Goal: Task Accomplishment & Management: Use online tool/utility

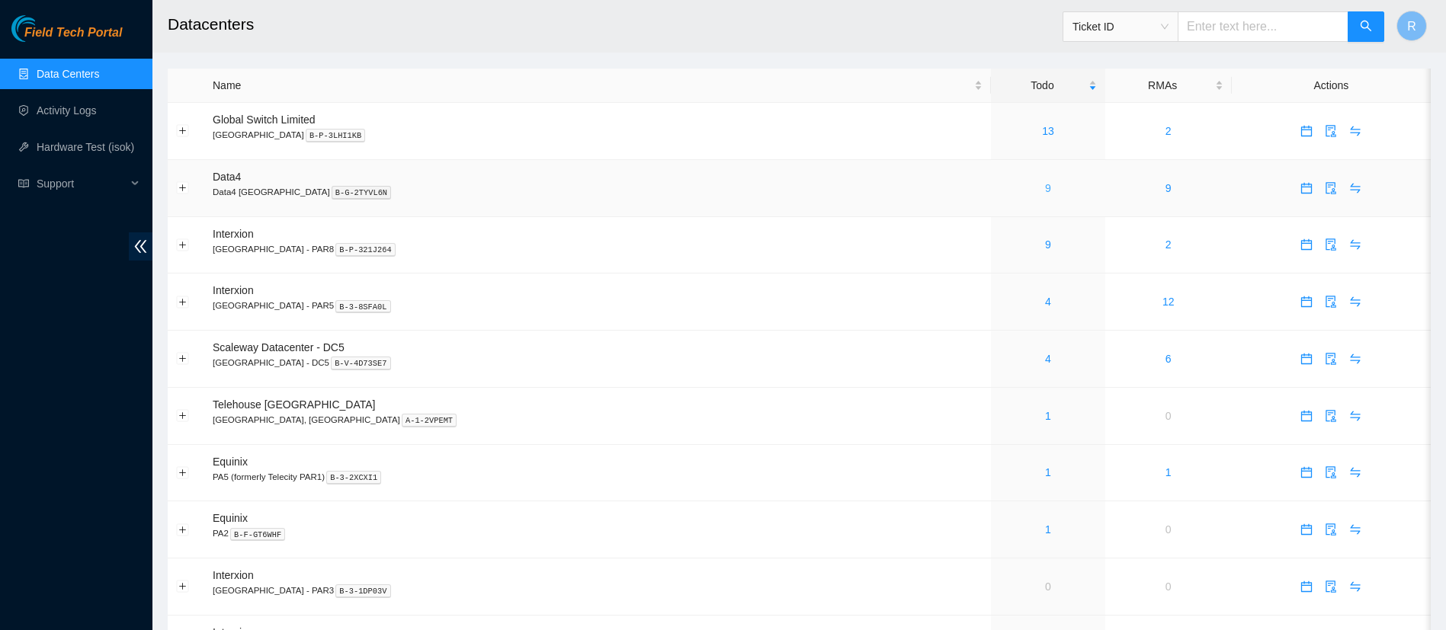
click at [1045, 189] on link "9" at bounding box center [1048, 188] width 6 height 12
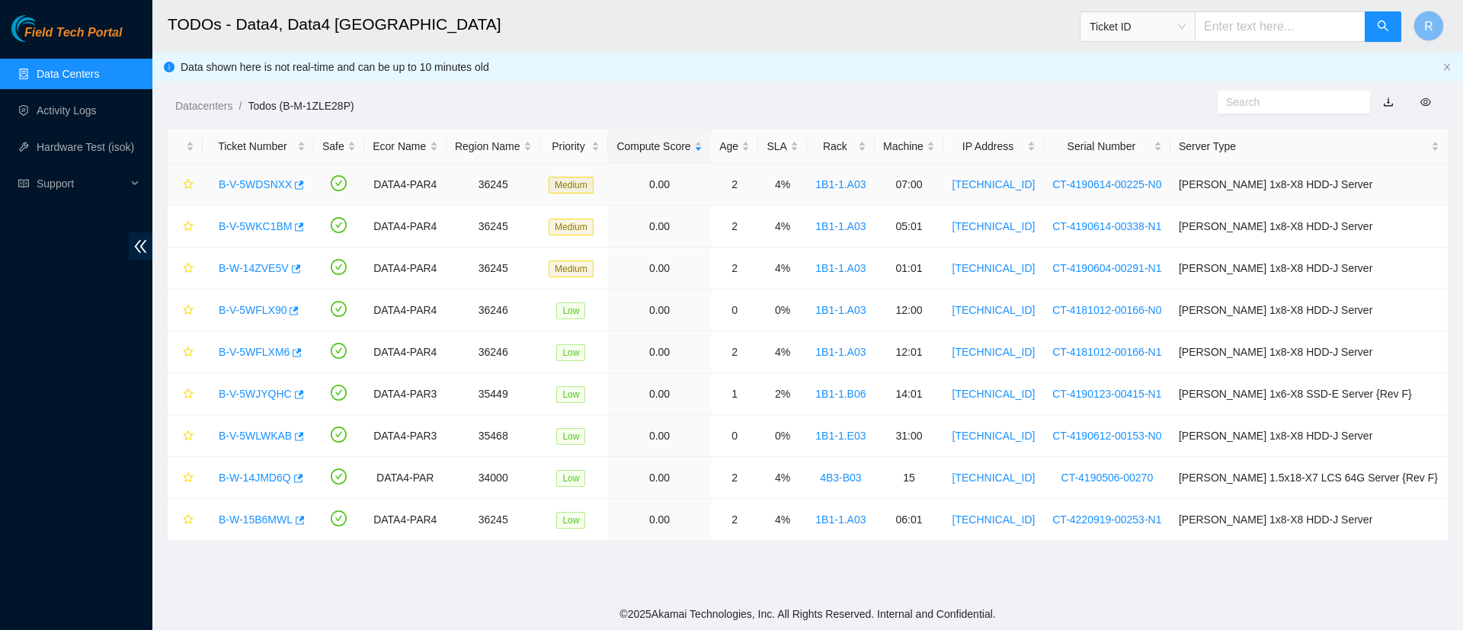
click at [259, 178] on link "B-V-5WDSNXX" at bounding box center [255, 184] width 73 height 12
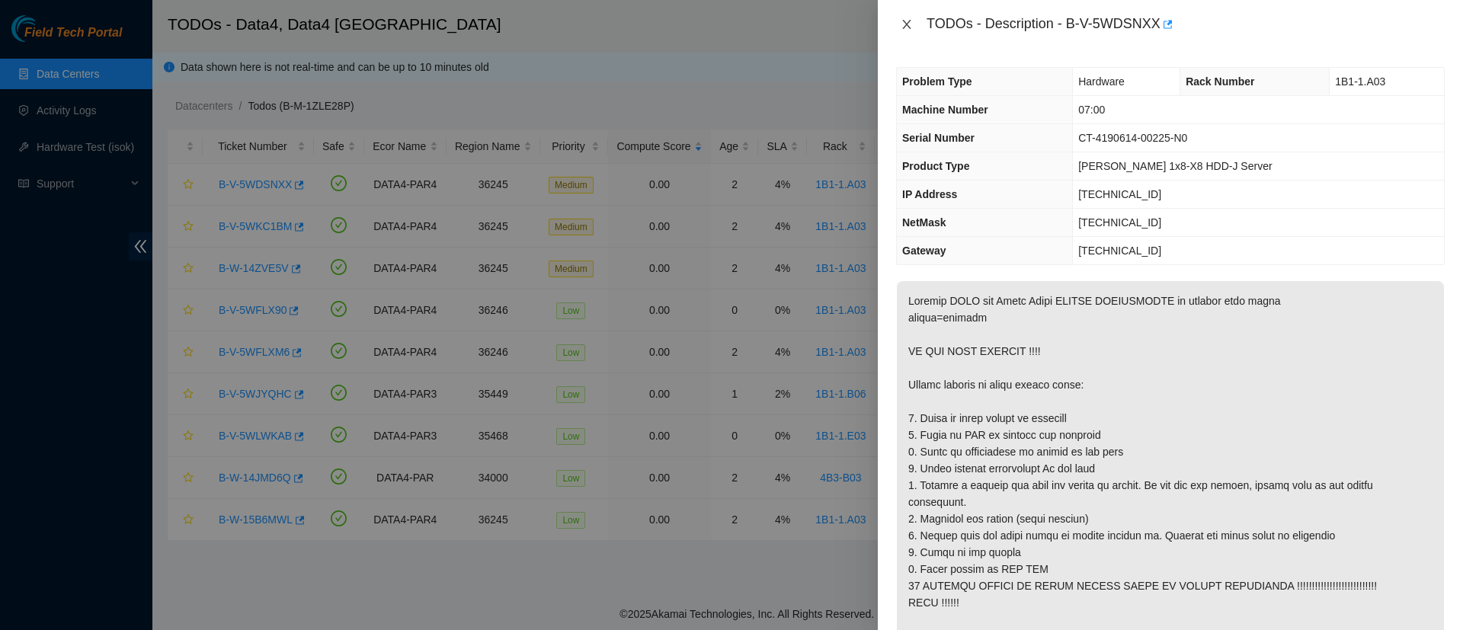
click at [910, 27] on icon "close" at bounding box center [907, 24] width 12 height 12
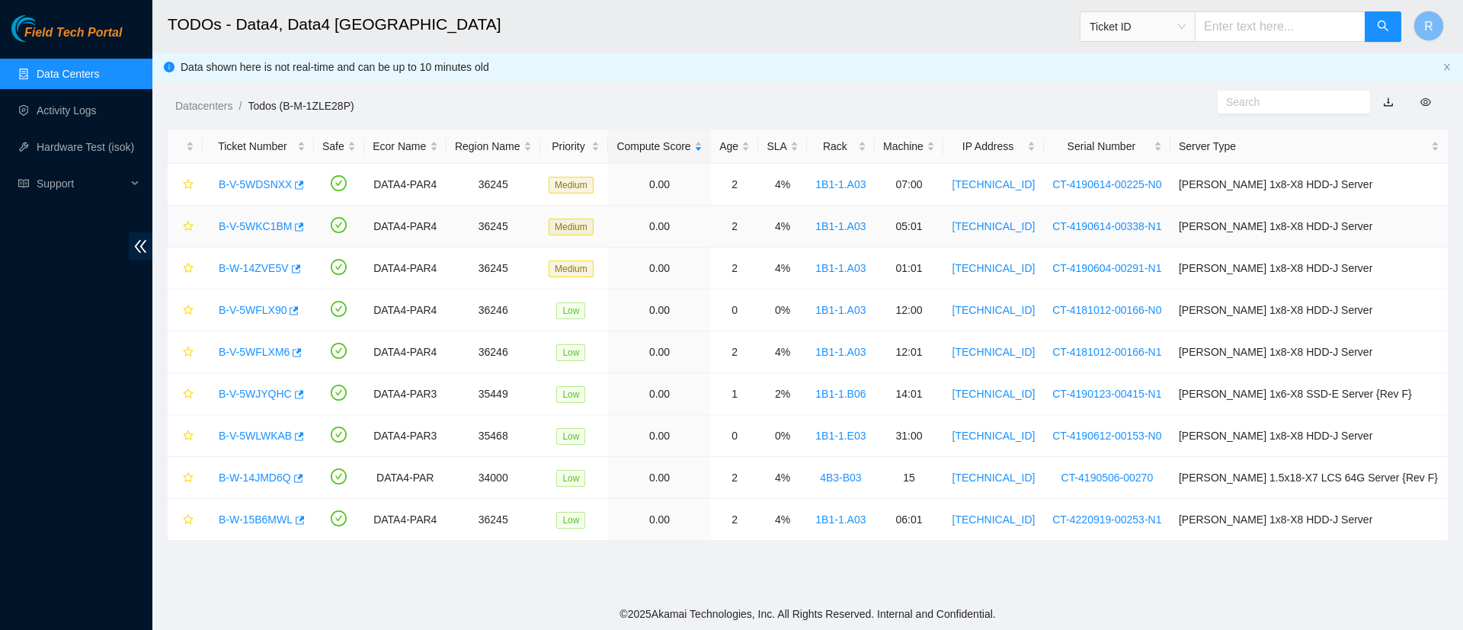
click at [244, 226] on link "B-V-5WKC1BM" at bounding box center [255, 226] width 73 height 12
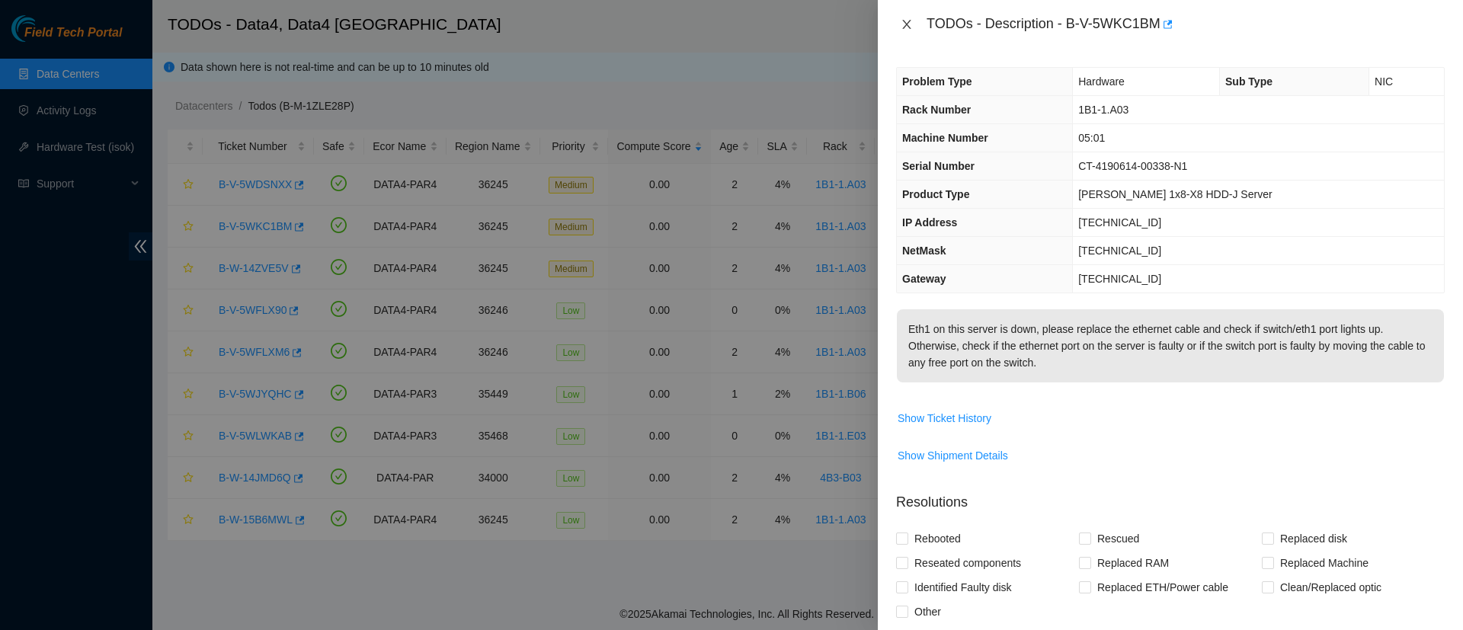
click at [909, 26] on icon "close" at bounding box center [906, 24] width 8 height 9
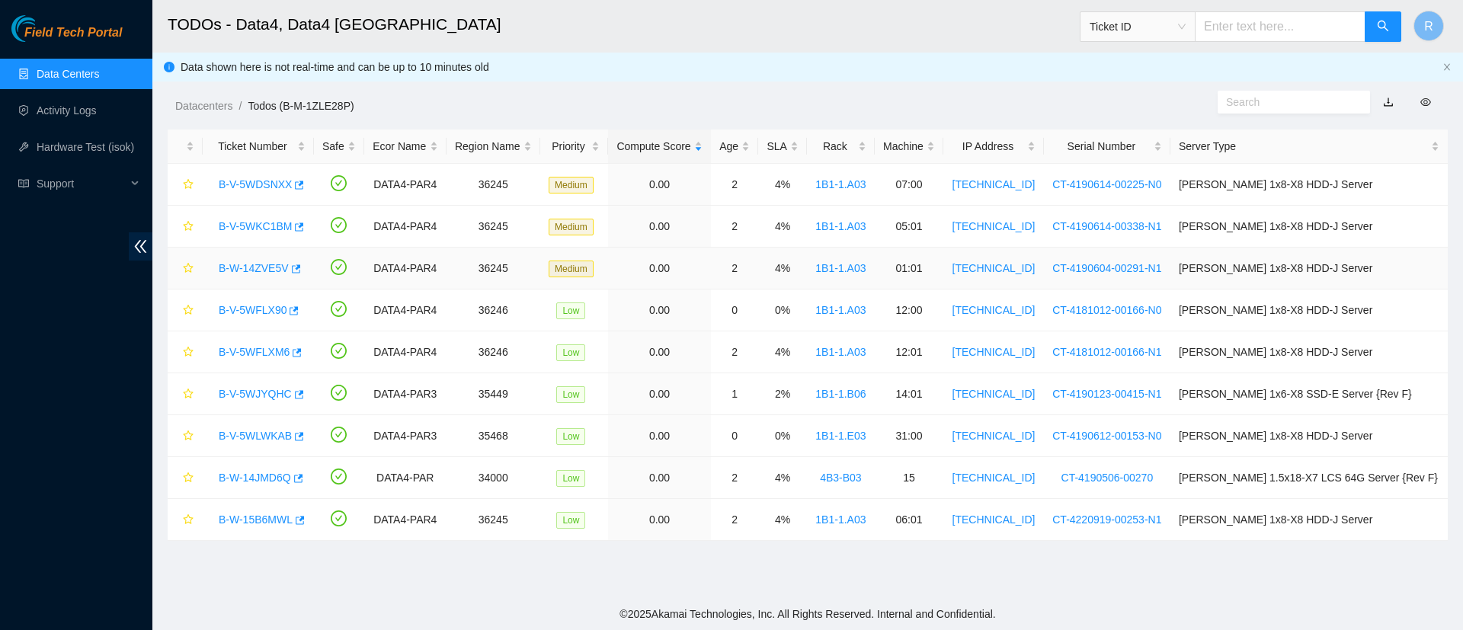
click at [254, 262] on link "B-W-14ZVE5V" at bounding box center [254, 268] width 70 height 12
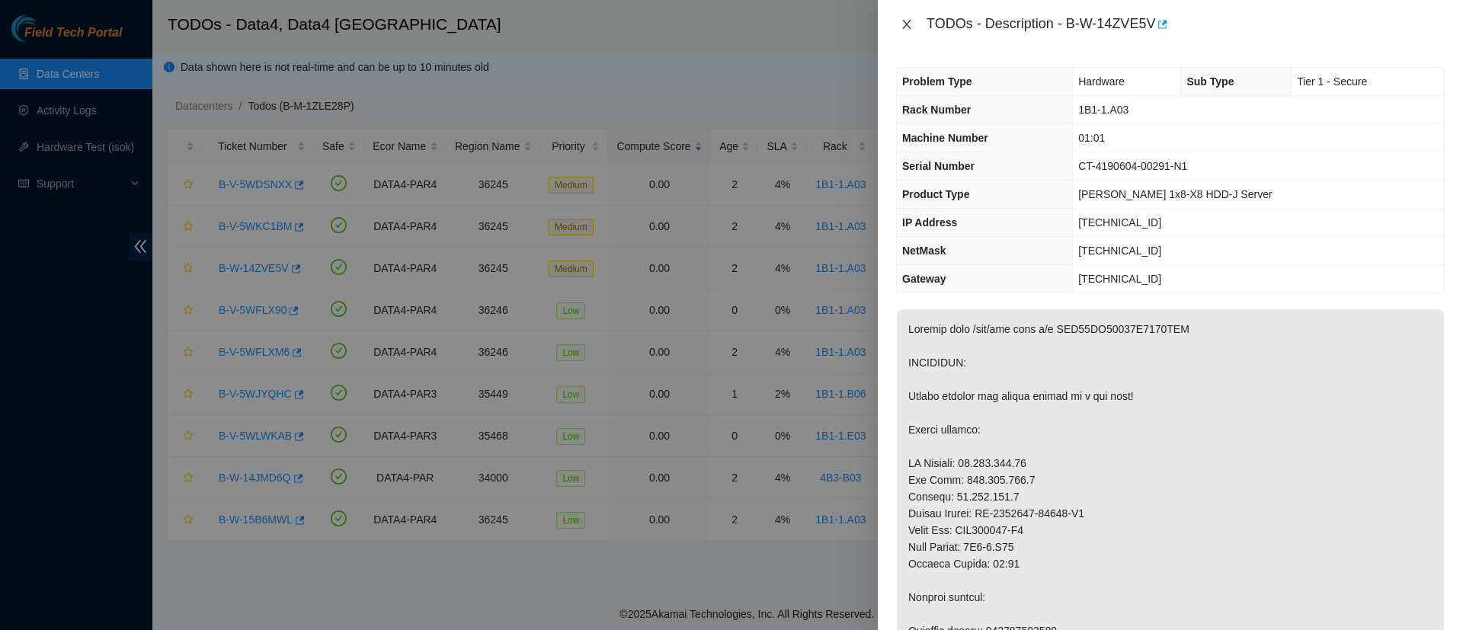
click at [908, 30] on button "Close" at bounding box center [906, 25] width 21 height 14
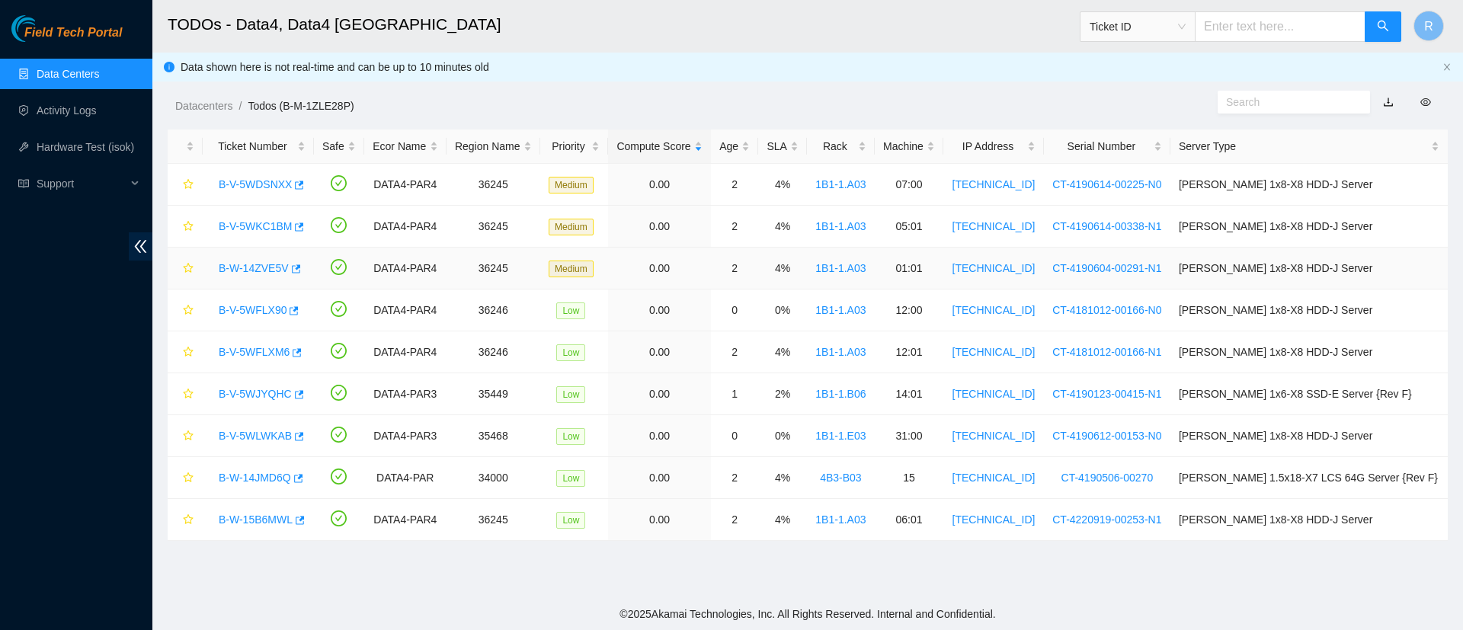
click at [271, 273] on link "B-W-14ZVE5V" at bounding box center [254, 268] width 70 height 12
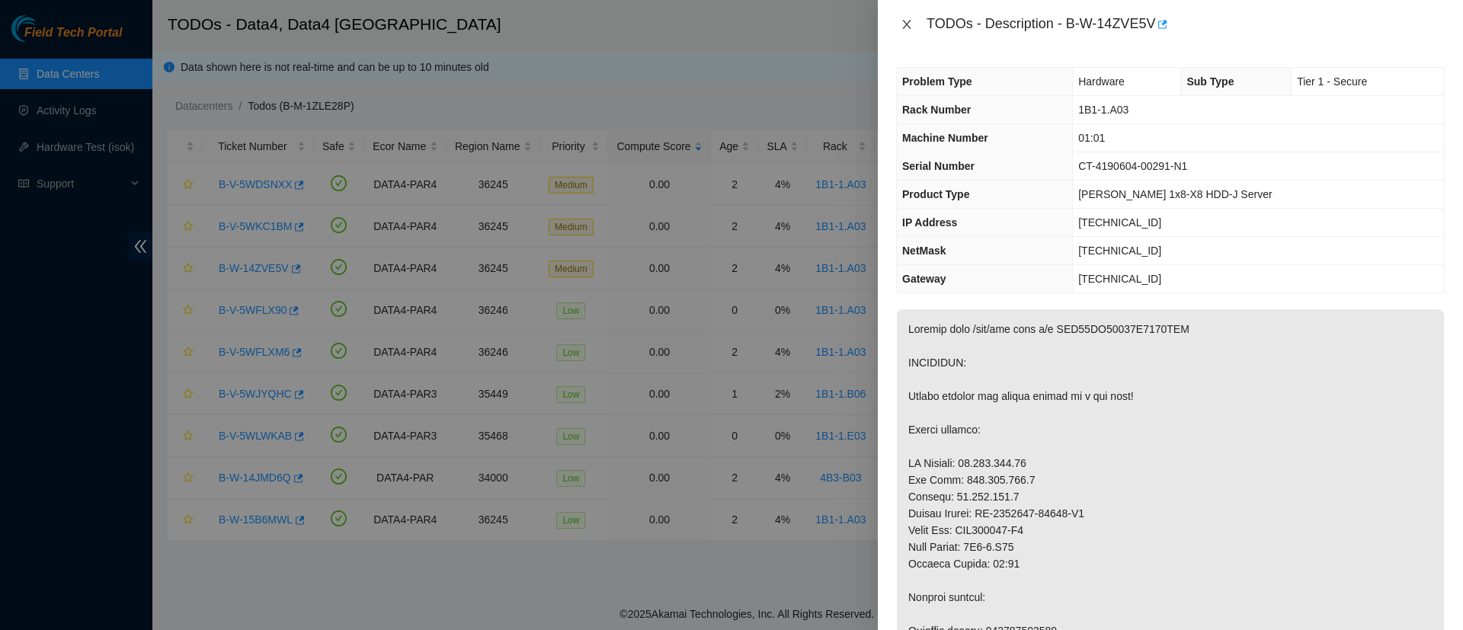
click at [901, 24] on icon "close" at bounding box center [907, 24] width 12 height 12
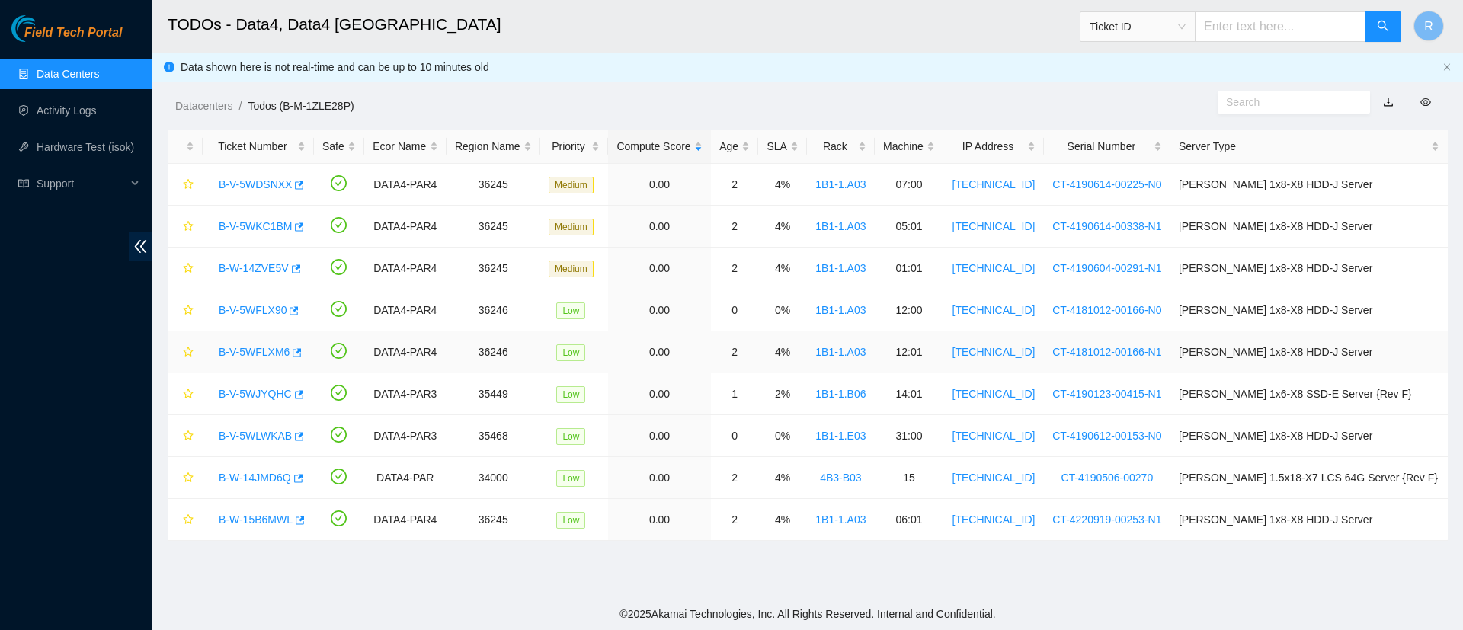
click at [267, 342] on div "B-V-5WFLXM6" at bounding box center [258, 352] width 94 height 24
click at [254, 313] on link "B-V-5WFLX90" at bounding box center [253, 310] width 68 height 12
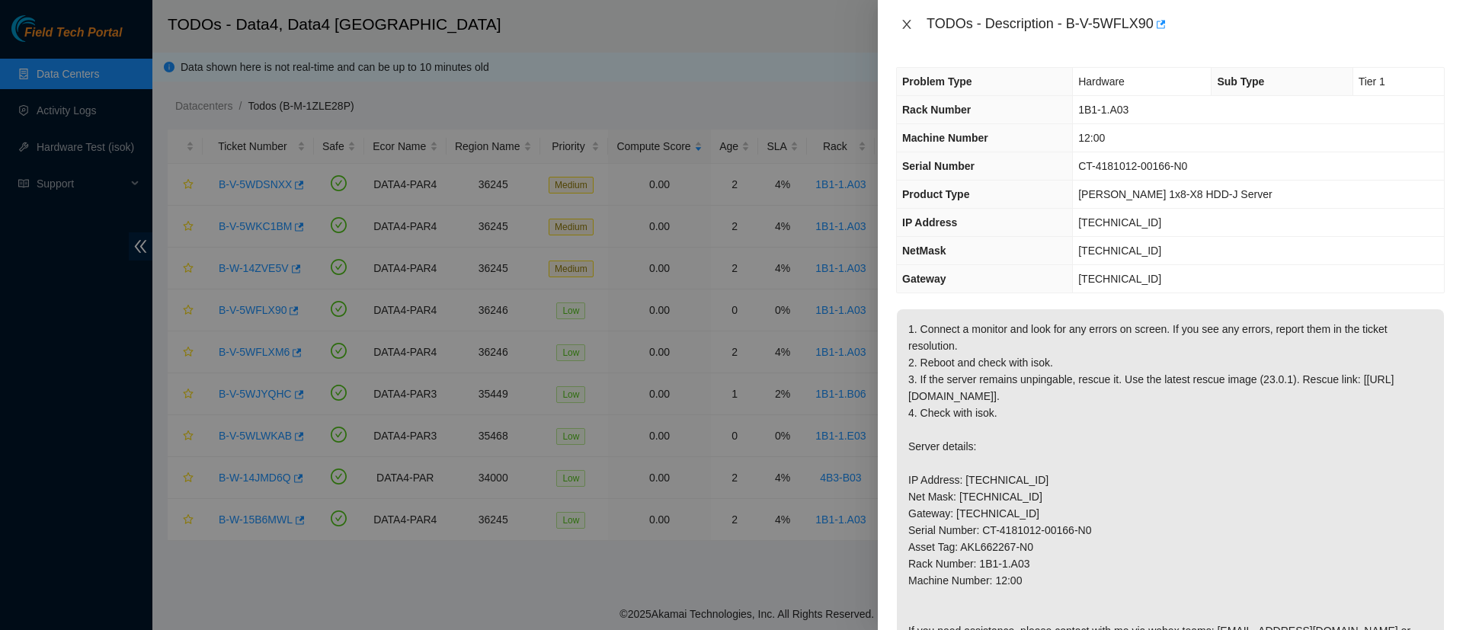
click at [901, 25] on icon "close" at bounding box center [907, 24] width 12 height 12
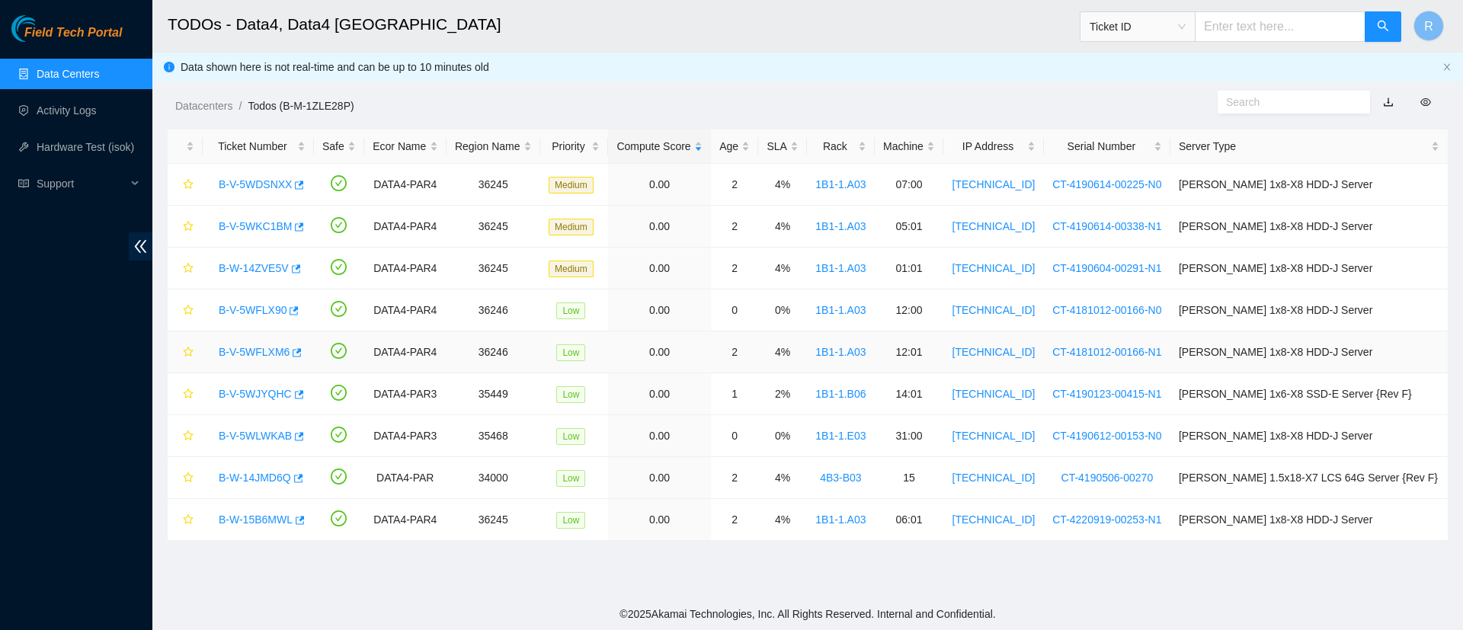
click at [234, 355] on link "B-V-5WFLXM6" at bounding box center [254, 352] width 71 height 12
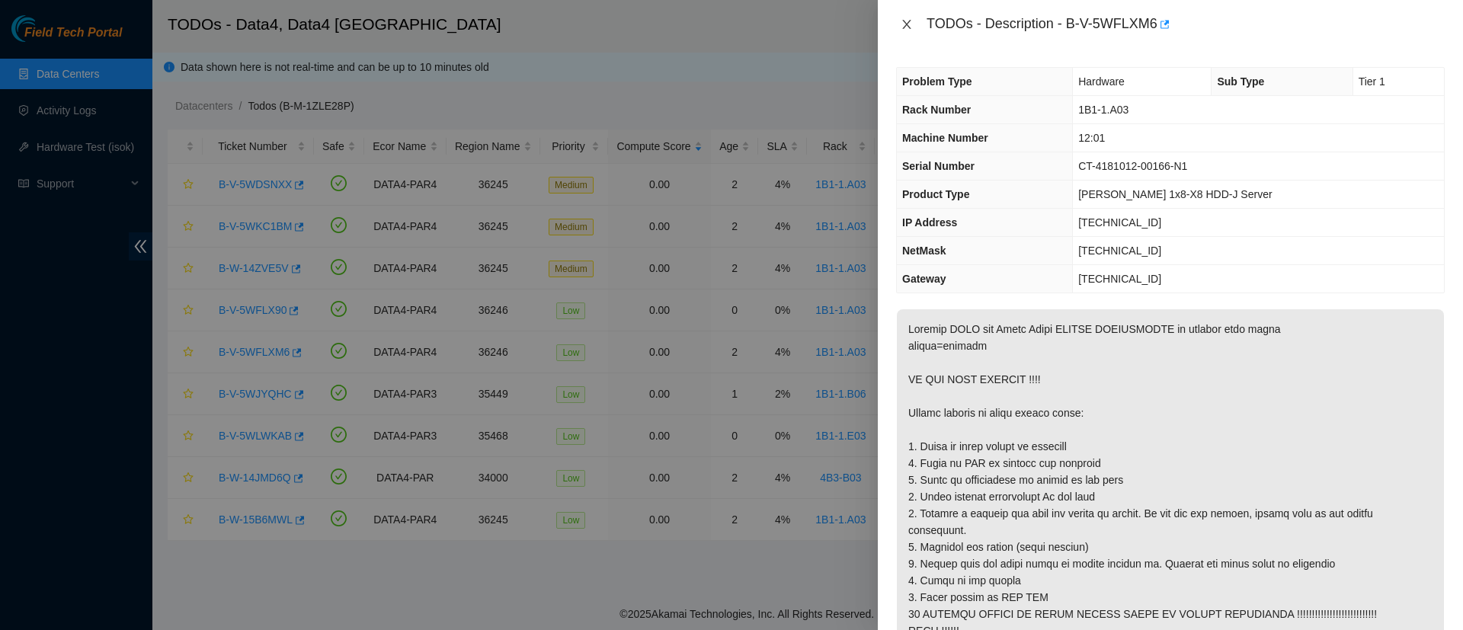
click at [901, 28] on icon "close" at bounding box center [907, 24] width 12 height 12
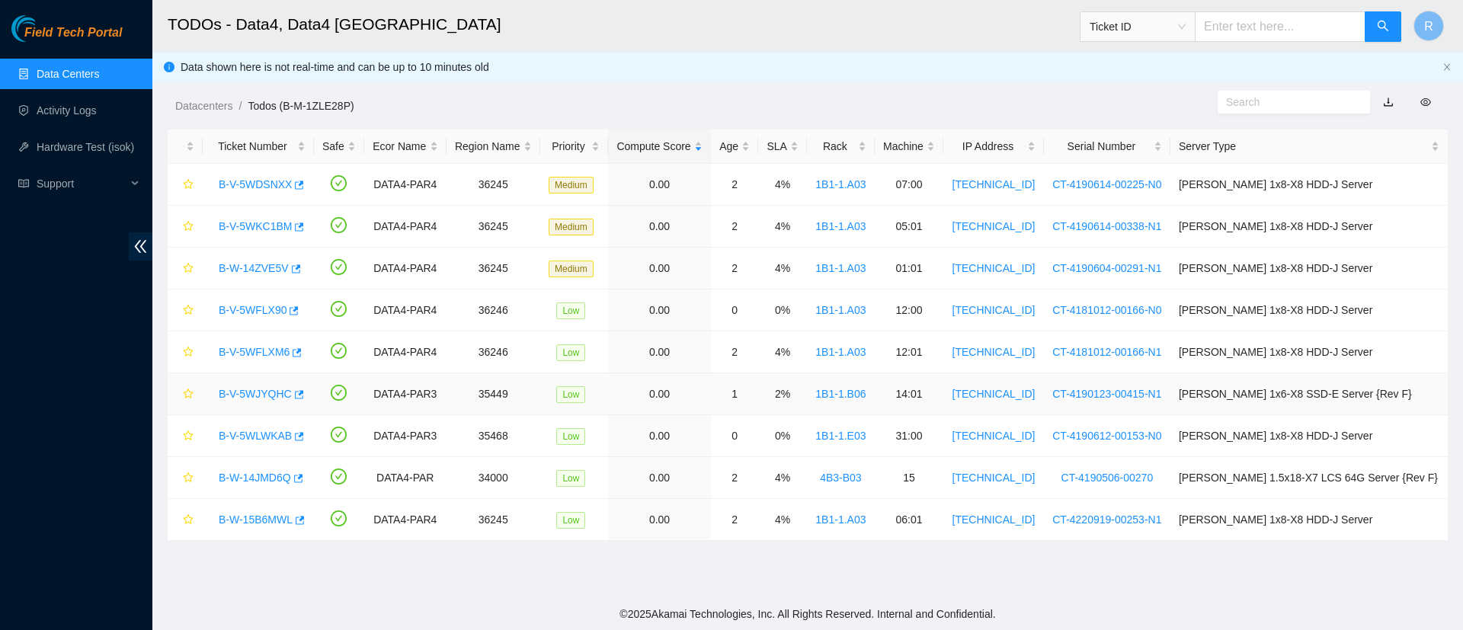
click at [245, 392] on link "B-V-5WJYQHC" at bounding box center [255, 394] width 73 height 12
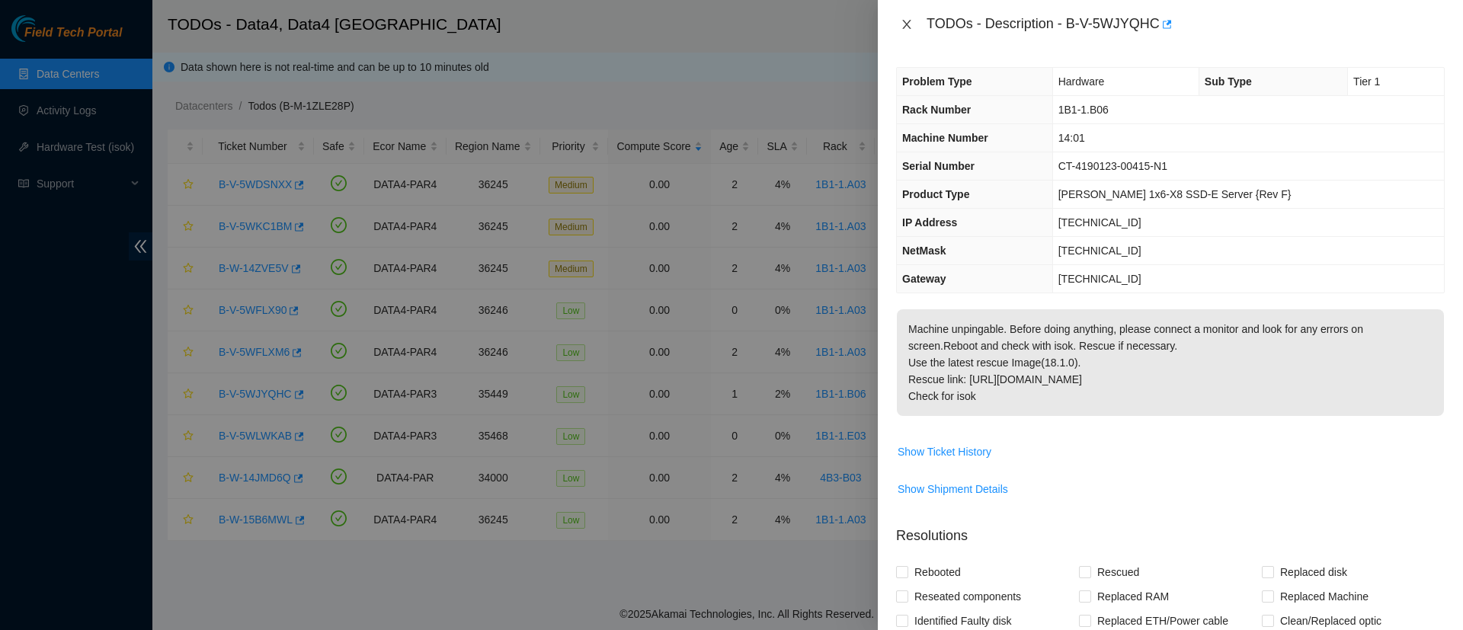
click at [905, 21] on icon "close" at bounding box center [907, 24] width 12 height 12
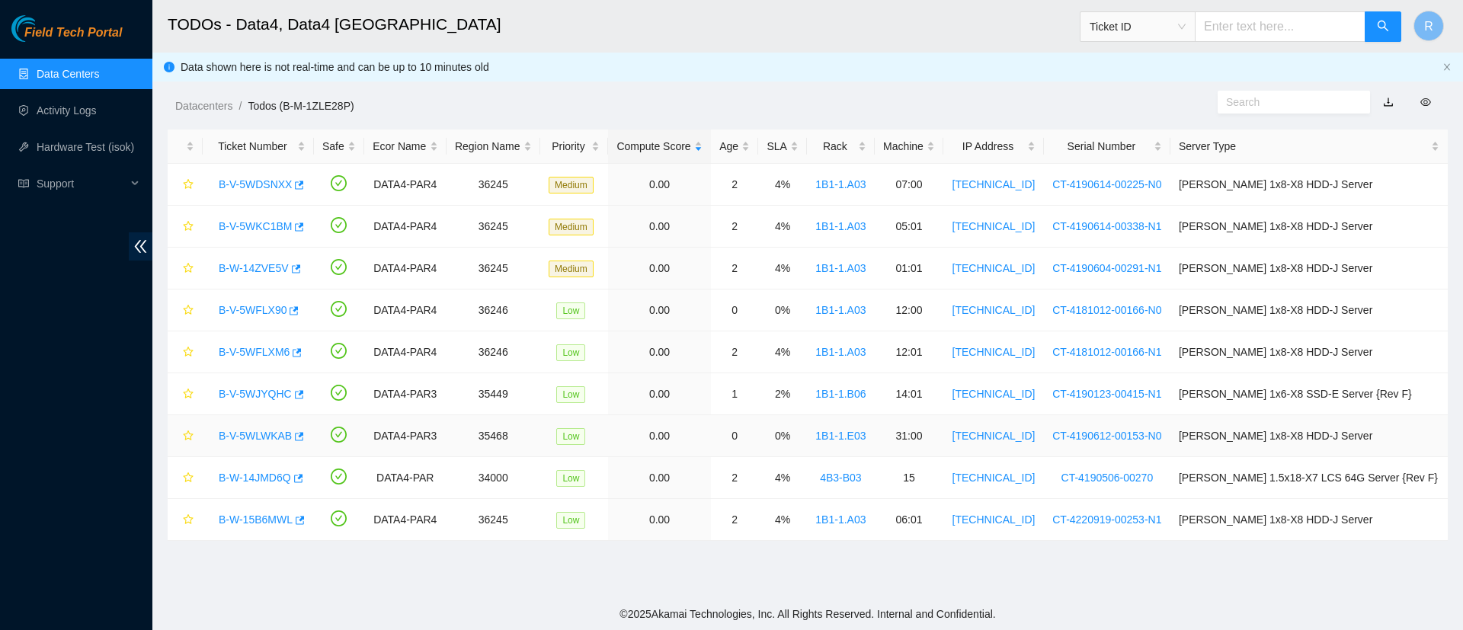
click at [235, 436] on link "B-V-5WLWKAB" at bounding box center [255, 436] width 73 height 12
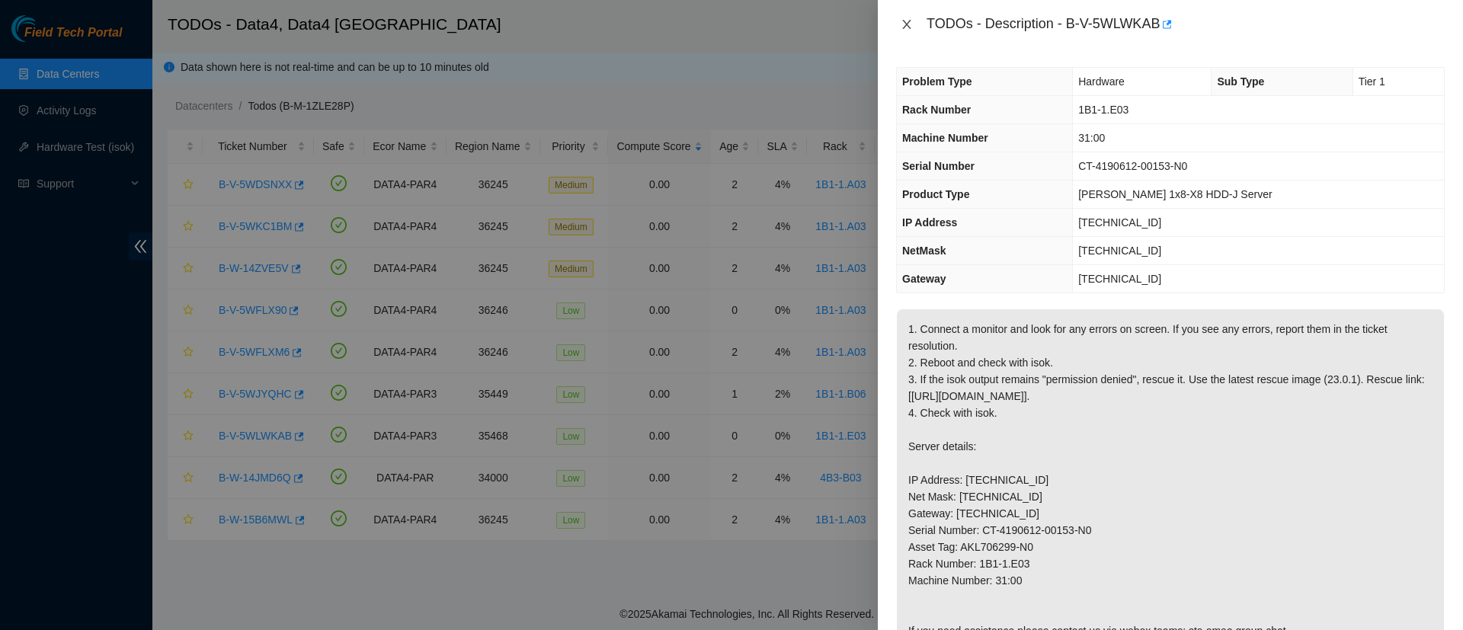
click at [909, 22] on icon "close" at bounding box center [906, 24] width 8 height 9
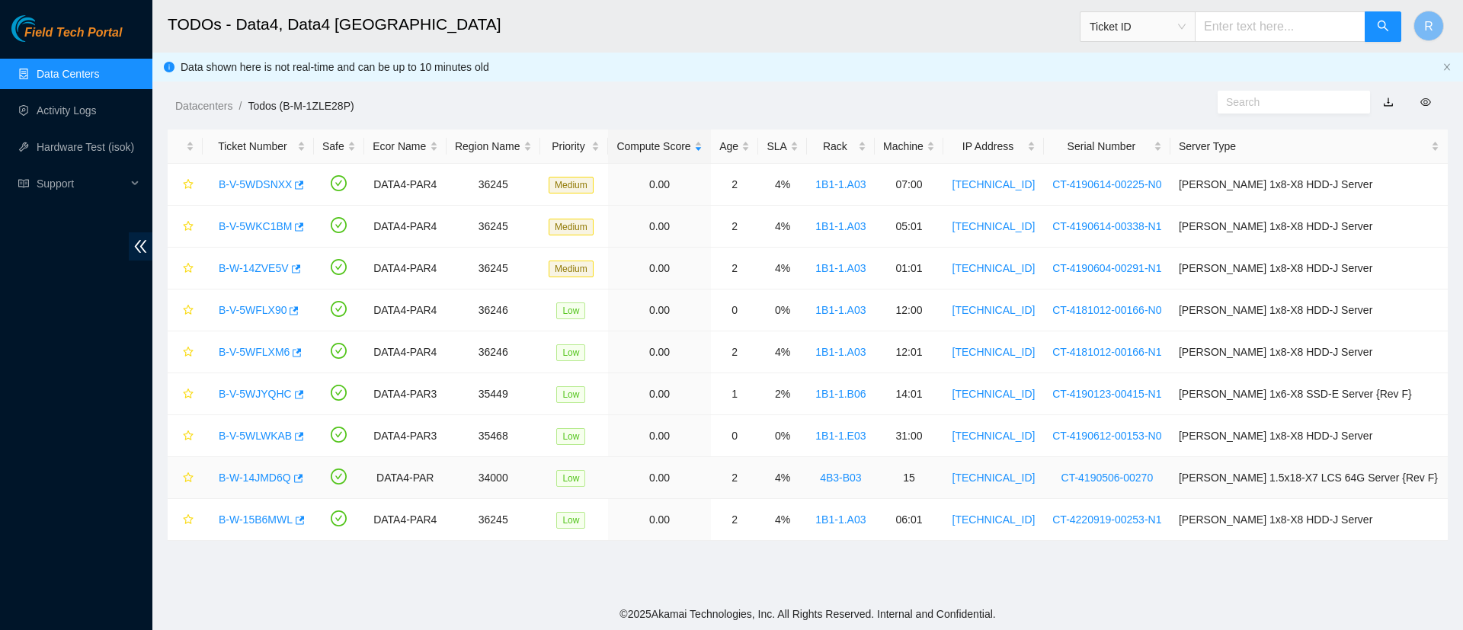
click at [271, 472] on link "B-W-14JMD6Q" at bounding box center [255, 478] width 72 height 12
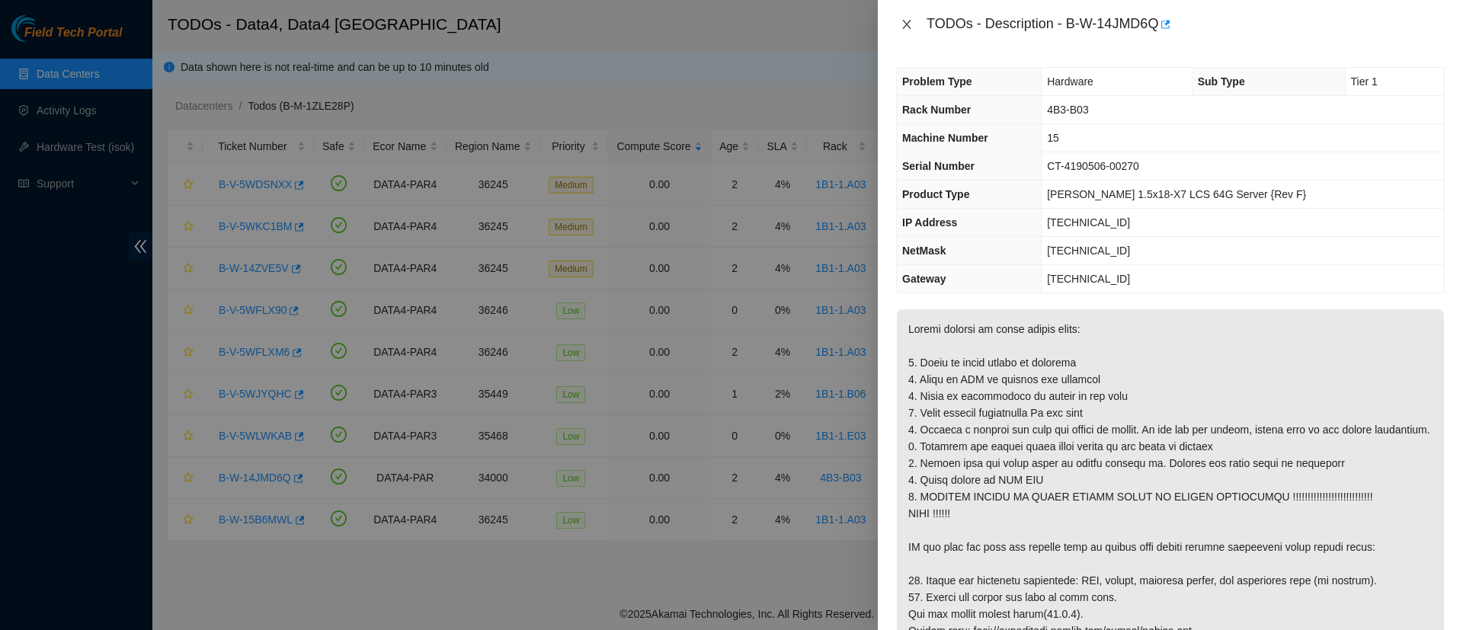
click at [902, 27] on icon "close" at bounding box center [907, 24] width 12 height 12
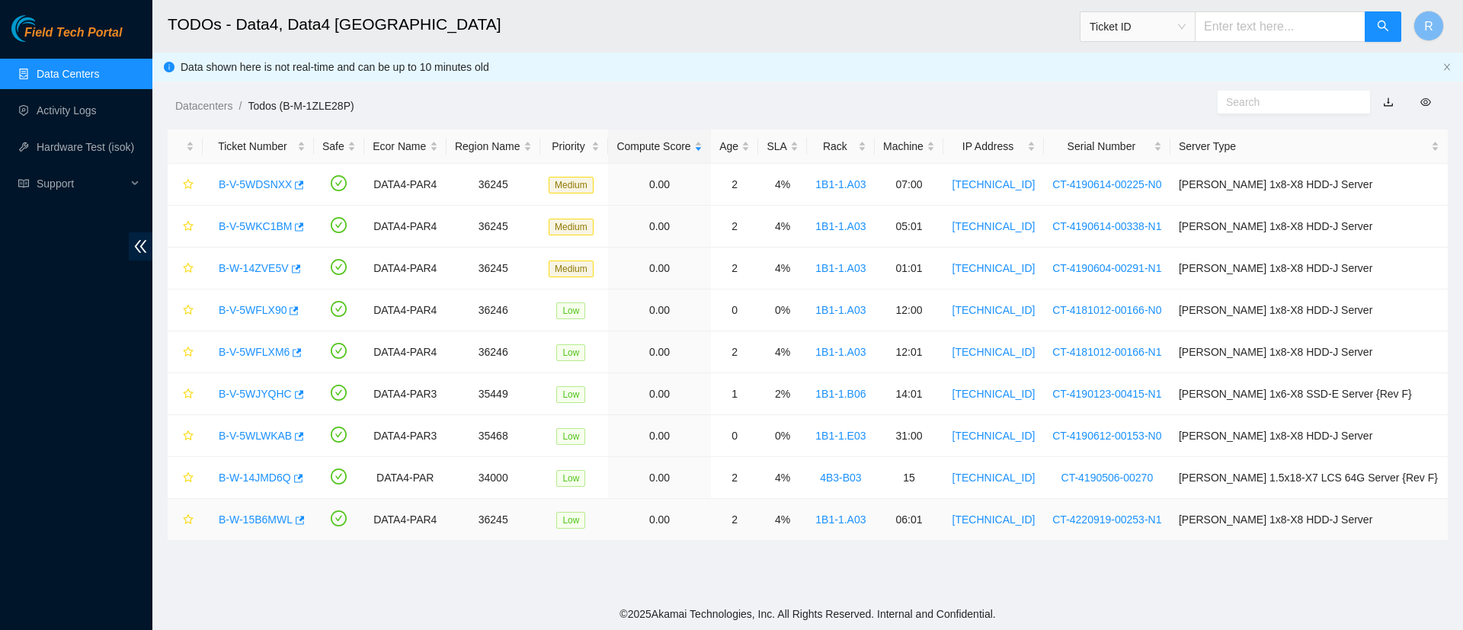
click at [266, 521] on link "B-W-15B6MWL" at bounding box center [256, 520] width 74 height 12
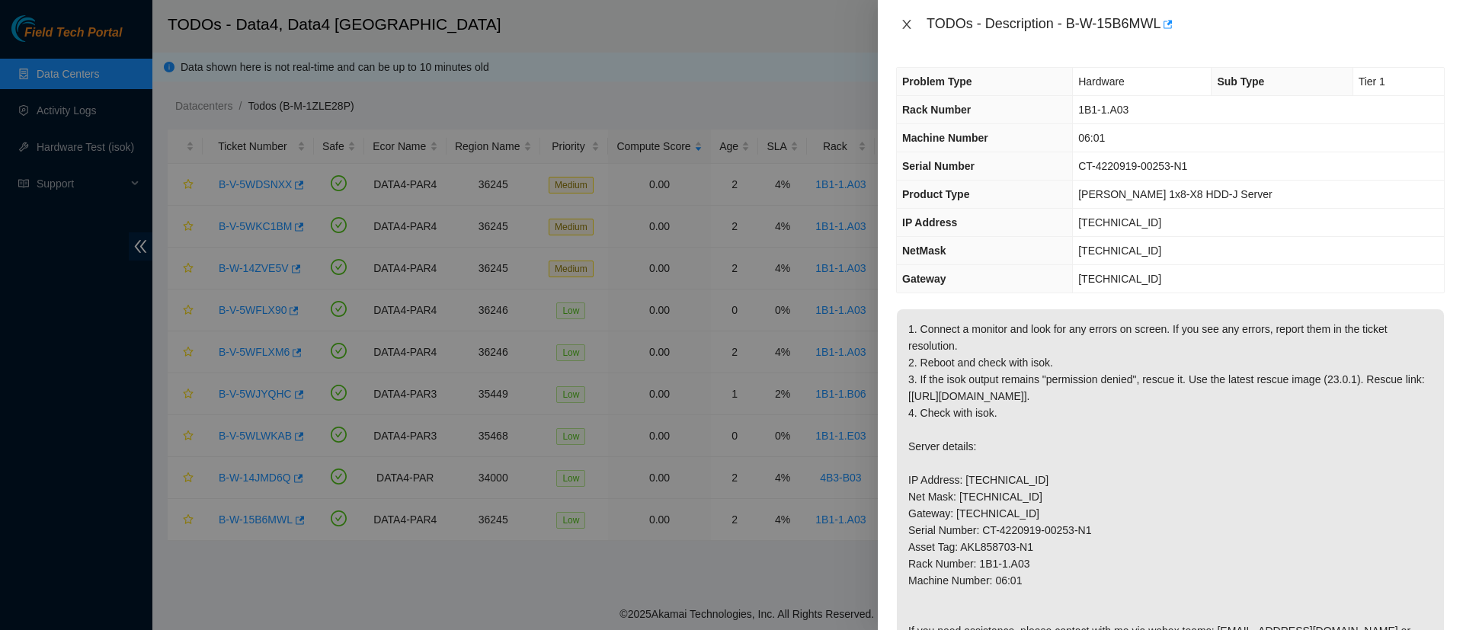
click at [911, 22] on icon "close" at bounding box center [907, 24] width 12 height 12
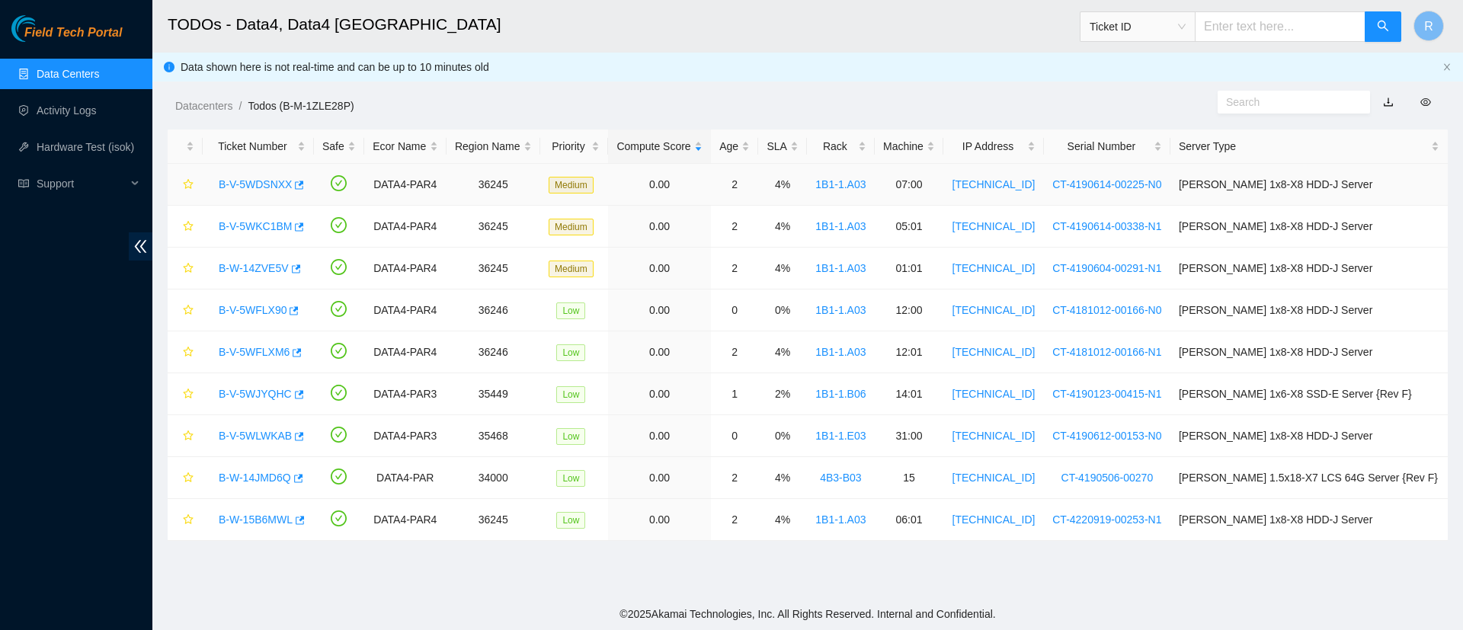
click at [262, 194] on div "B-V-5WDSNXX" at bounding box center [258, 184] width 94 height 24
click at [255, 187] on link "B-V-5WDSNXX" at bounding box center [255, 184] width 73 height 12
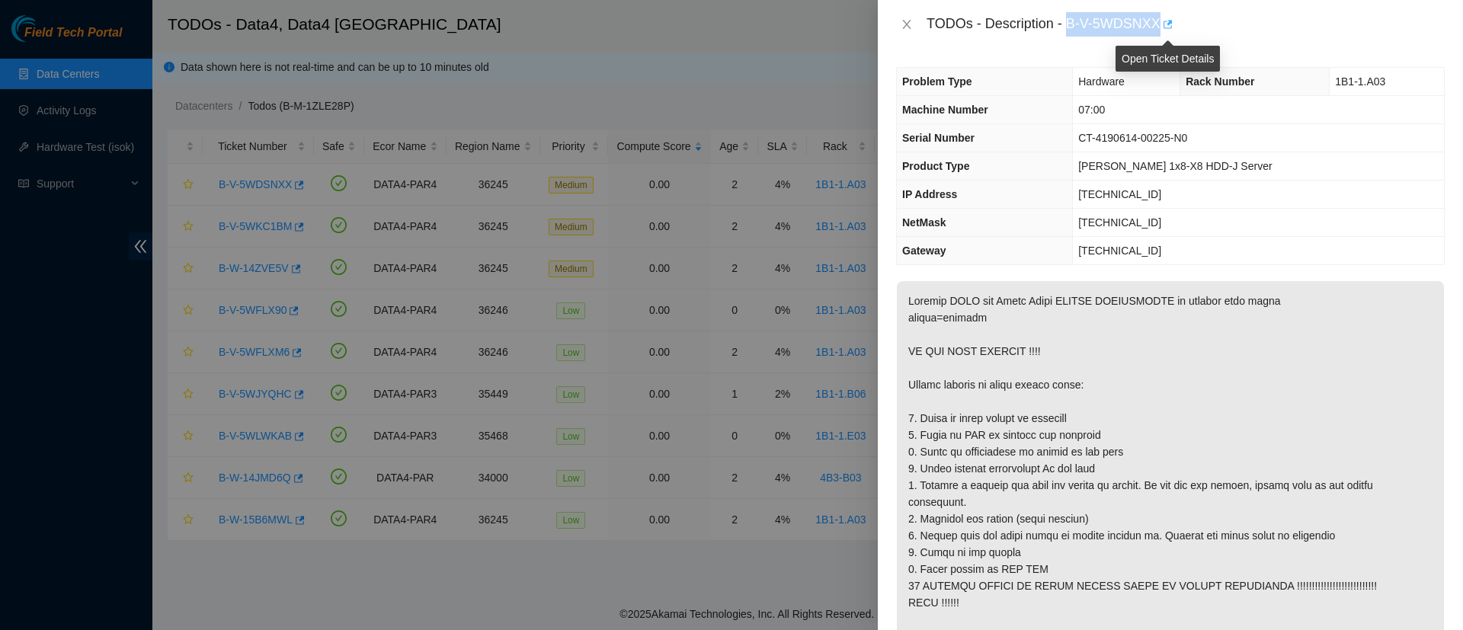
drag, startPoint x: 1070, startPoint y: 26, endPoint x: 1166, endPoint y: 24, distance: 96.0
click at [1166, 24] on div "TODOs - Description - B-V-5WDSNXX" at bounding box center [1186, 24] width 518 height 24
copy div "B-V-5WDSNXX"
click at [905, 21] on icon "close" at bounding box center [907, 24] width 12 height 12
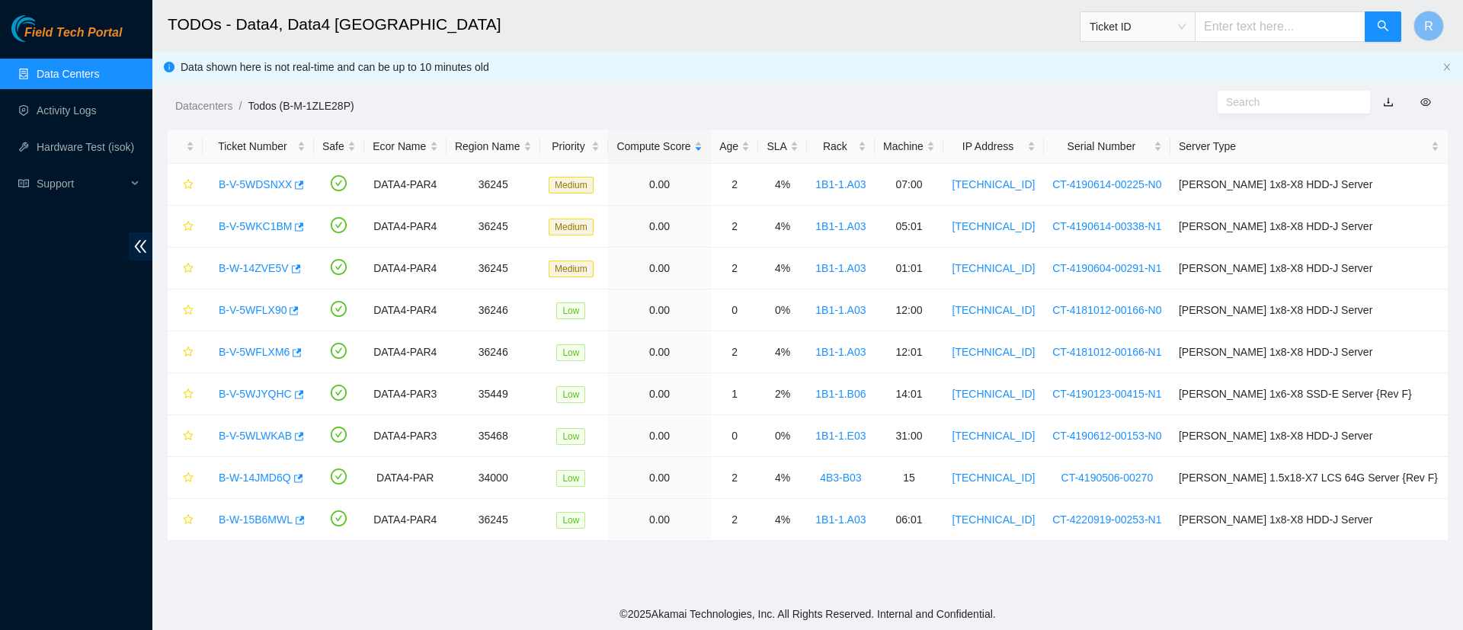
click at [69, 68] on link "Data Centers" at bounding box center [68, 74] width 62 height 12
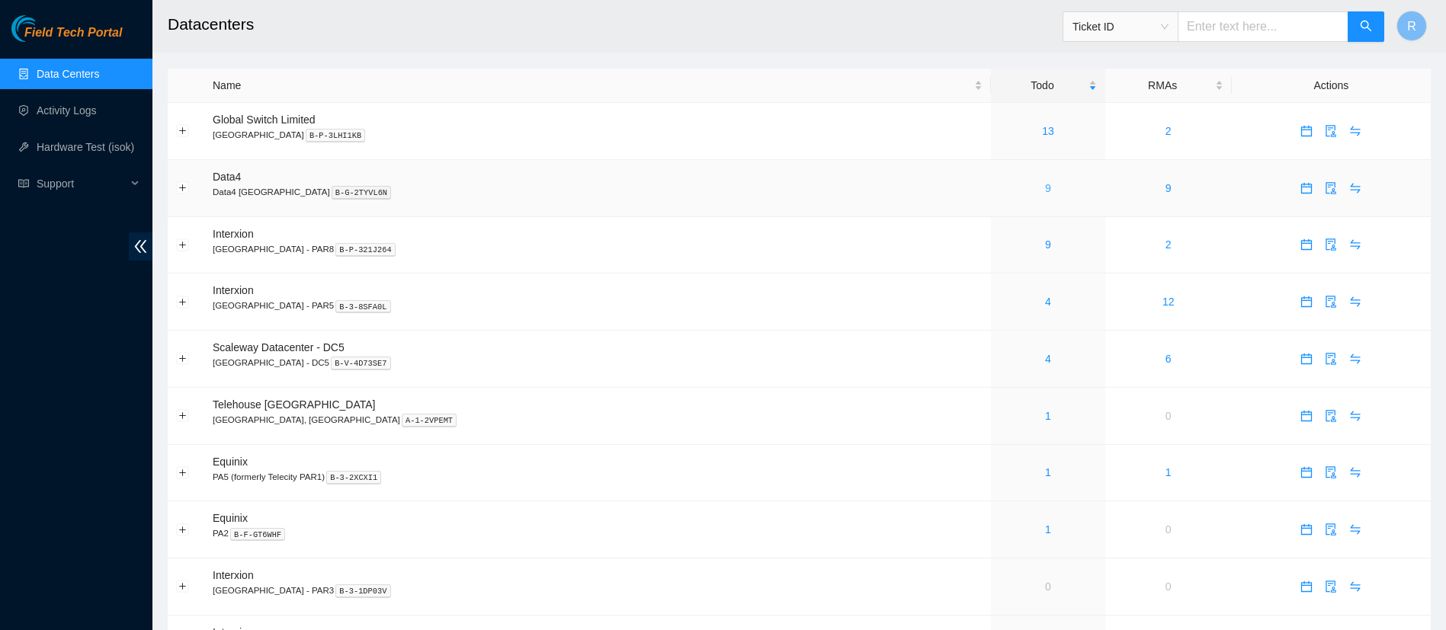
click at [1045, 187] on link "9" at bounding box center [1048, 188] width 6 height 12
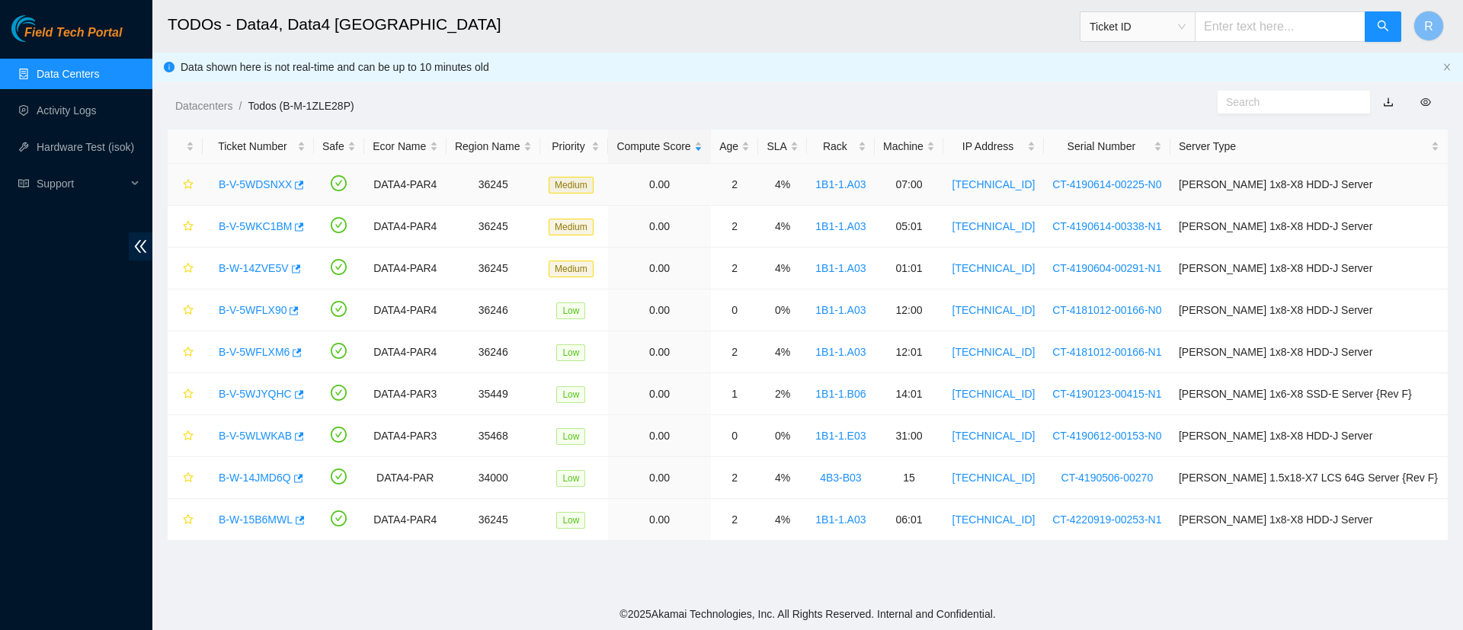
click at [275, 185] on link "B-V-5WDSNXX" at bounding box center [255, 184] width 73 height 12
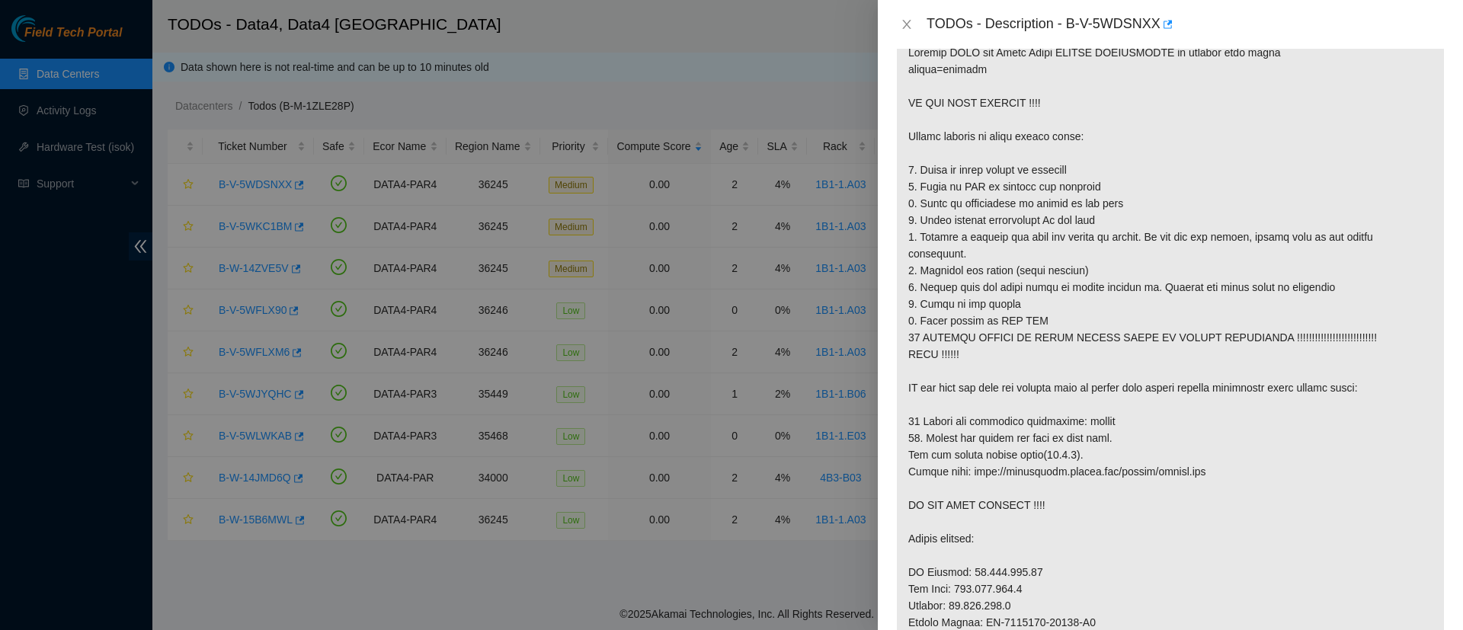
scroll to position [251, 0]
click at [584, 86] on div at bounding box center [731, 315] width 1463 height 630
click at [903, 19] on icon "close" at bounding box center [907, 24] width 12 height 12
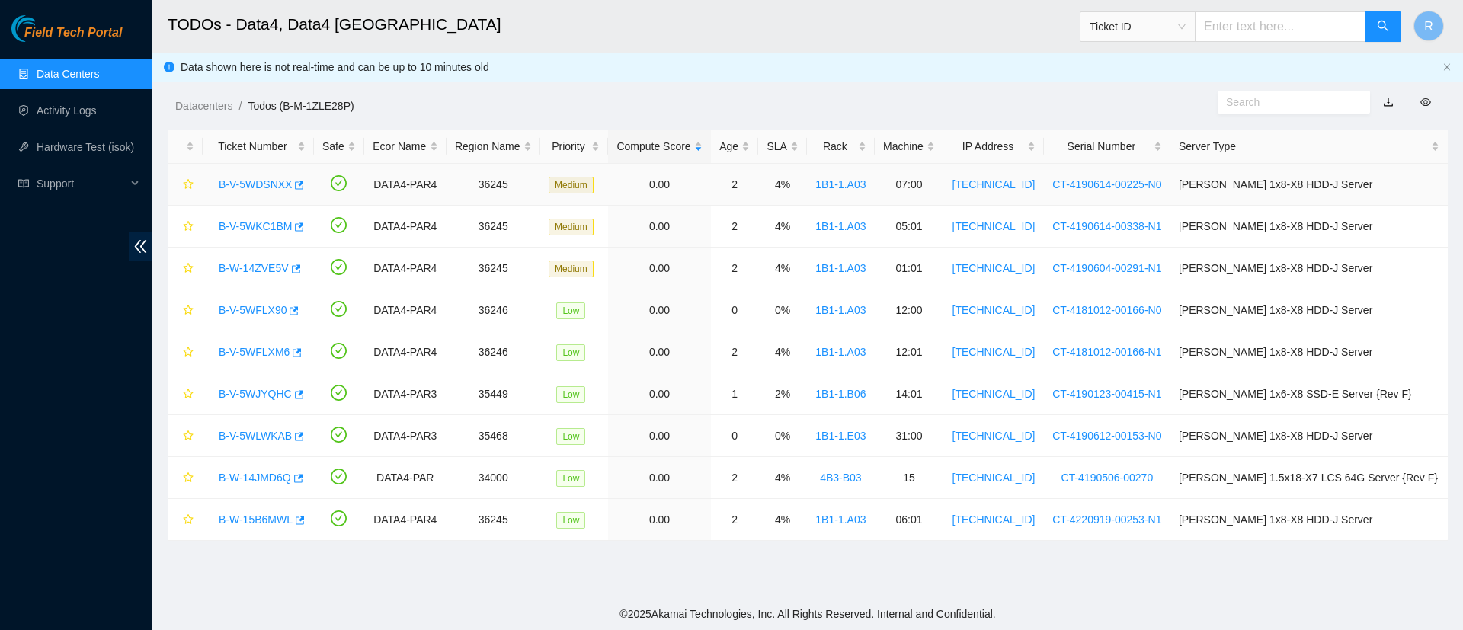
scroll to position [319, 0]
click at [265, 229] on link "B-V-5WKC1BM" at bounding box center [255, 226] width 73 height 12
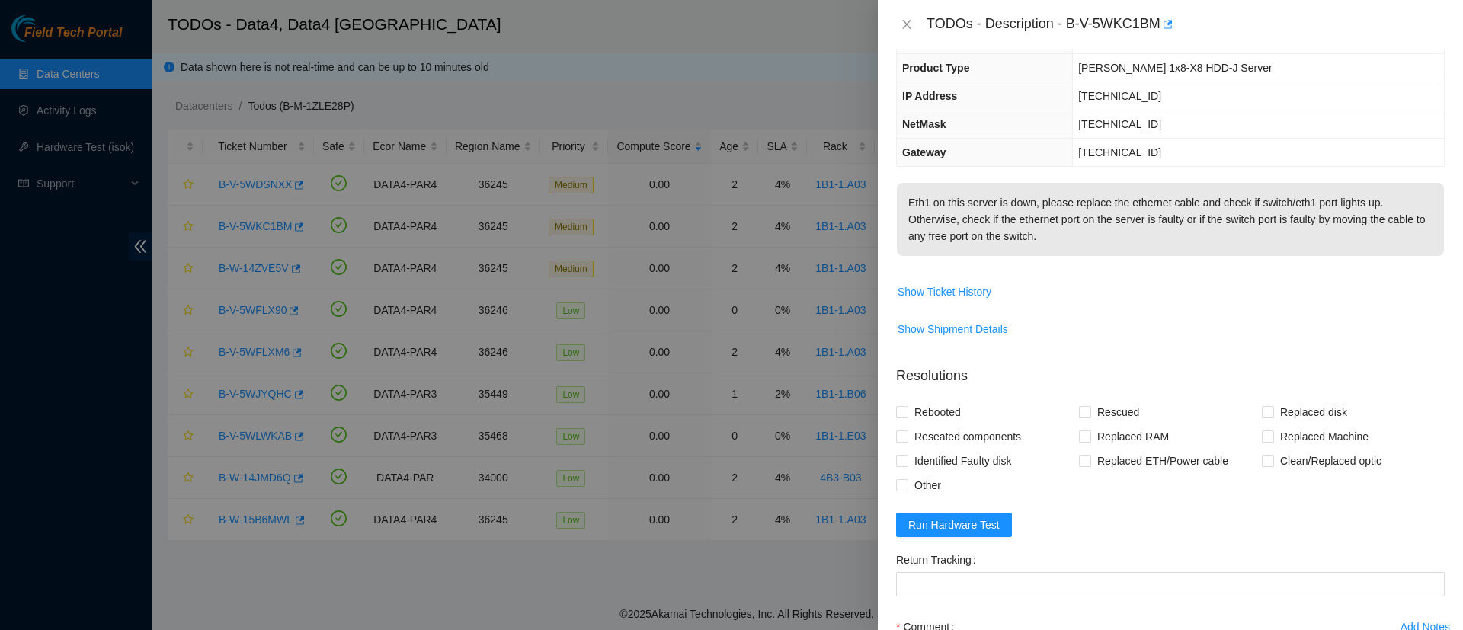
scroll to position [122, 0]
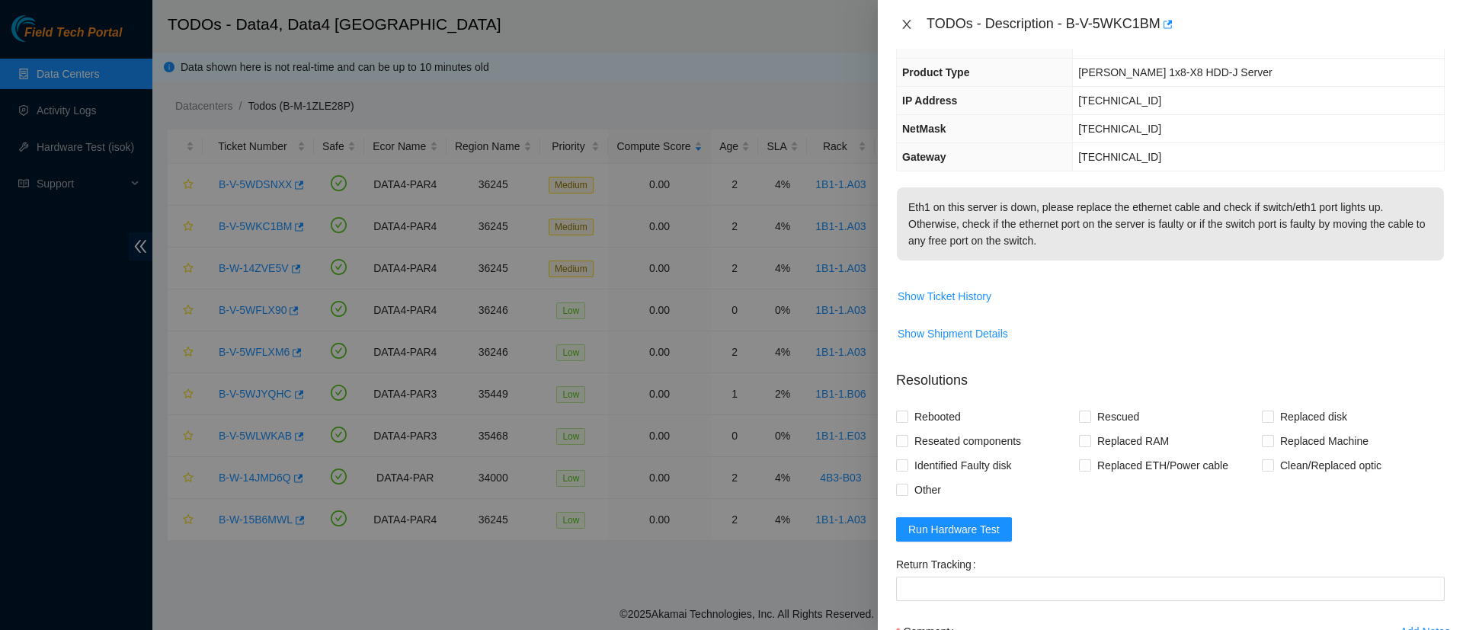
click at [907, 29] on icon "close" at bounding box center [907, 24] width 12 height 12
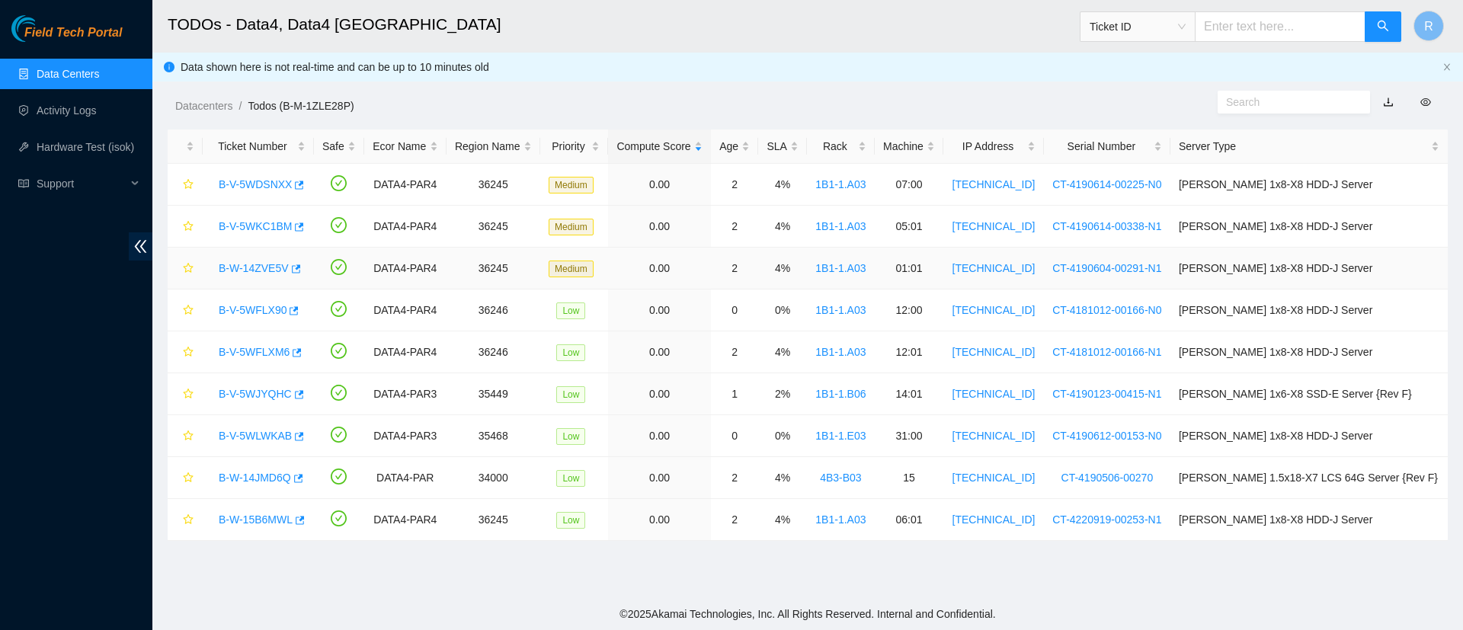
scroll to position [172, 0]
click at [260, 267] on link "B-W-14ZVE5V" at bounding box center [254, 268] width 70 height 12
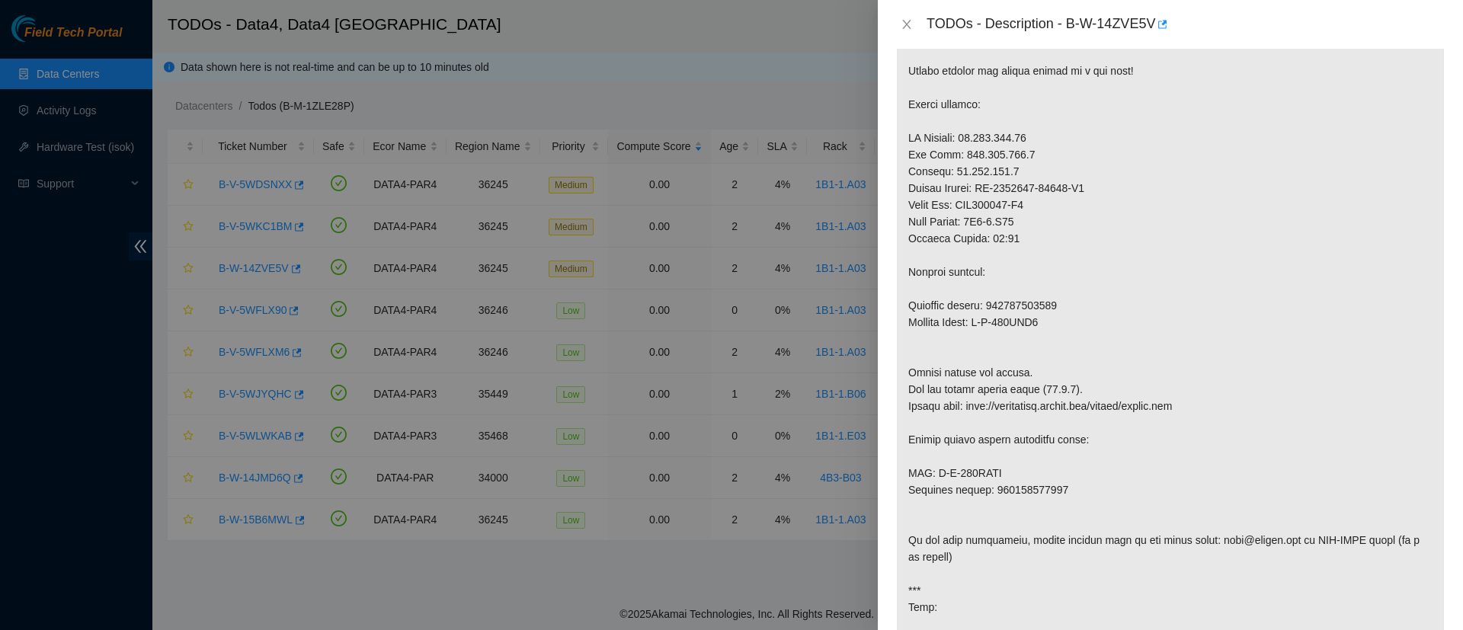
scroll to position [327, 0]
click at [1031, 331] on p at bounding box center [1170, 354] width 547 height 744
copy p "884024177852"
click at [906, 26] on icon "close" at bounding box center [907, 24] width 12 height 12
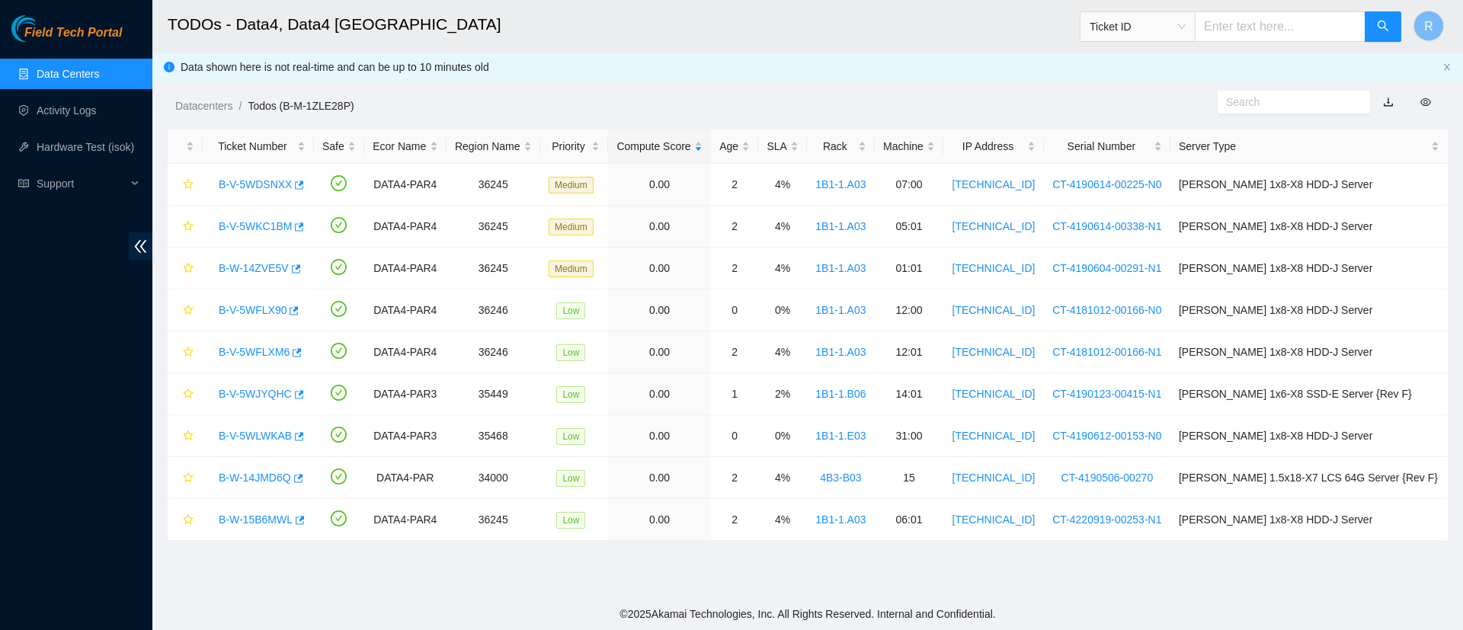
scroll to position [366, 0]
click at [258, 313] on link "B-V-5WFLX90" at bounding box center [253, 310] width 68 height 12
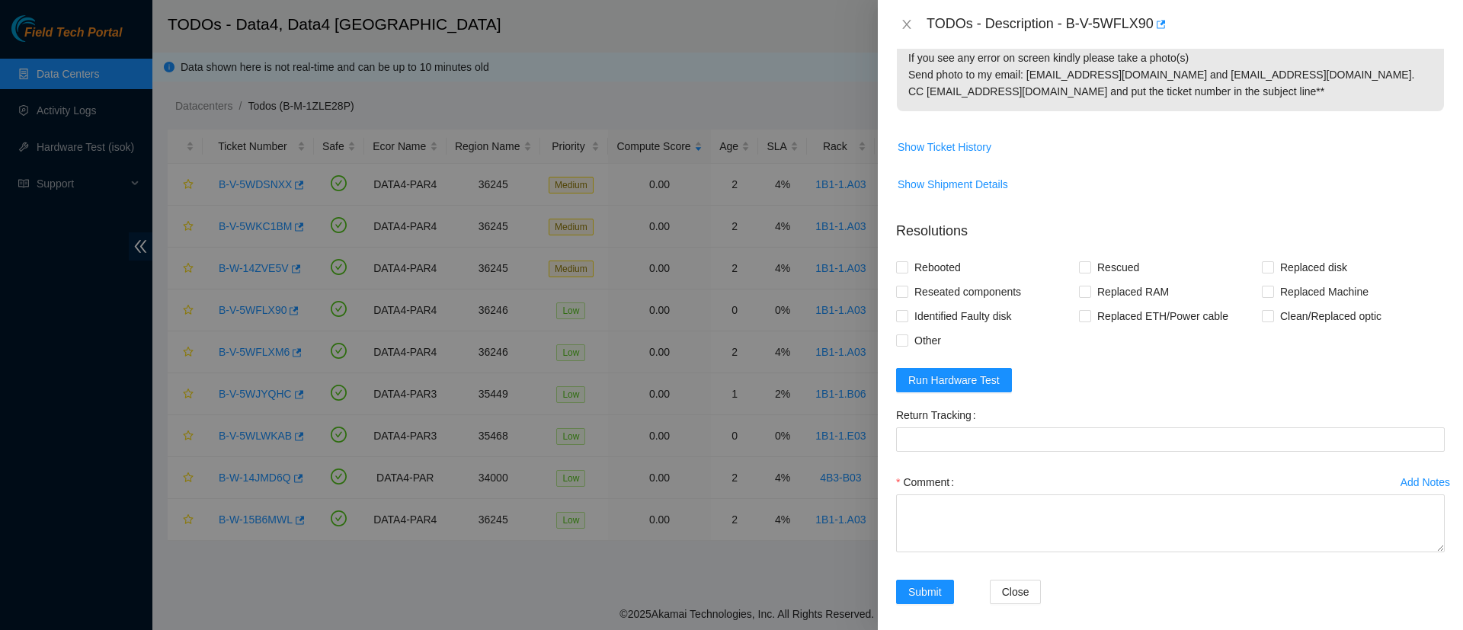
scroll to position [734, 0]
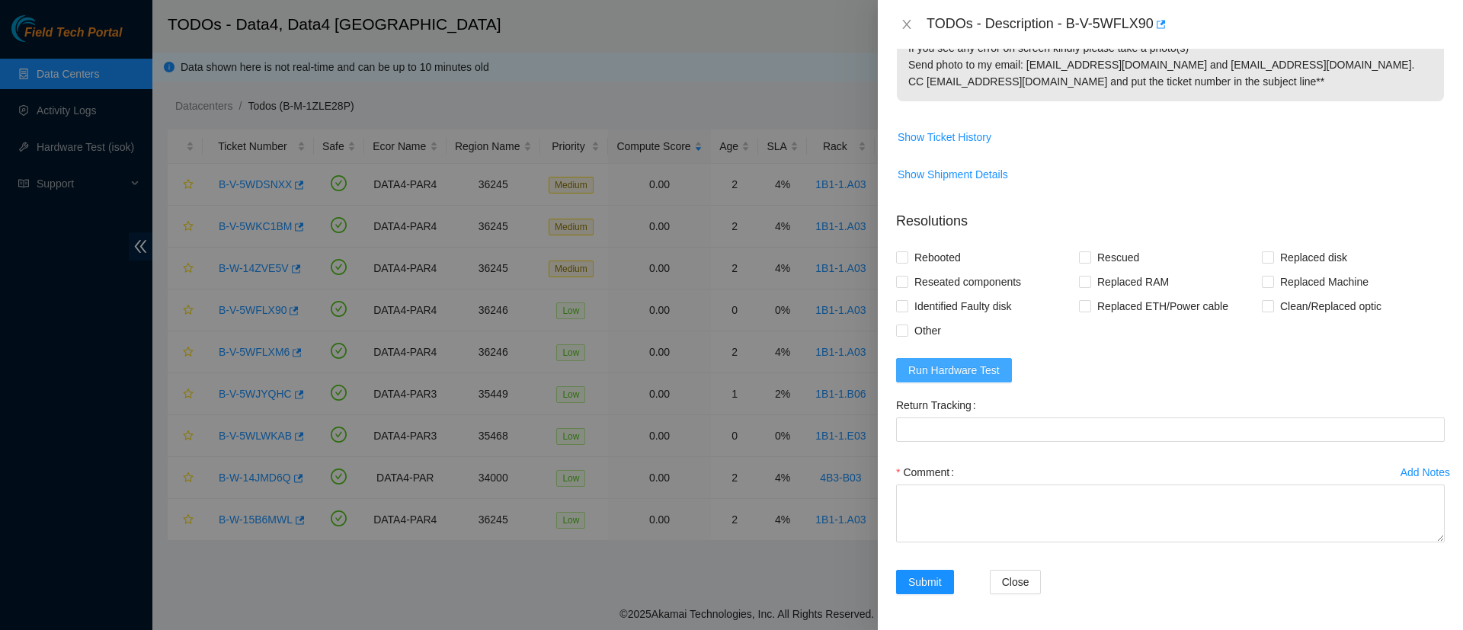
click at [952, 379] on span "Run Hardware Test" at bounding box center [953, 370] width 91 height 17
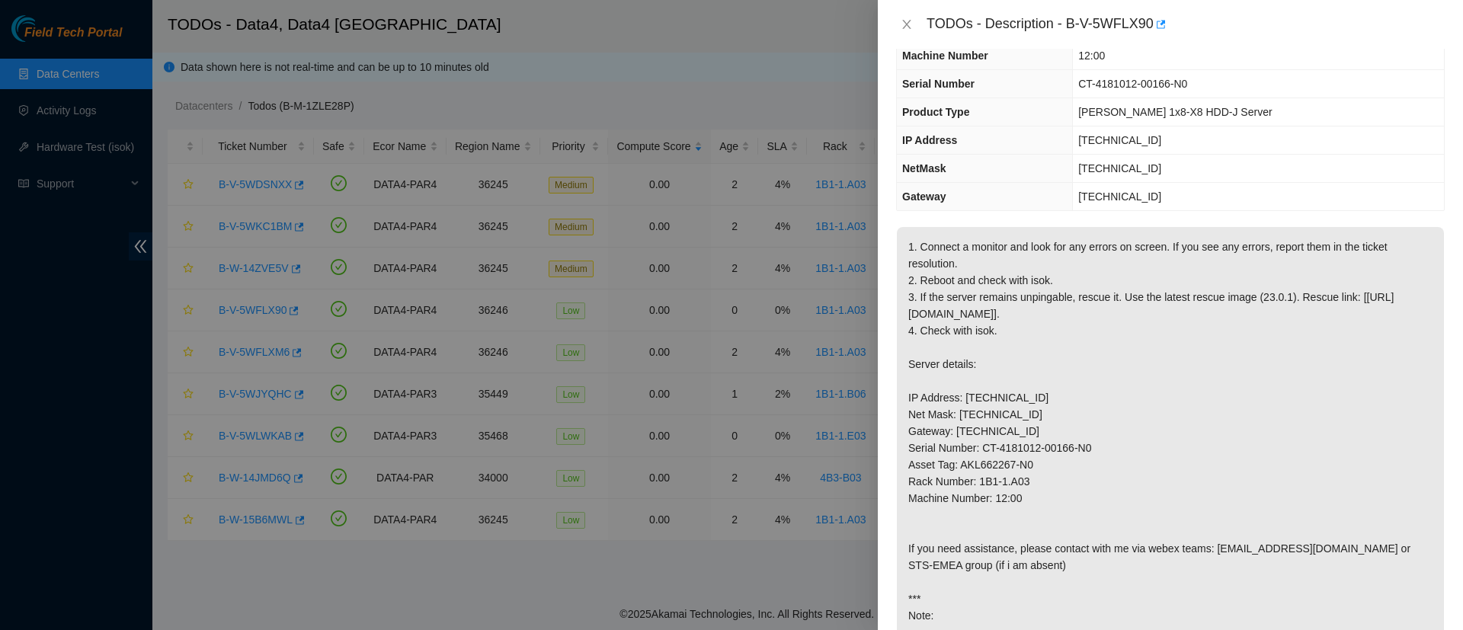
scroll to position [91, 0]
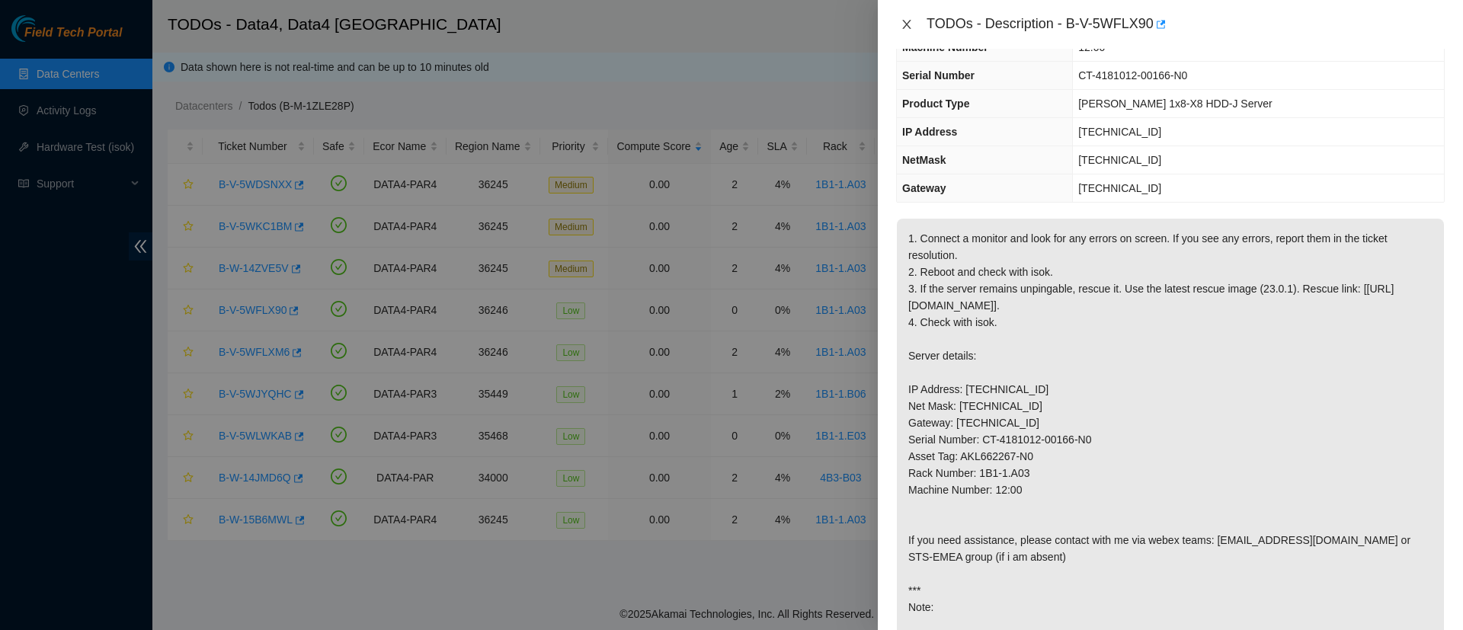
click at [904, 24] on icon "close" at bounding box center [907, 24] width 12 height 12
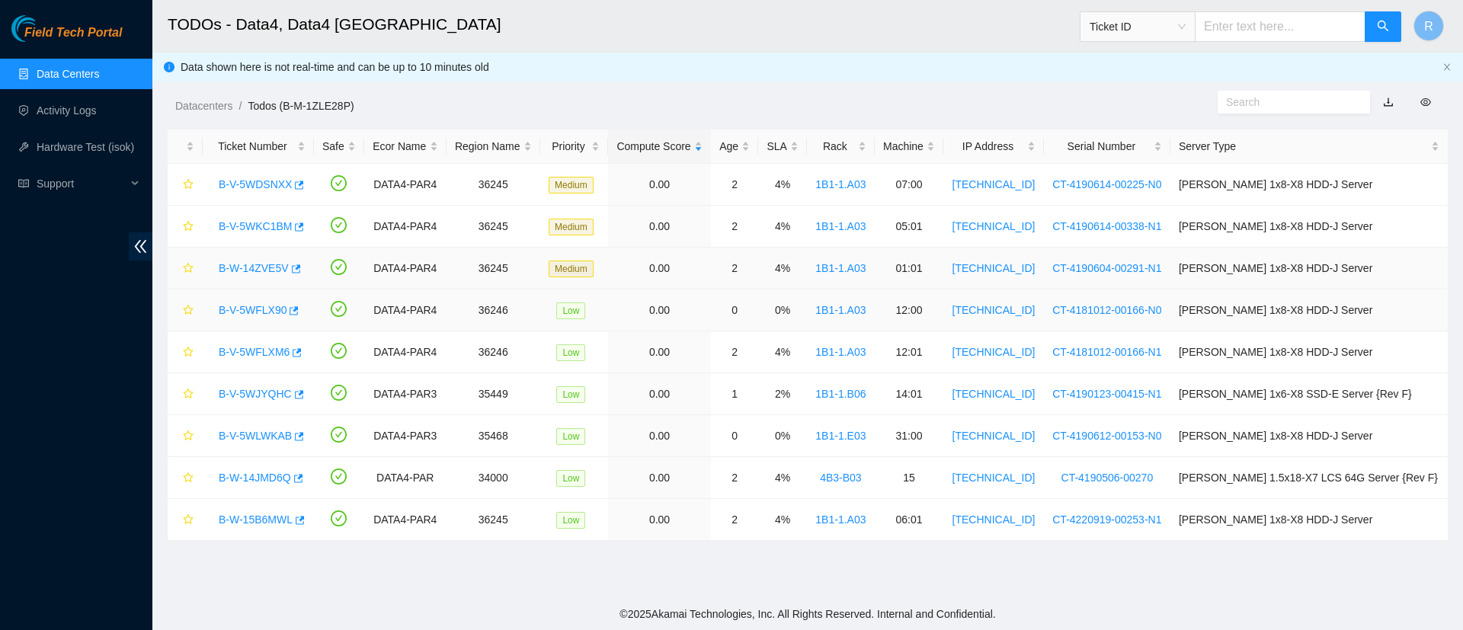
scroll to position [124, 0]
click at [239, 194] on div "B-V-5WDSNXX" at bounding box center [258, 184] width 94 height 24
click at [252, 186] on link "B-V-5WDSNXX" at bounding box center [255, 184] width 73 height 12
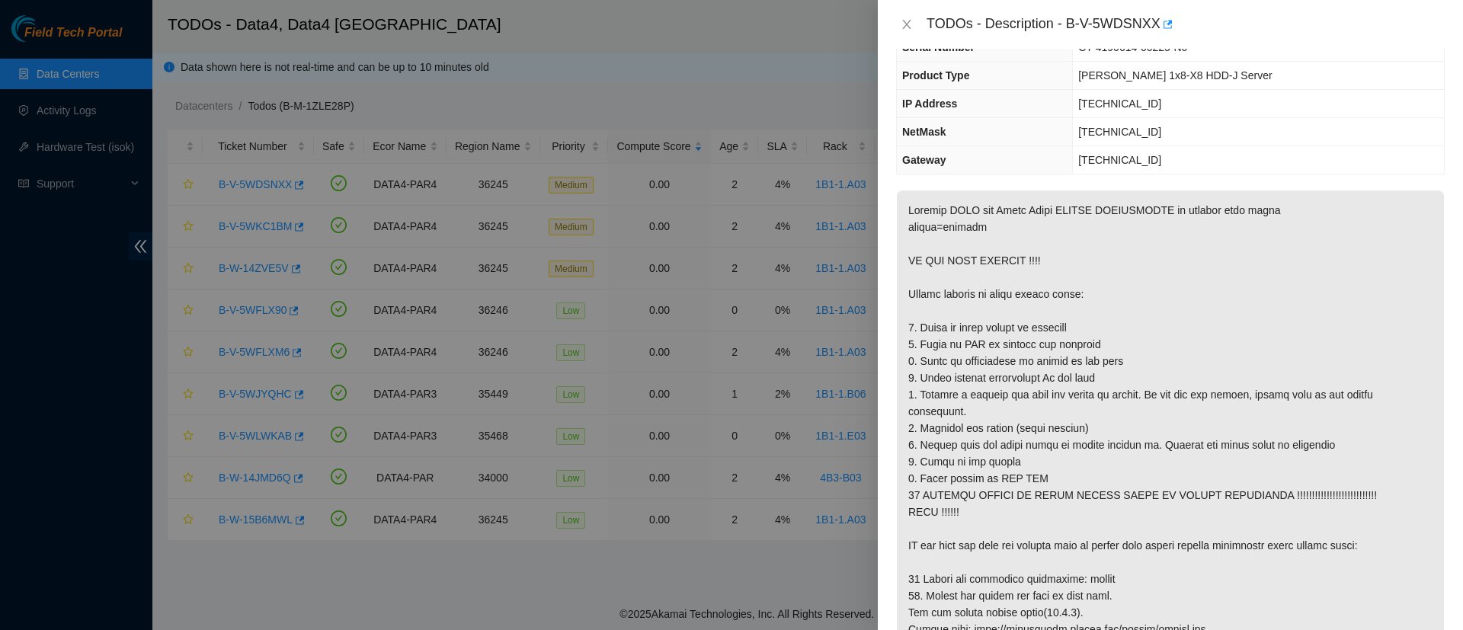
scroll to position [0, 0]
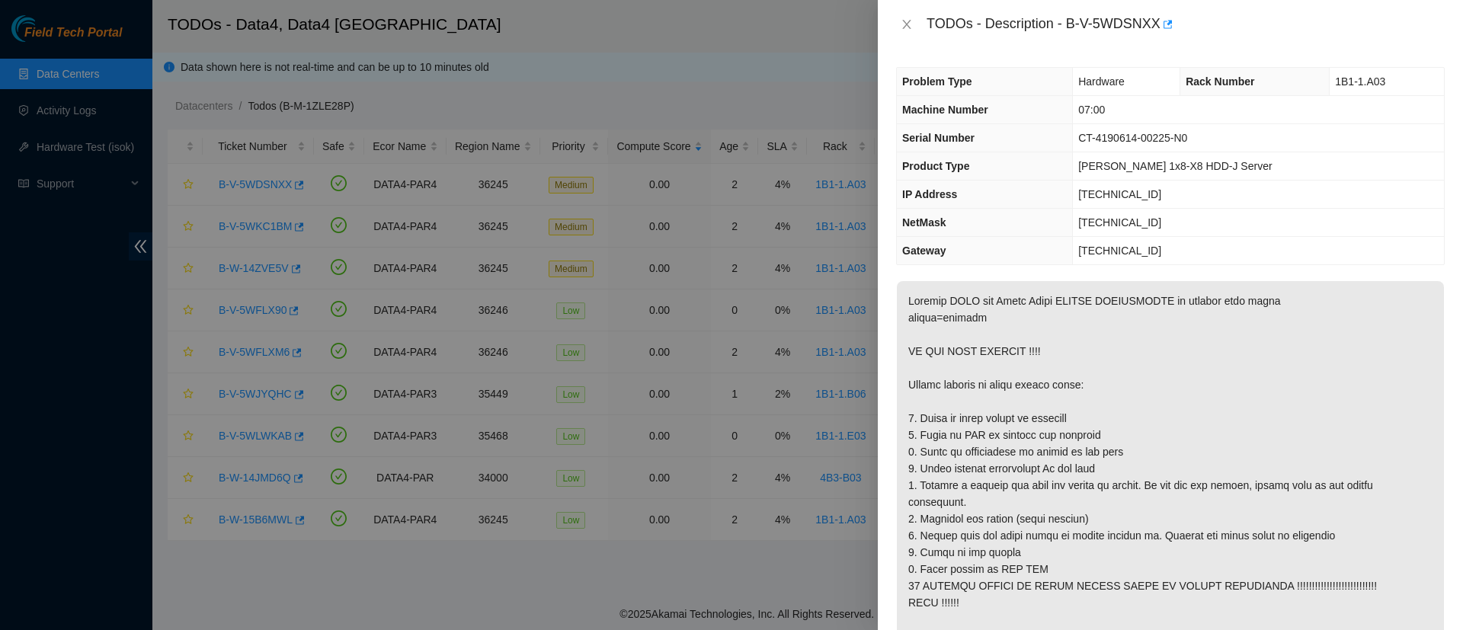
click at [840, 78] on div at bounding box center [731, 315] width 1463 height 630
click at [906, 16] on div "TODOs - Description - B-V-5WDSNXX" at bounding box center [1170, 24] width 549 height 24
click at [905, 20] on icon "close" at bounding box center [907, 24] width 12 height 12
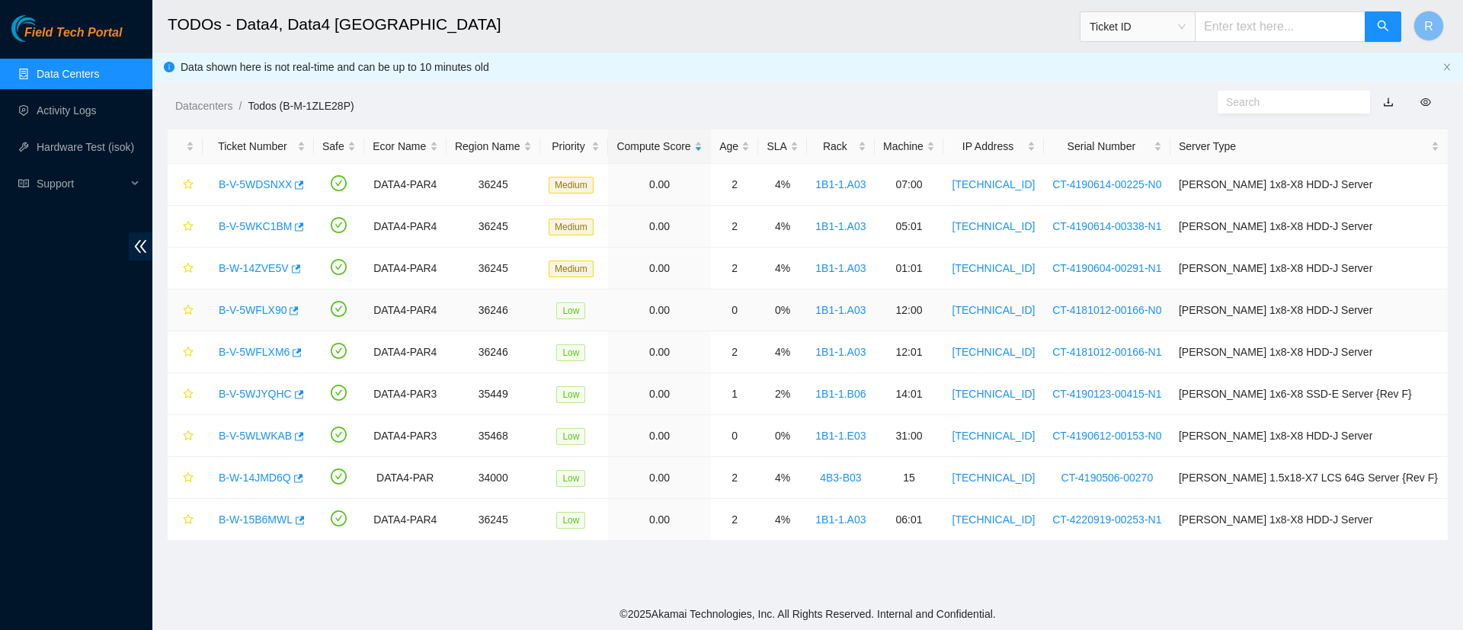
click at [250, 315] on link "B-V-5WFLX90" at bounding box center [253, 310] width 68 height 12
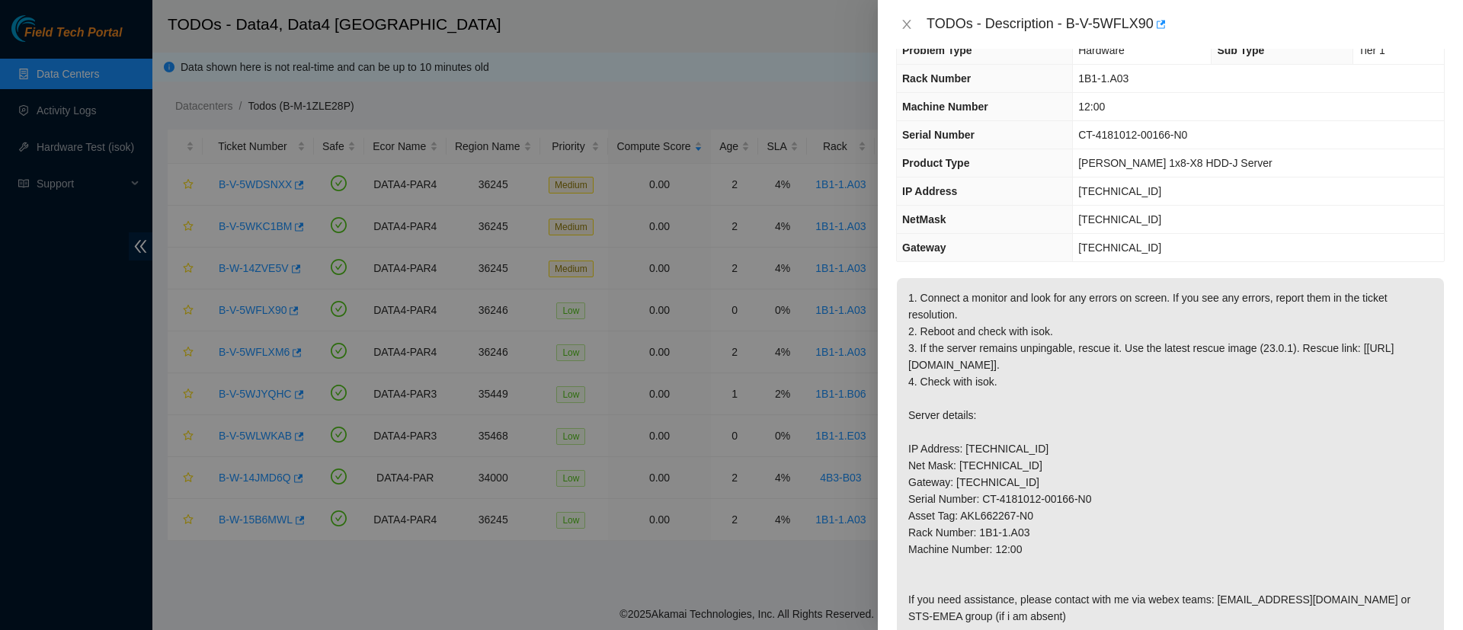
scroll to position [27, 0]
click at [906, 21] on icon "close" at bounding box center [907, 24] width 12 height 12
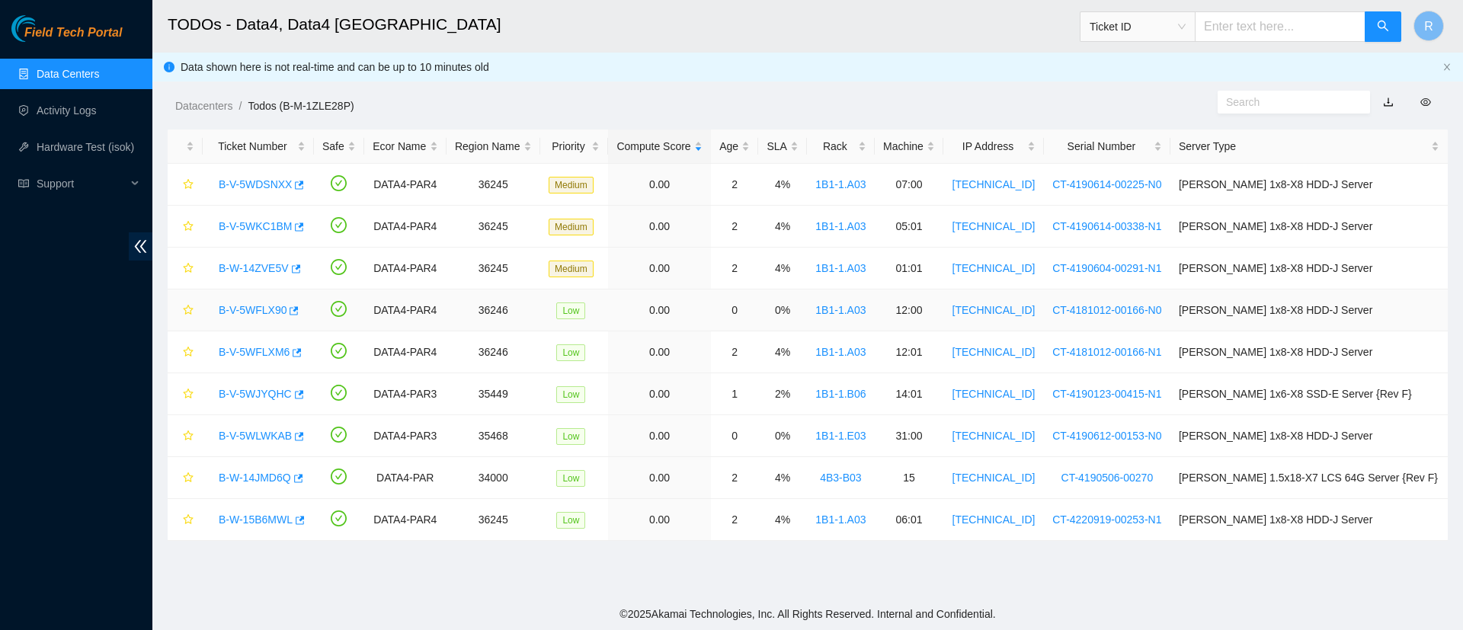
click at [252, 312] on link "B-V-5WFLX90" at bounding box center [253, 310] width 68 height 12
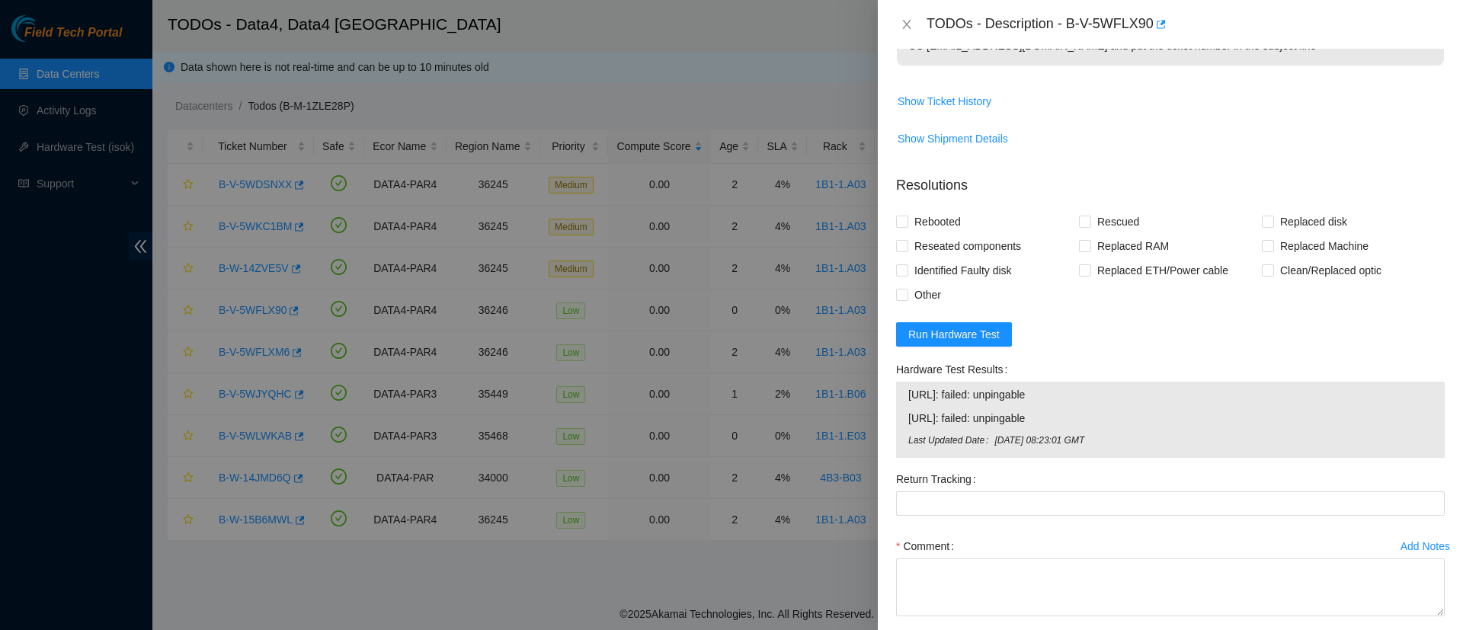
scroll to position [0, 0]
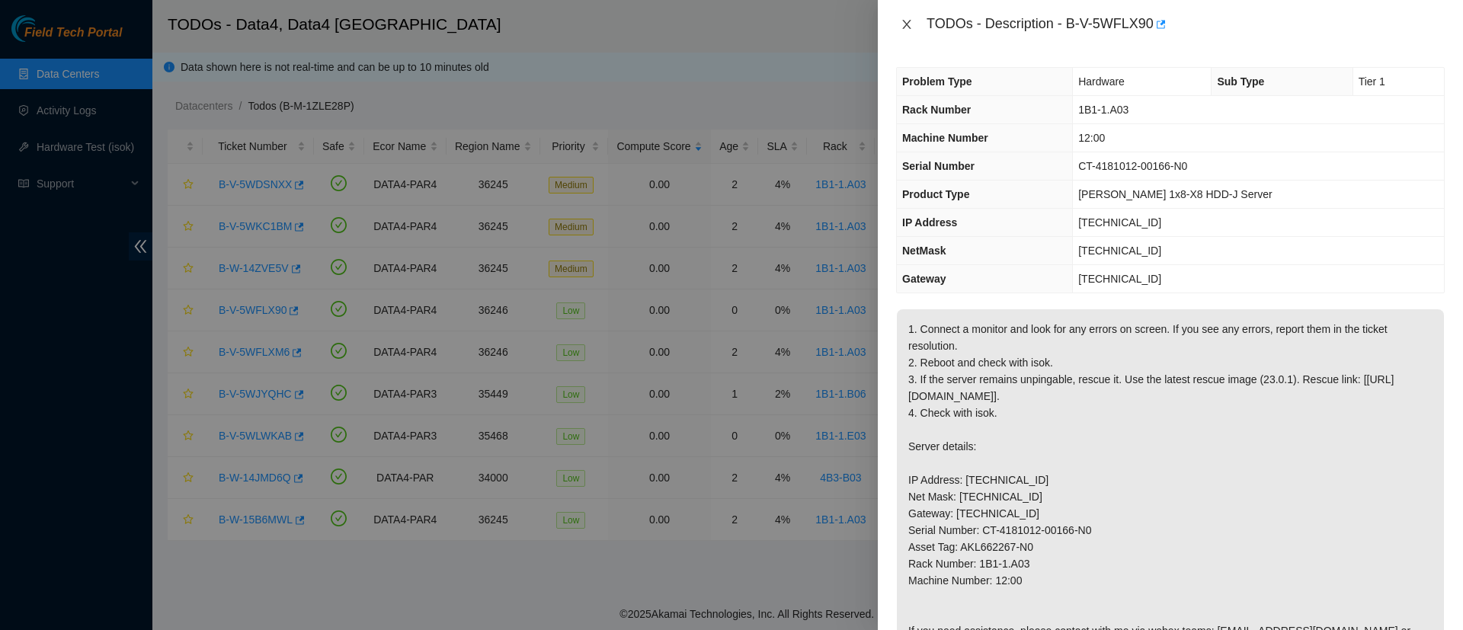
click at [905, 25] on icon "close" at bounding box center [906, 24] width 8 height 9
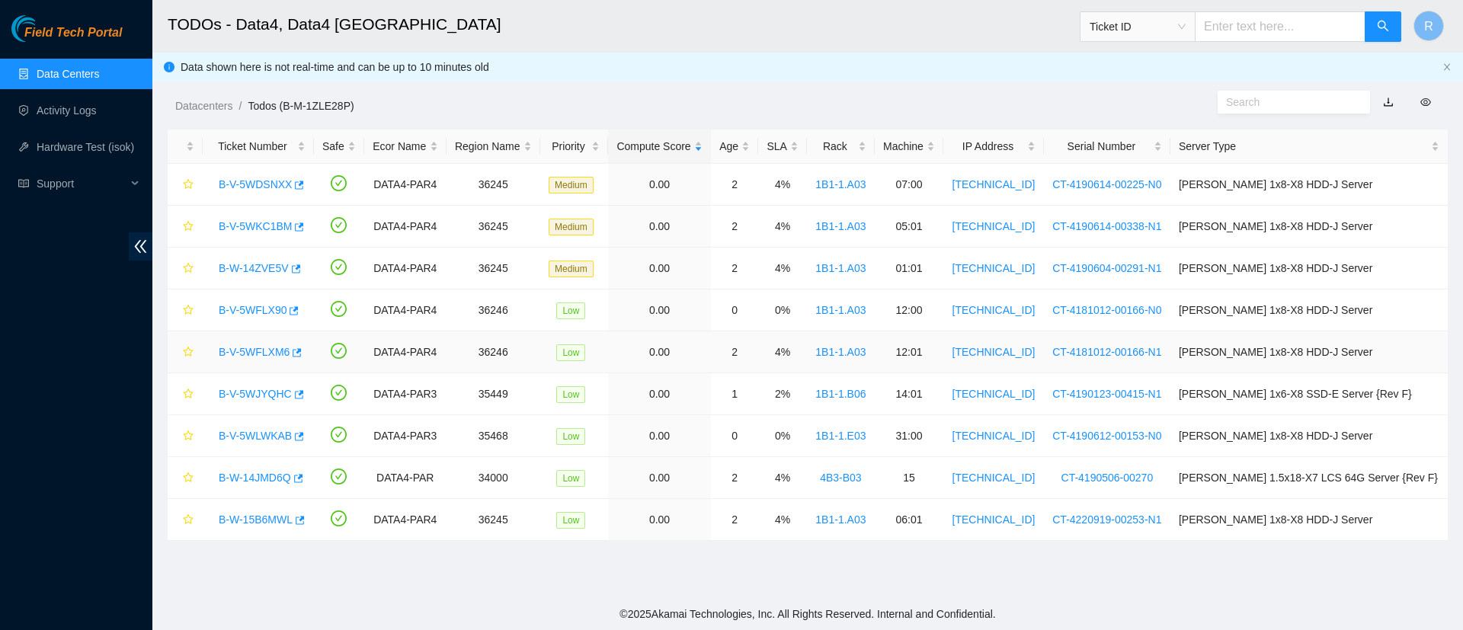
click at [251, 351] on link "B-V-5WFLXM6" at bounding box center [254, 352] width 71 height 12
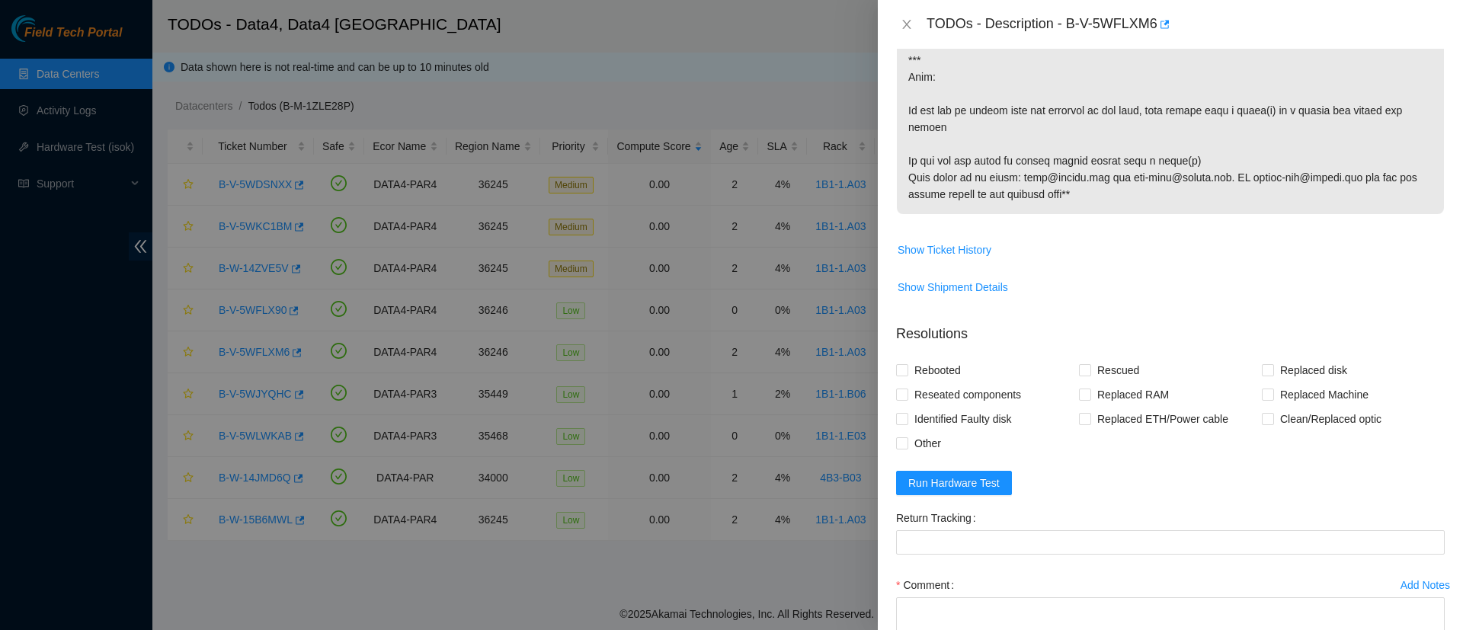
scroll to position [1003, 0]
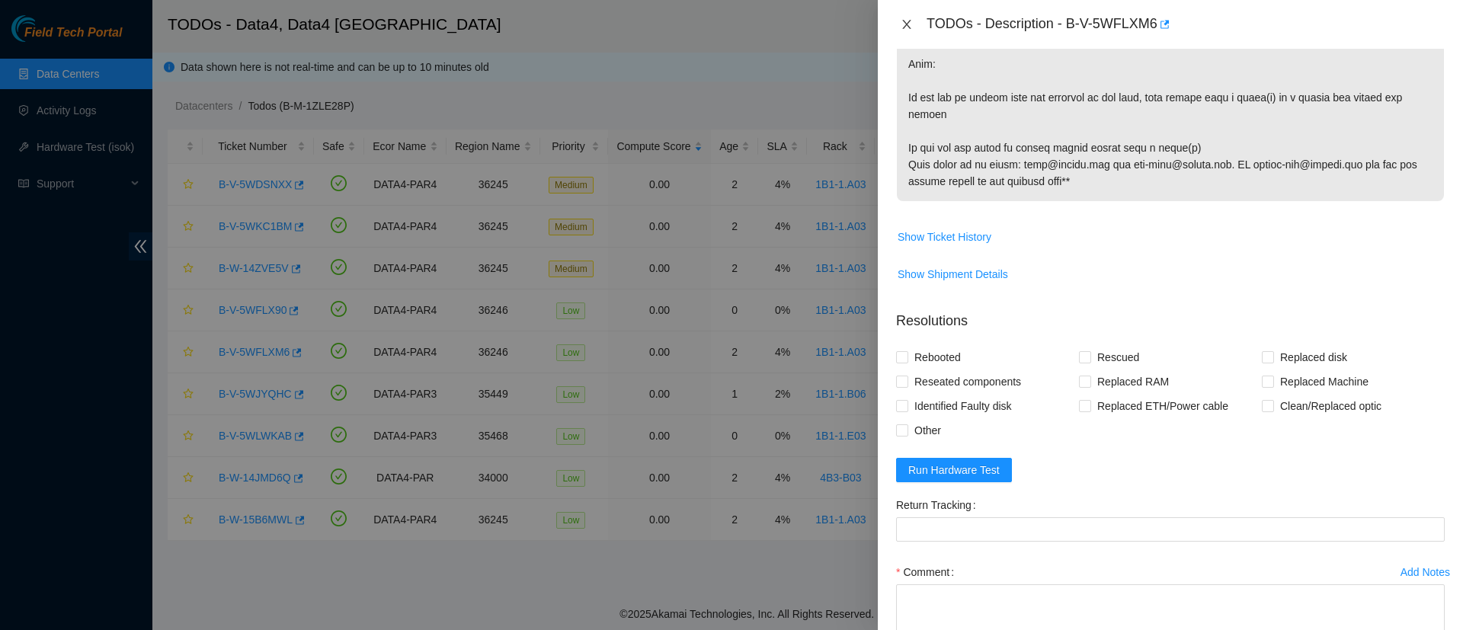
click at [908, 26] on icon "close" at bounding box center [906, 24] width 8 height 9
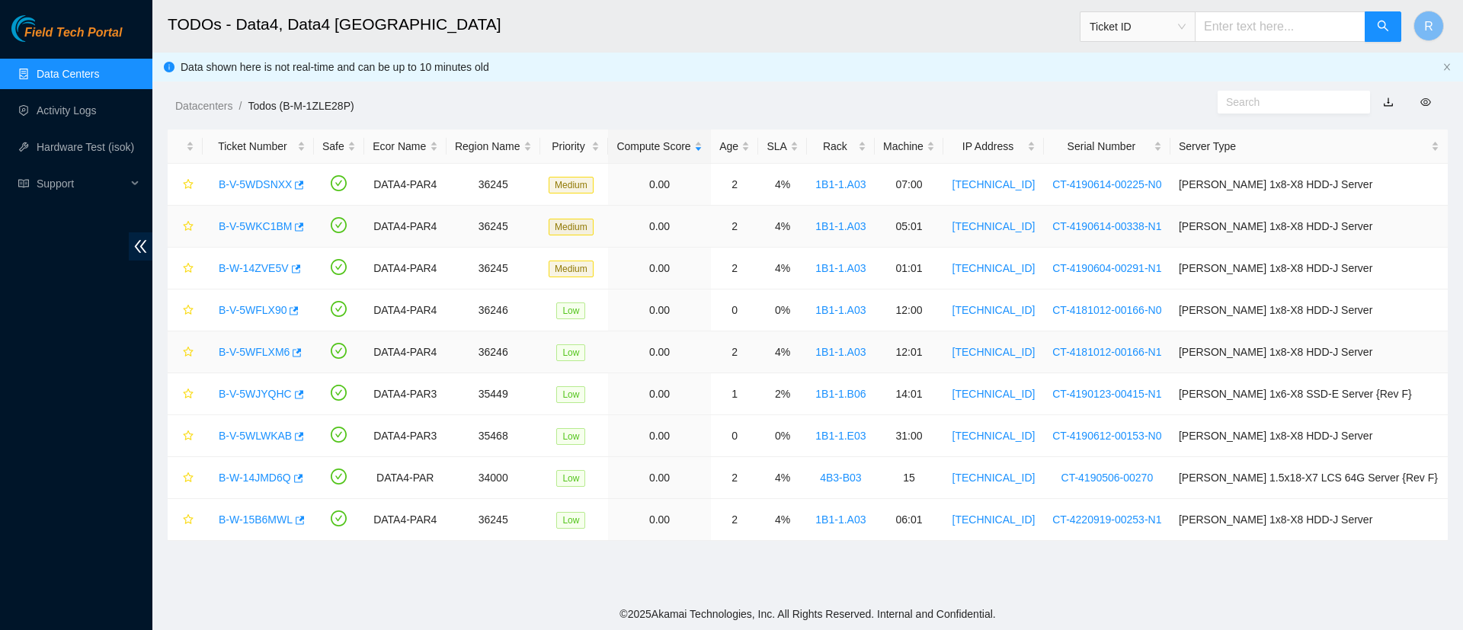
scroll to position [405, 0]
click at [255, 390] on link "B-V-5WJYQHC" at bounding box center [255, 394] width 73 height 12
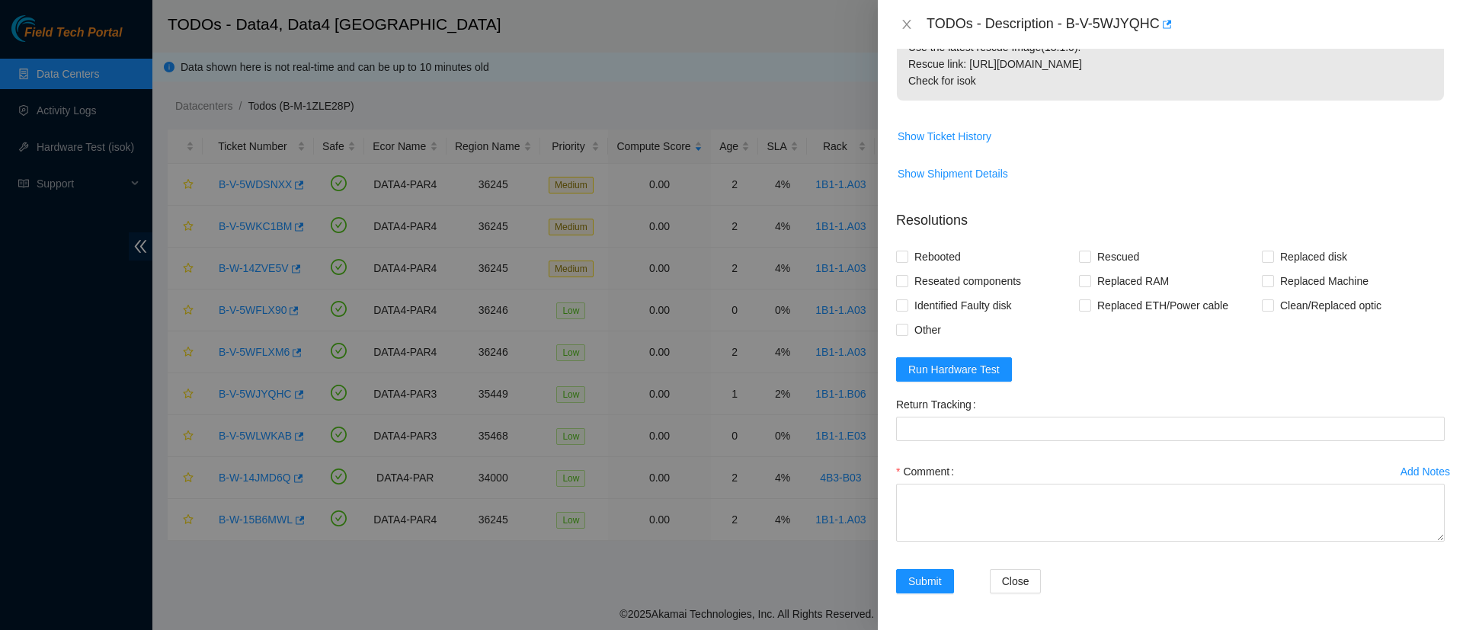
scroll to position [0, 0]
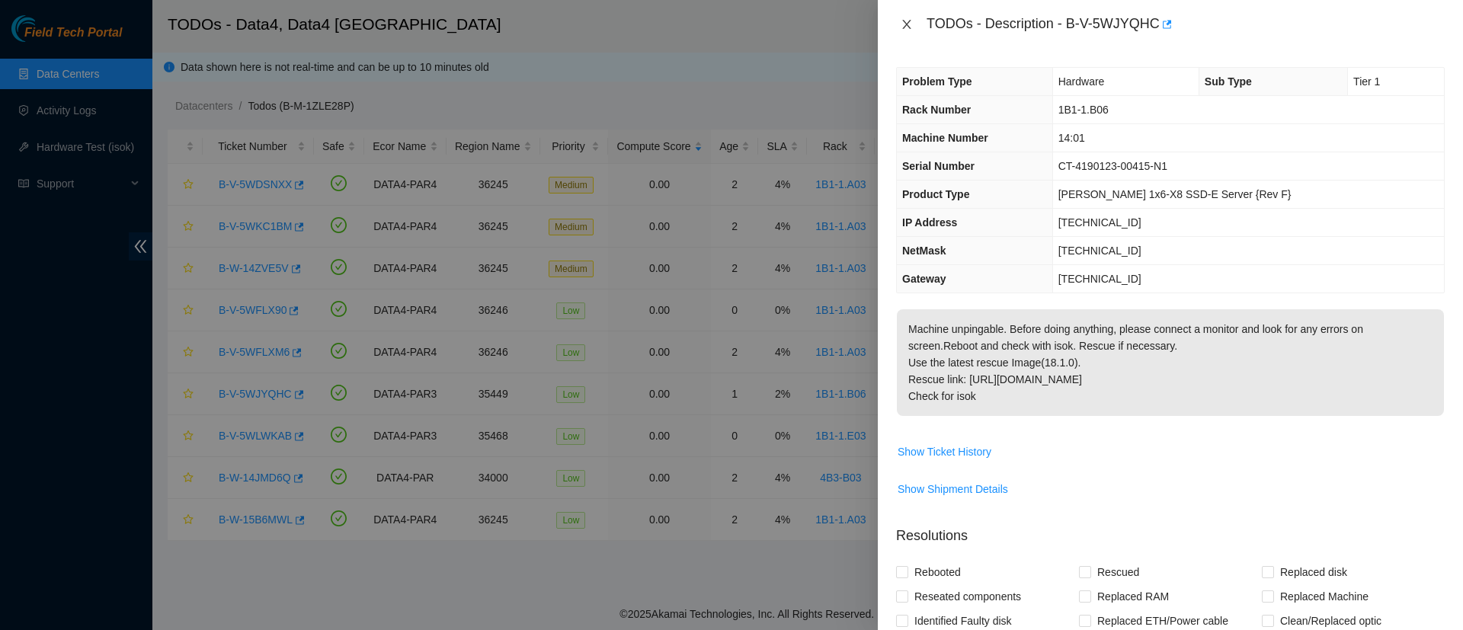
click at [903, 27] on icon "close" at bounding box center [907, 24] width 12 height 12
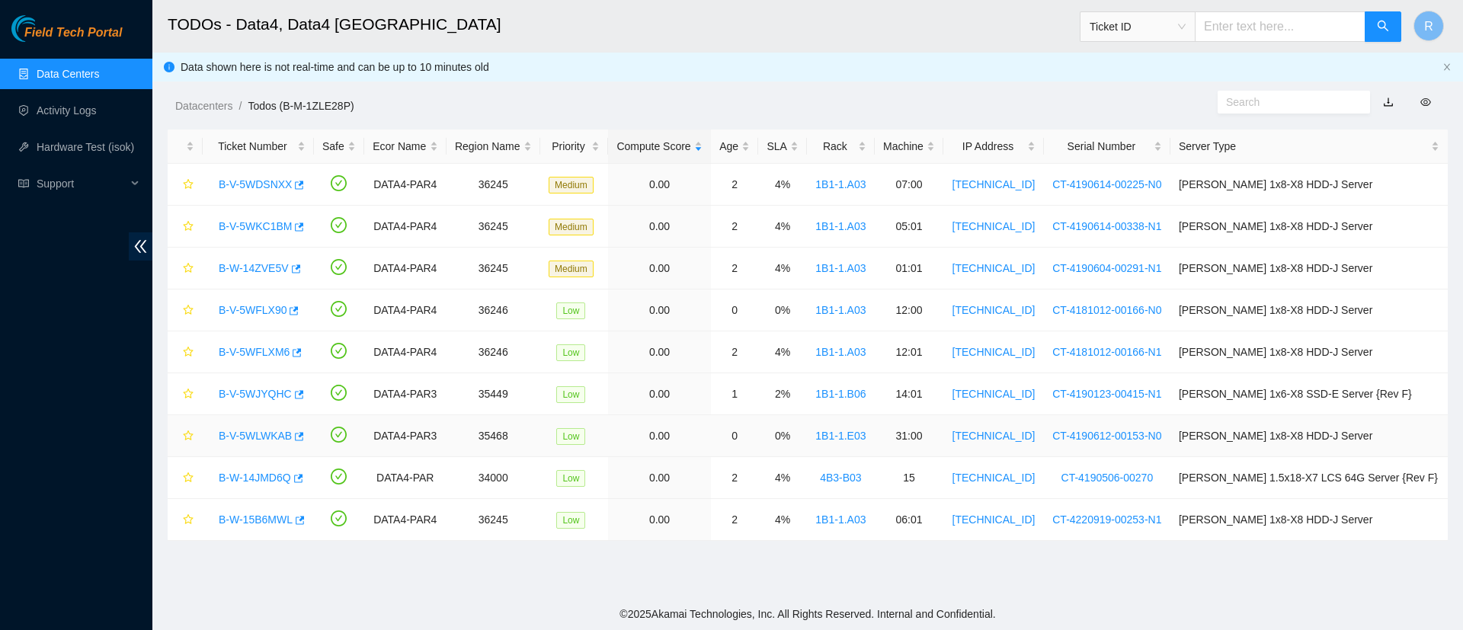
click at [259, 430] on link "B-V-5WLWKAB" at bounding box center [255, 436] width 73 height 12
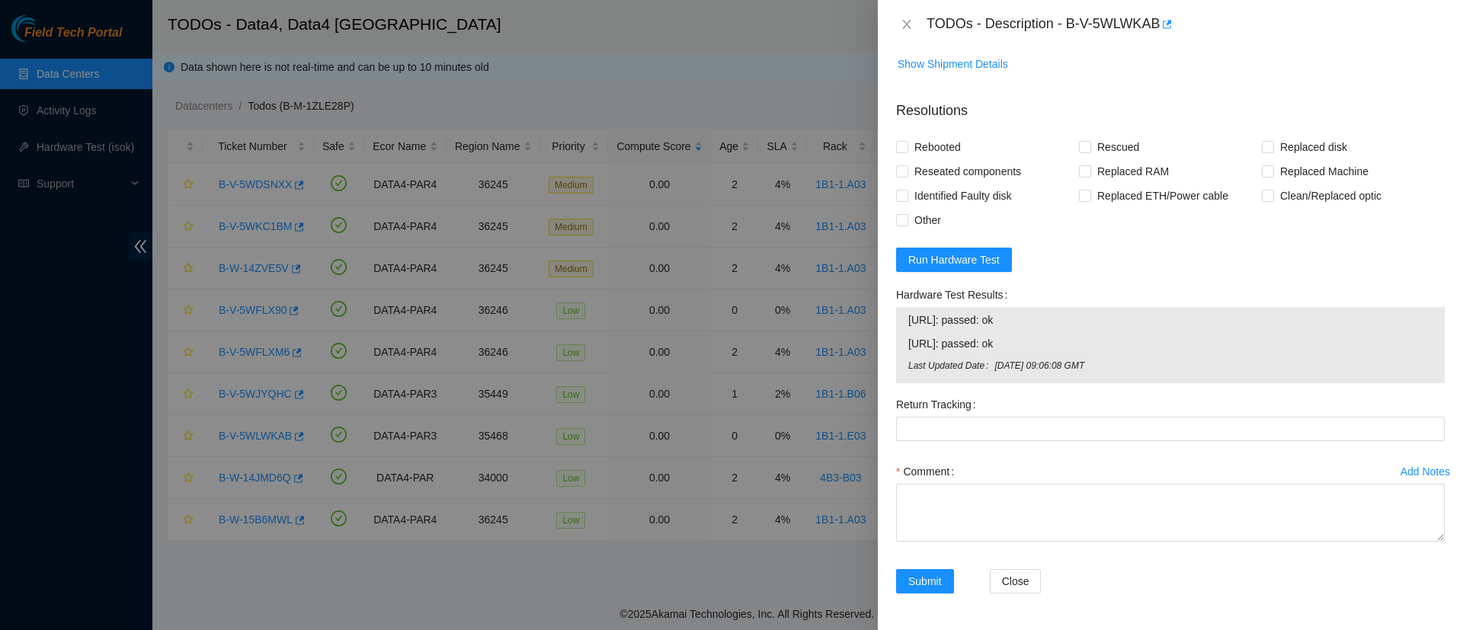
scroll to position [761, 0]
click at [947, 245] on form "Resolutions Rebooted Rescued Replaced disk Reseated components Replaced RAM Rep…" at bounding box center [1170, 350] width 549 height 524
click at [947, 251] on span "Run Hardware Test" at bounding box center [953, 259] width 91 height 17
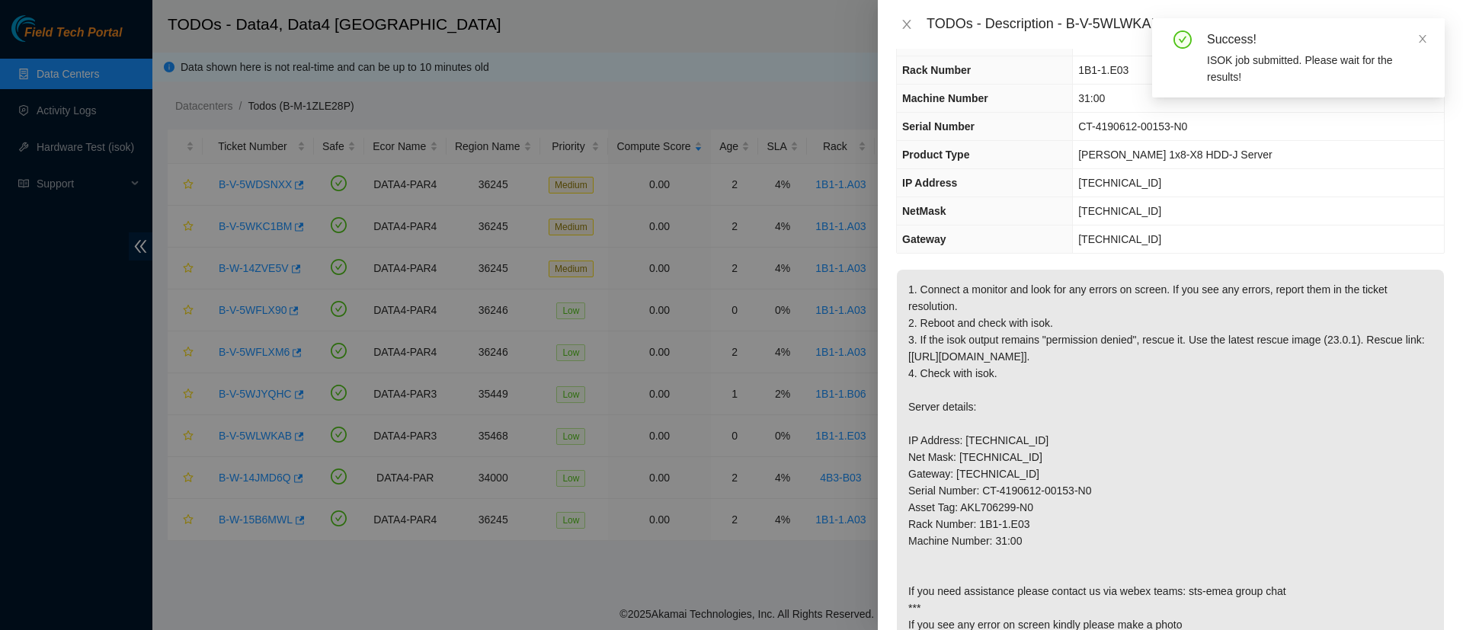
scroll to position [0, 0]
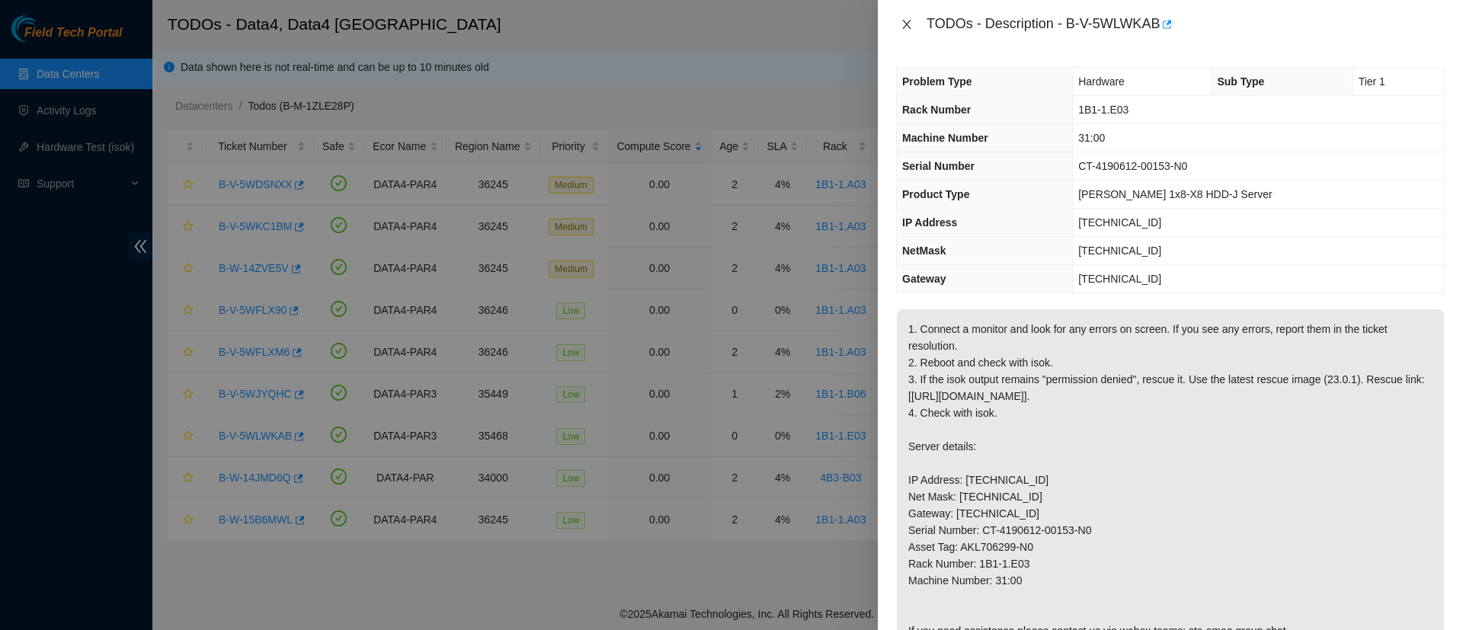
click at [901, 21] on icon "close" at bounding box center [907, 24] width 12 height 12
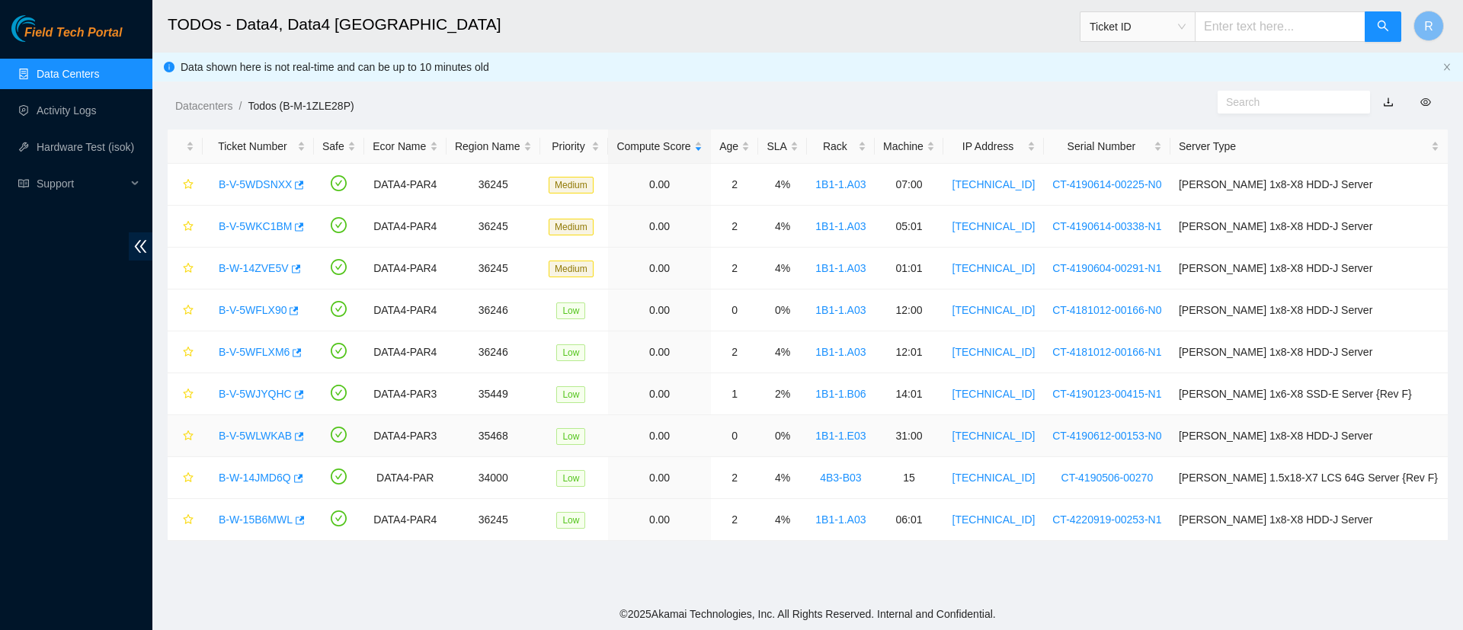
click at [263, 430] on link "B-V-5WLWKAB" at bounding box center [255, 436] width 73 height 12
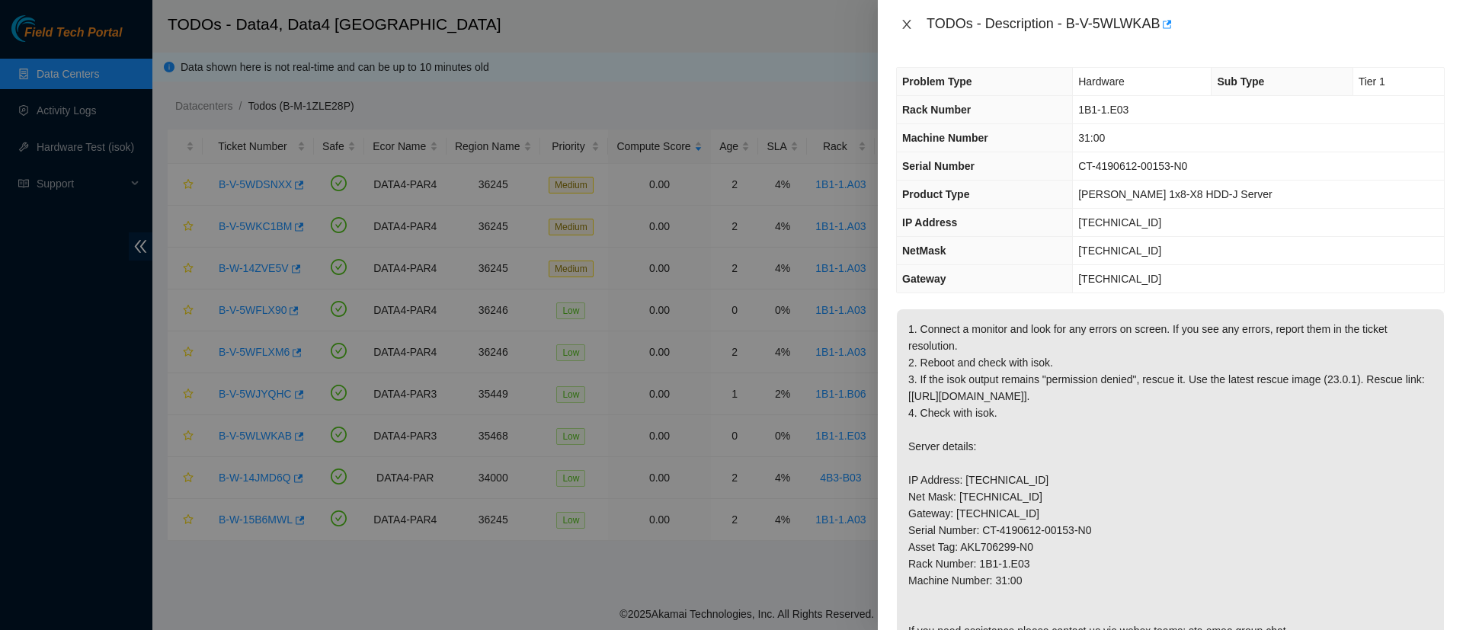
click at [908, 23] on icon "close" at bounding box center [906, 24] width 8 height 9
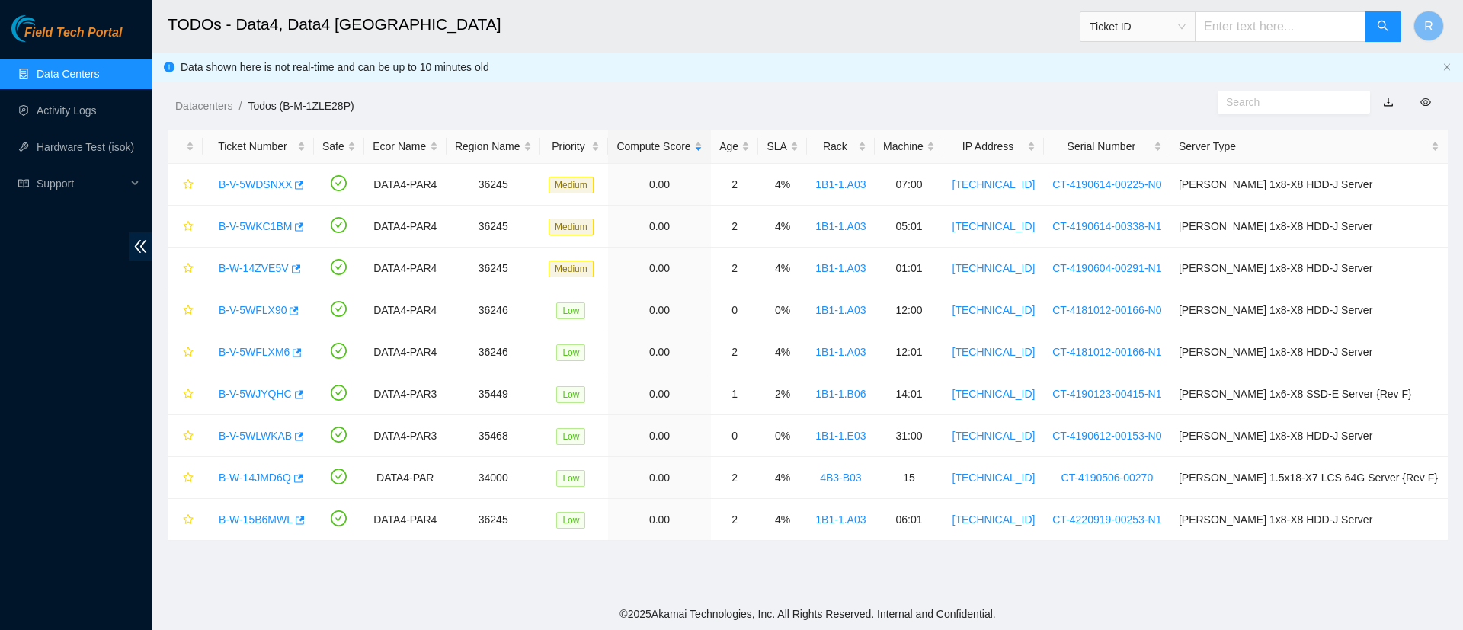
click at [1005, 83] on div "Datacenters / Todos (B-M-1ZLE28P) /" at bounding box center [643, 71] width 983 height 85
click at [269, 354] on link "B-V-5WFLXM6" at bounding box center [254, 352] width 71 height 12
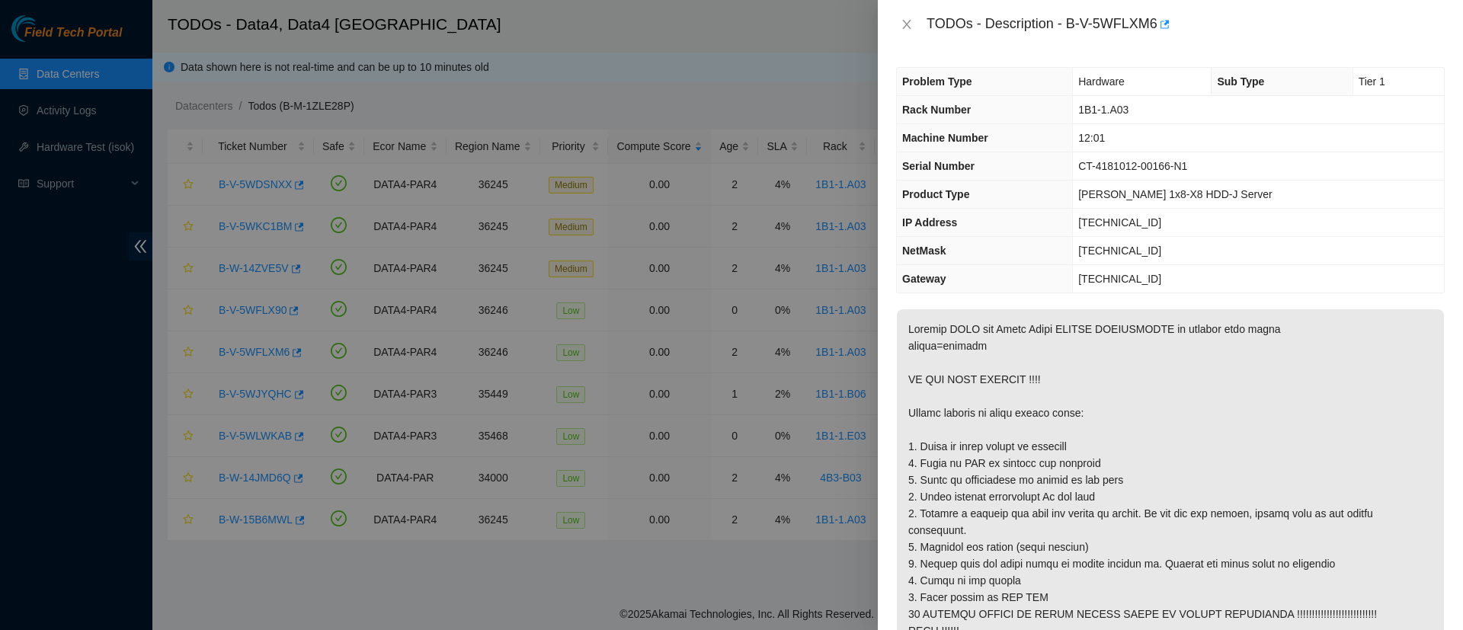
click at [1020, 191] on th "Product Type" at bounding box center [985, 195] width 176 height 28
click at [905, 14] on div "TODOs - Description - B-V-5WFLXM6" at bounding box center [1170, 24] width 549 height 24
click at [905, 19] on icon "close" at bounding box center [907, 24] width 12 height 12
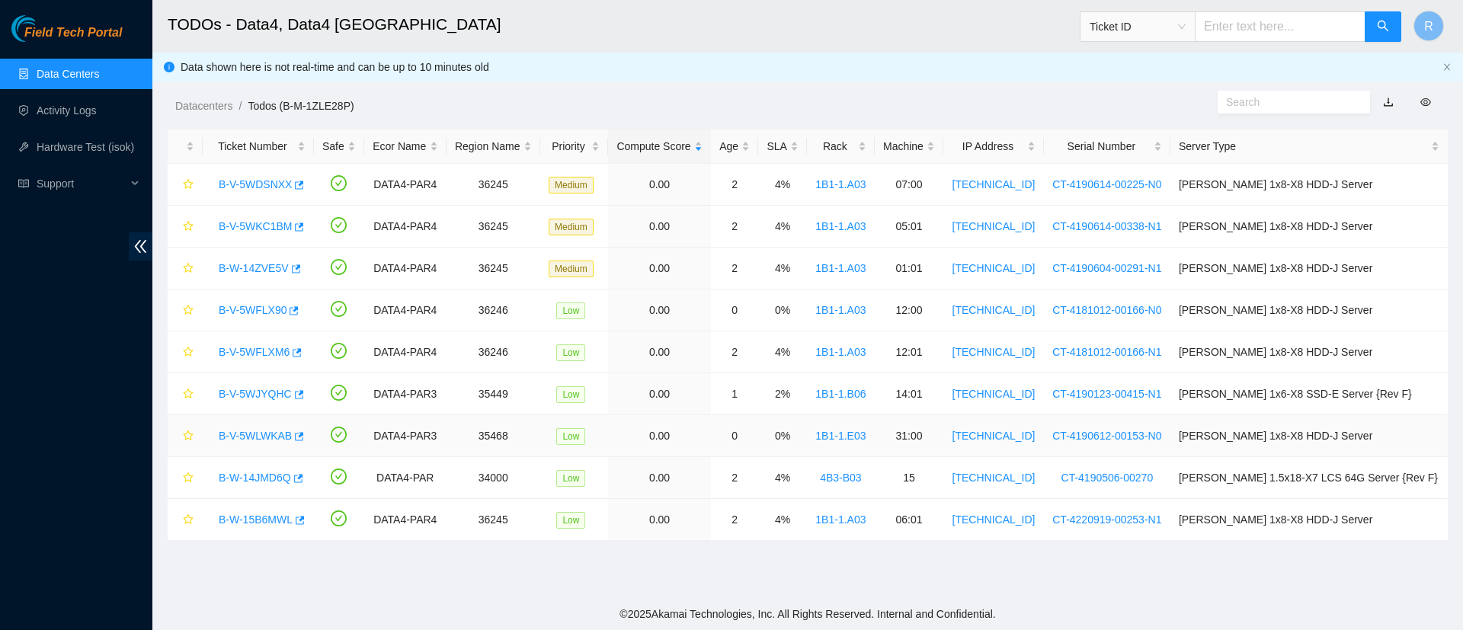
click at [239, 438] on link "B-V-5WLWKAB" at bounding box center [255, 436] width 73 height 12
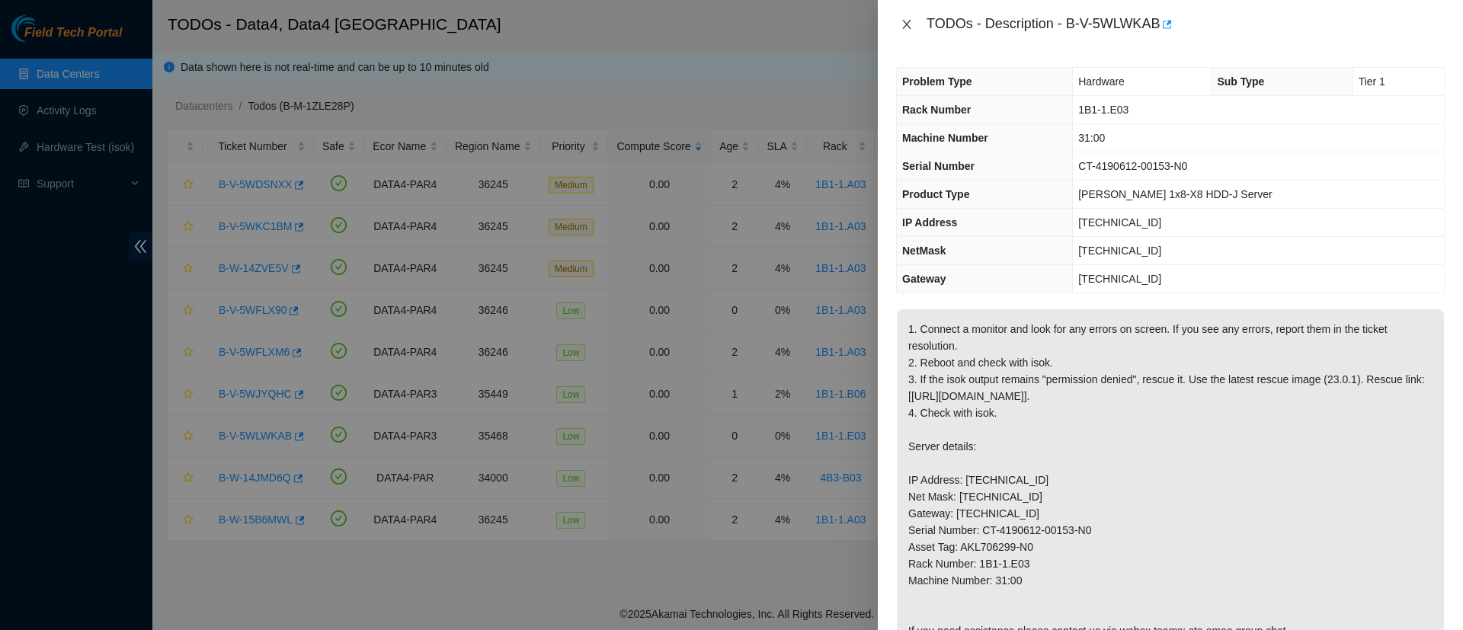
click at [907, 21] on icon "close" at bounding box center [907, 24] width 12 height 12
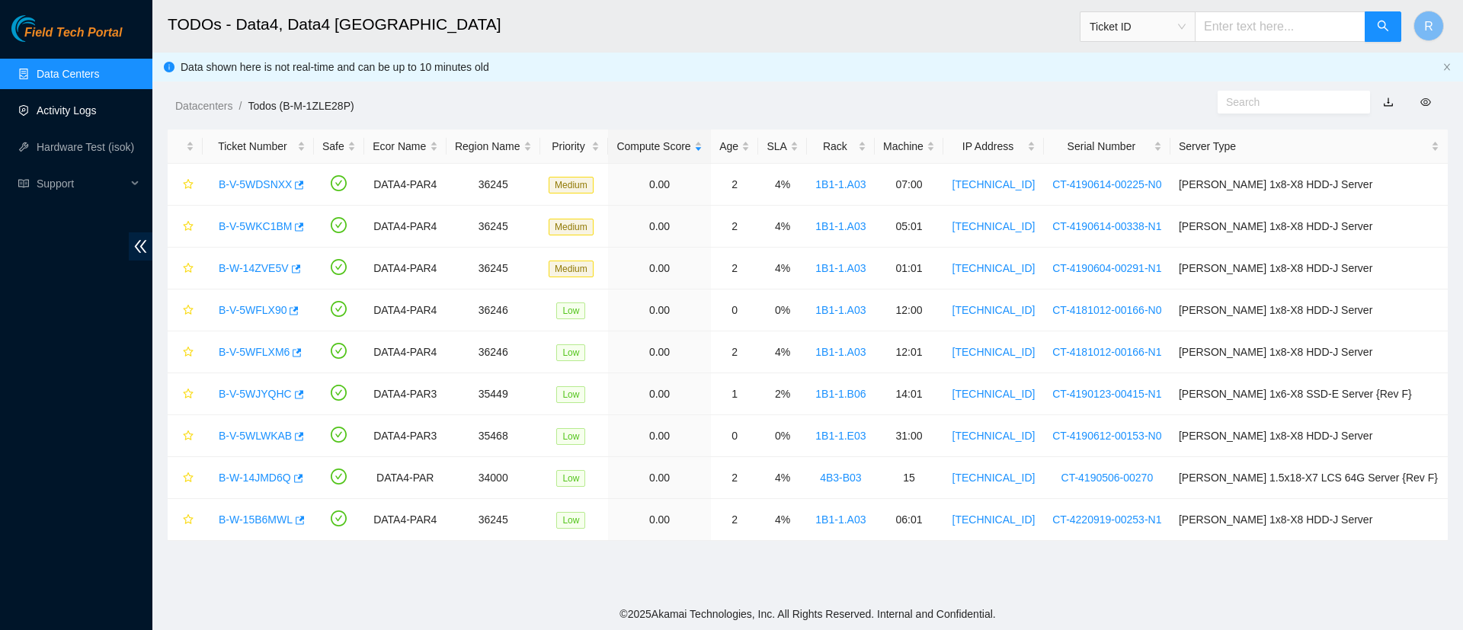
click at [58, 108] on link "Activity Logs" at bounding box center [67, 110] width 60 height 12
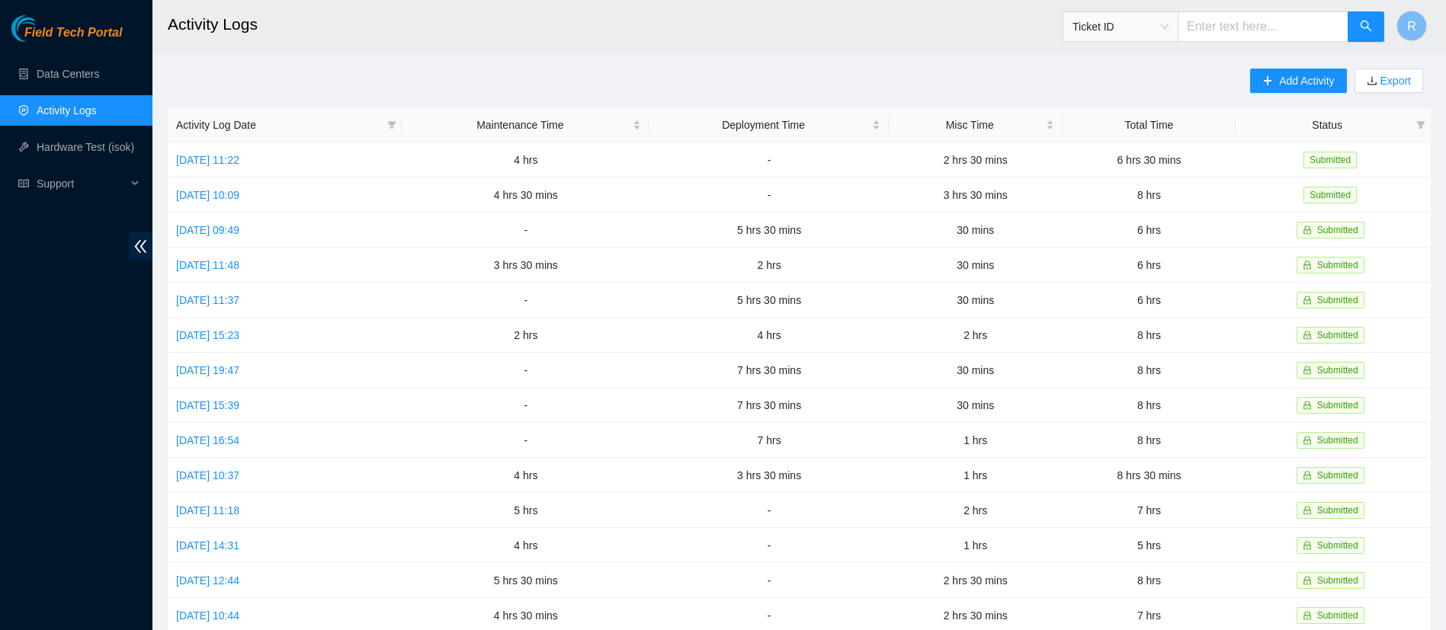
click at [77, 110] on link "Activity Logs" at bounding box center [67, 110] width 60 height 12
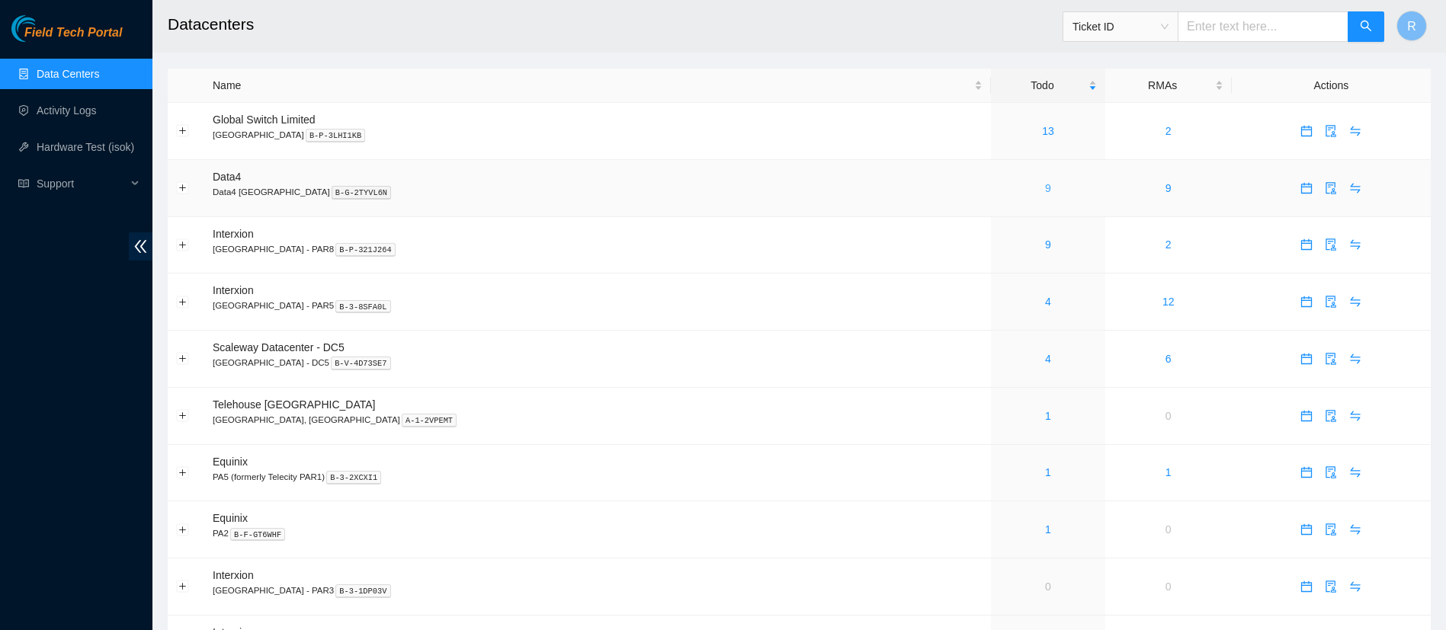
click at [1045, 189] on link "9" at bounding box center [1048, 188] width 6 height 12
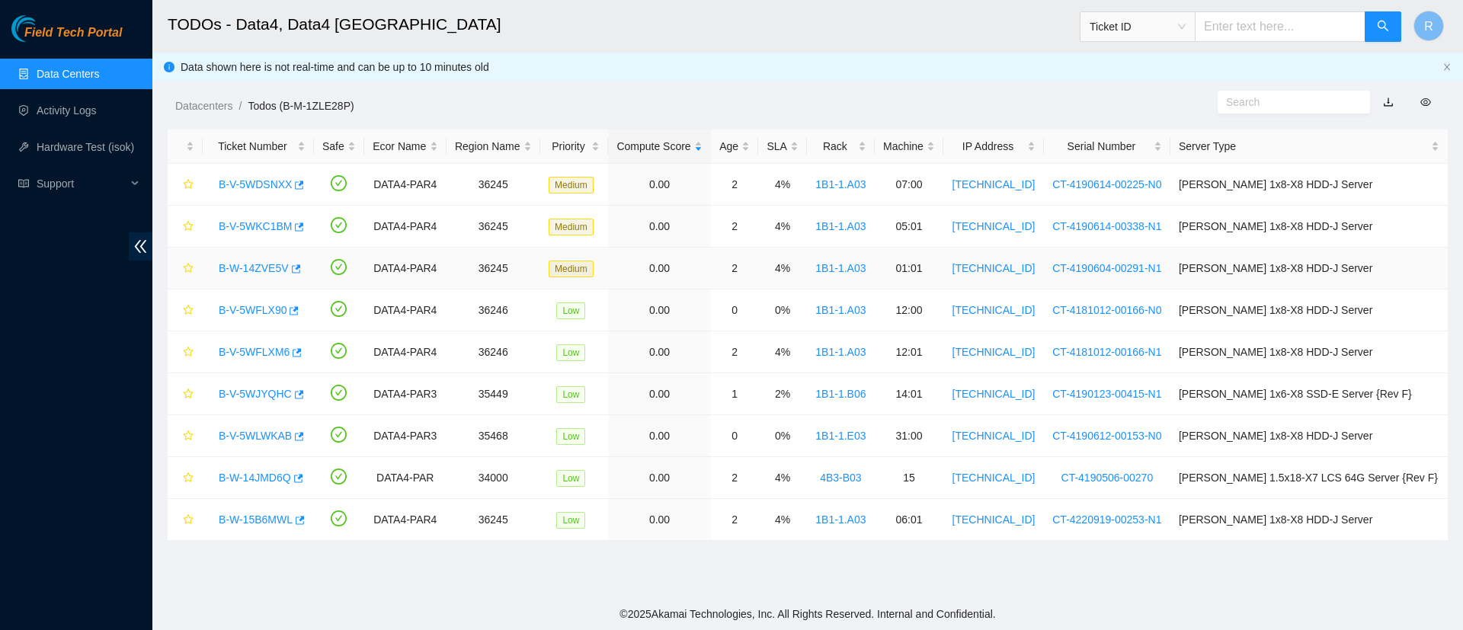
click at [271, 264] on link "B-W-14ZVE5V" at bounding box center [254, 268] width 70 height 12
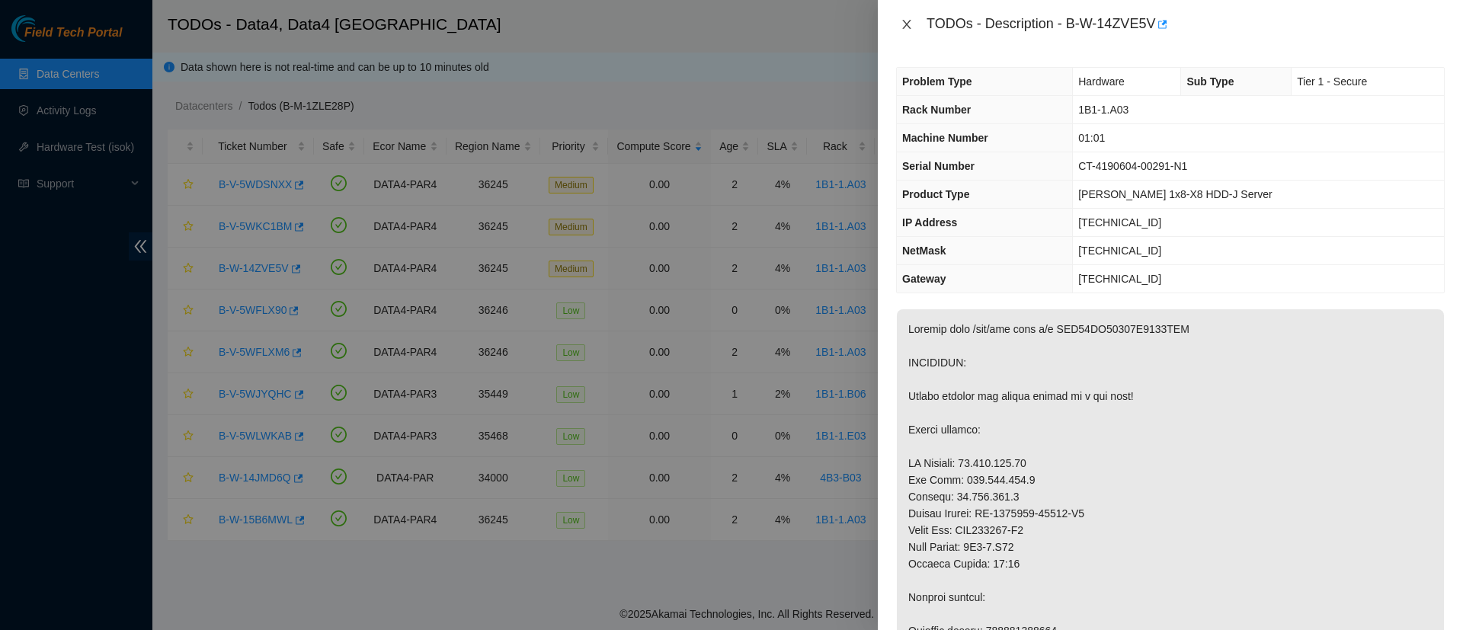
click at [903, 27] on icon "close" at bounding box center [907, 24] width 12 height 12
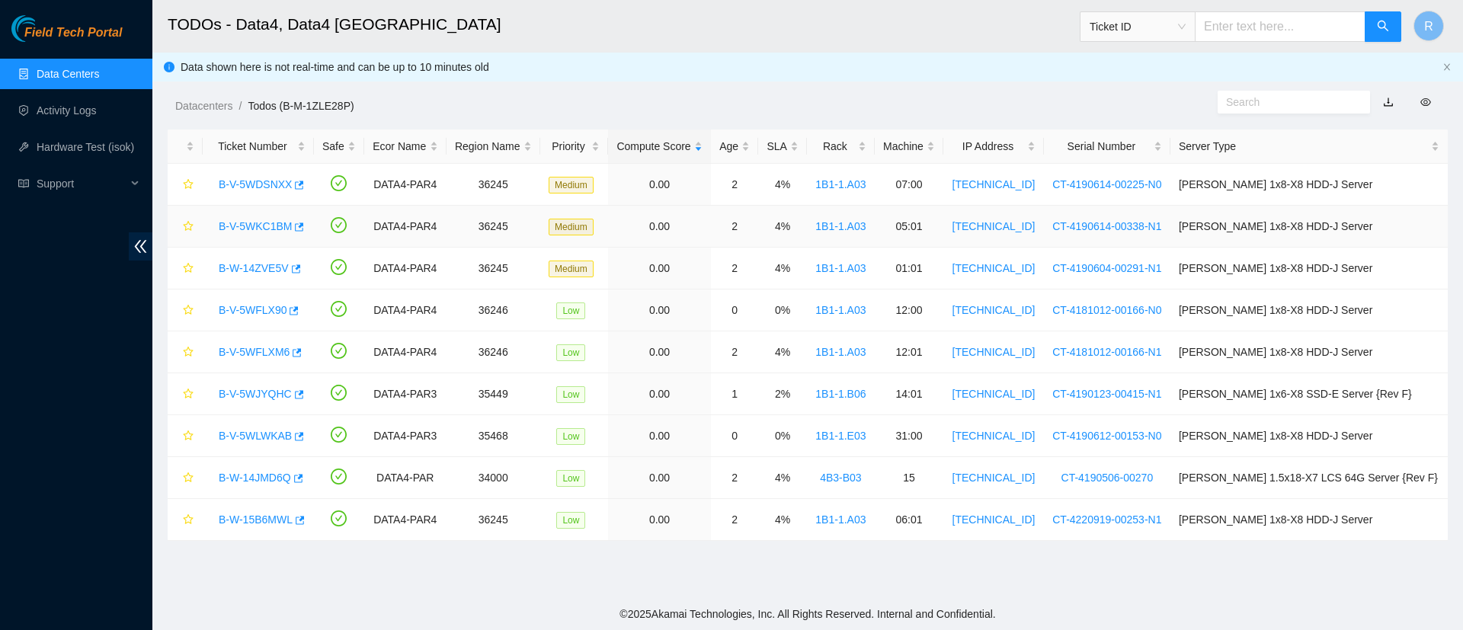
click at [243, 230] on link "B-V-5WKC1BM" at bounding box center [255, 226] width 73 height 12
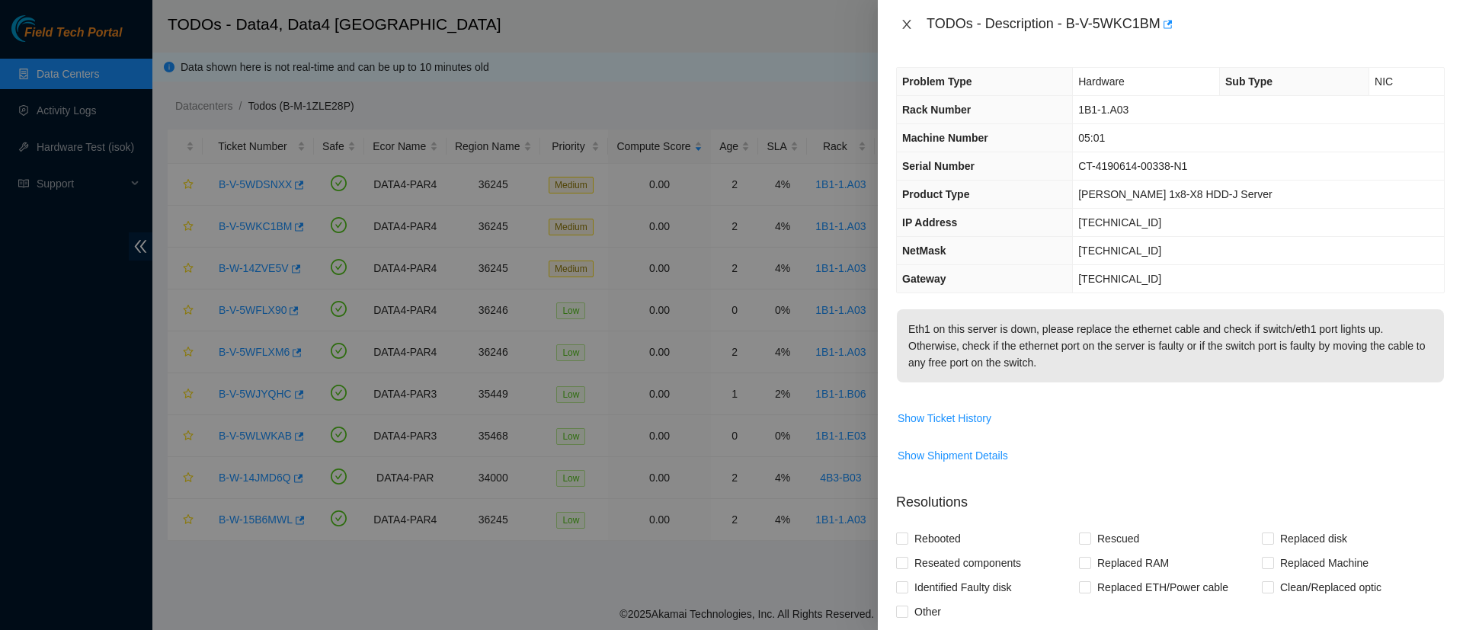
click at [906, 20] on icon "close" at bounding box center [907, 24] width 12 height 12
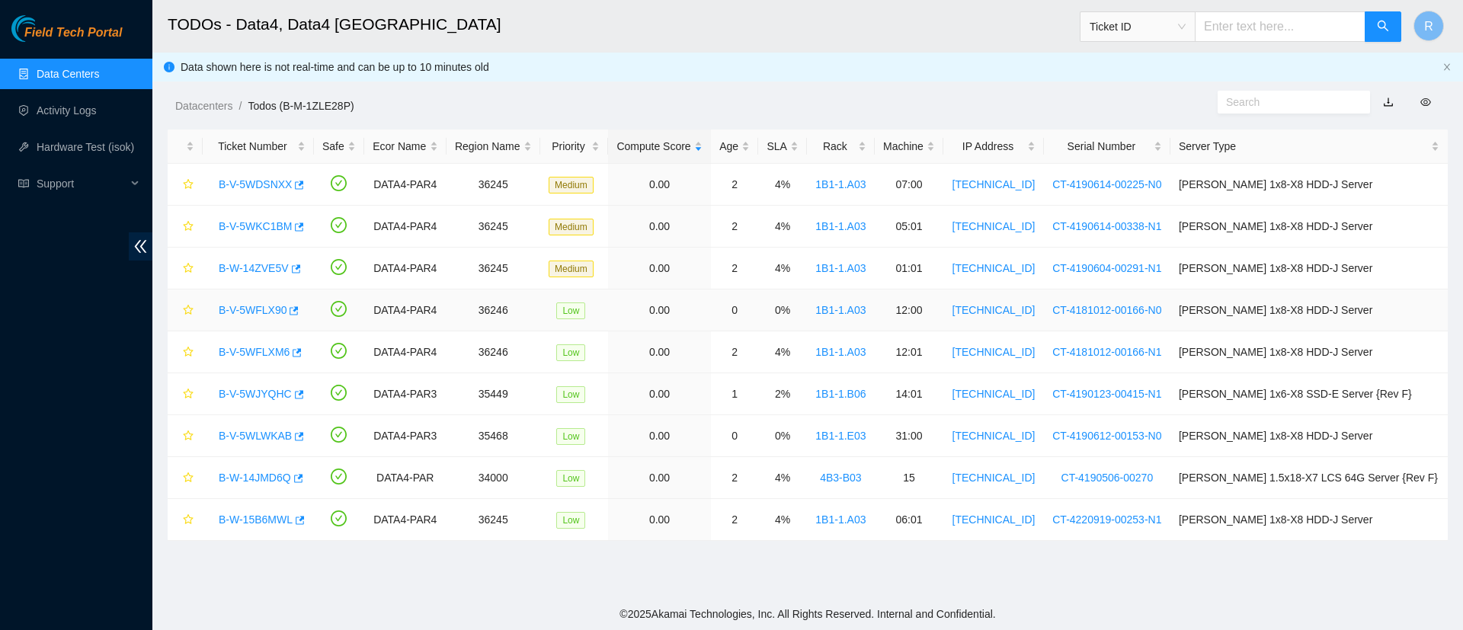
click at [245, 304] on link "B-V-5WFLX90" at bounding box center [253, 310] width 68 height 12
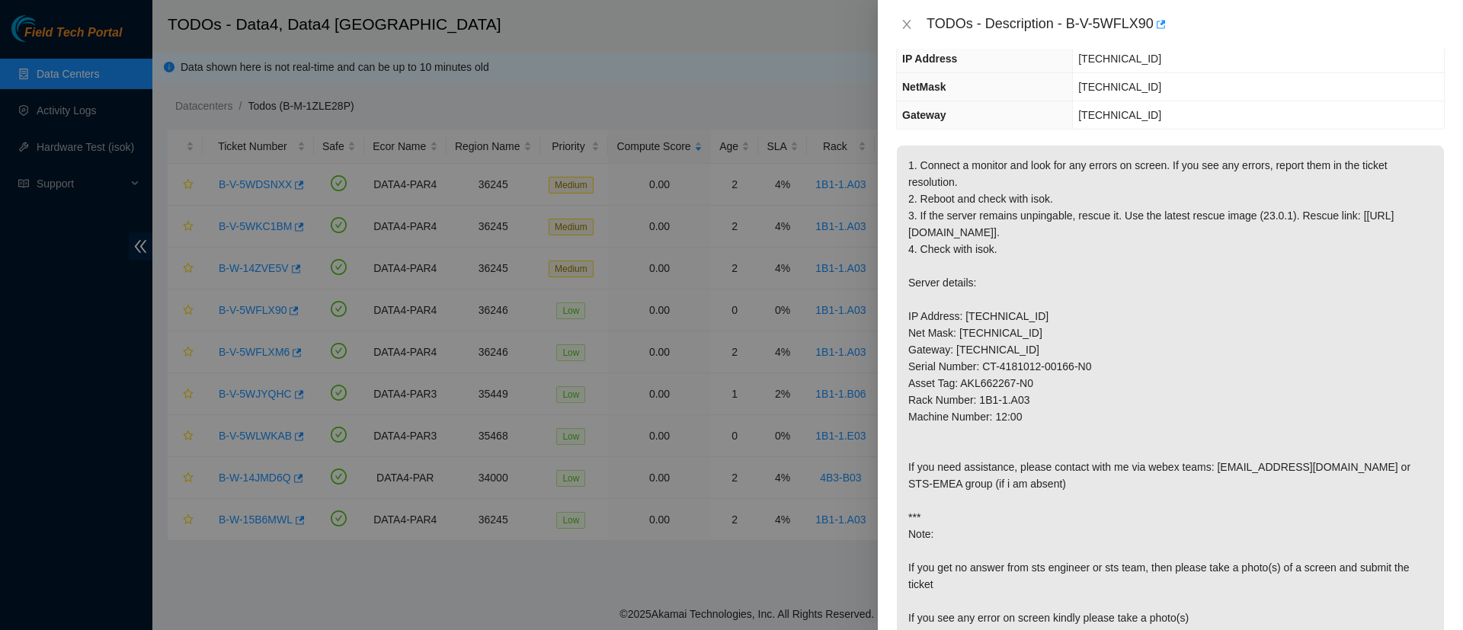
scroll to position [210, 0]
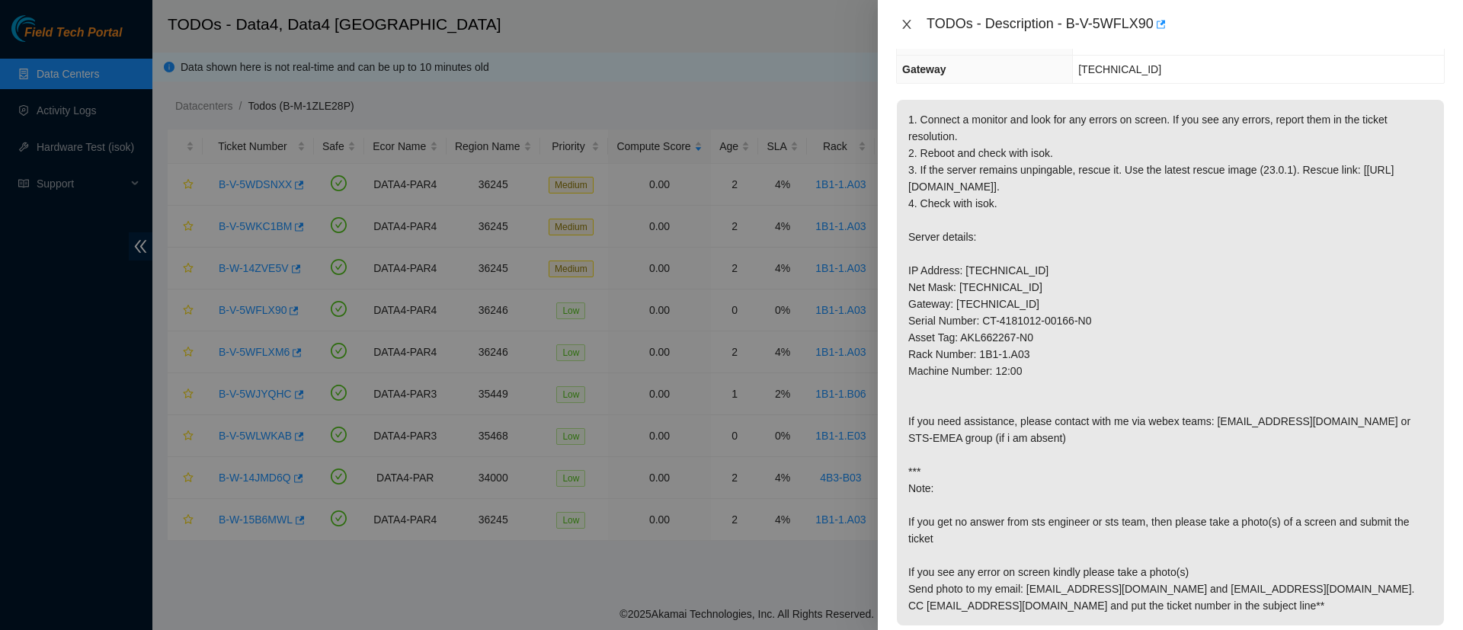
click at [904, 19] on icon "close" at bounding box center [907, 24] width 12 height 12
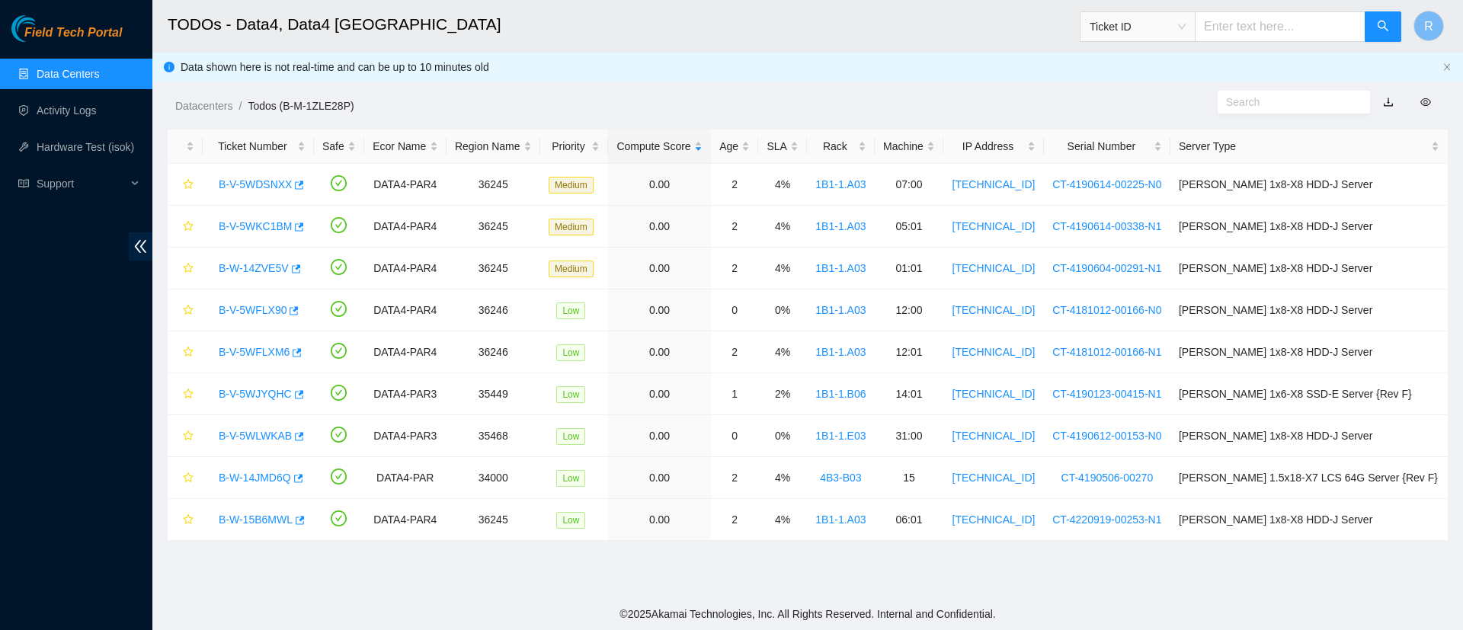
scroll to position [277, 0]
click at [258, 349] on link "B-V-5WFLXM6" at bounding box center [254, 352] width 71 height 12
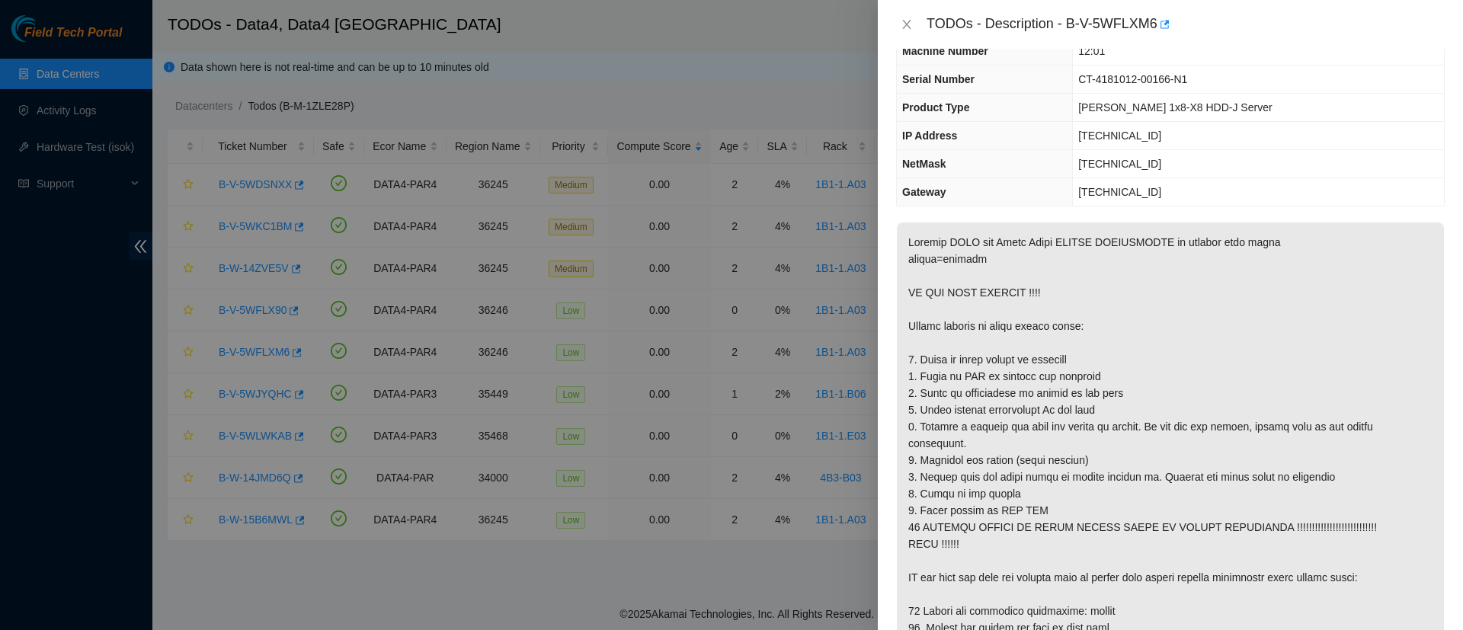
scroll to position [82, 0]
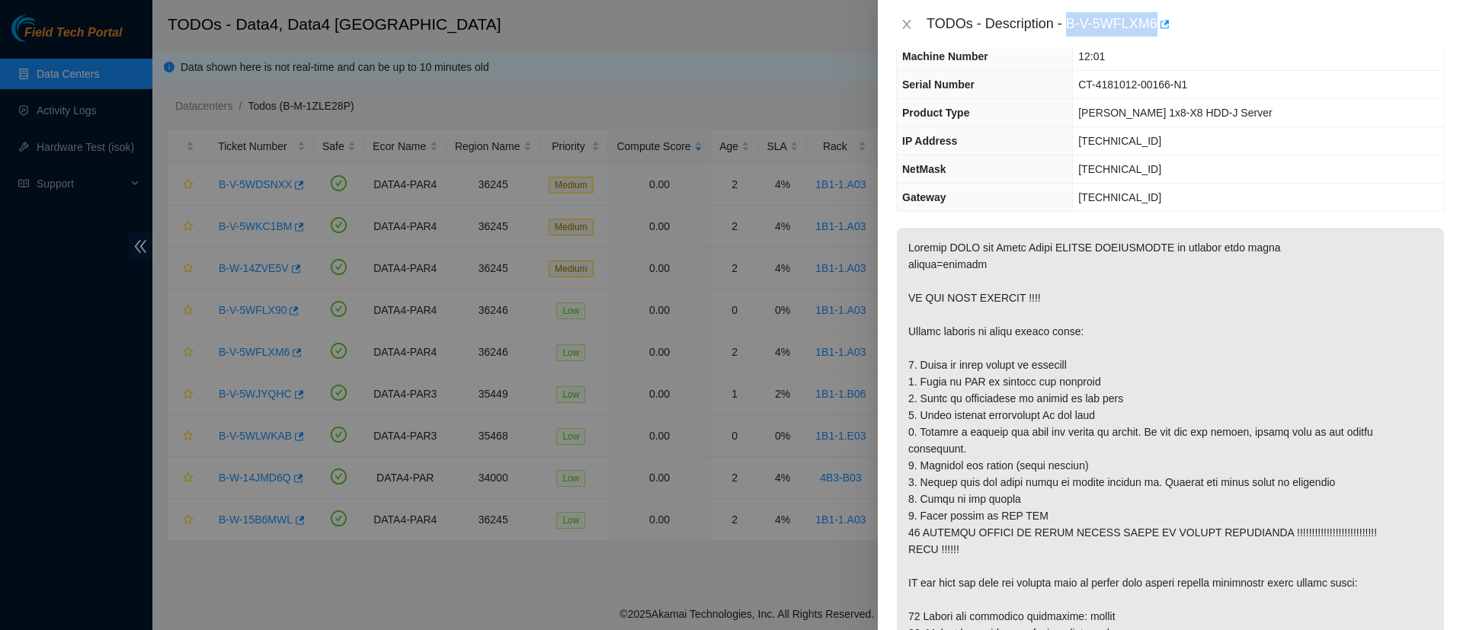
drag, startPoint x: 1068, startPoint y: 24, endPoint x: 1158, endPoint y: 29, distance: 89.3
click at [1158, 29] on div "TODOs - Description - B-V-5WFLXM6" at bounding box center [1186, 24] width 518 height 24
copy div "B-V-5WFLXM6"
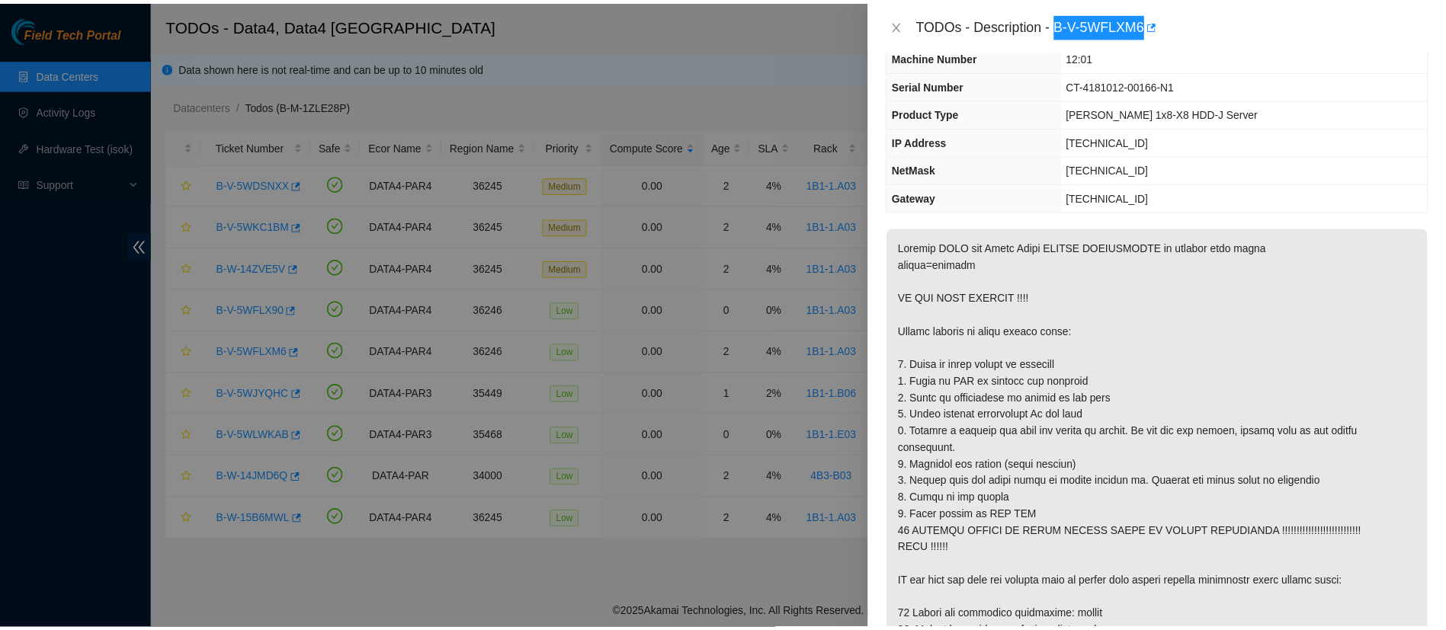
scroll to position [0, 0]
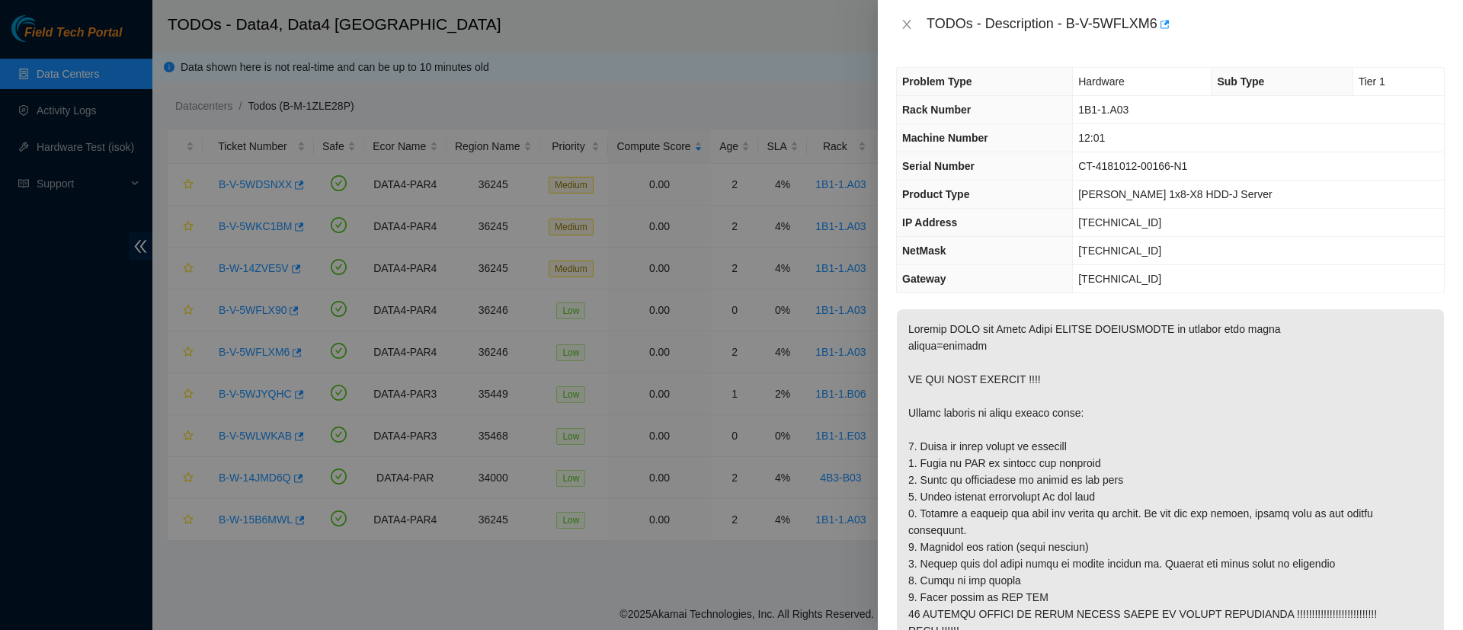
click at [59, 187] on div at bounding box center [731, 315] width 1463 height 630
click at [906, 16] on div "TODOs - Description - B-V-5WFLXM6" at bounding box center [1170, 24] width 549 height 24
click at [908, 22] on icon "close" at bounding box center [907, 24] width 12 height 12
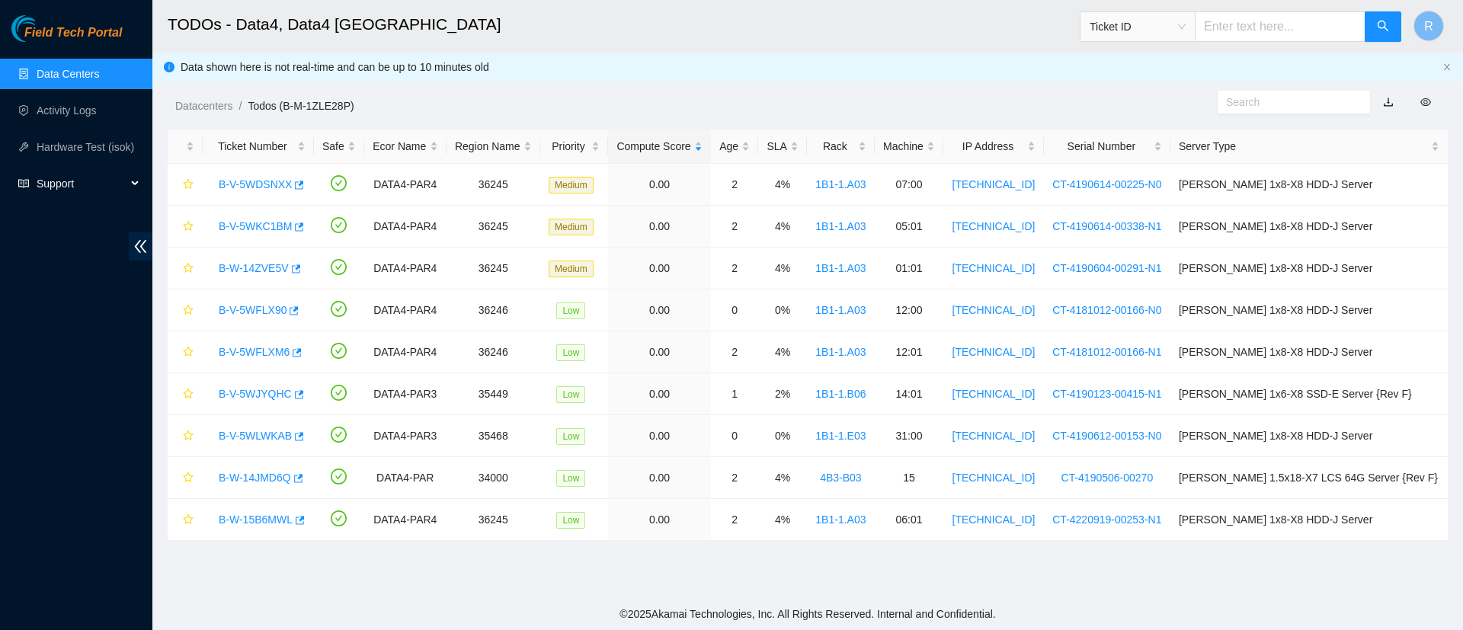
click at [130, 191] on div "Support" at bounding box center [76, 183] width 152 height 30
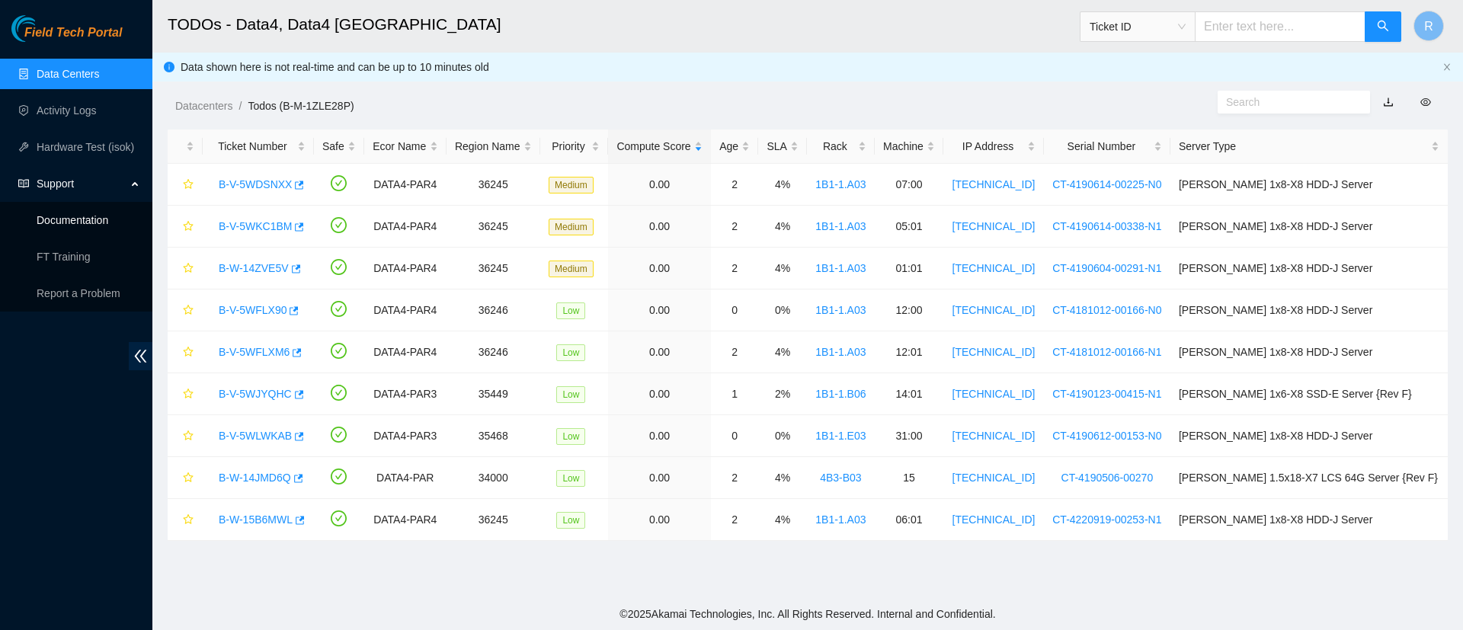
click at [89, 214] on link "Documentation" at bounding box center [73, 220] width 72 height 12
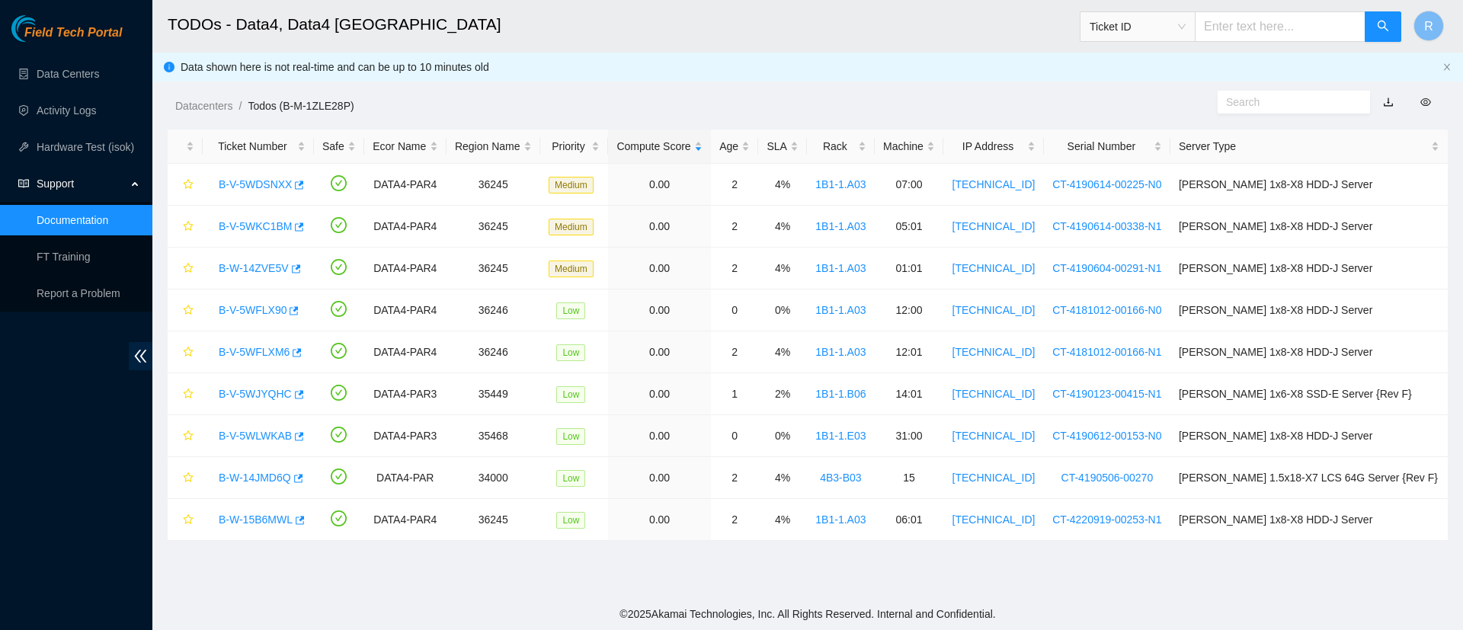
click at [83, 214] on link "Documentation" at bounding box center [73, 220] width 72 height 12
click at [72, 70] on link "Data Centers" at bounding box center [68, 74] width 62 height 12
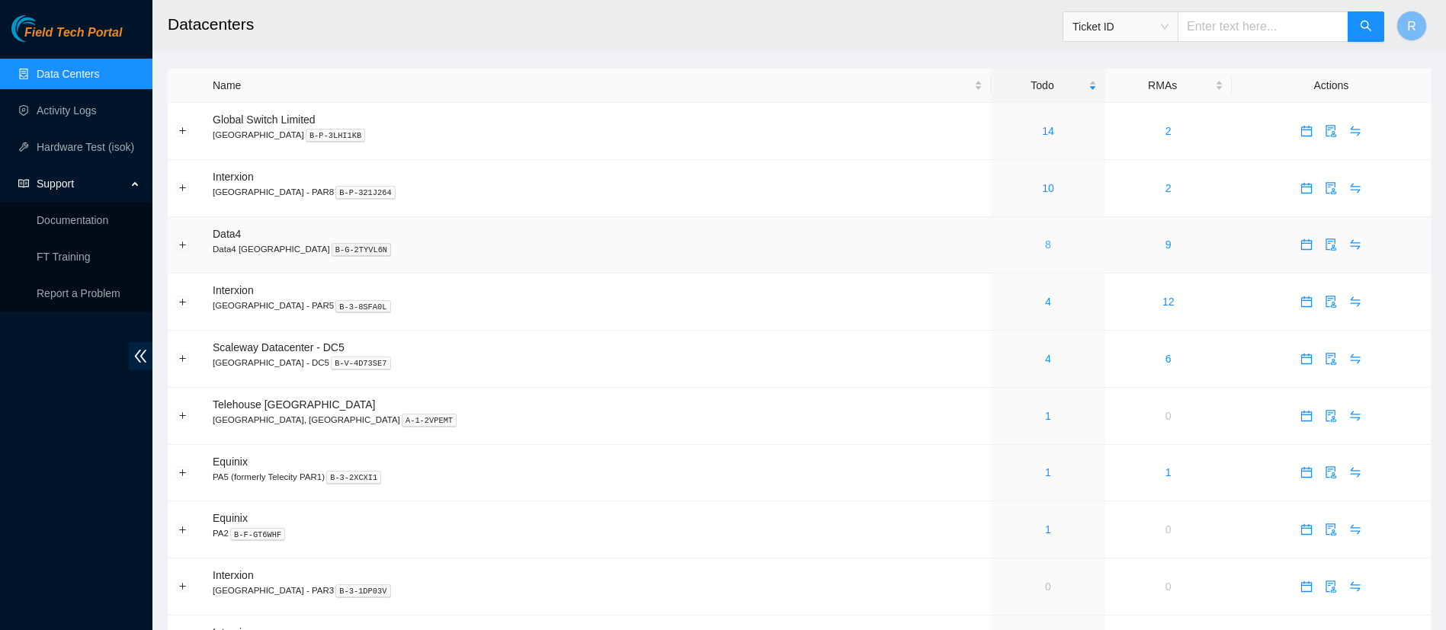
click at [1045, 249] on link "8" at bounding box center [1048, 245] width 6 height 12
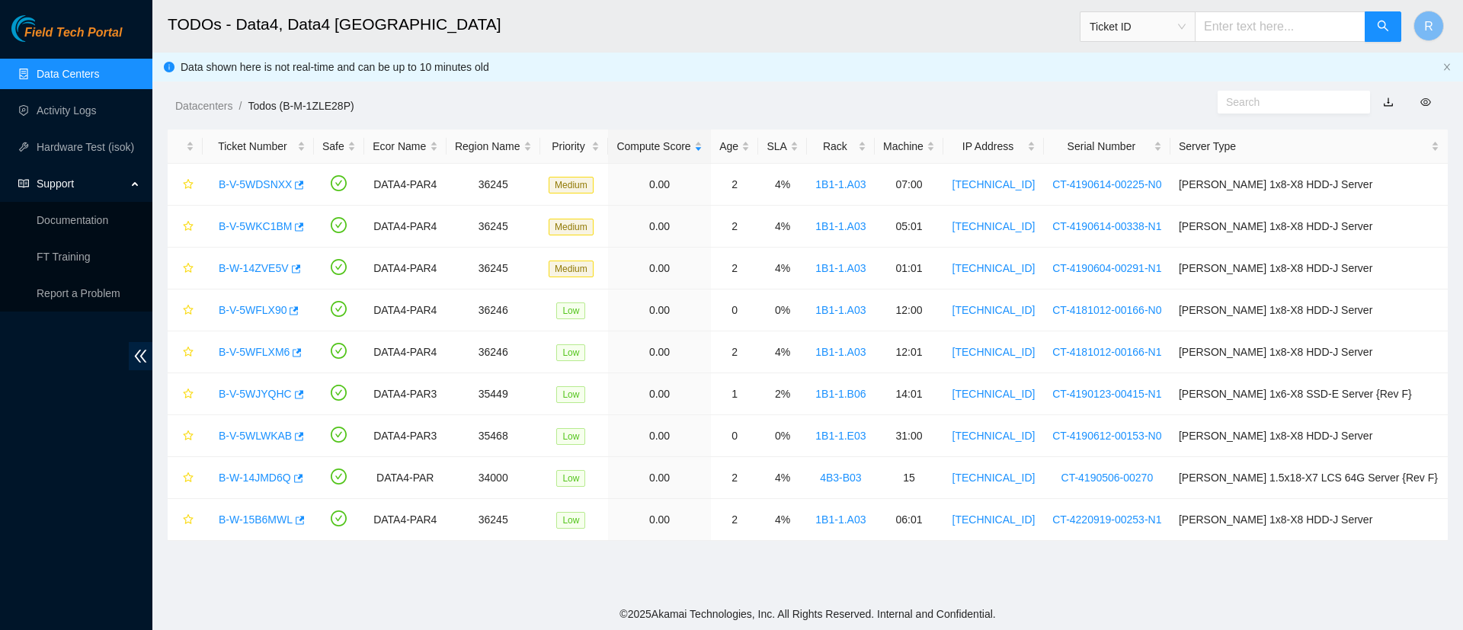
click at [72, 73] on link "Data Centers" at bounding box center [68, 74] width 62 height 12
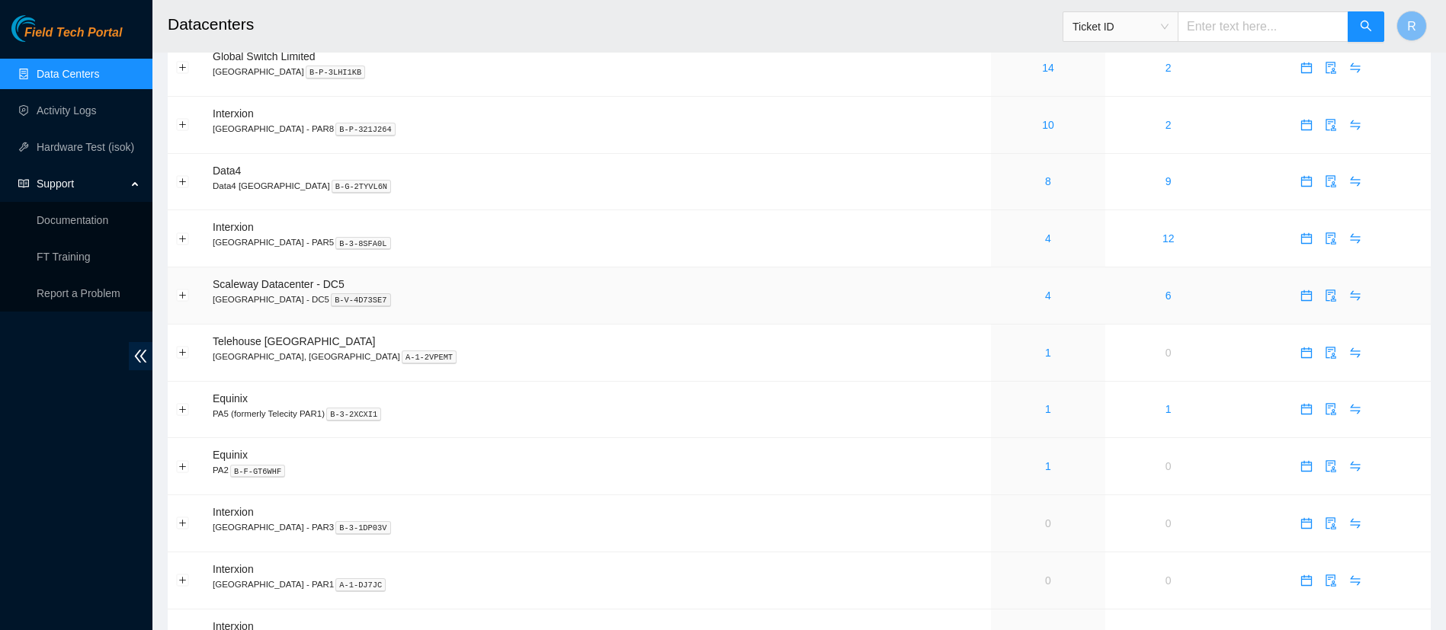
scroll to position [66, 0]
click at [1045, 407] on link "1" at bounding box center [1048, 407] width 6 height 12
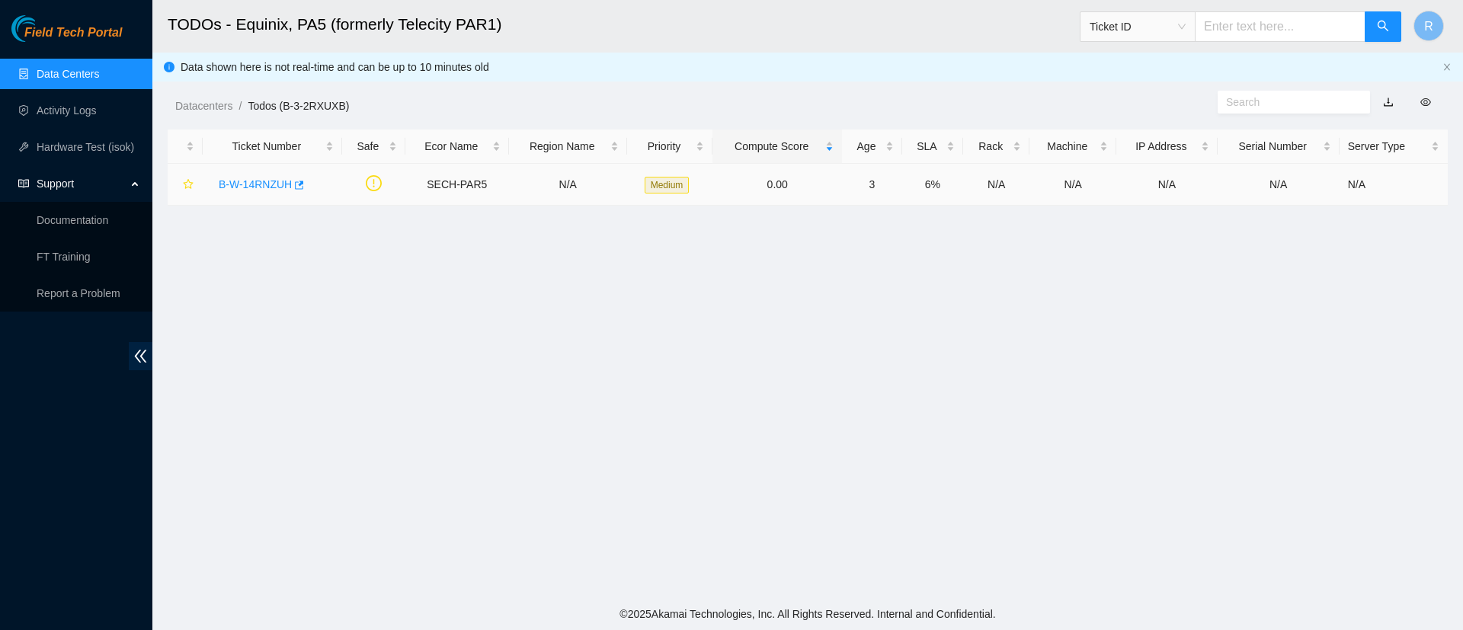
click at [258, 175] on div "B-W-14RNZUH" at bounding box center [272, 184] width 123 height 24
click at [258, 183] on link "B-W-14RNZUH" at bounding box center [255, 184] width 73 height 12
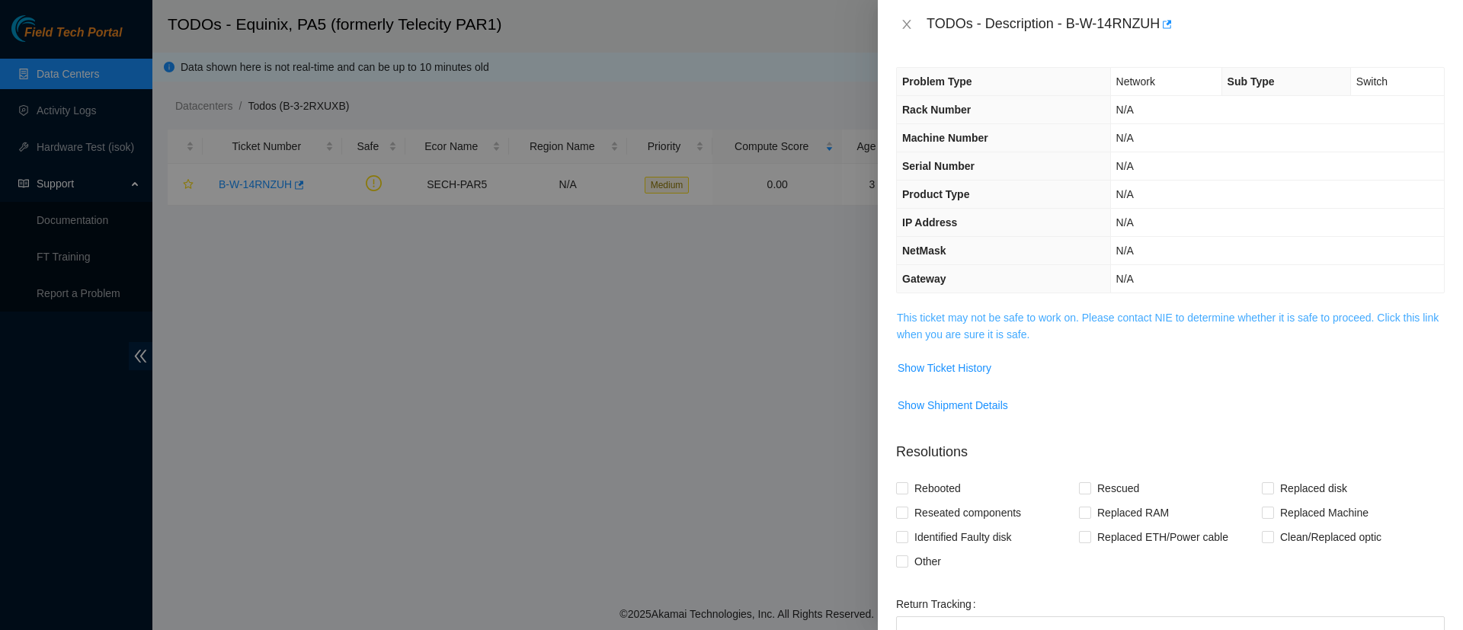
click at [933, 322] on link "This ticket may not be safe to work on. Please contact NIE to determine whether…" at bounding box center [1168, 326] width 542 height 29
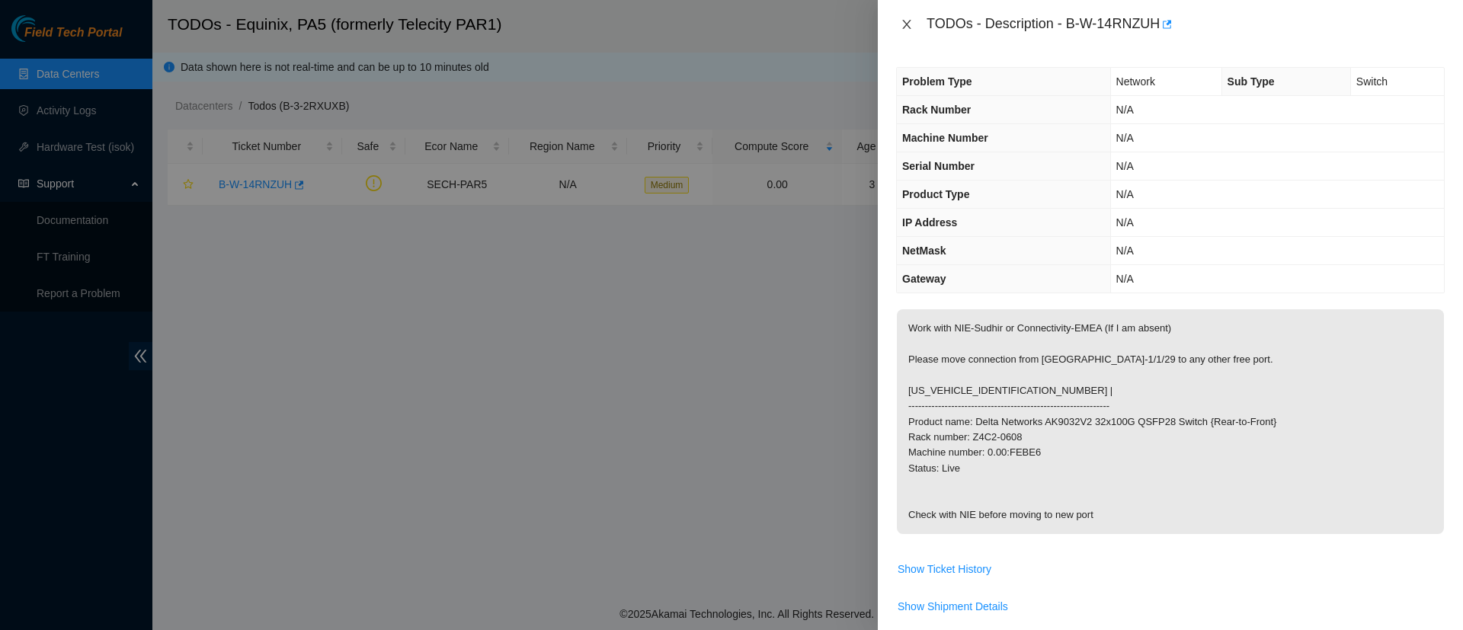
click at [908, 26] on icon "close" at bounding box center [906, 24] width 8 height 9
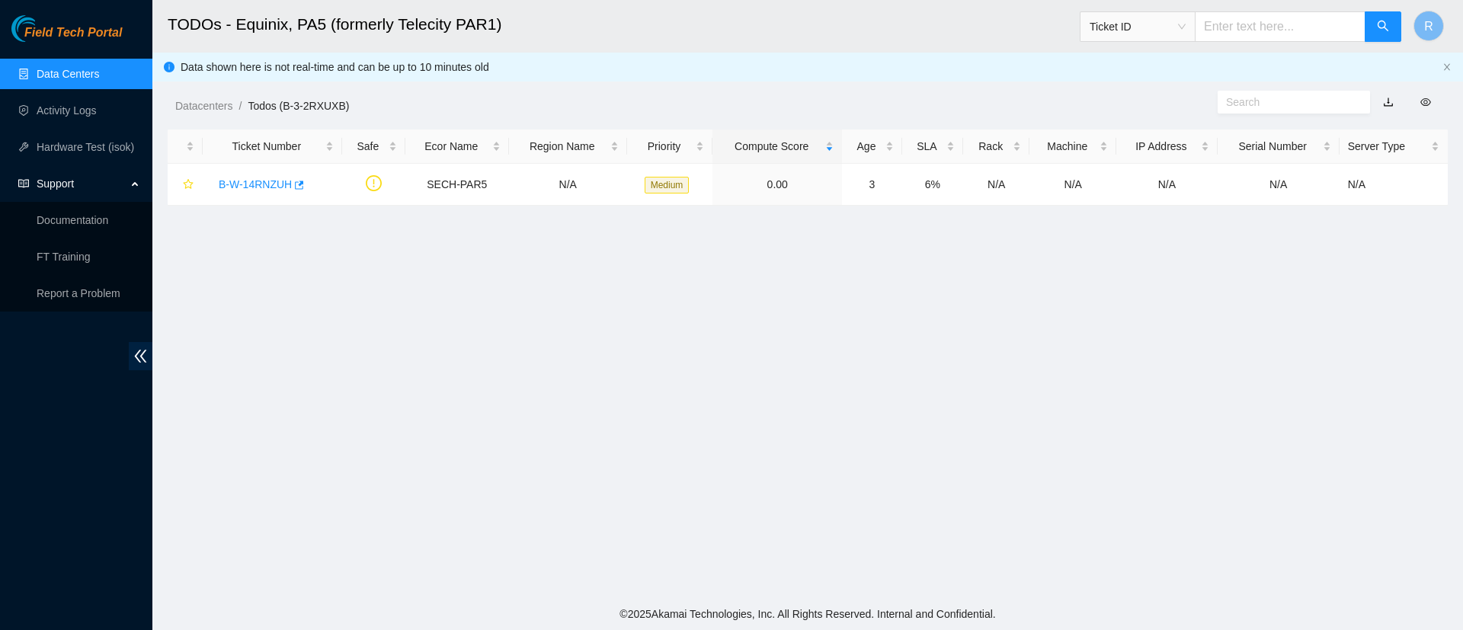
click at [99, 71] on link "Data Centers" at bounding box center [68, 74] width 62 height 12
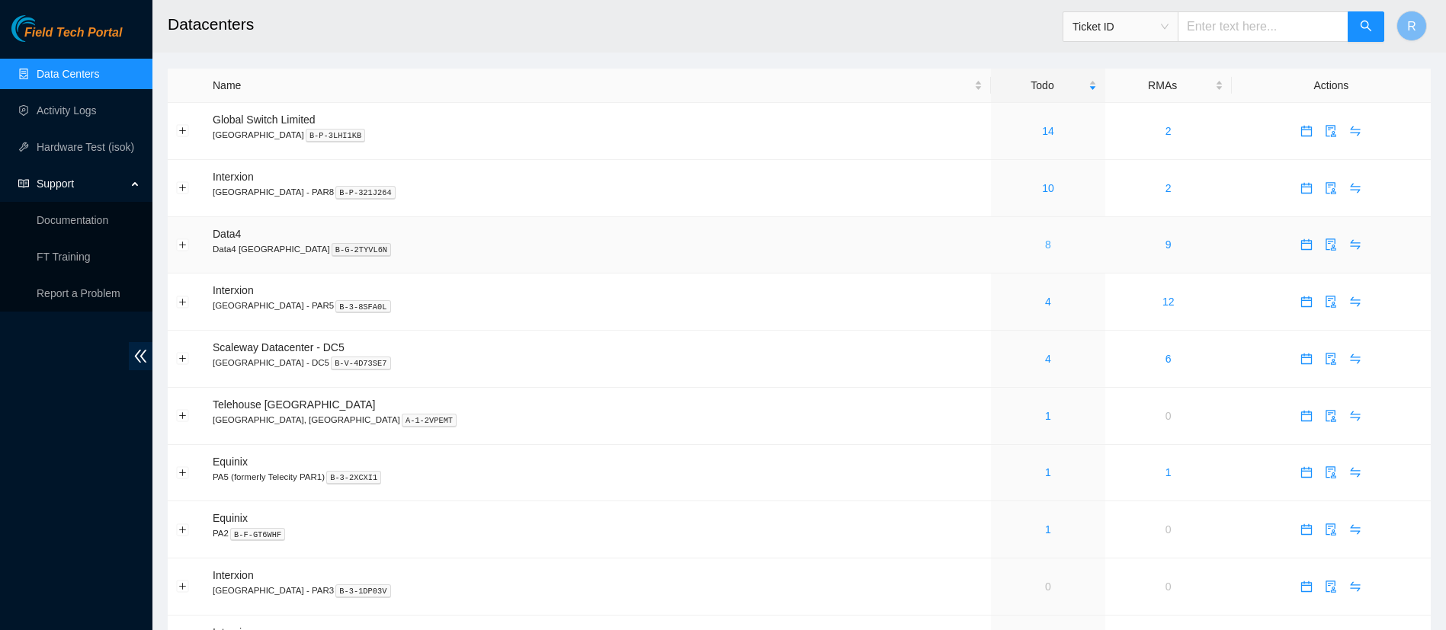
click at [1045, 245] on link "8" at bounding box center [1048, 245] width 6 height 12
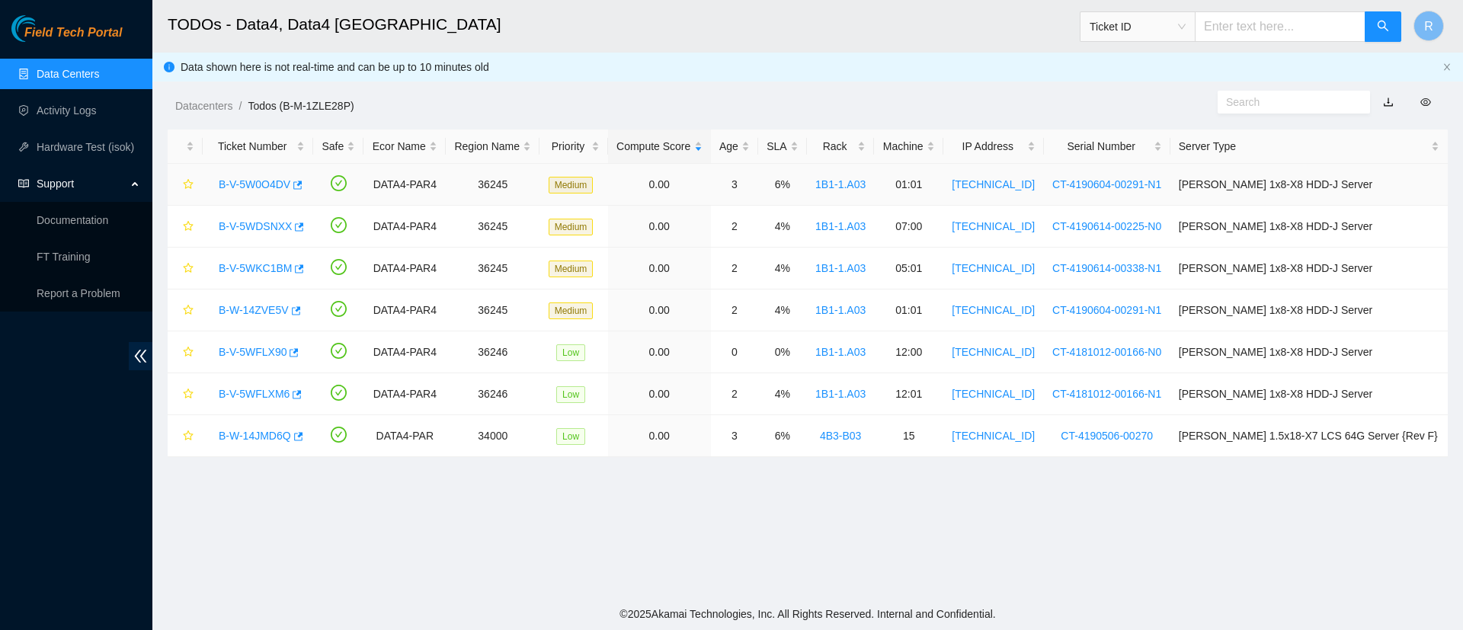
click at [261, 181] on link "B-V-5W0O4DV" at bounding box center [255, 184] width 72 height 12
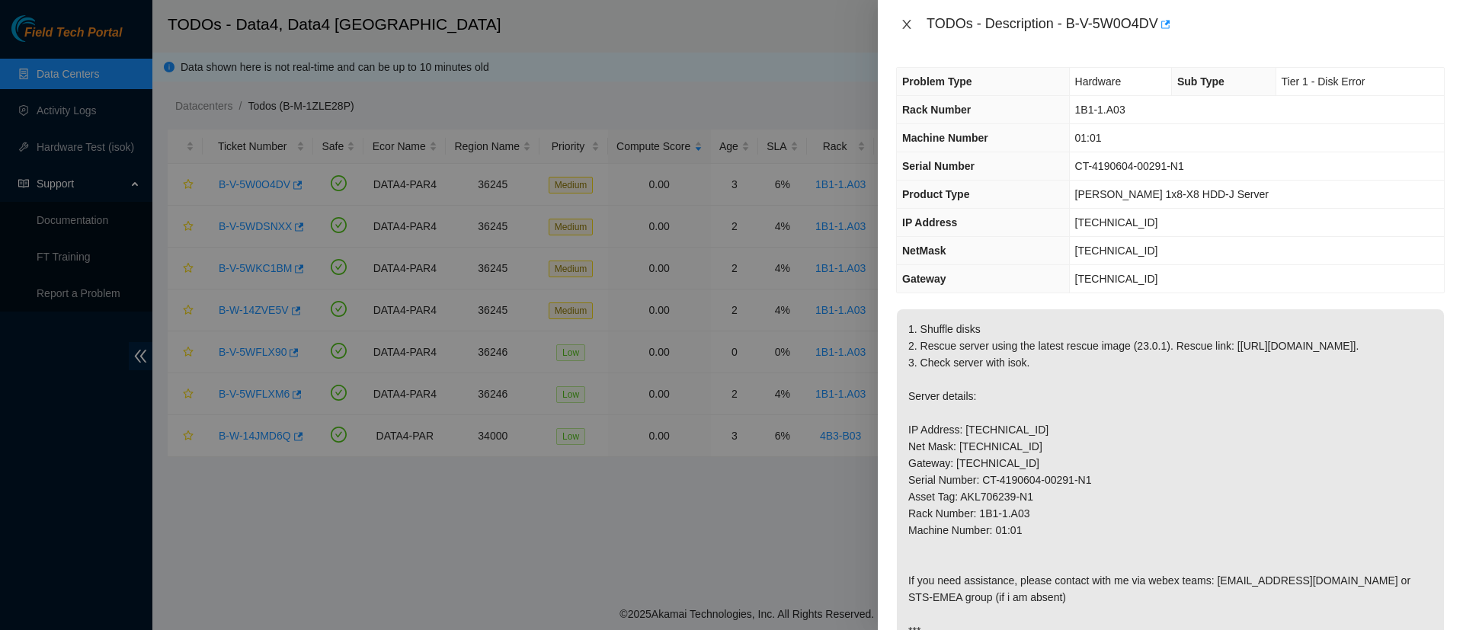
click at [900, 23] on button "Close" at bounding box center [906, 25] width 21 height 14
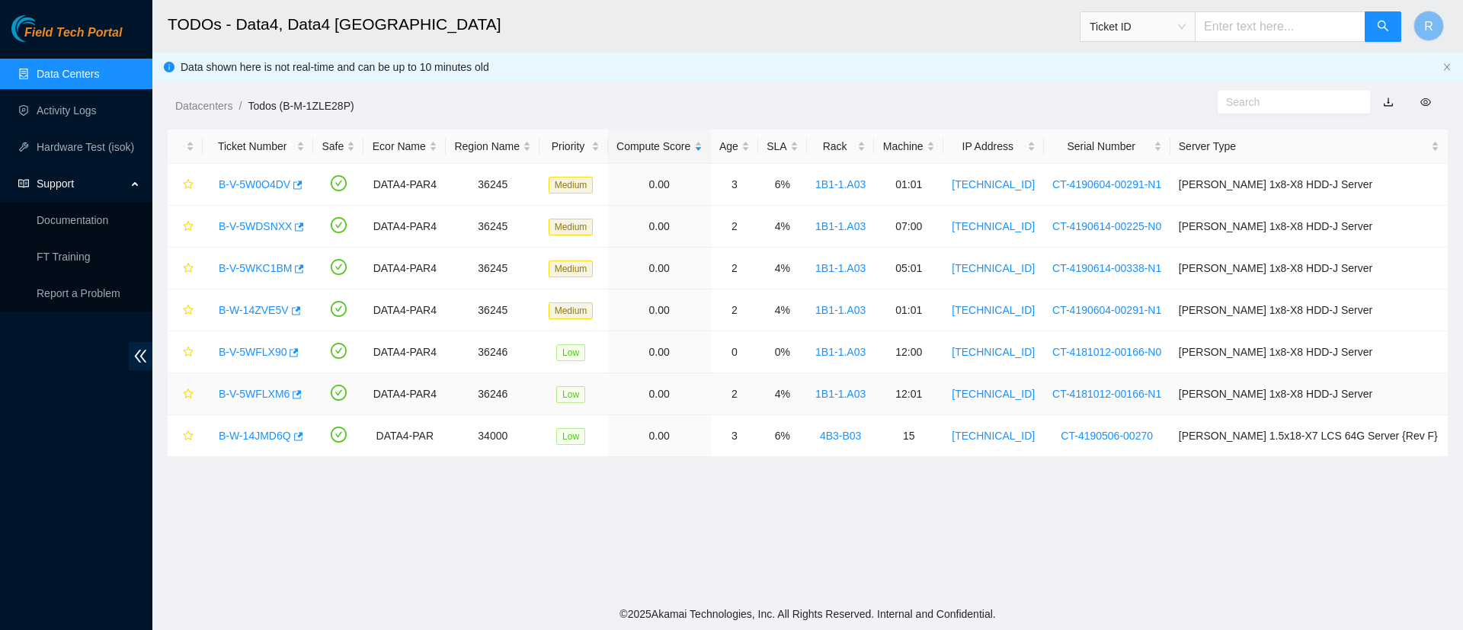
click at [260, 391] on link "B-V-5WFLXM6" at bounding box center [254, 394] width 71 height 12
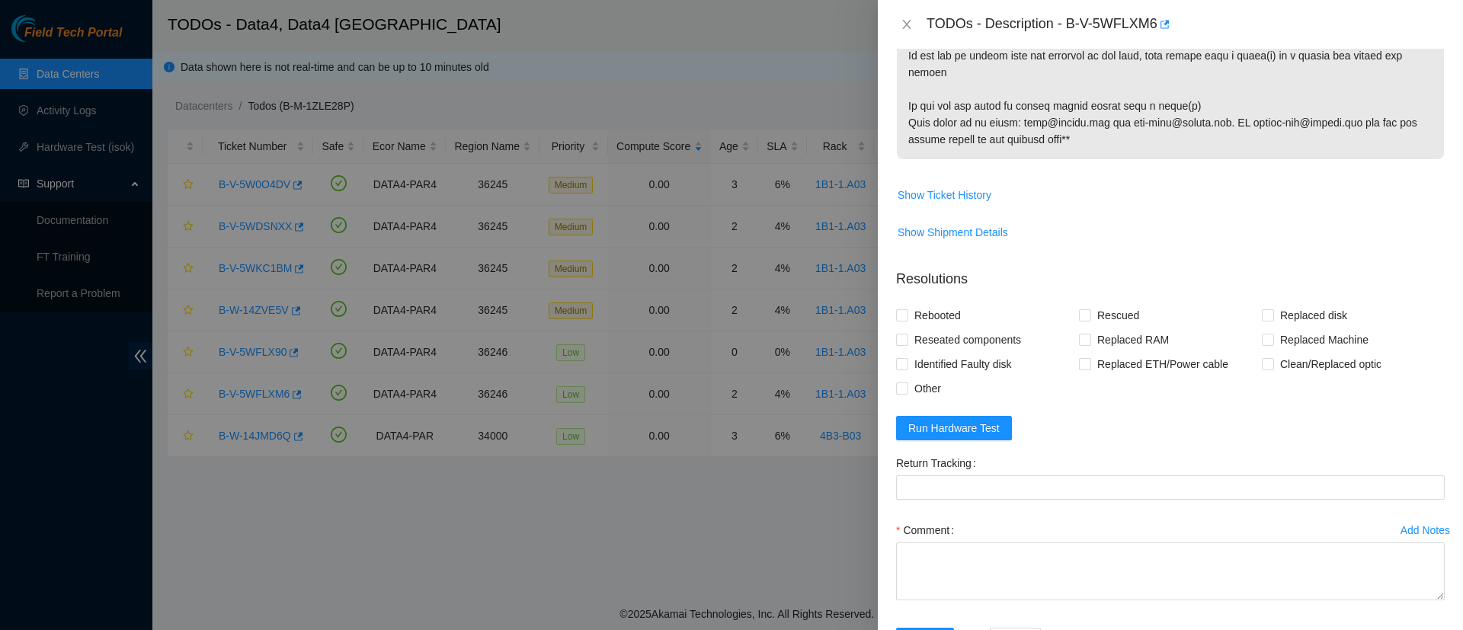
scroll to position [1154, 0]
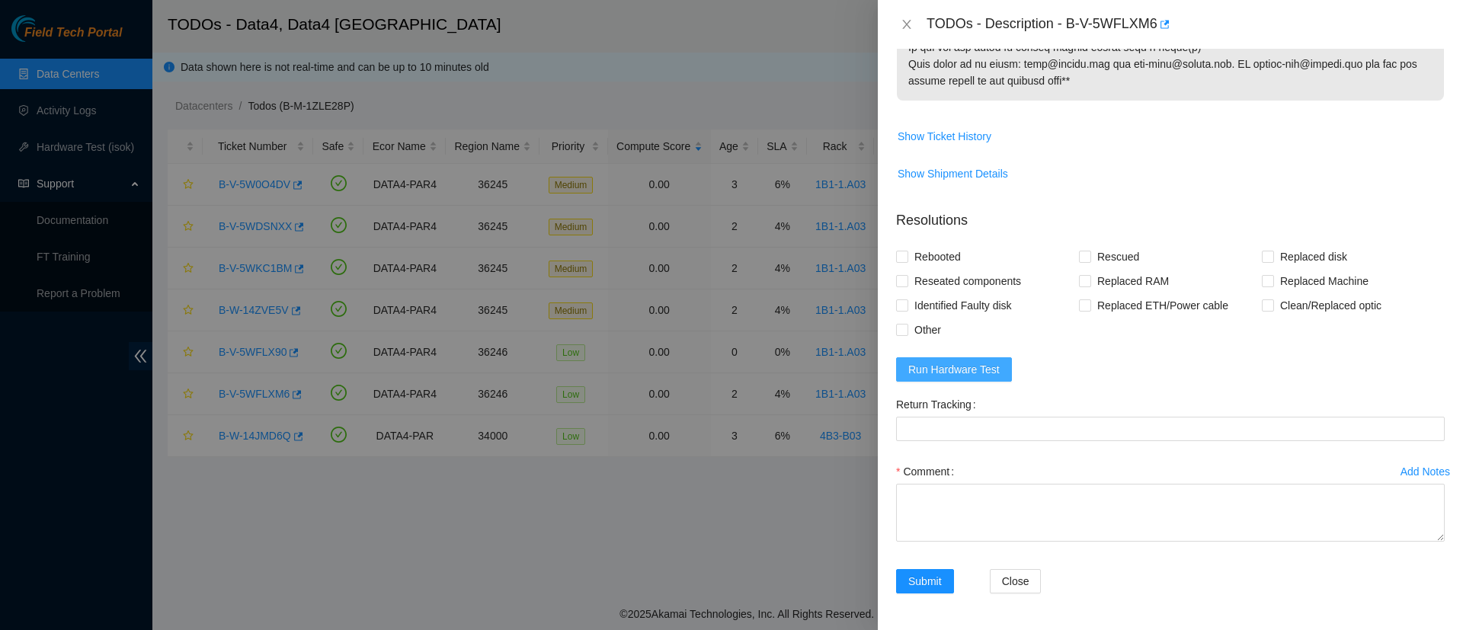
click at [932, 379] on button "Run Hardware Test" at bounding box center [954, 369] width 116 height 24
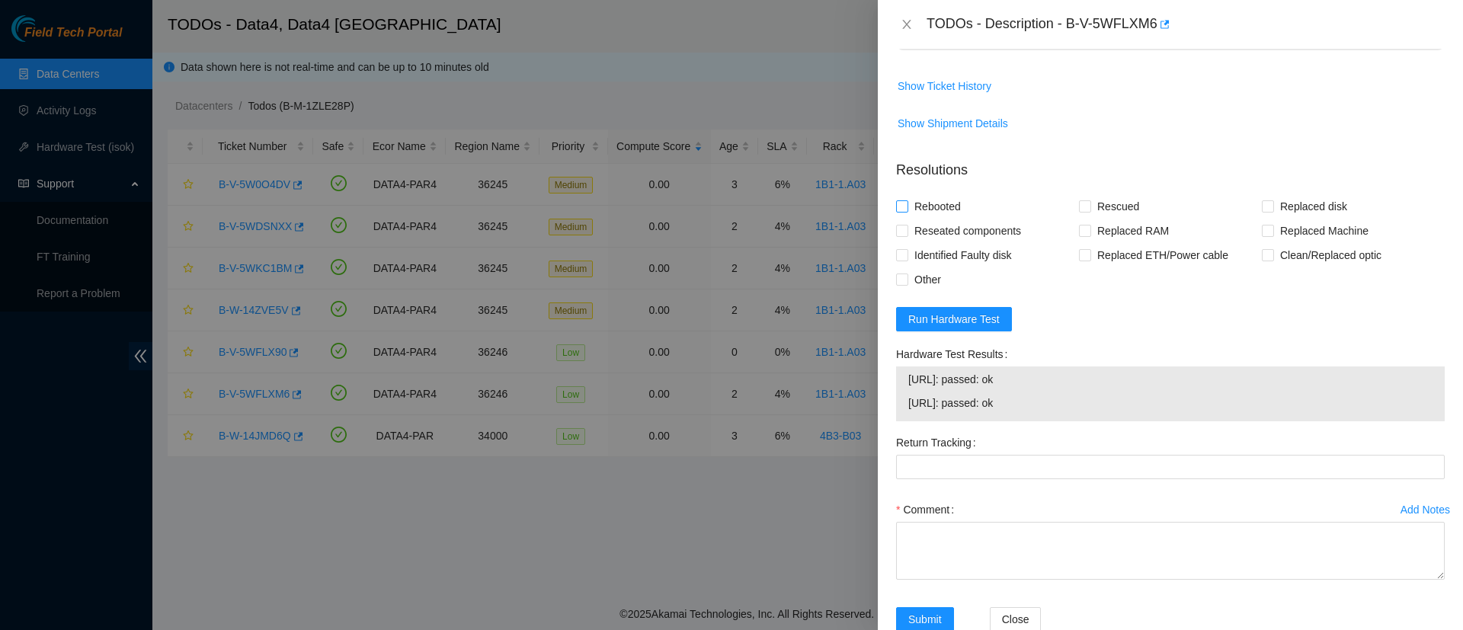
click at [903, 211] on input "Rebooted" at bounding box center [901, 205] width 11 height 11
checkbox input "true"
click at [1082, 211] on input "Rescued" at bounding box center [1084, 205] width 11 height 11
checkbox input "true"
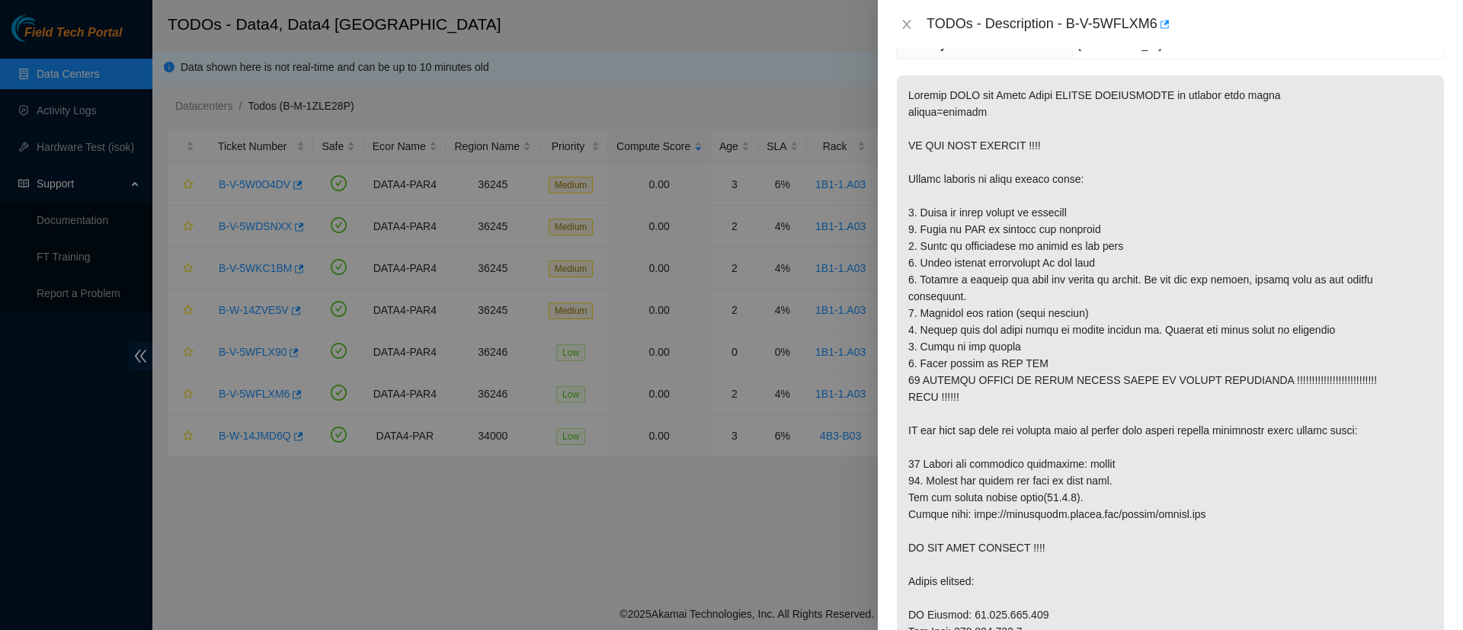
scroll to position [236, 0]
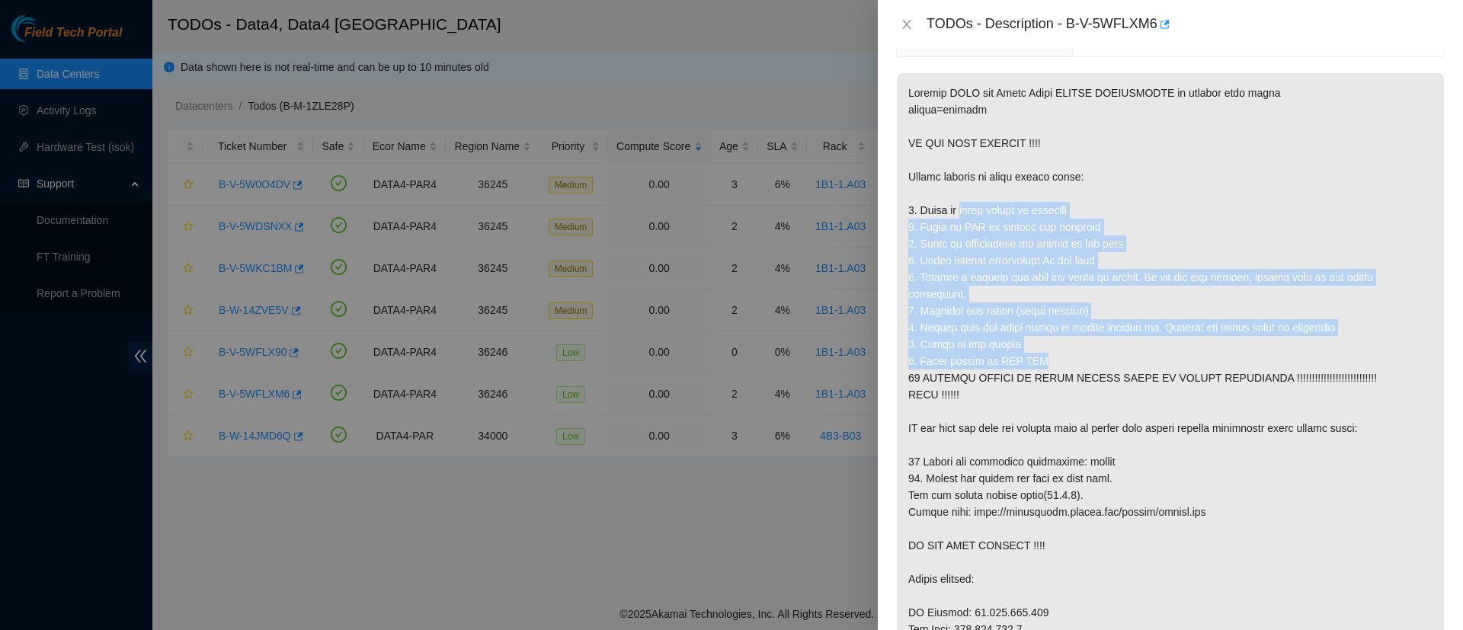
drag, startPoint x: 959, startPoint y: 212, endPoint x: 1254, endPoint y: 354, distance: 326.8
click at [1254, 354] on p at bounding box center [1170, 520] width 547 height 895
copy p "power source is reliable 2. Check if PDU is working and reliable 3. Check if ve…"
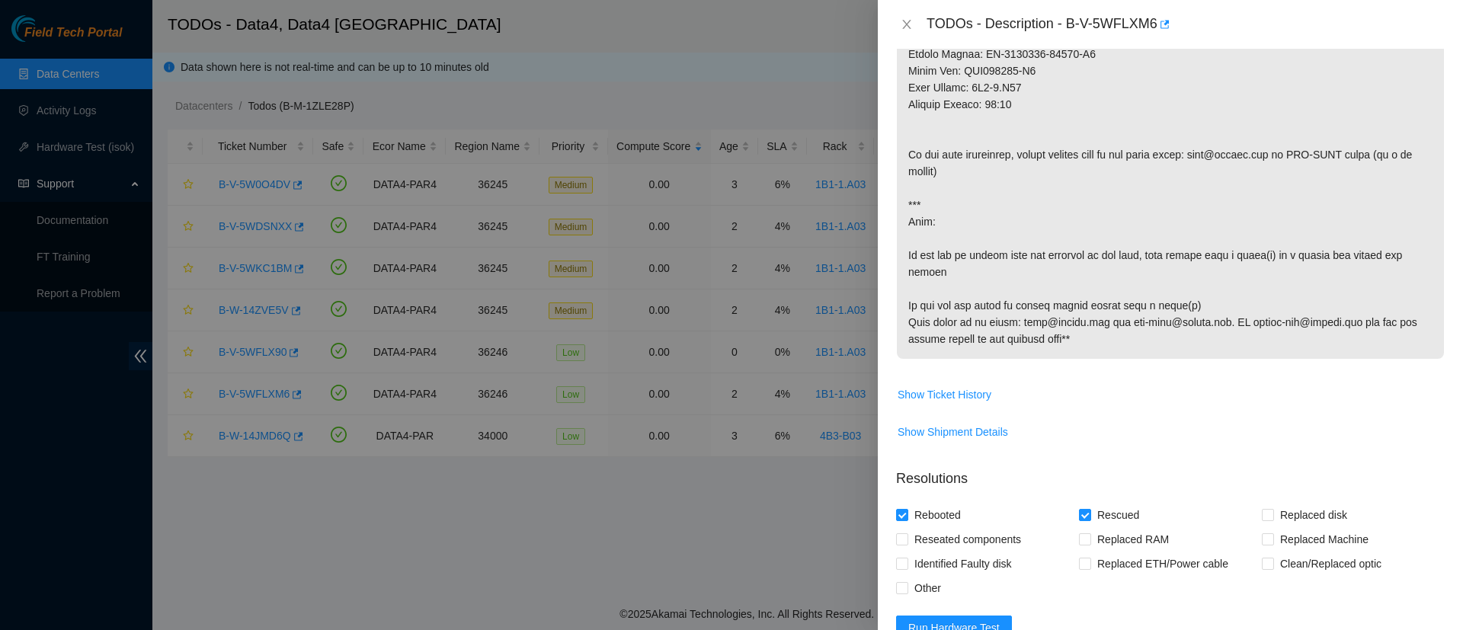
scroll to position [1242, 0]
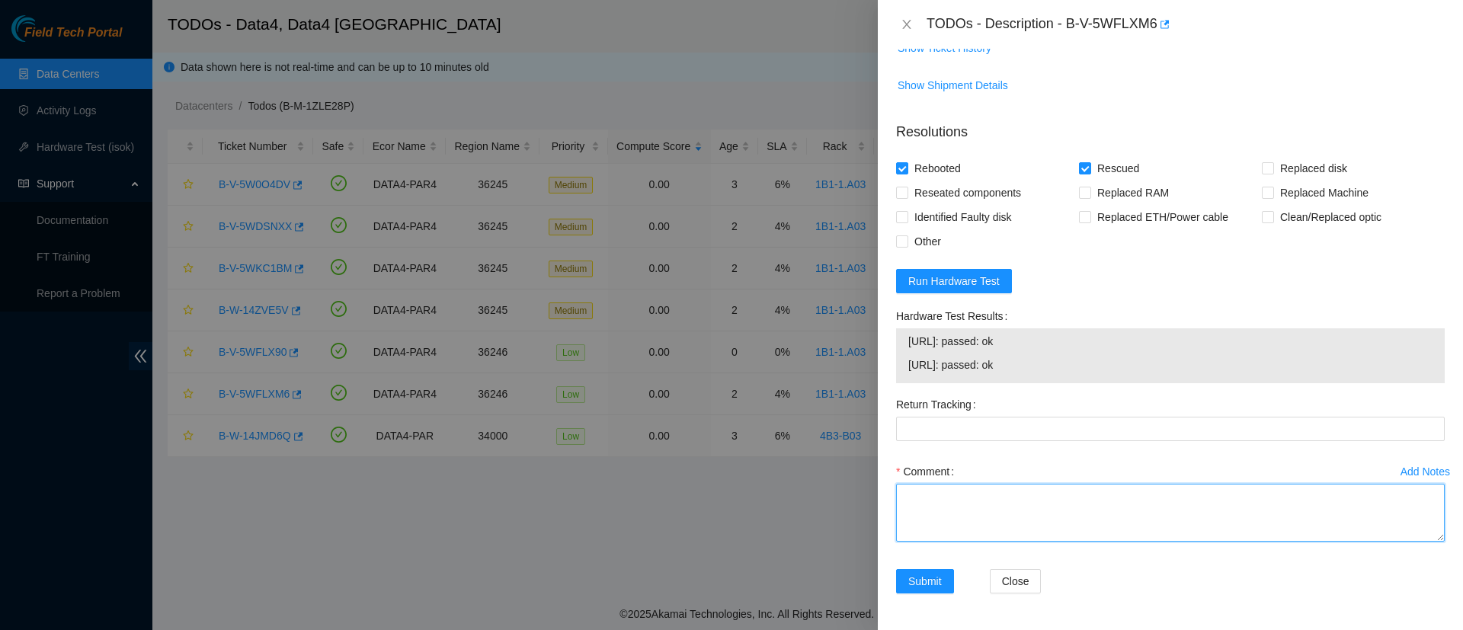
click at [988, 509] on textarea "Comment" at bounding box center [1170, 513] width 549 height 58
paste textarea "power source is reliable 2. Check if PDU is working and reliable 3. Check if ve…"
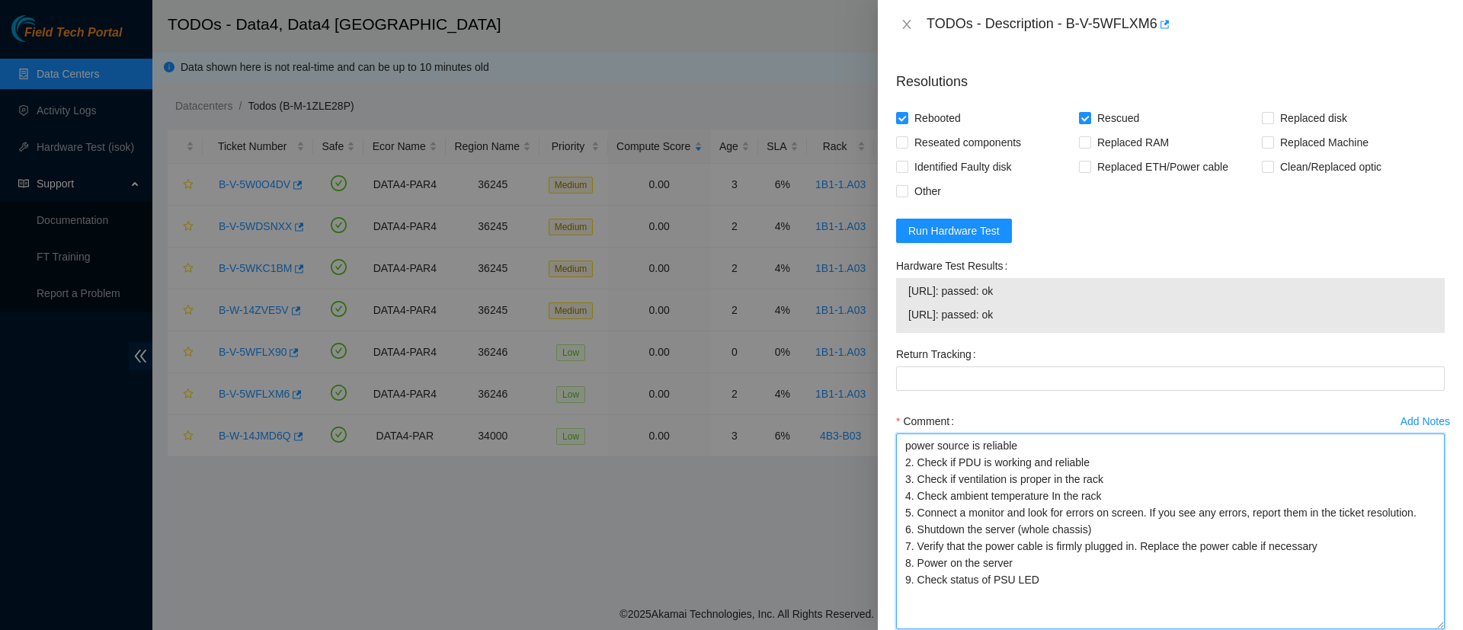
drag, startPoint x: 1421, startPoint y: 534, endPoint x: 1359, endPoint y: 684, distance: 161.9
click at [1359, 629] on html "Field Tech Portal Data Centers Activity Logs Hardware Test (isok) Support Docum…" at bounding box center [731, 315] width 1463 height 630
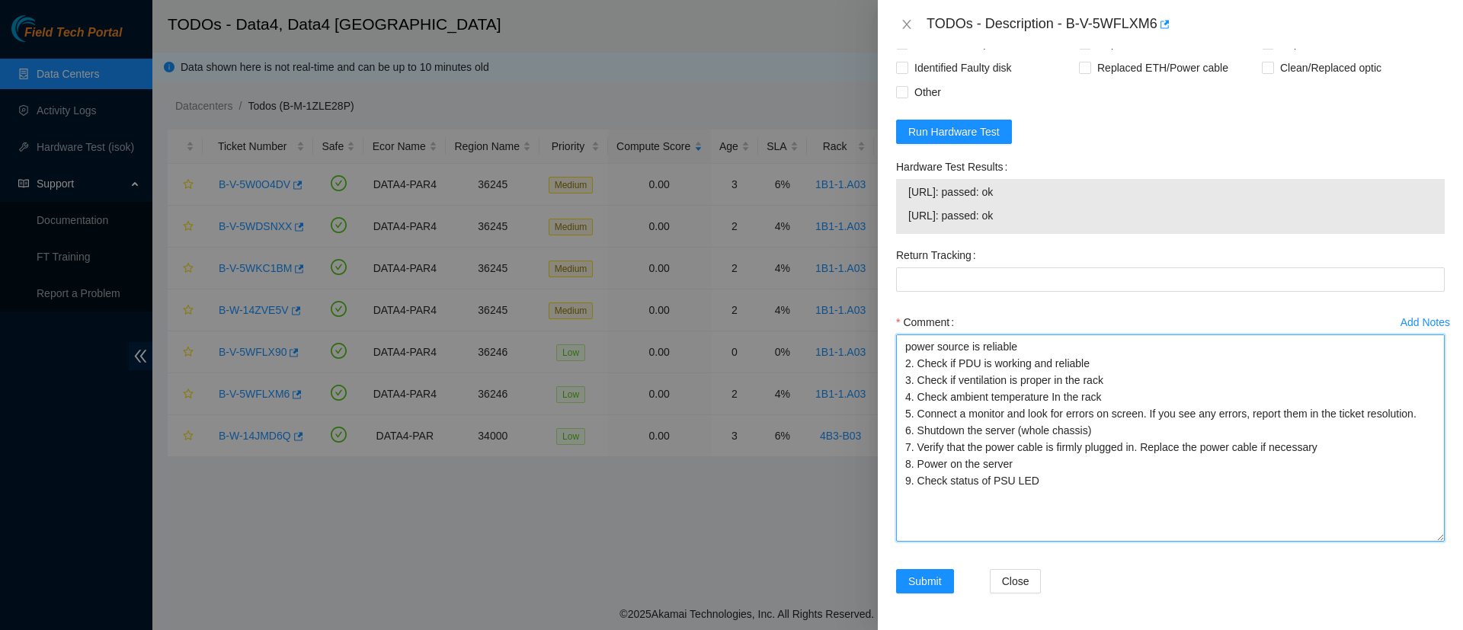
scroll to position [1391, 0]
drag, startPoint x: 956, startPoint y: 370, endPoint x: 886, endPoint y: 366, distance: 70.2
click at [886, 366] on div "Problem Type Hardware Sub Type Tier 1 Rack Number 1B1-1.A03 Machine Number 12:0…" at bounding box center [1170, 339] width 585 height 581
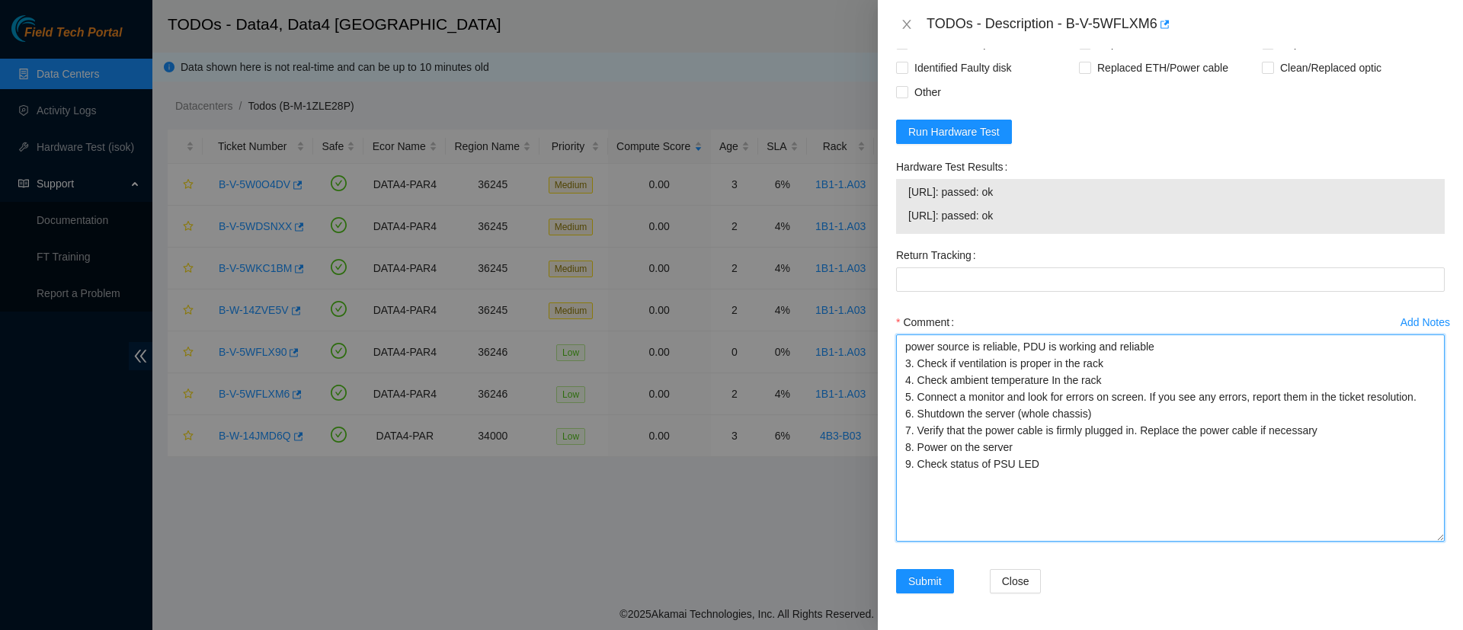
drag, startPoint x: 953, startPoint y: 363, endPoint x: 888, endPoint y: 362, distance: 65.6
click at [888, 362] on div "Problem Type Hardware Sub Type Tier 1 Rack Number 1B1-1.A03 Machine Number 12:0…" at bounding box center [1170, 339] width 585 height 581
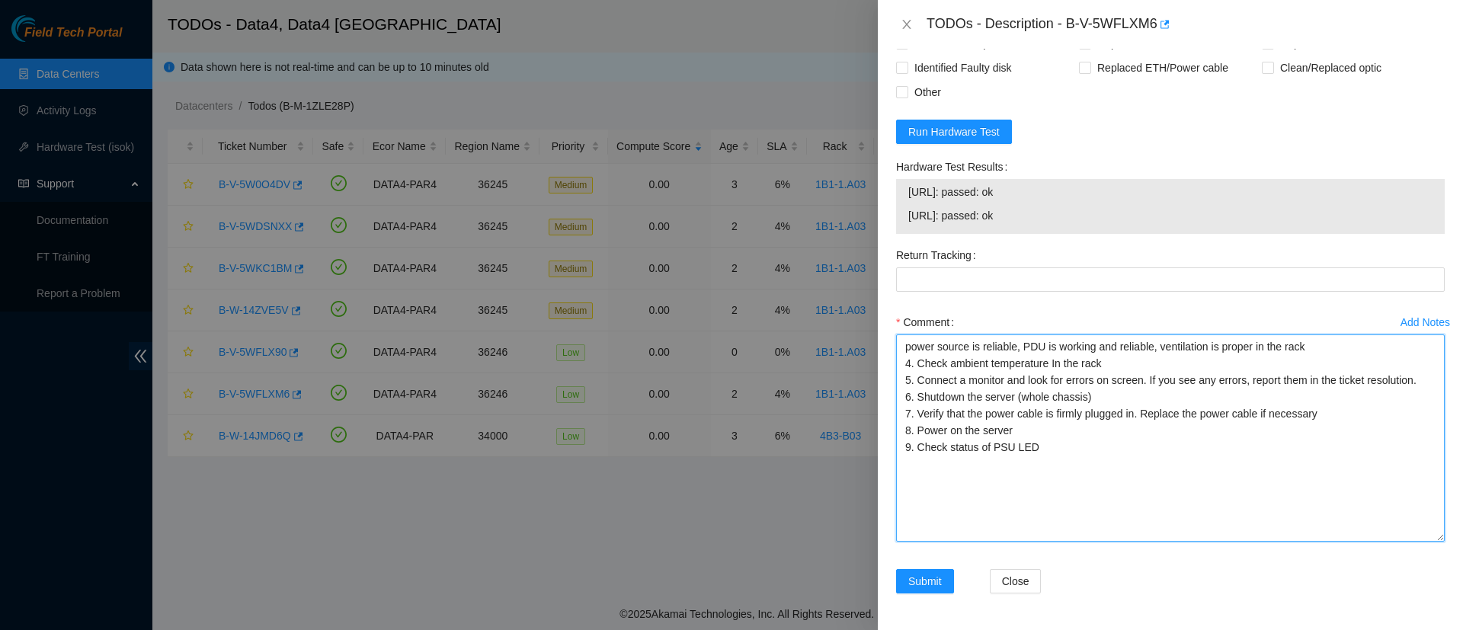
drag, startPoint x: 950, startPoint y: 357, endPoint x: 877, endPoint y: 357, distance: 72.4
click at [877, 357] on div "TODOs - Description - B-V-5WFLXM6 Problem Type Hardware Sub Type Tier 1 Rack Nu…" at bounding box center [731, 315] width 1463 height 630
click at [1078, 366] on textarea "power source is reliable, PDU is working and reliable, ventilation is proper in…" at bounding box center [1170, 438] width 549 height 207
drag, startPoint x: 1036, startPoint y: 444, endPoint x: 876, endPoint y: 380, distance: 172.1
click at [876, 380] on div "TODOs - Description - B-V-5WFLXM6 Problem Type Hardware Sub Type Tier 1 Rack Nu…" at bounding box center [731, 315] width 1463 height 630
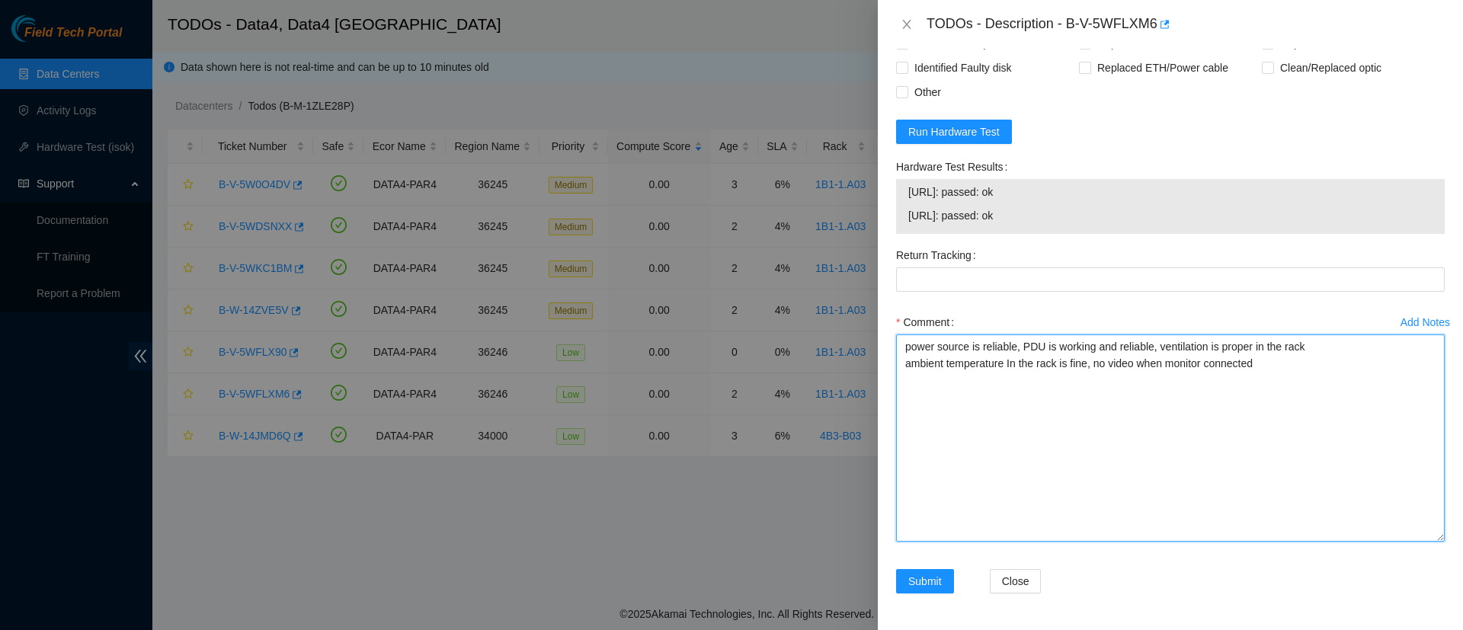
click at [1131, 358] on textarea "power source is reliable, PDU is working and reliable, ventilation is proper in…" at bounding box center [1170, 438] width 549 height 207
type textarea "power source is reliable, PDU is working and reliable, ventilation is proper in…"
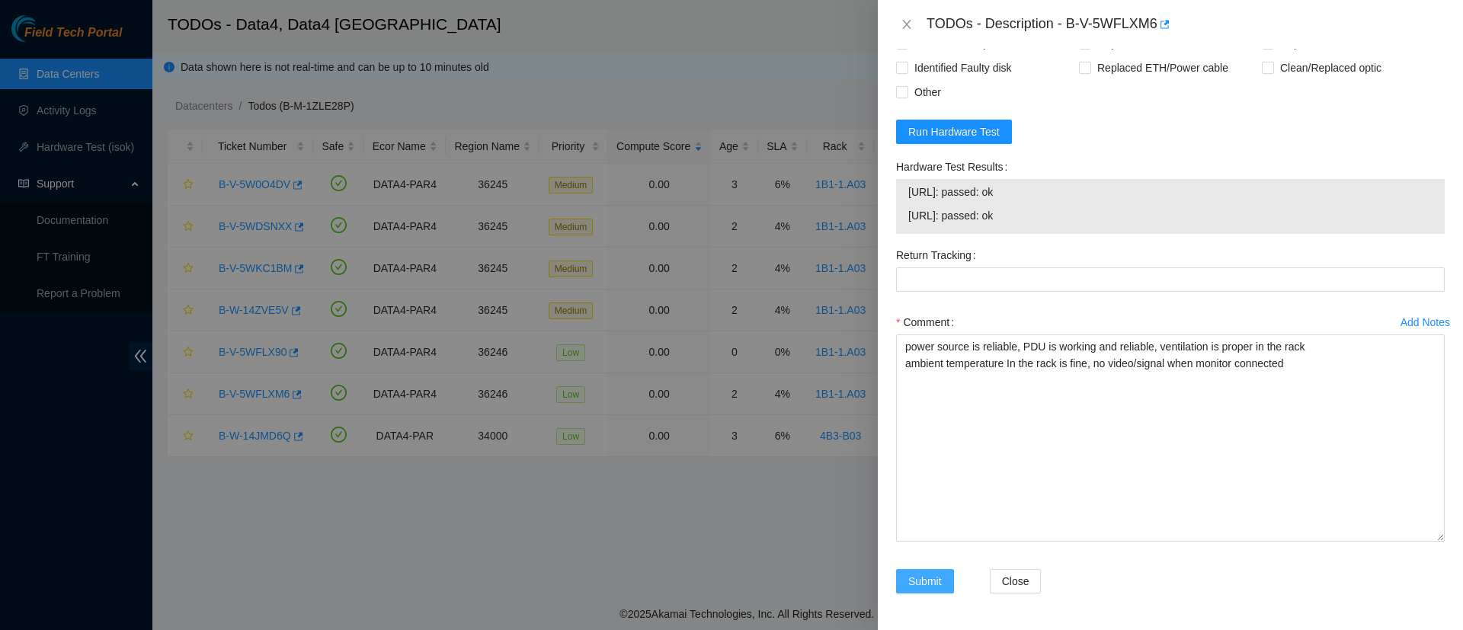
click at [934, 581] on span "Submit" at bounding box center [925, 581] width 34 height 17
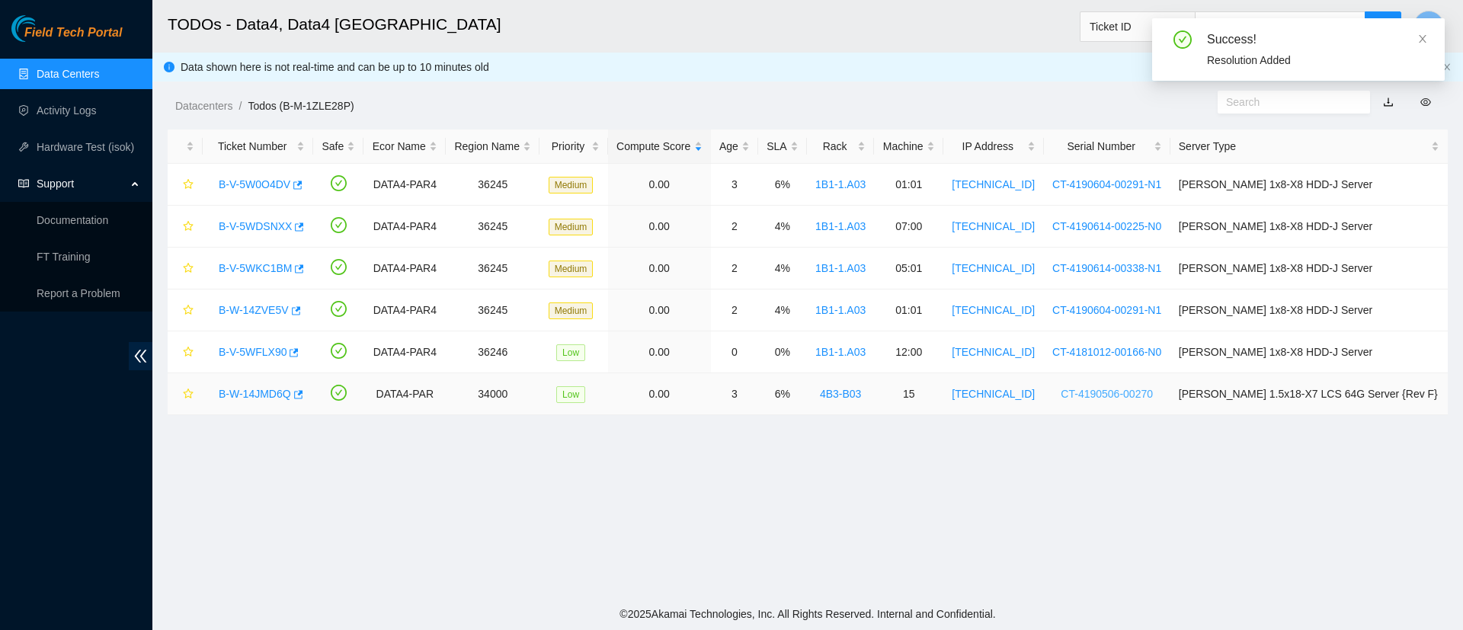
scroll to position [405, 0]
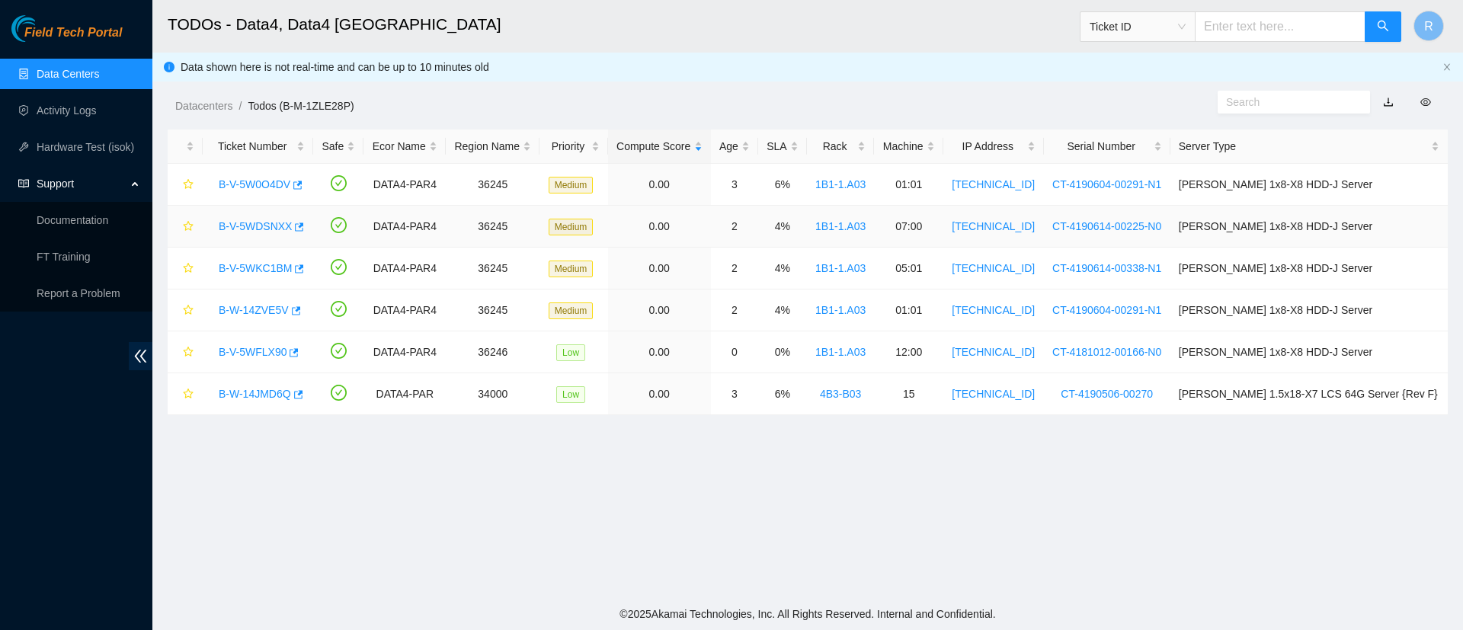
click at [251, 220] on link "B-V-5WDSNXX" at bounding box center [255, 226] width 73 height 12
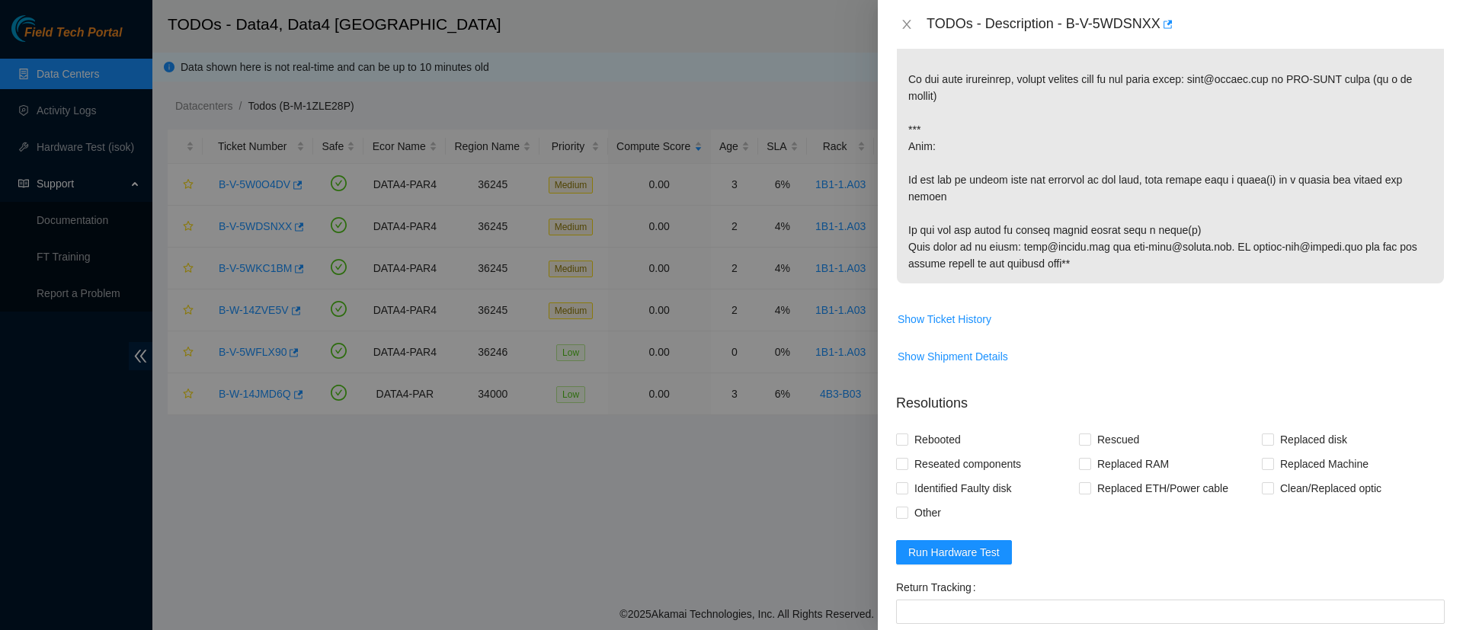
scroll to position [1126, 0]
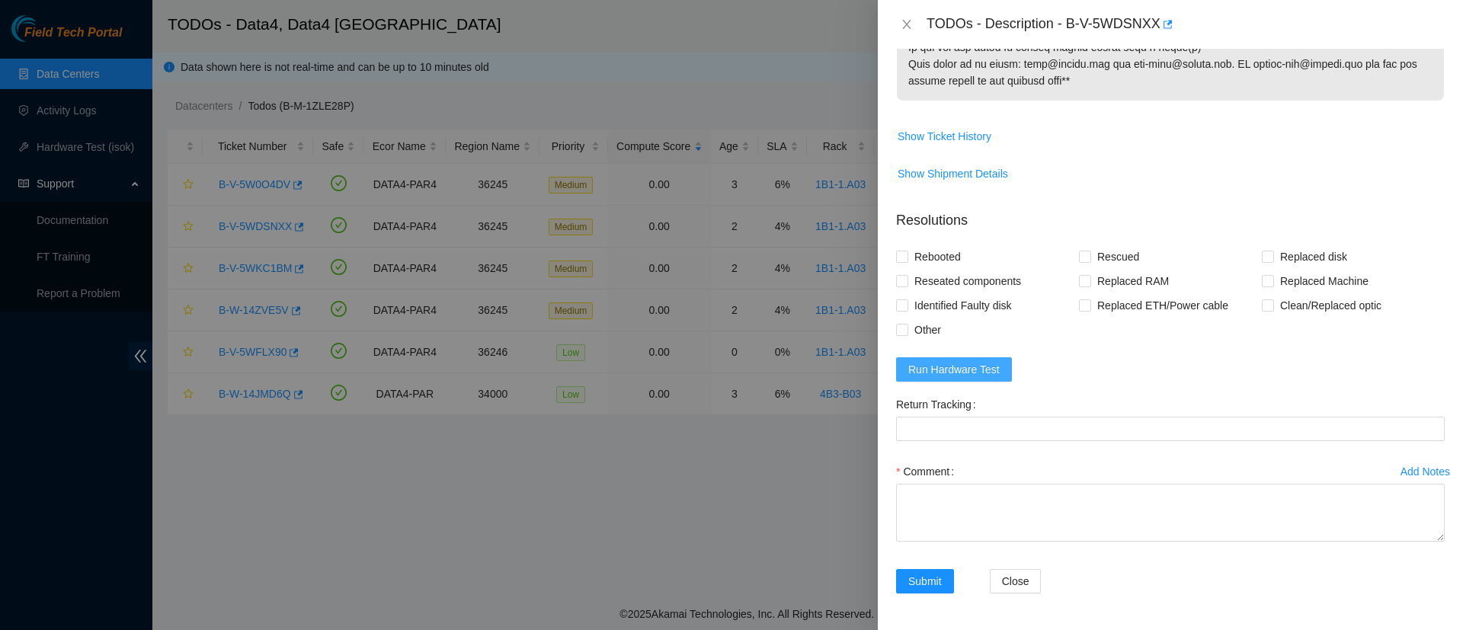
click at [940, 373] on span "Run Hardware Test" at bounding box center [953, 369] width 91 height 17
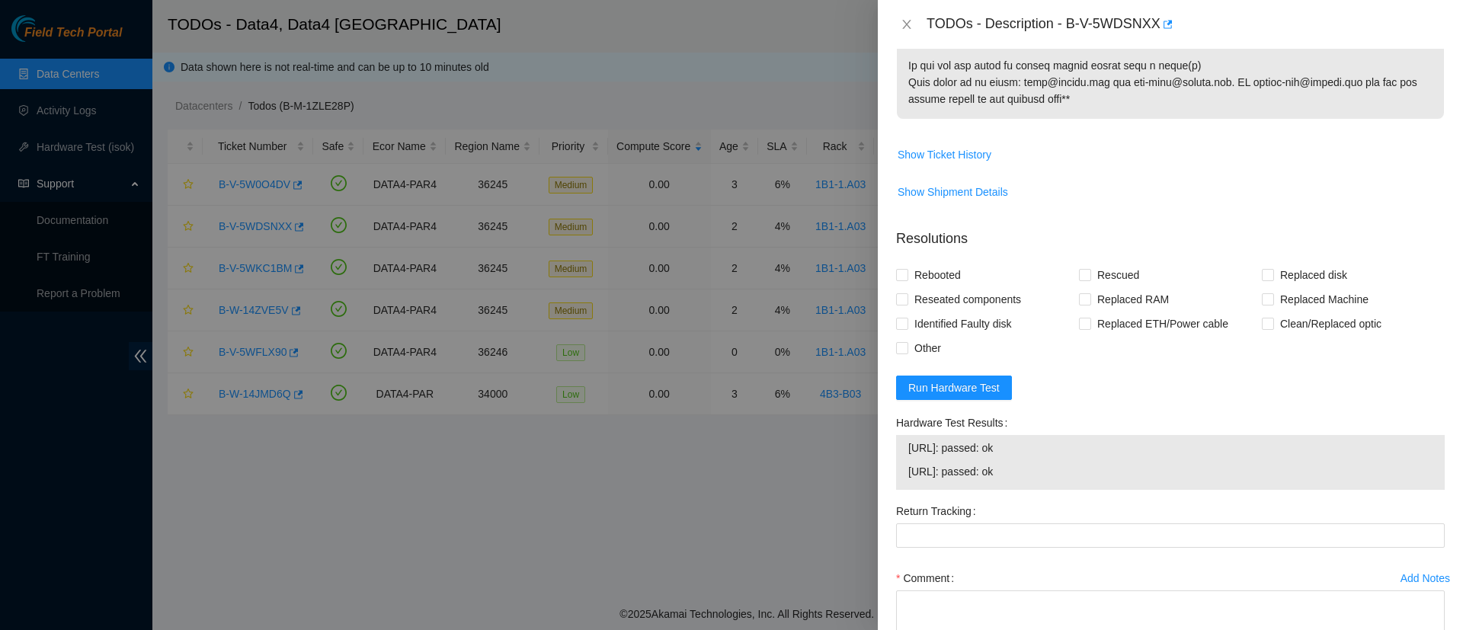
scroll to position [1214, 0]
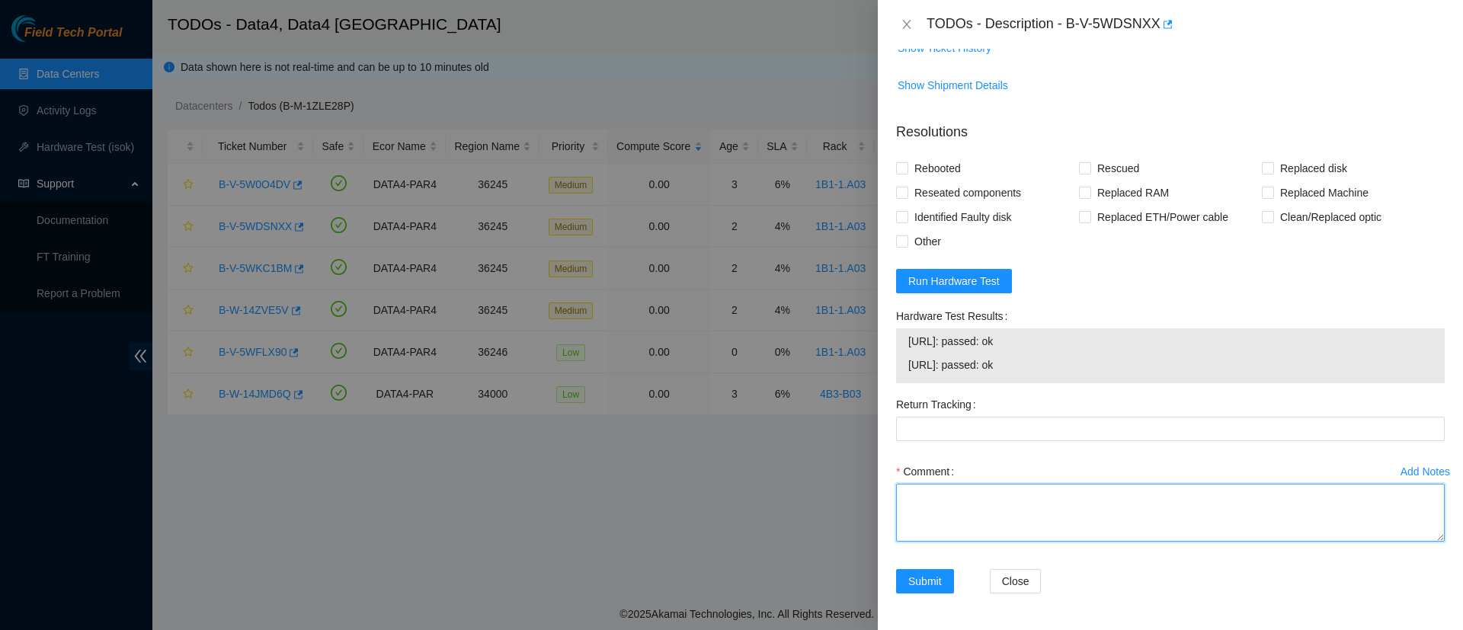
click at [971, 524] on textarea "Comment" at bounding box center [1170, 513] width 549 height 58
paste textarea "power source is reliable, PDU is working and reliable, ventilation is proper in…"
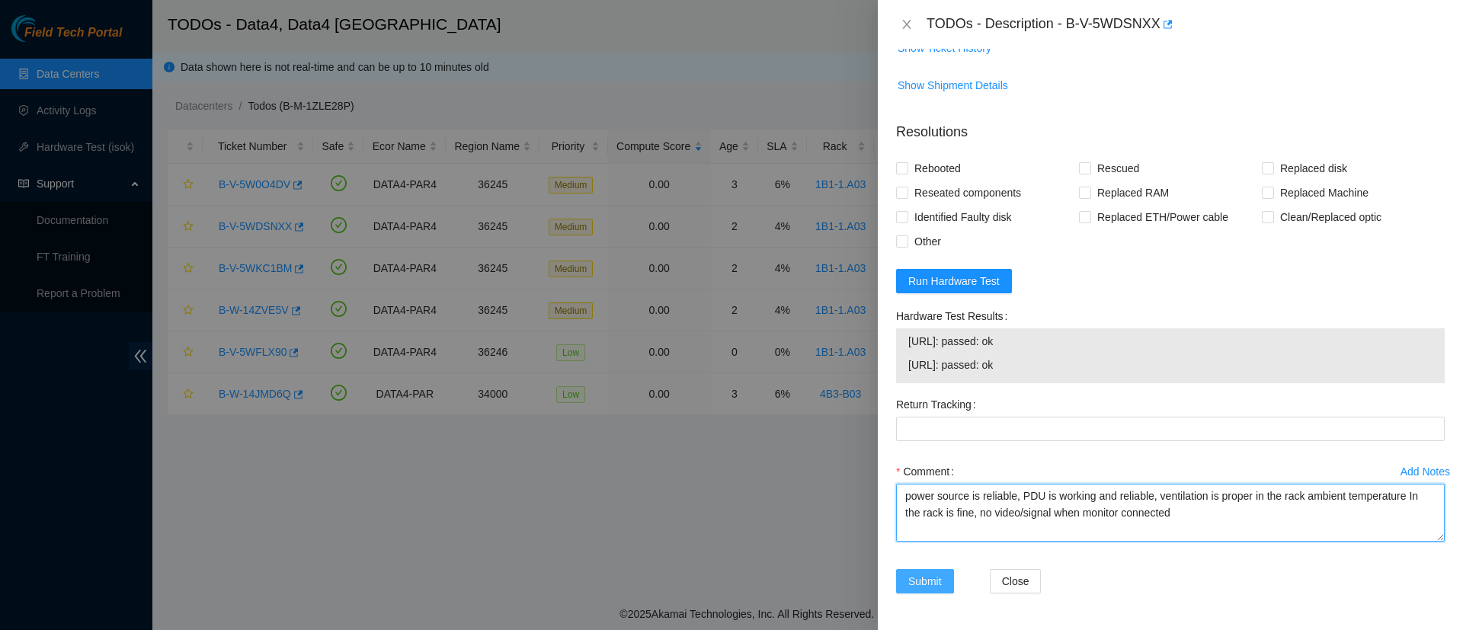
type textarea "power source is reliable, PDU is working and reliable, ventilation is proper in…"
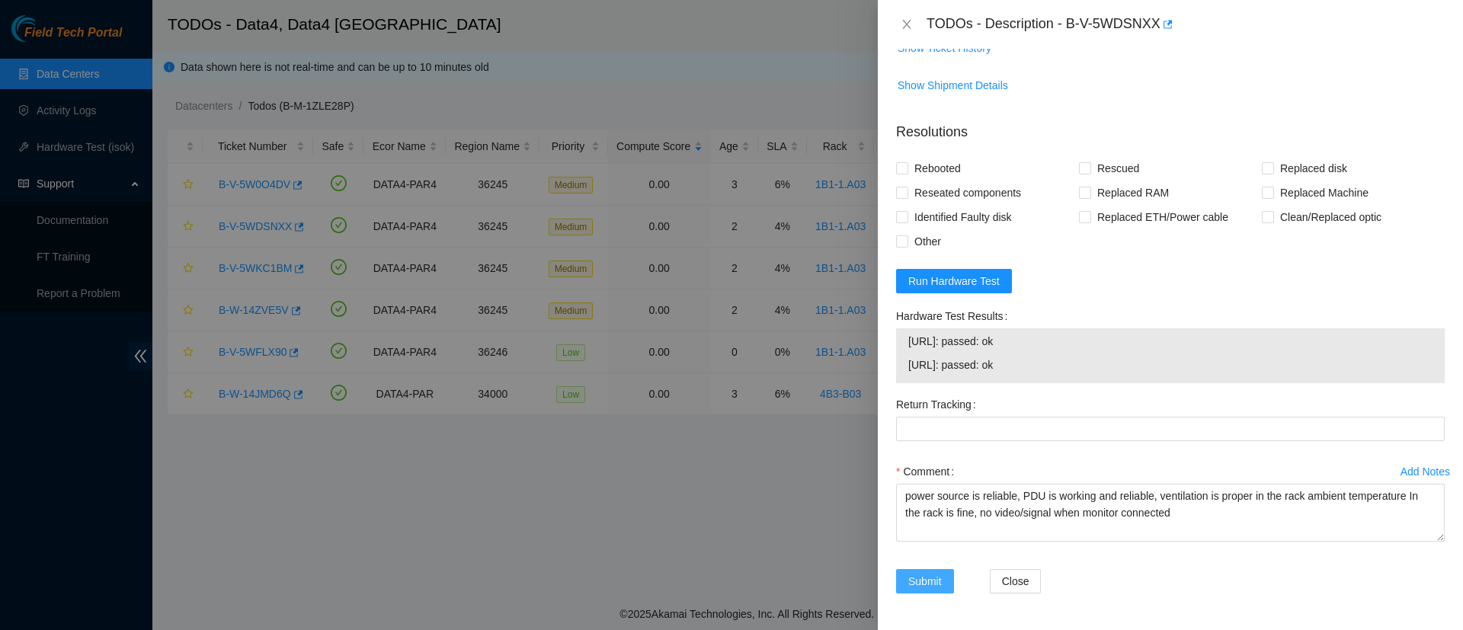
click at [904, 573] on button "Submit" at bounding box center [925, 581] width 58 height 24
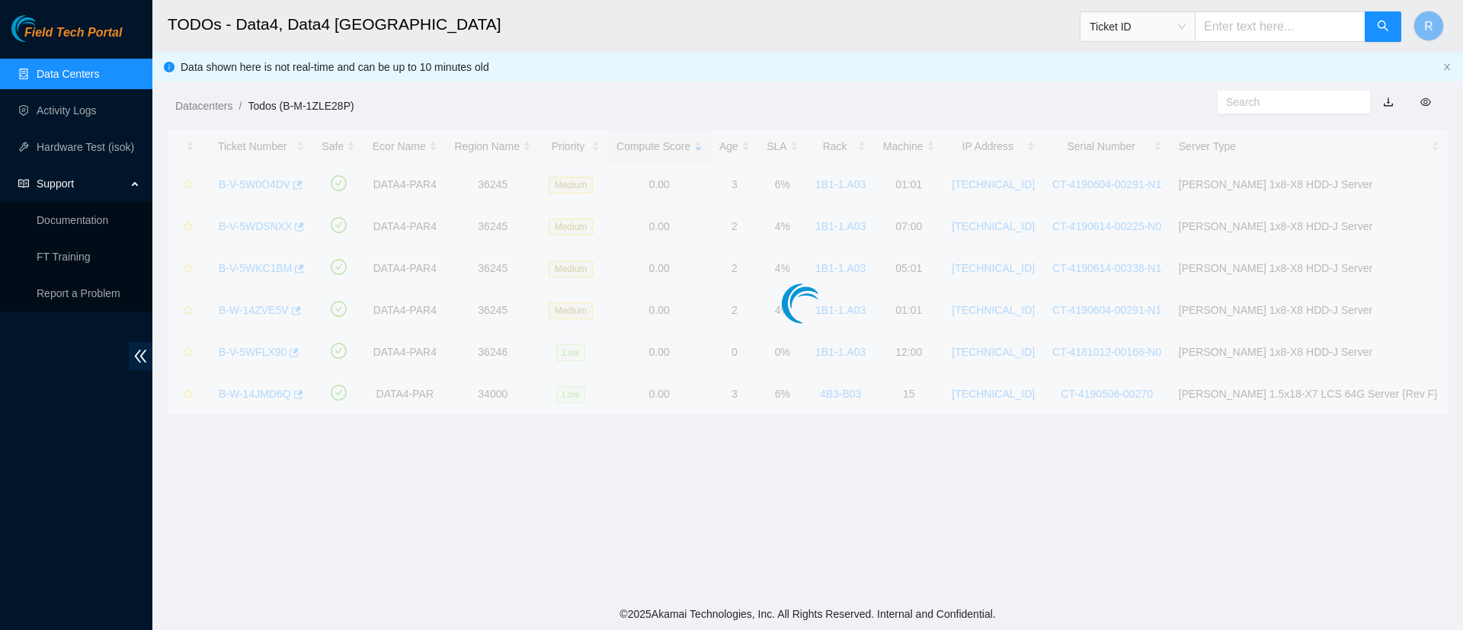
scroll to position [359, 0]
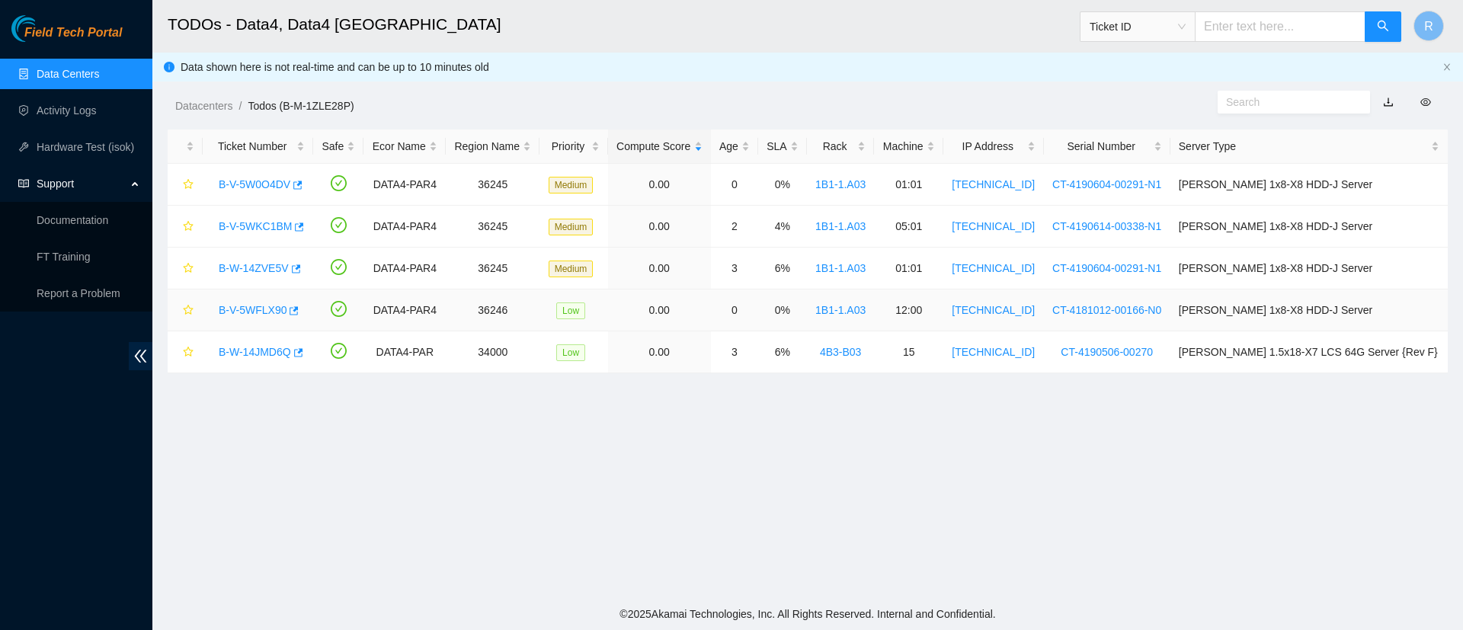
click at [251, 309] on link "B-V-5WFLX90" at bounding box center [253, 310] width 68 height 12
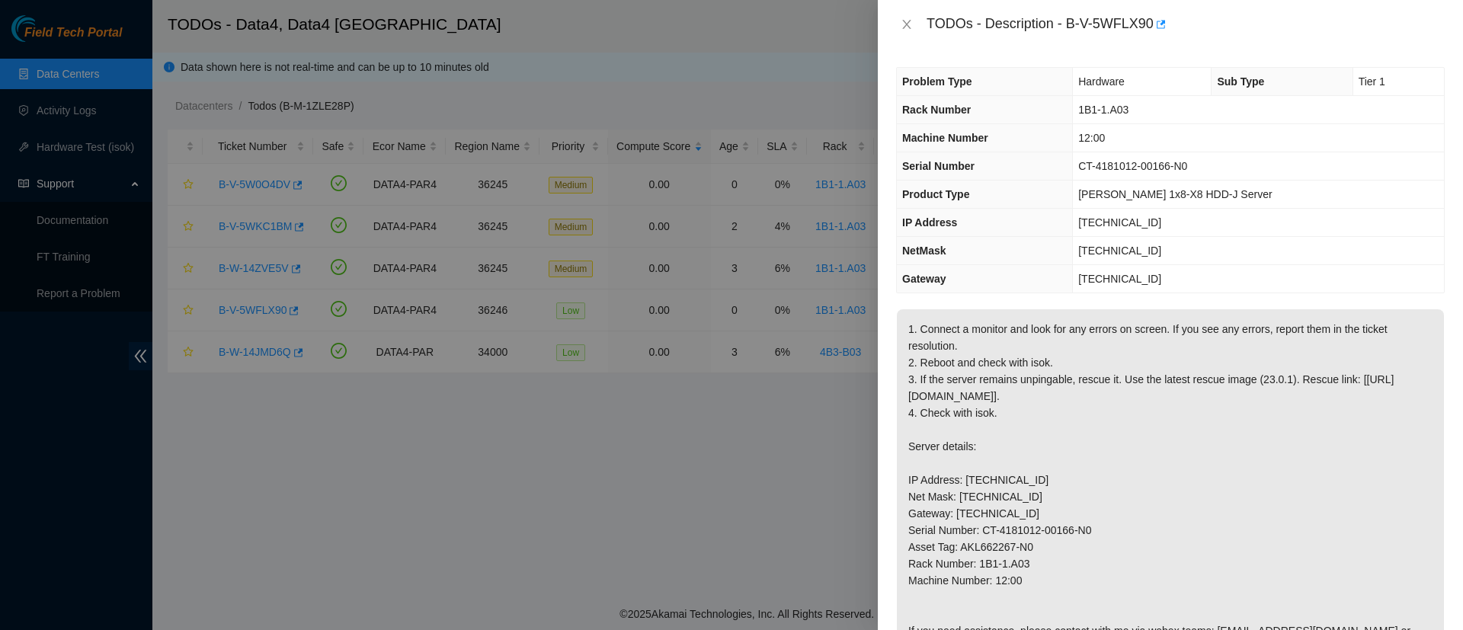
scroll to position [928, 0]
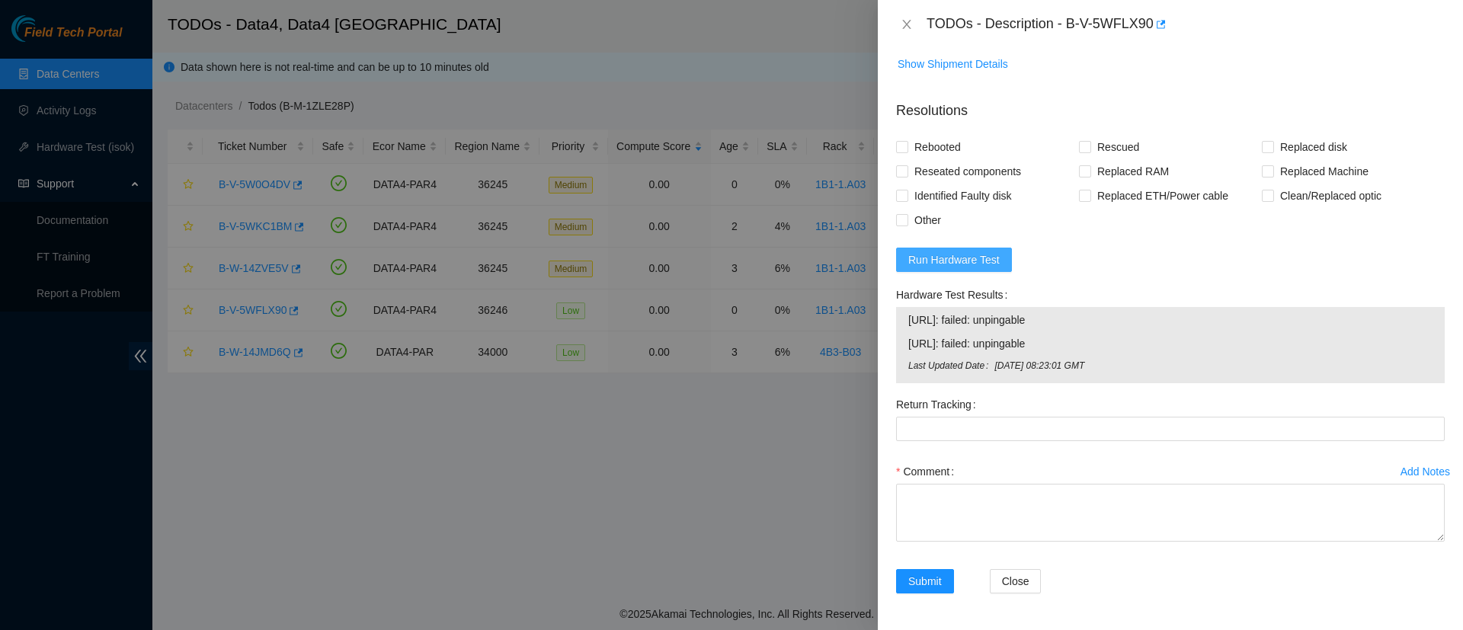
click at [944, 255] on span "Run Hardware Test" at bounding box center [953, 259] width 91 height 17
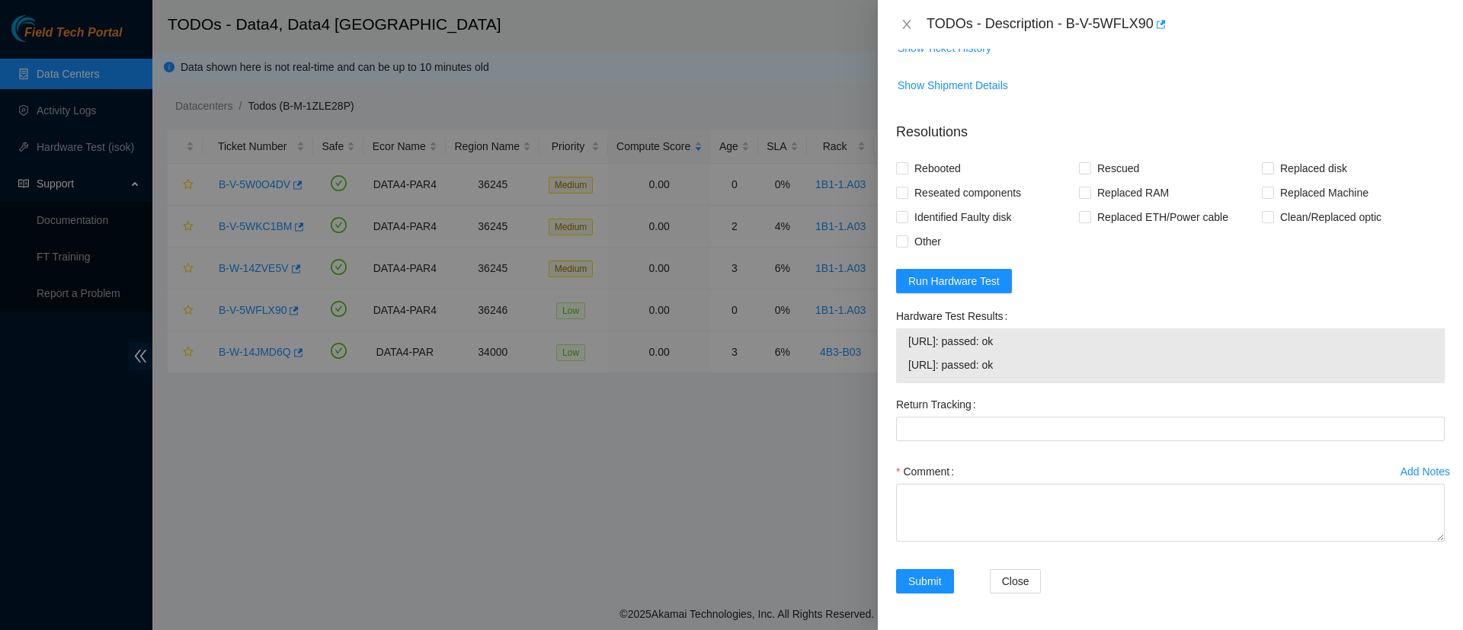
scroll to position [907, 0]
click at [892, 162] on div "Problem Type Hardware Sub Type Tier 1 Rack Number 1B1-1.A03 Machine Number 12:0…" at bounding box center [1170, 339] width 585 height 581
click at [901, 166] on input "Rebooted" at bounding box center [901, 167] width 11 height 11
checkbox input "true"
click at [1084, 162] on input "Rescued" at bounding box center [1084, 167] width 11 height 11
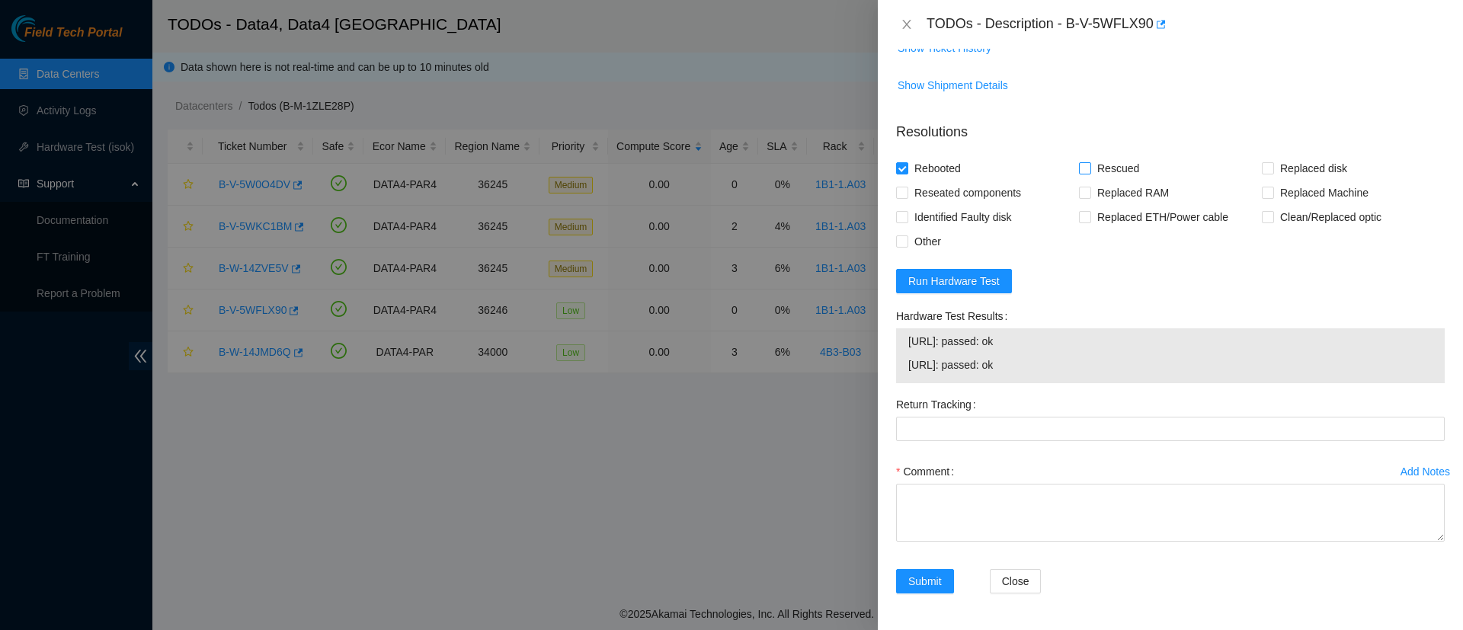
checkbox input "true"
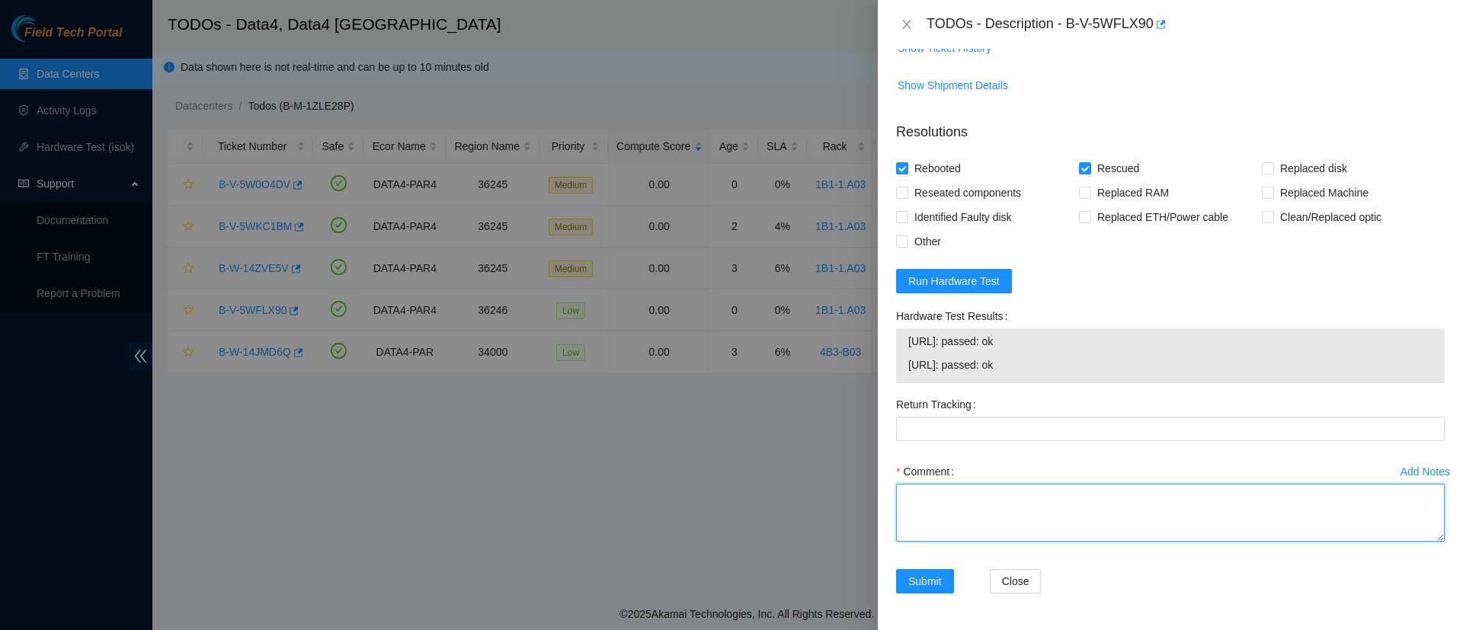
click at [935, 510] on textarea "Comment" at bounding box center [1170, 513] width 549 height 58
type textarea "No video"
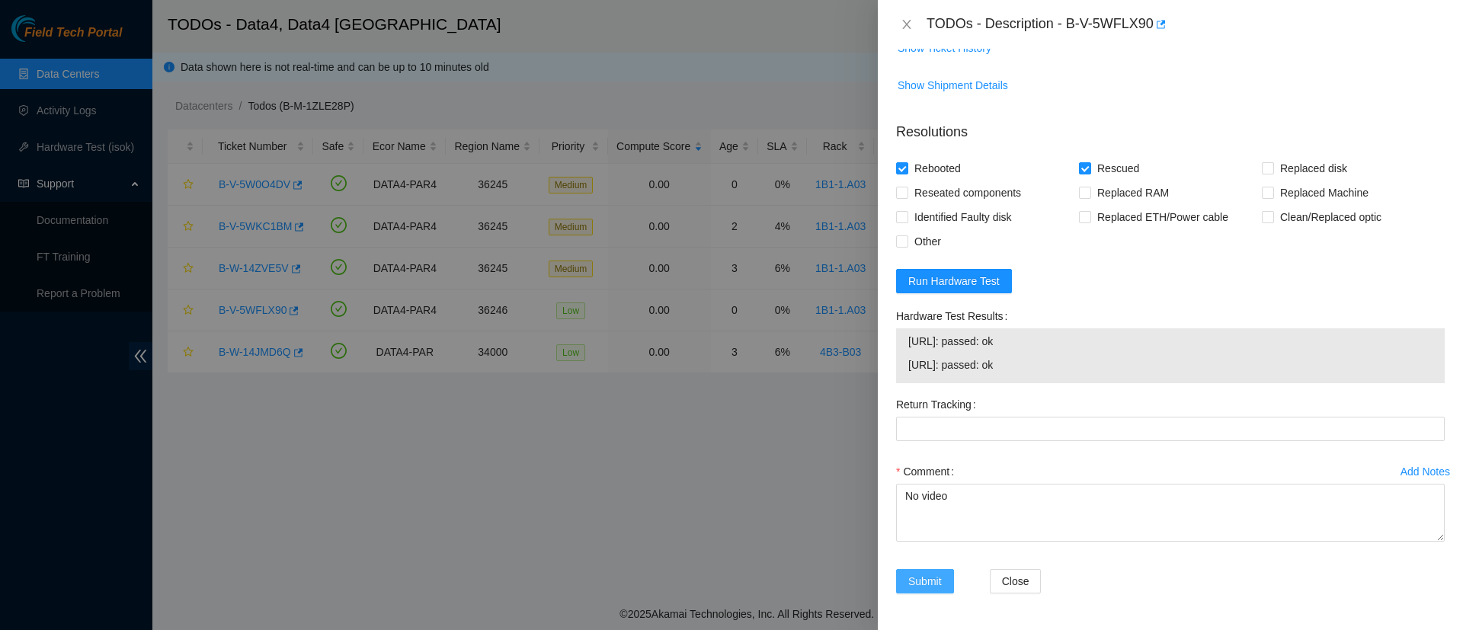
click at [917, 584] on span "Submit" at bounding box center [925, 581] width 34 height 17
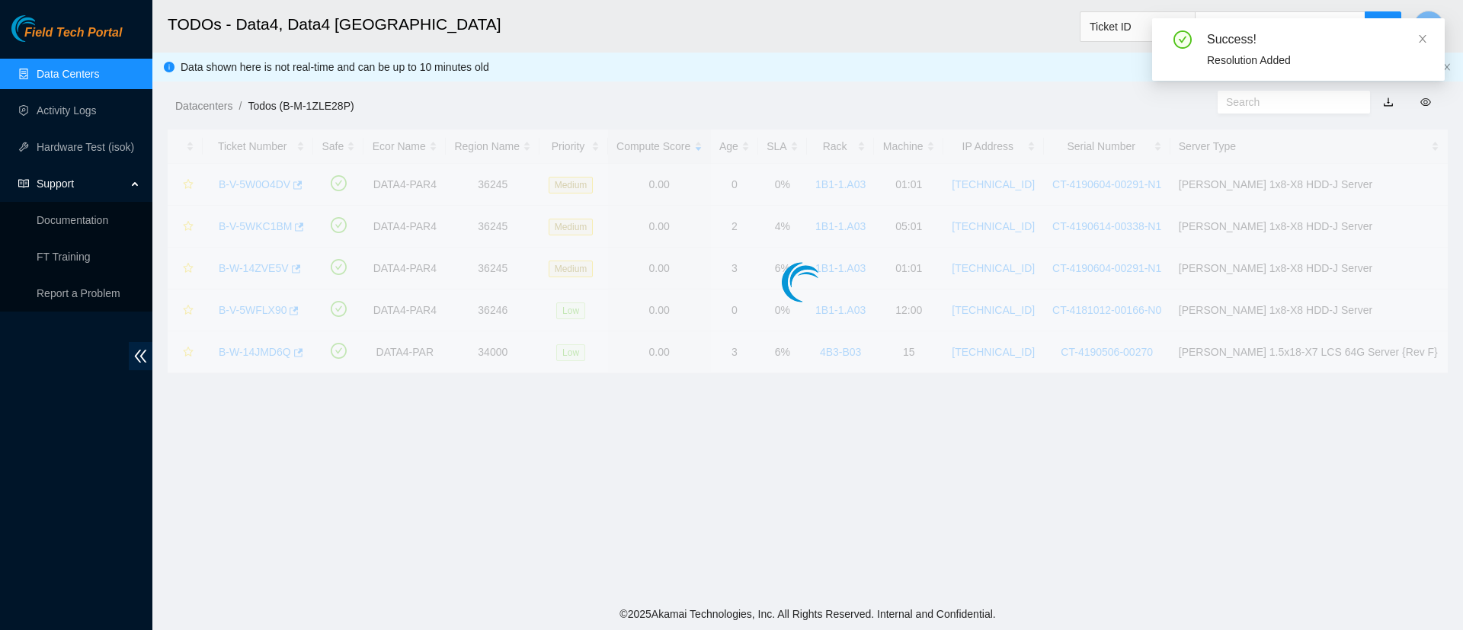
scroll to position [359, 0]
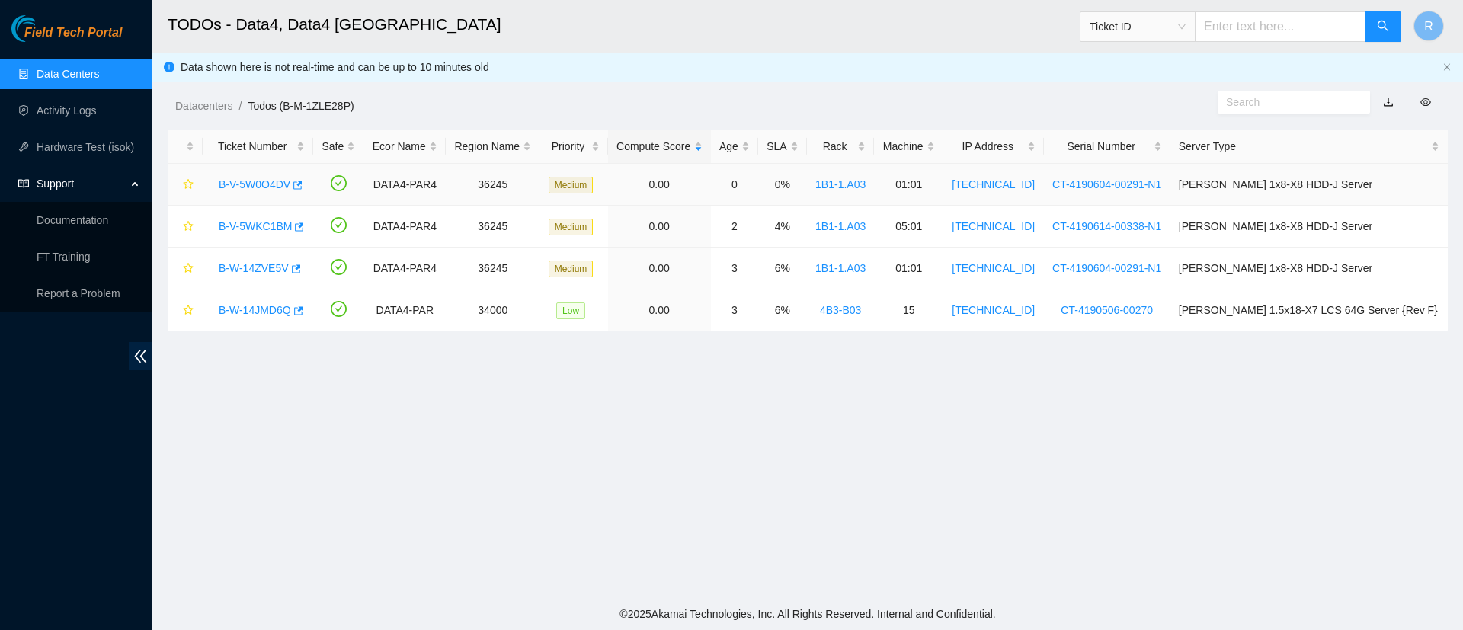
click at [270, 178] on link "B-V-5W0O4DV" at bounding box center [255, 184] width 72 height 12
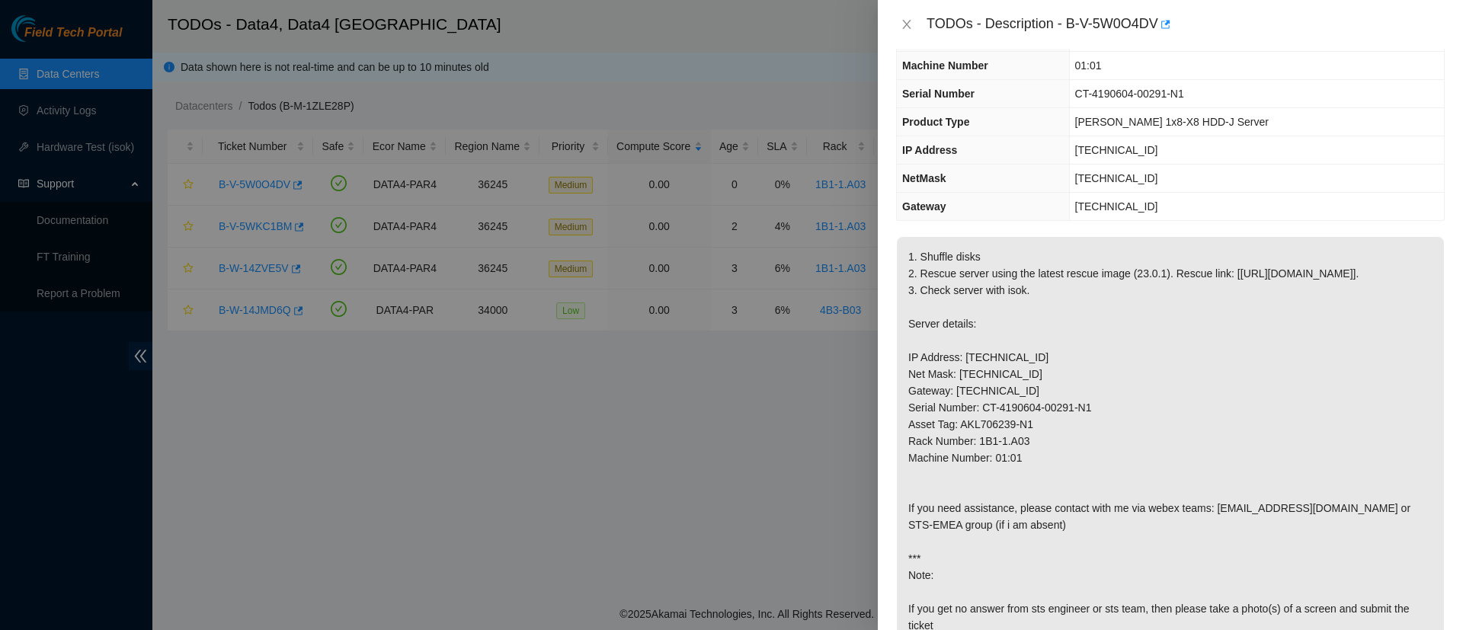
scroll to position [0, 0]
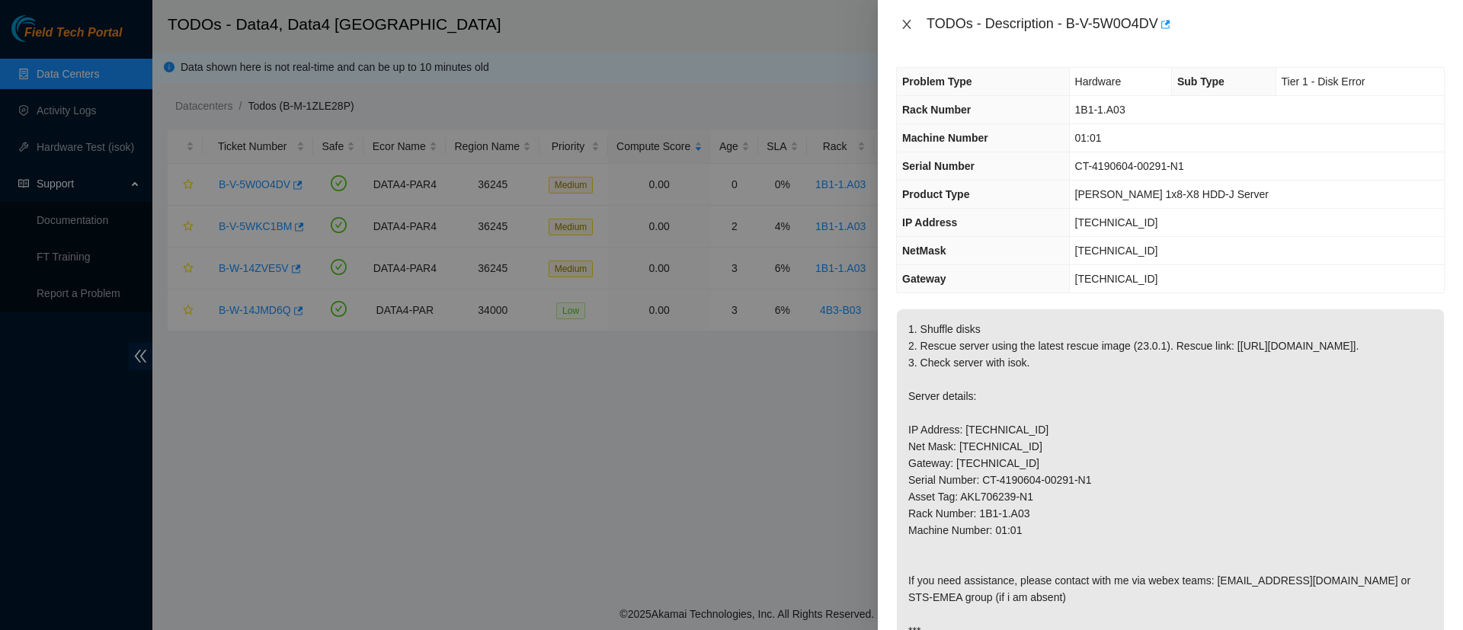
click at [906, 23] on icon "close" at bounding box center [906, 24] width 8 height 9
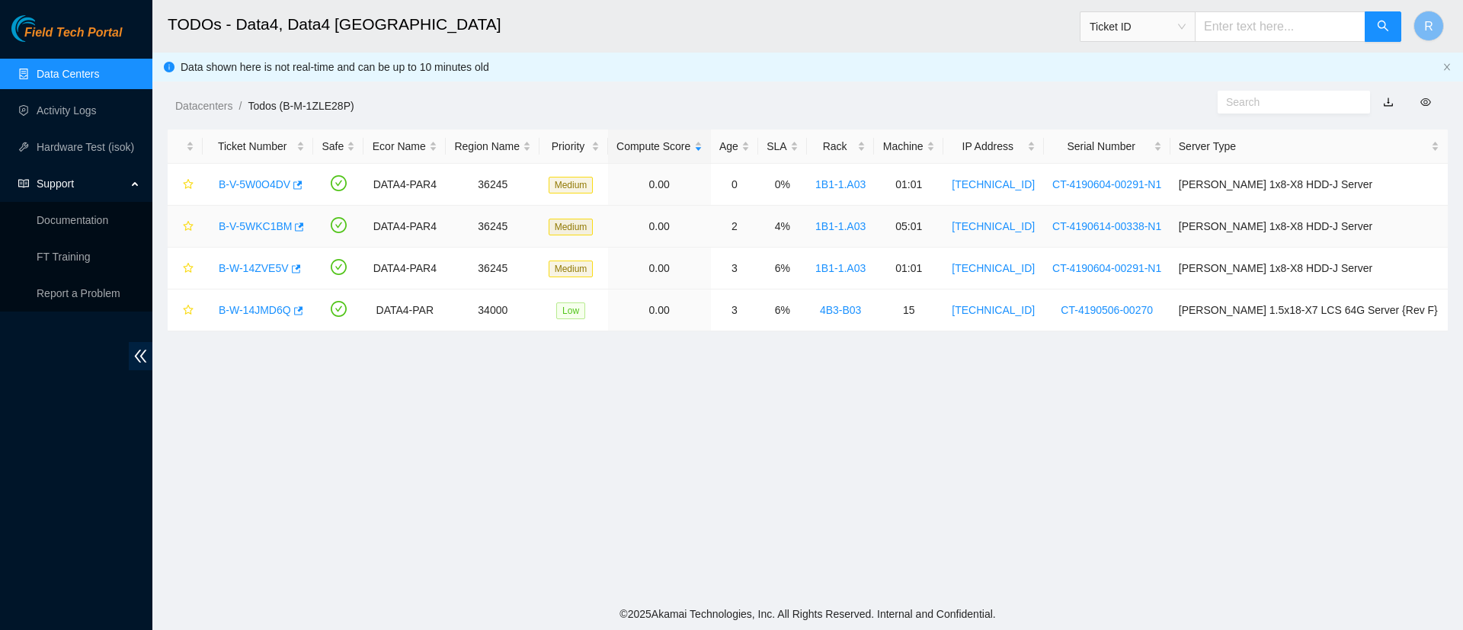
click at [270, 225] on link "B-V-5WKC1BM" at bounding box center [255, 226] width 73 height 12
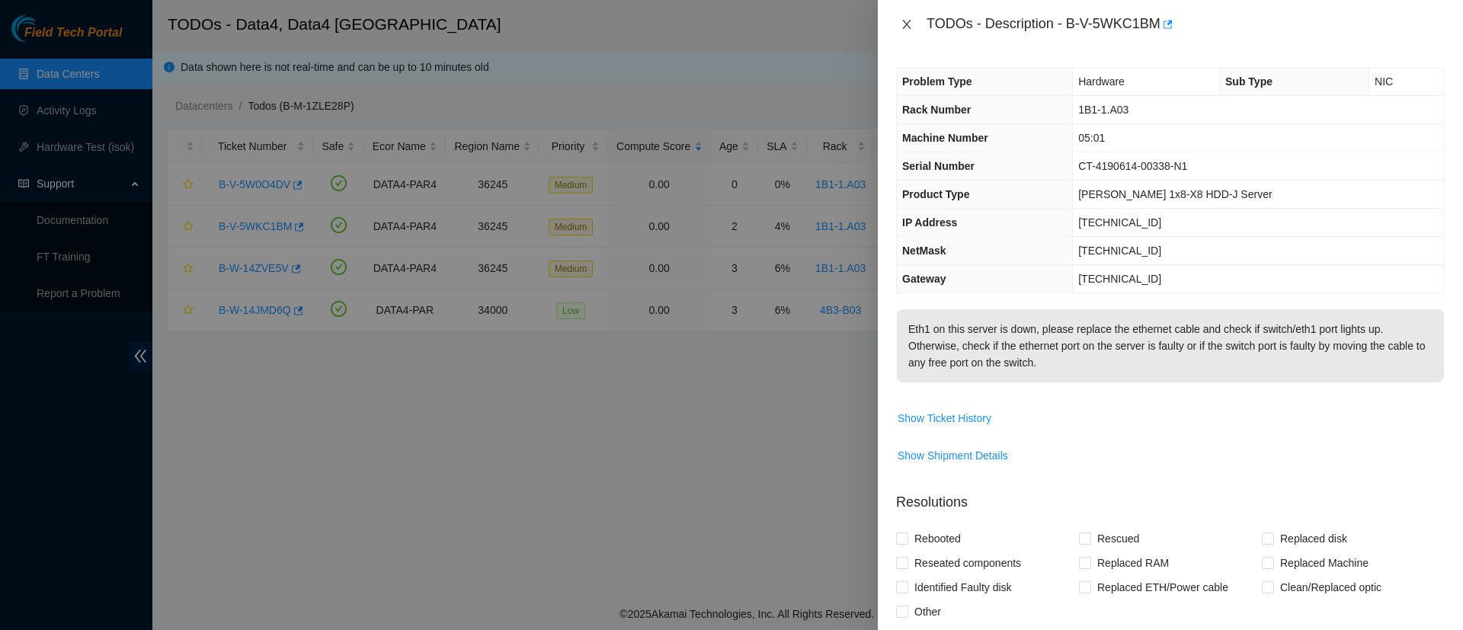
click at [908, 19] on icon "close" at bounding box center [907, 24] width 12 height 12
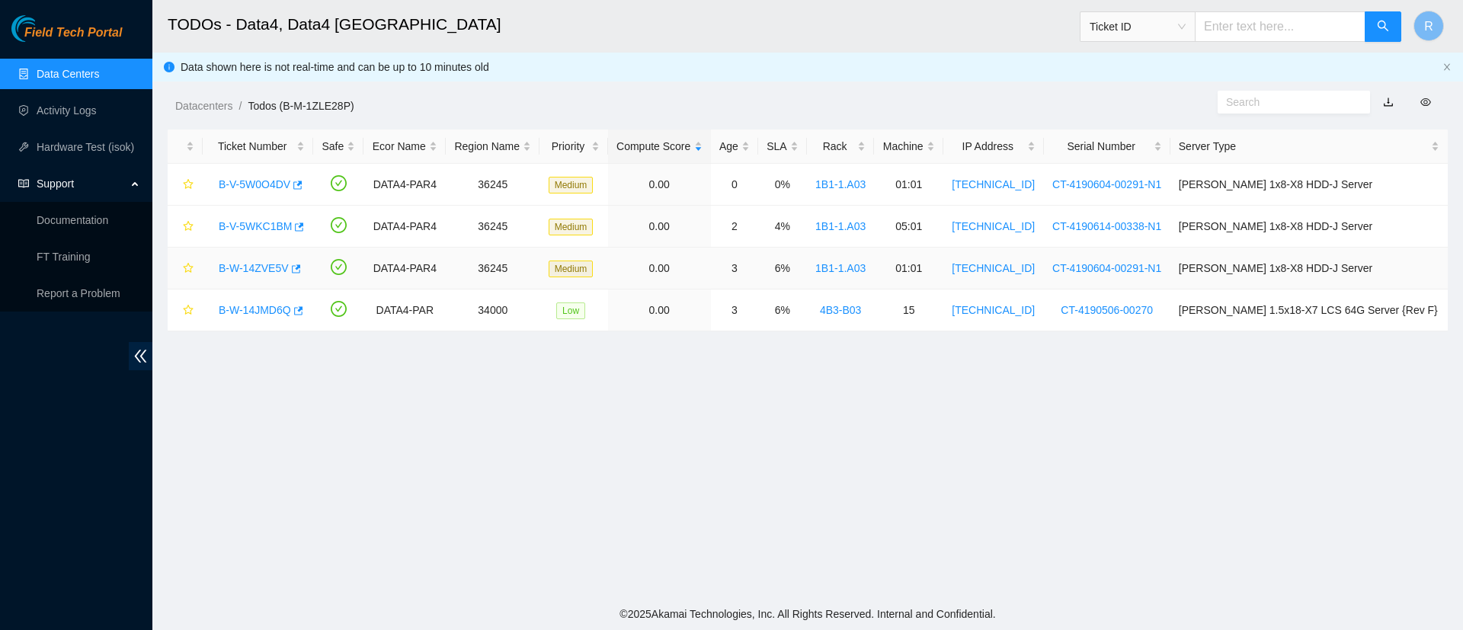
click at [255, 268] on link "B-W-14ZVE5V" at bounding box center [254, 268] width 70 height 12
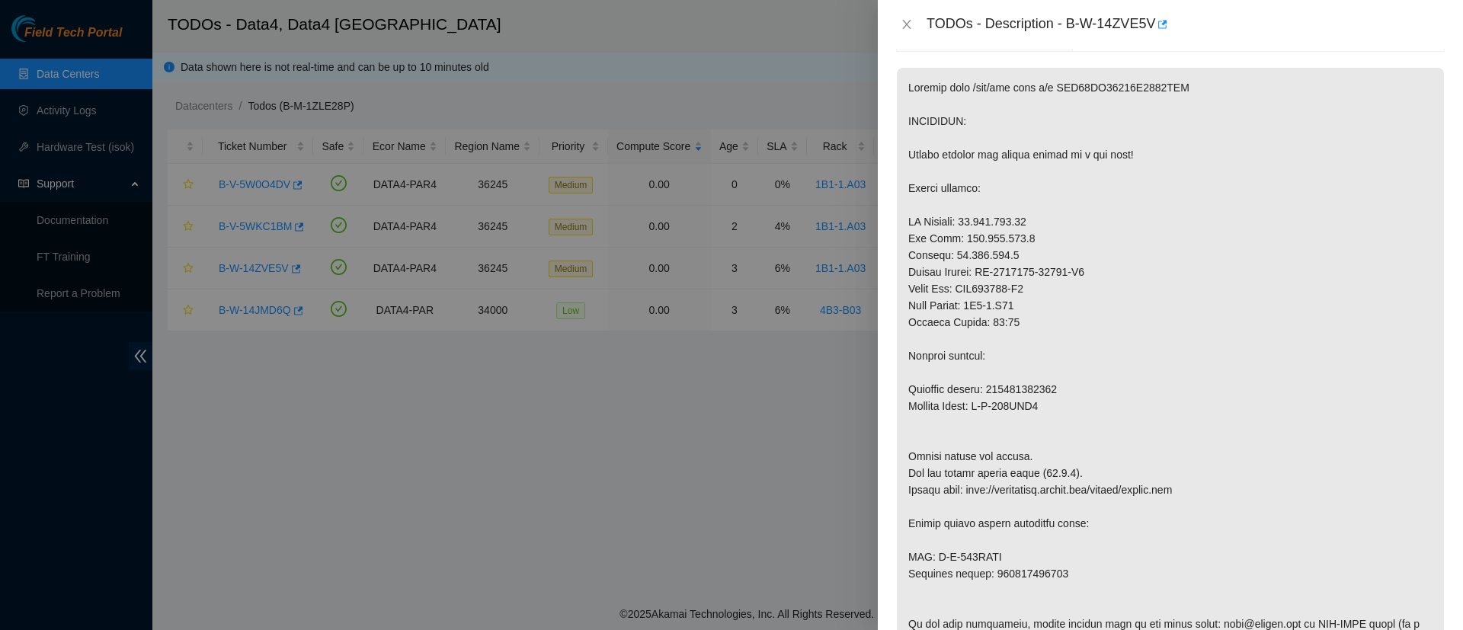
scroll to position [242, 0]
click at [901, 21] on icon "close" at bounding box center [907, 24] width 12 height 12
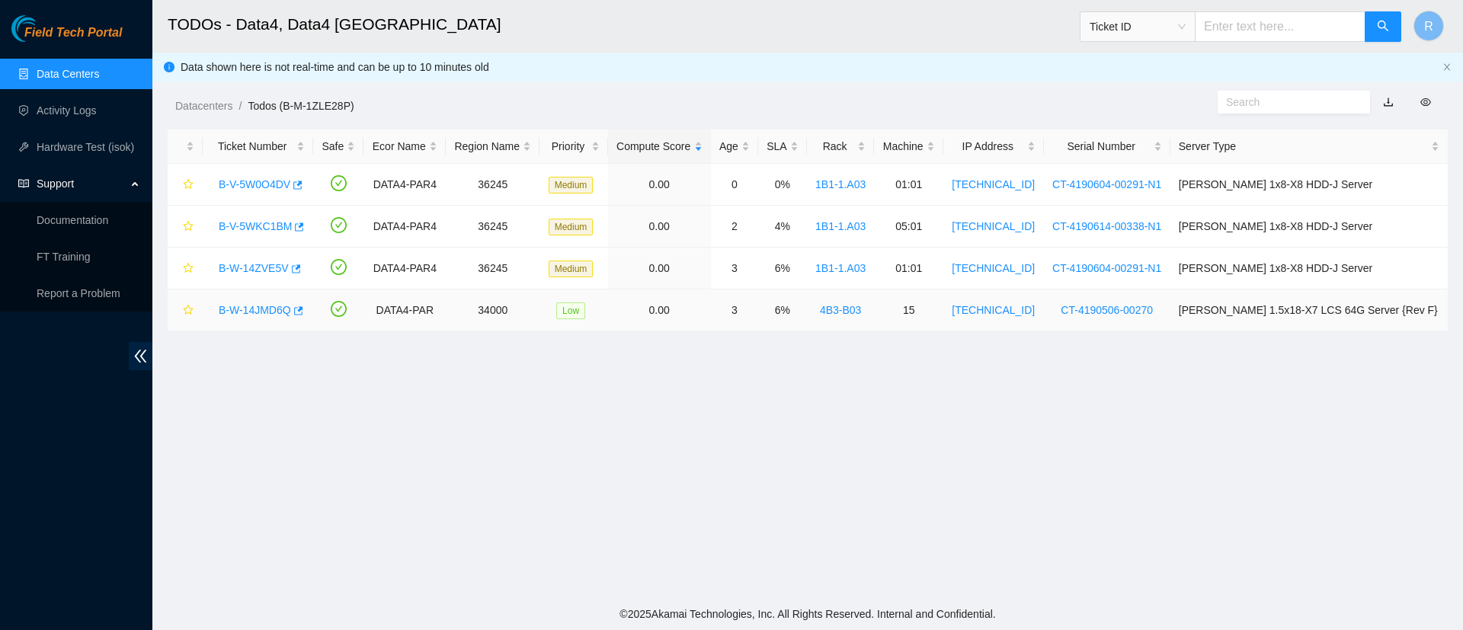
click at [269, 314] on link "B-W-14JMD6Q" at bounding box center [255, 310] width 72 height 12
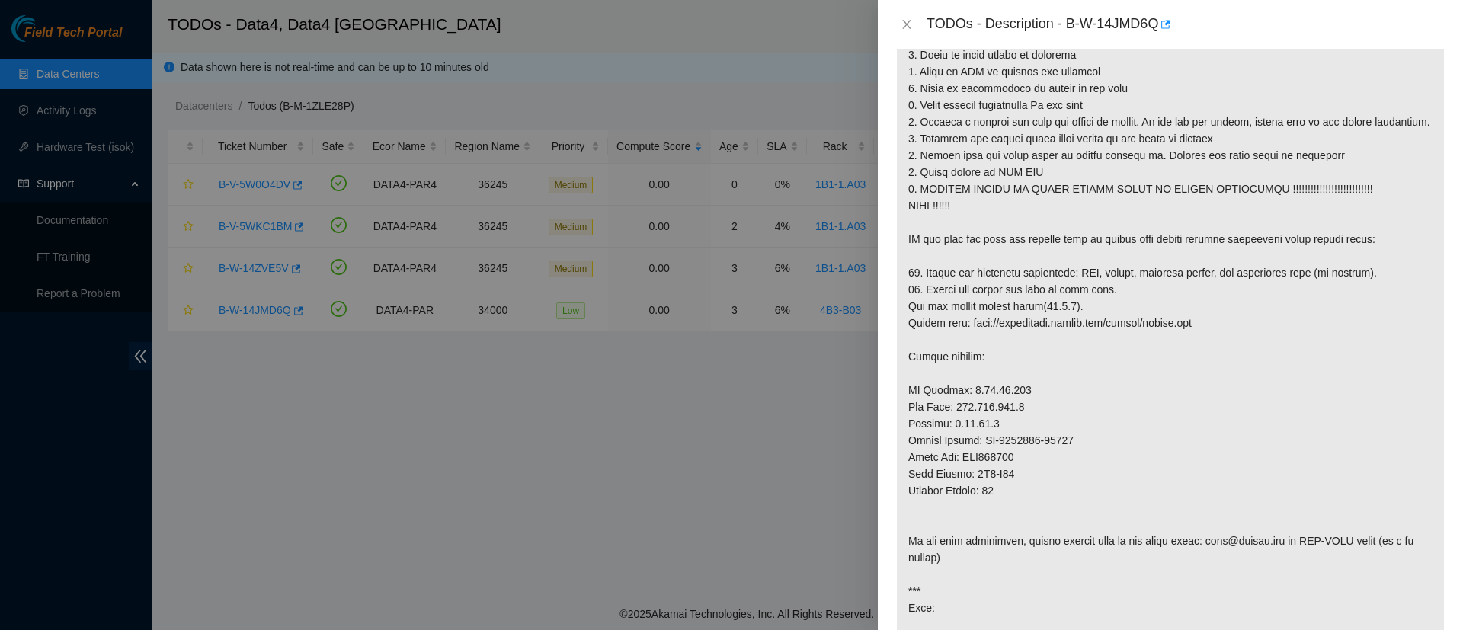
scroll to position [315, 0]
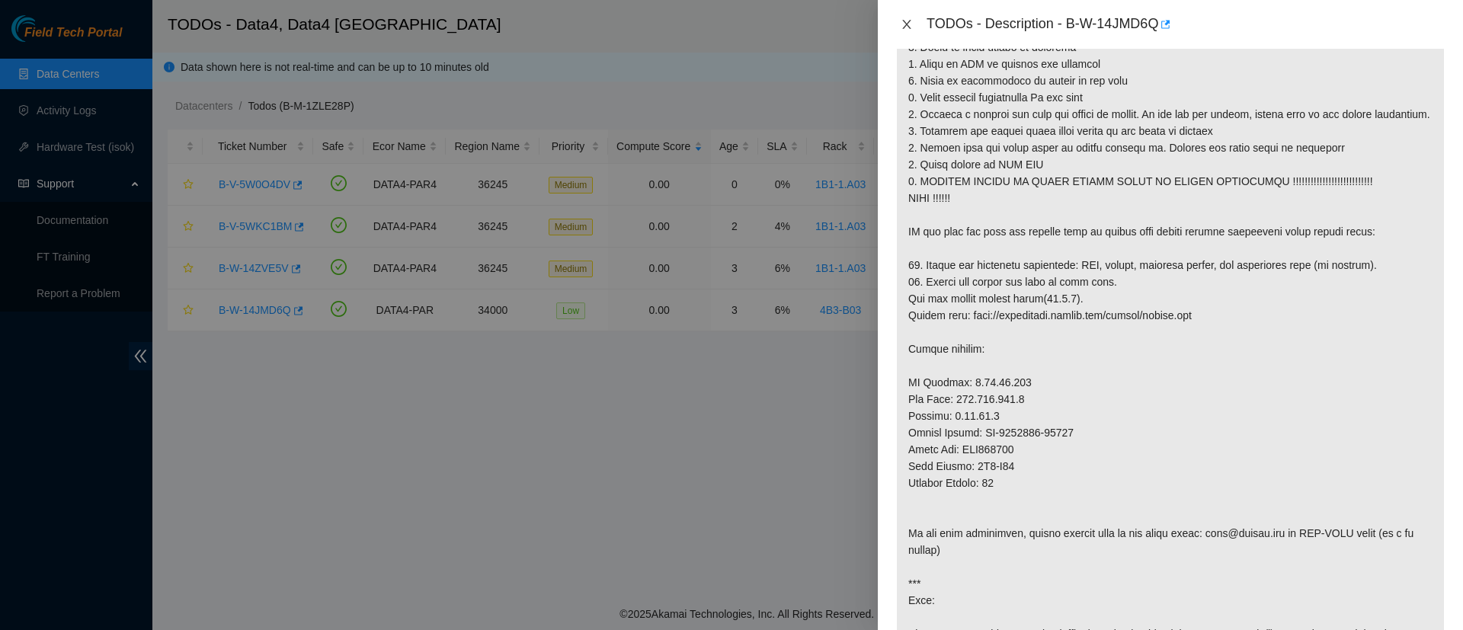
click at [913, 19] on button "Close" at bounding box center [906, 25] width 21 height 14
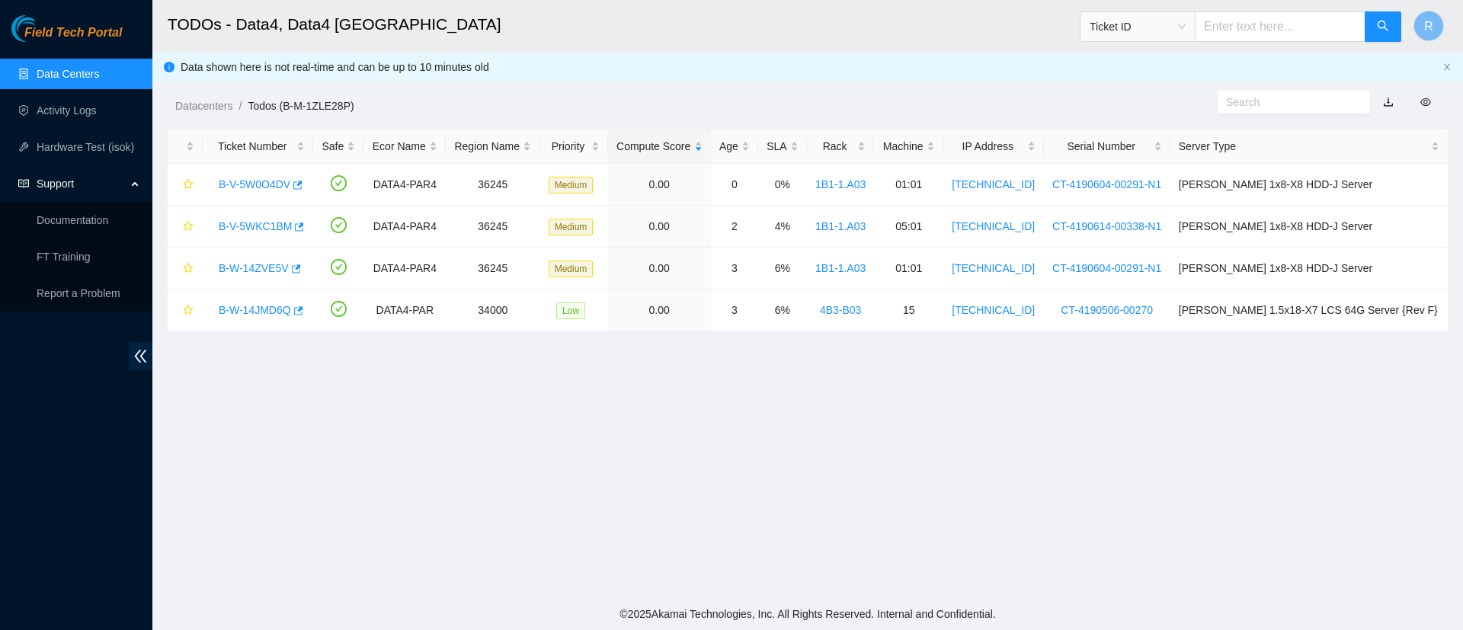
scroll to position [354, 0]
click at [264, 184] on link "B-V-5W0O4DV" at bounding box center [255, 184] width 72 height 12
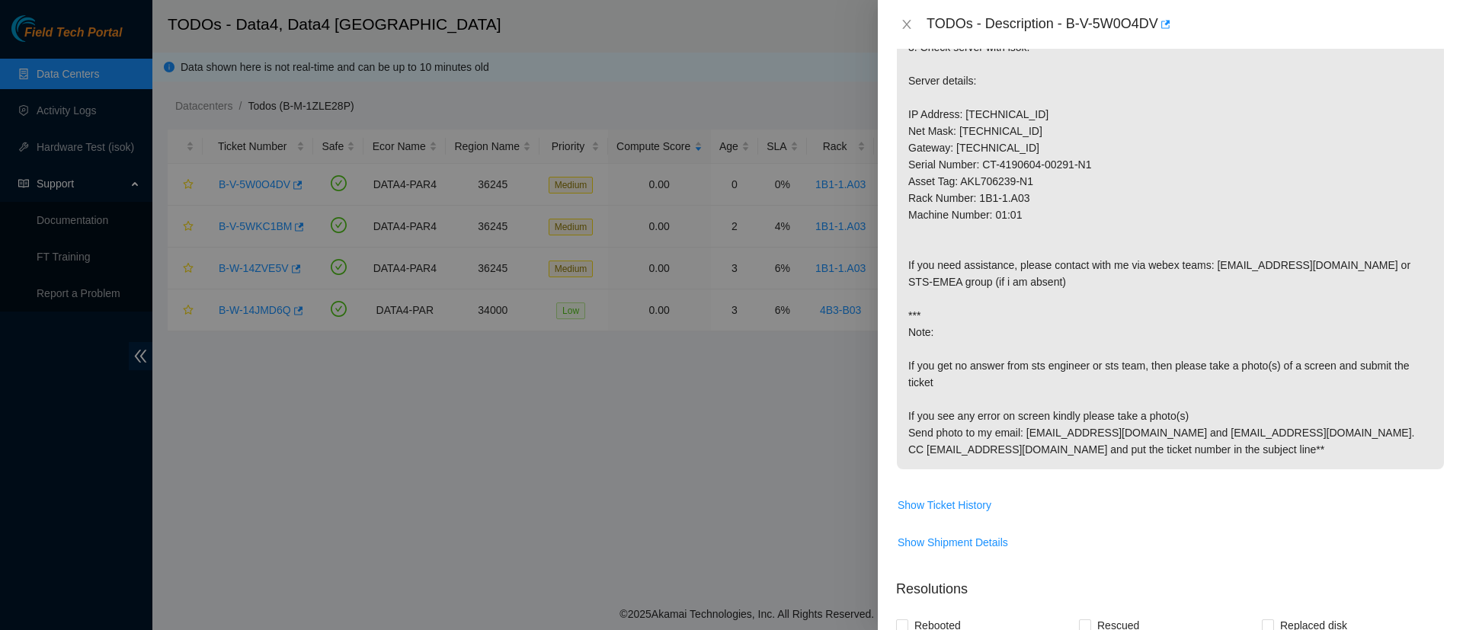
scroll to position [0, 0]
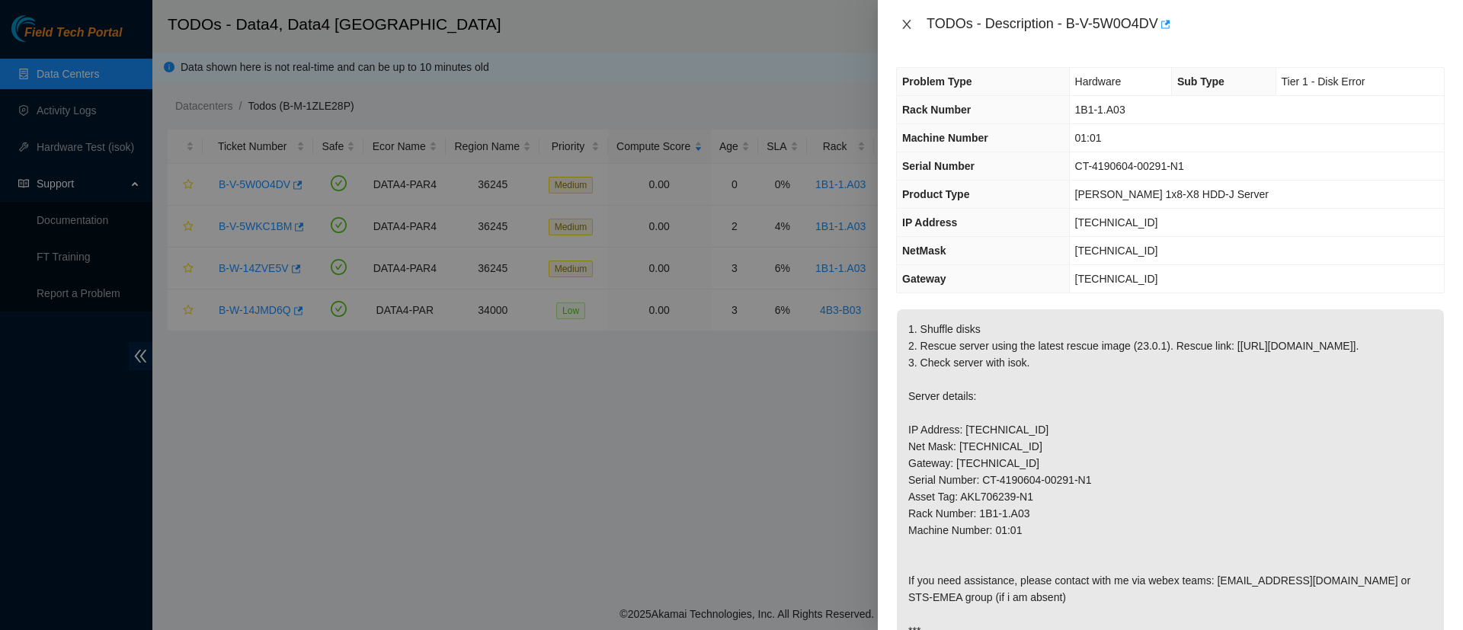
click at [905, 23] on icon "close" at bounding box center [907, 24] width 12 height 12
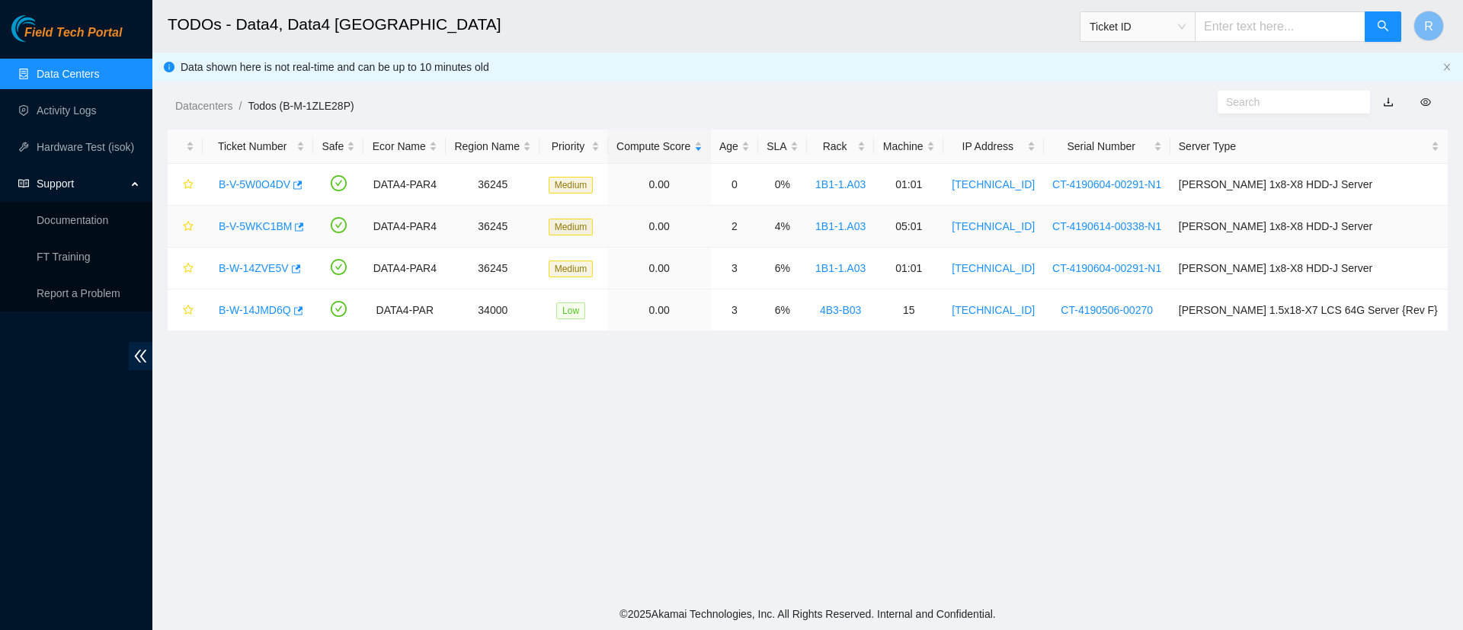
click at [261, 224] on link "B-V-5WKC1BM" at bounding box center [255, 226] width 73 height 12
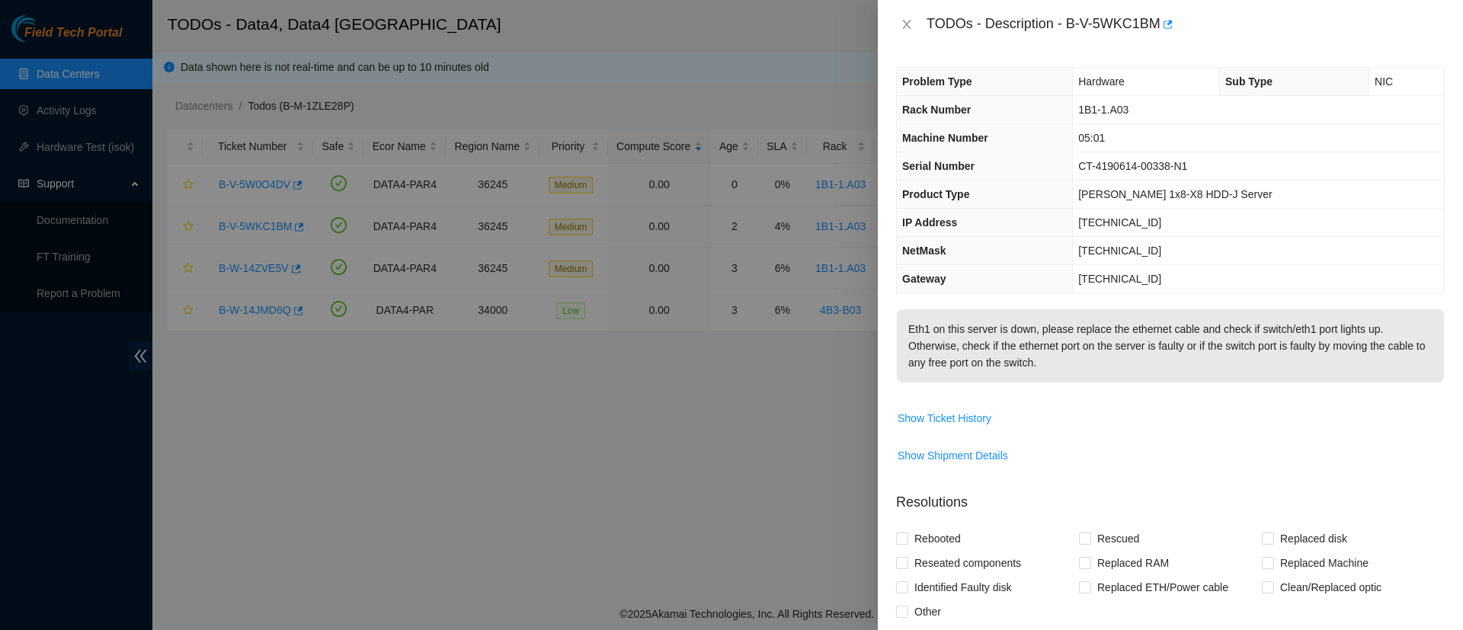
scroll to position [299, 0]
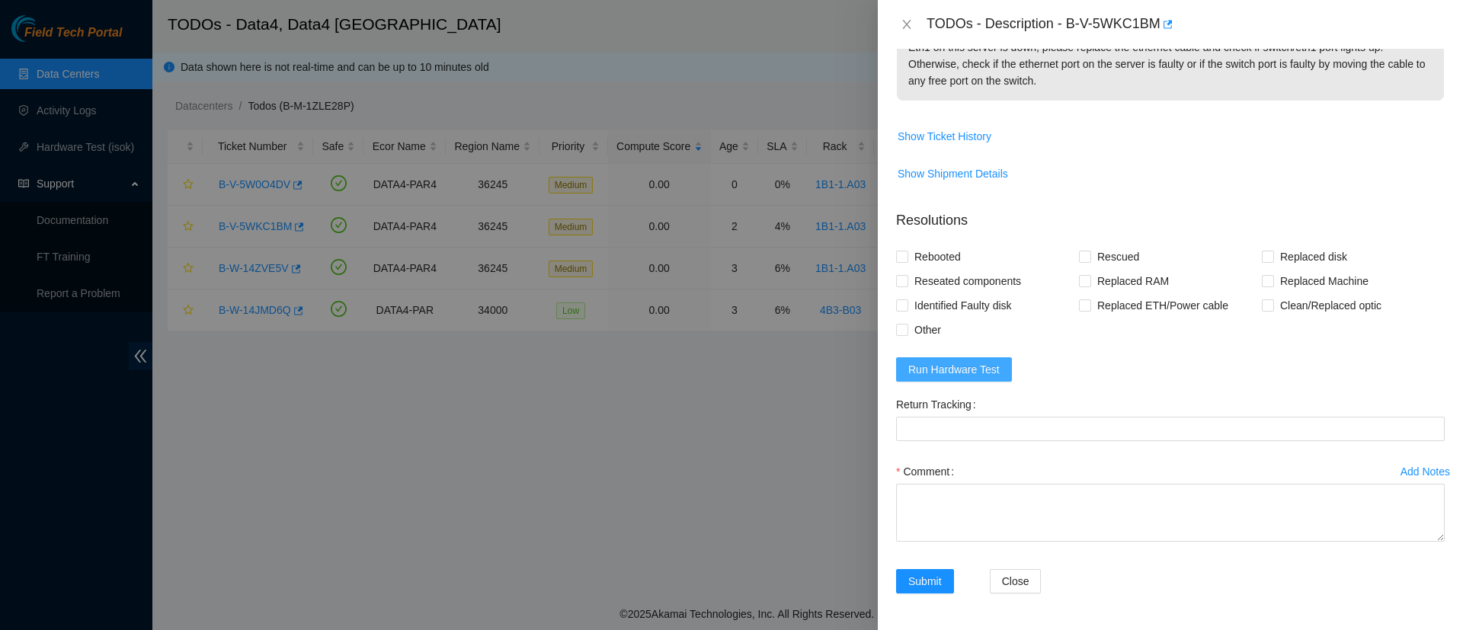
click at [956, 367] on span "Run Hardware Test" at bounding box center [953, 369] width 91 height 17
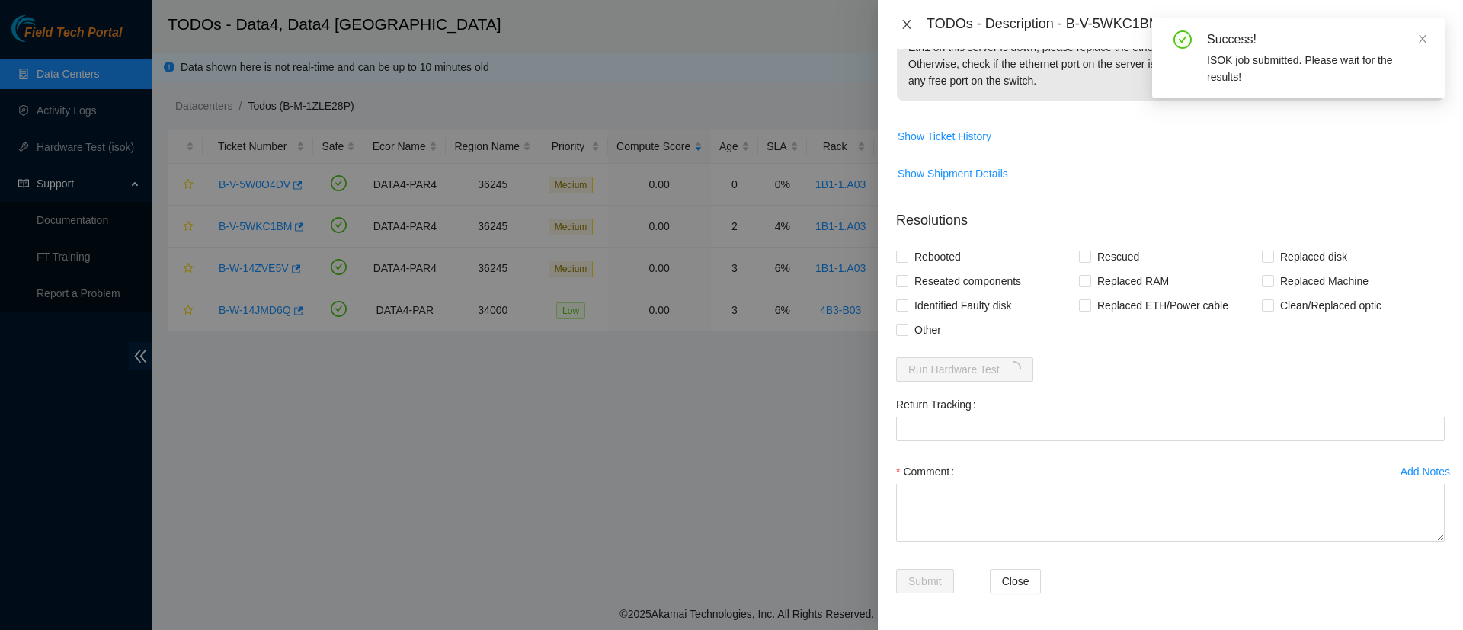
click at [907, 25] on icon "close" at bounding box center [907, 24] width 12 height 12
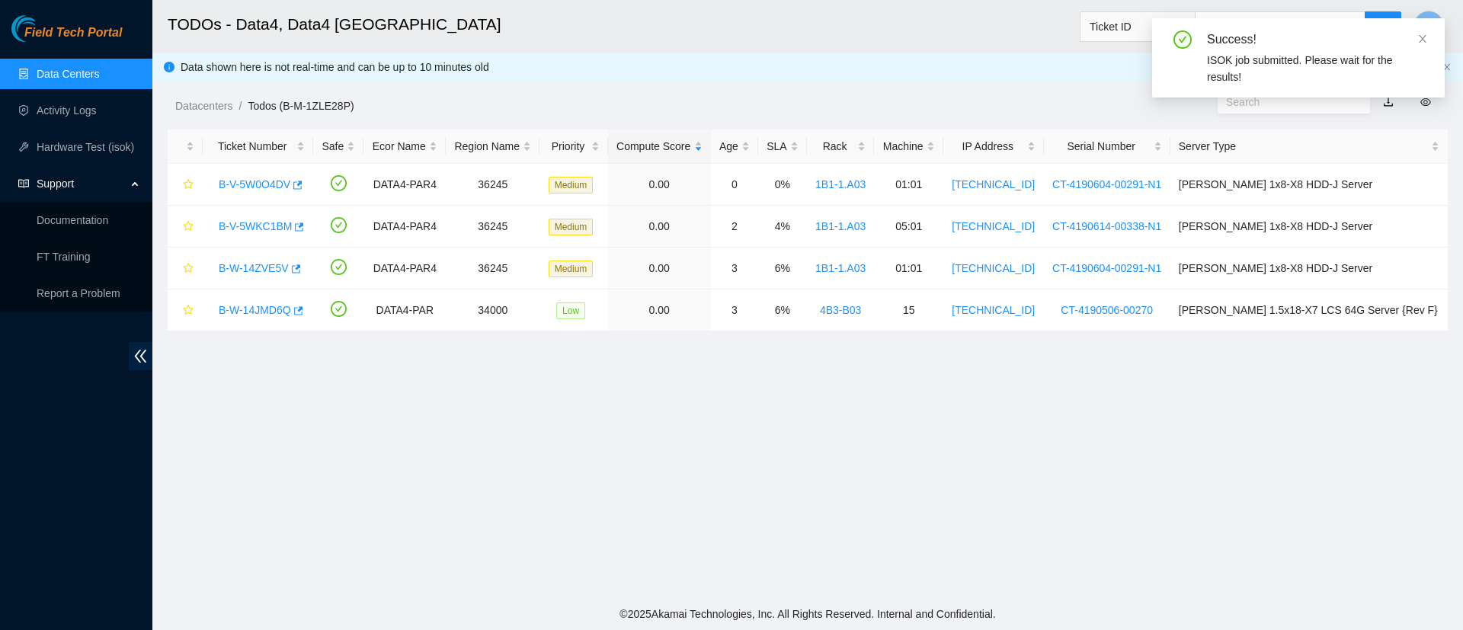
scroll to position [338, 0]
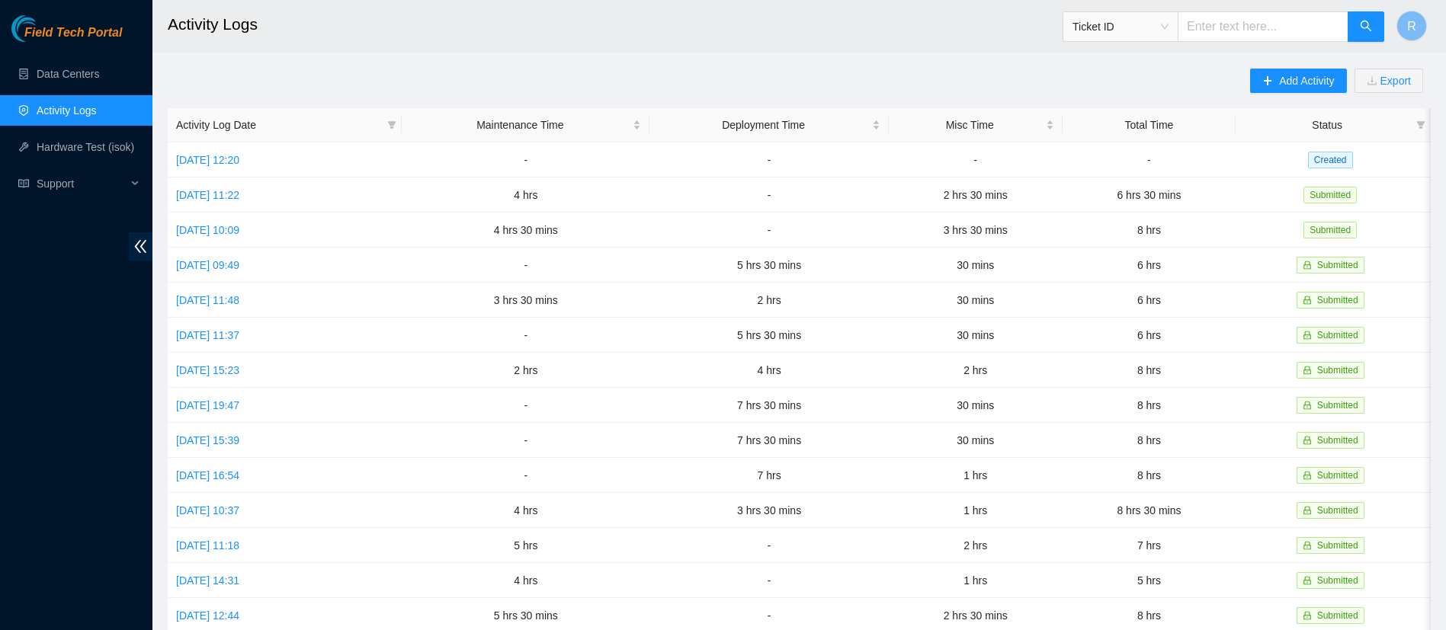
click at [72, 109] on link "Activity Logs" at bounding box center [67, 110] width 60 height 12
click at [239, 161] on link "Mon, 29 Sep 2025 12:20" at bounding box center [207, 160] width 63 height 12
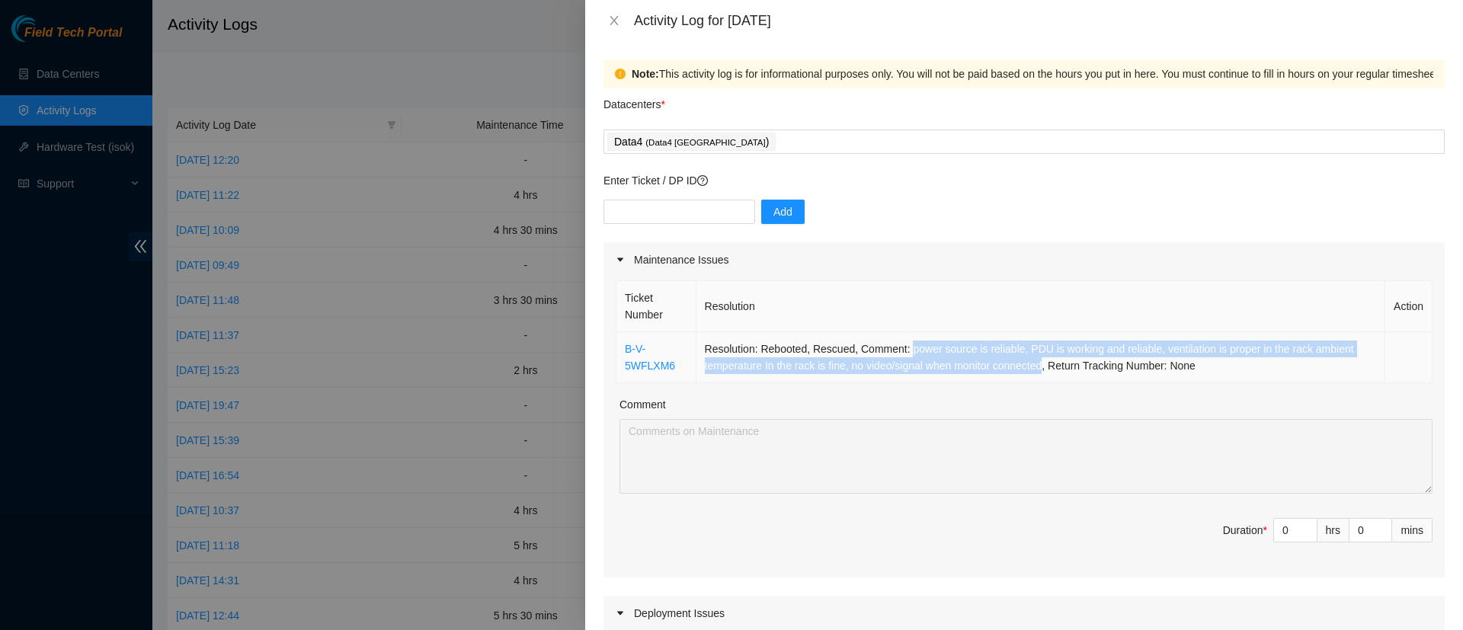
drag, startPoint x: 905, startPoint y: 345, endPoint x: 1044, endPoint y: 363, distance: 140.6
click at [1044, 363] on td "Resolution: Rebooted, Rescued, Comment: power source is reliable, PDU is workin…" at bounding box center [1042, 357] width 690 height 51
copy td "power source is reliable, PDU is working and reliable, ventilation is proper in…"
click at [616, 20] on icon "close" at bounding box center [614, 20] width 12 height 12
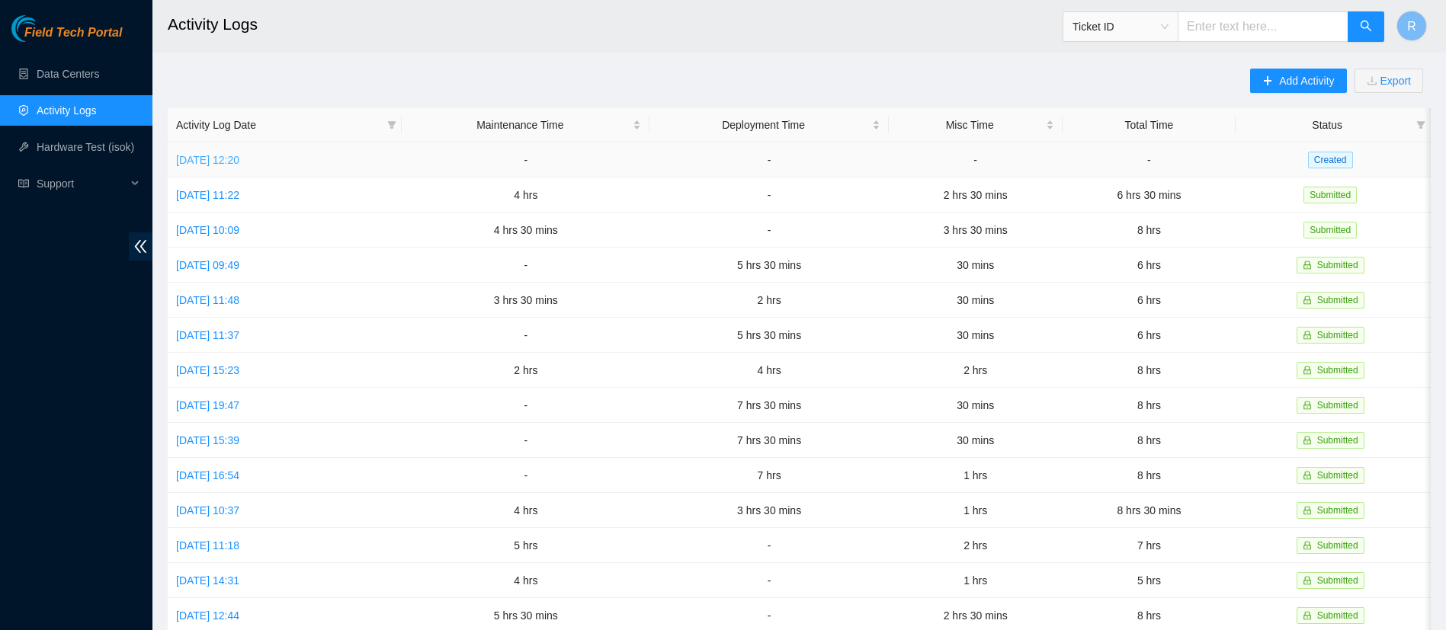
click at [239, 162] on link "[DATE] 12:20" at bounding box center [207, 160] width 63 height 12
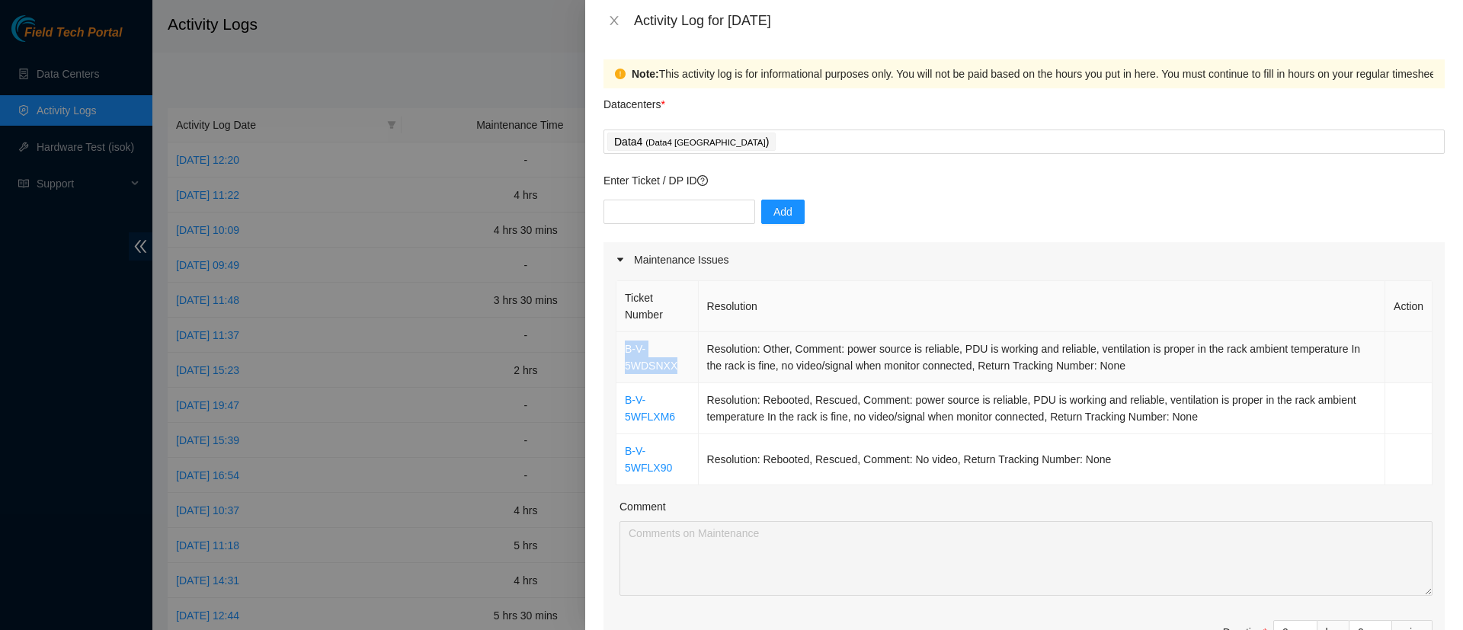
drag, startPoint x: 681, startPoint y: 363, endPoint x: 620, endPoint y: 352, distance: 62.6
click at [620, 352] on td "B-V-5WDSNXX" at bounding box center [657, 357] width 82 height 51
copy link "B-V-5WDSNXX"
drag, startPoint x: 680, startPoint y: 418, endPoint x: 625, endPoint y: 401, distance: 57.6
click at [625, 401] on td "B-V-5WFLXM6" at bounding box center [657, 408] width 82 height 51
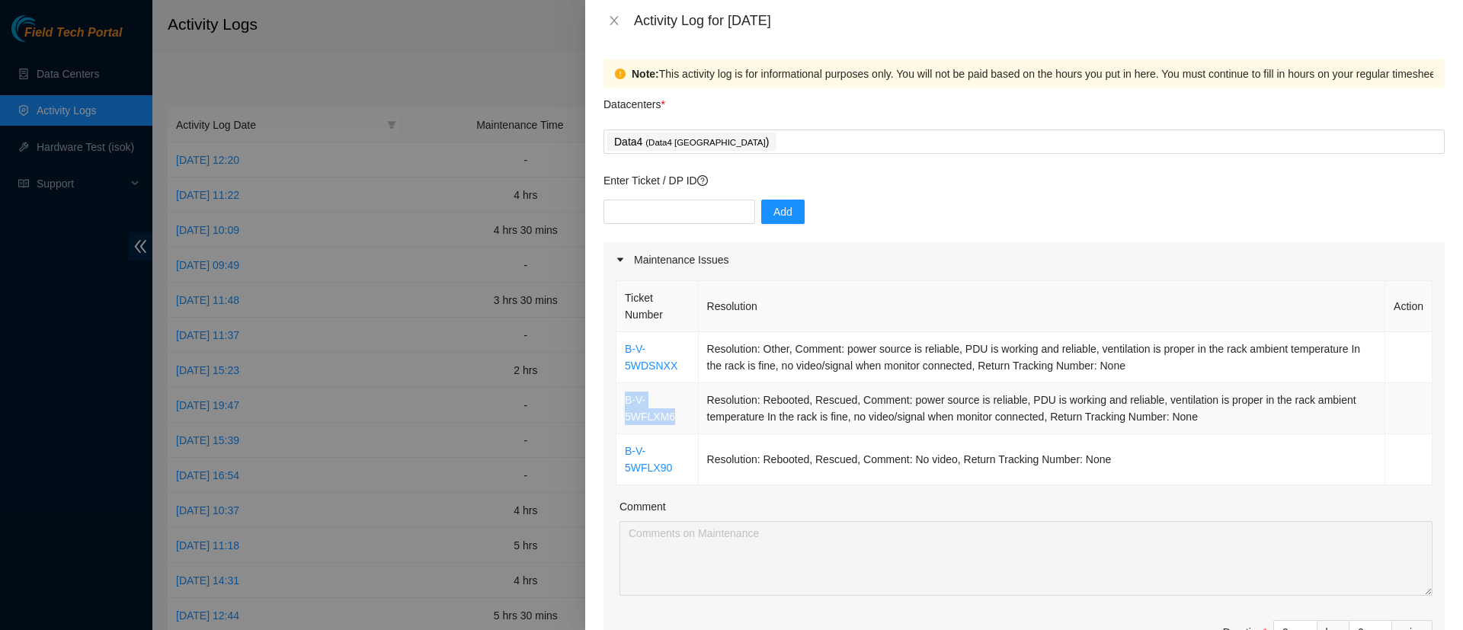
copy link "B-V-5WFLXM6"
drag, startPoint x: 670, startPoint y: 473, endPoint x: 623, endPoint y: 452, distance: 51.1
click at [623, 452] on td "B-V-5WFLX90" at bounding box center [657, 459] width 82 height 51
copy link "B-V-5WFLX90"
click at [612, 15] on icon "close" at bounding box center [614, 20] width 12 height 12
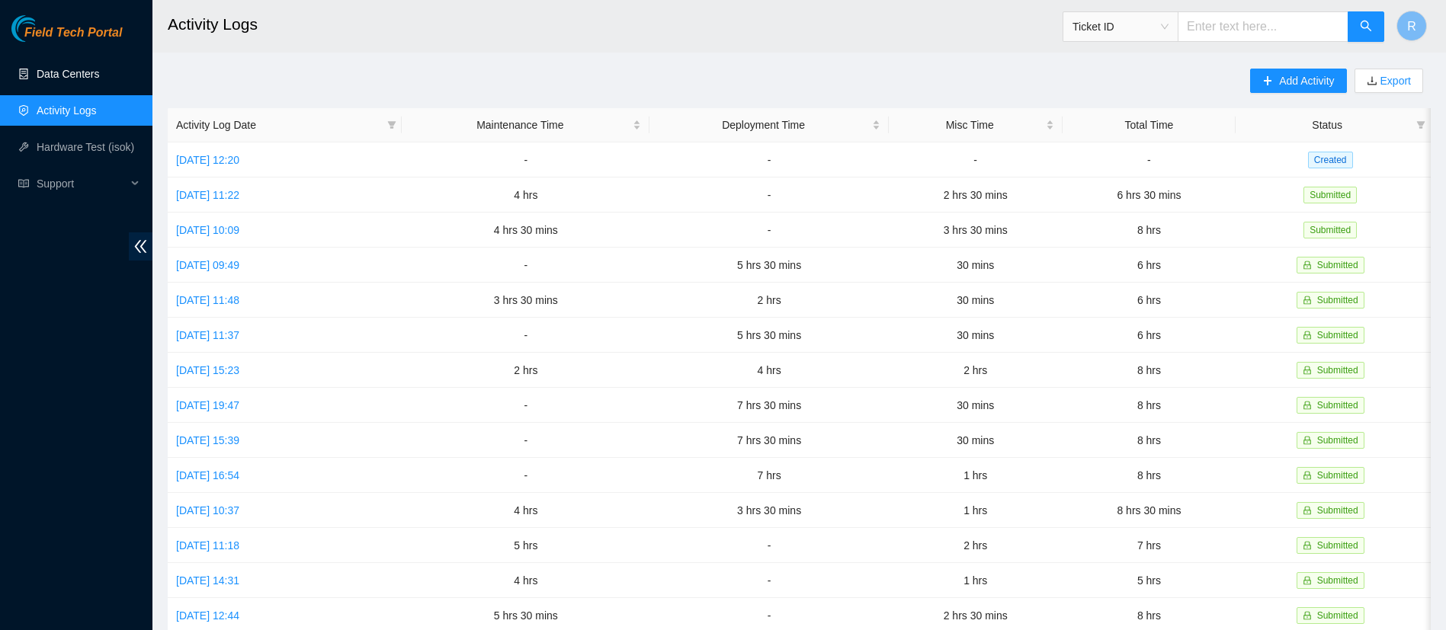
click at [63, 69] on link "Data Centers" at bounding box center [68, 74] width 62 height 12
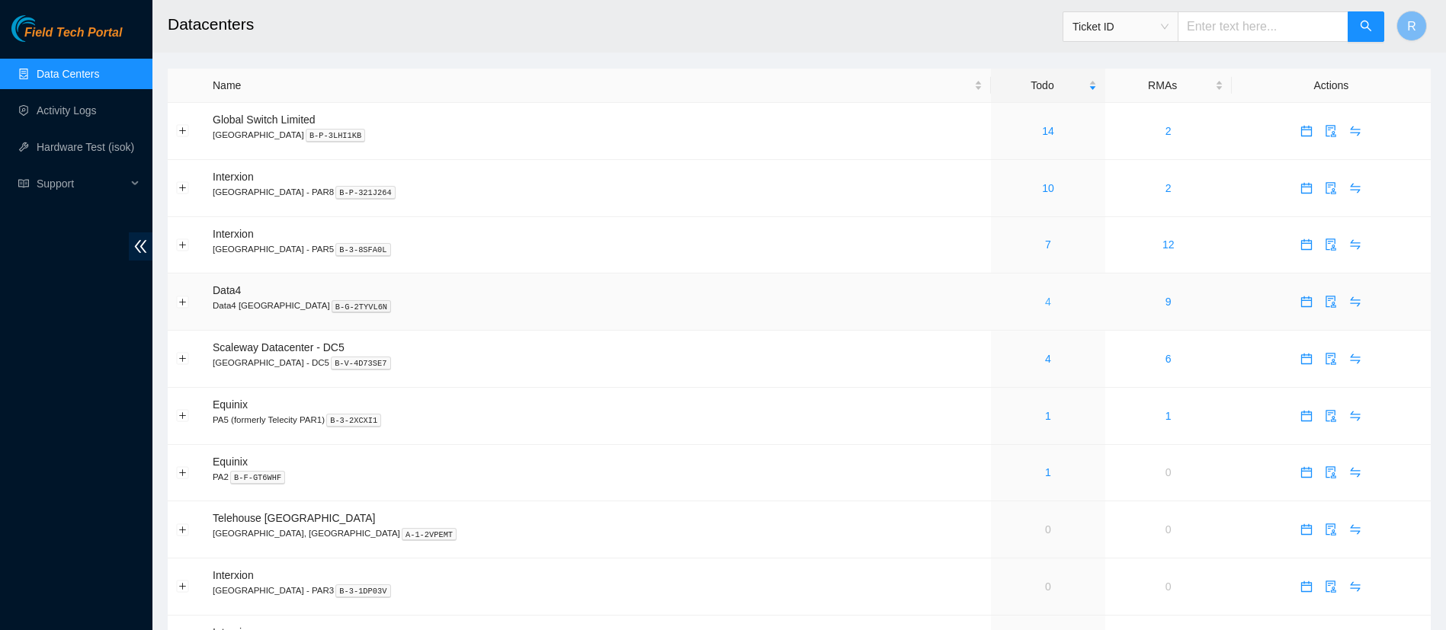
click at [1045, 303] on link "4" at bounding box center [1048, 302] width 6 height 12
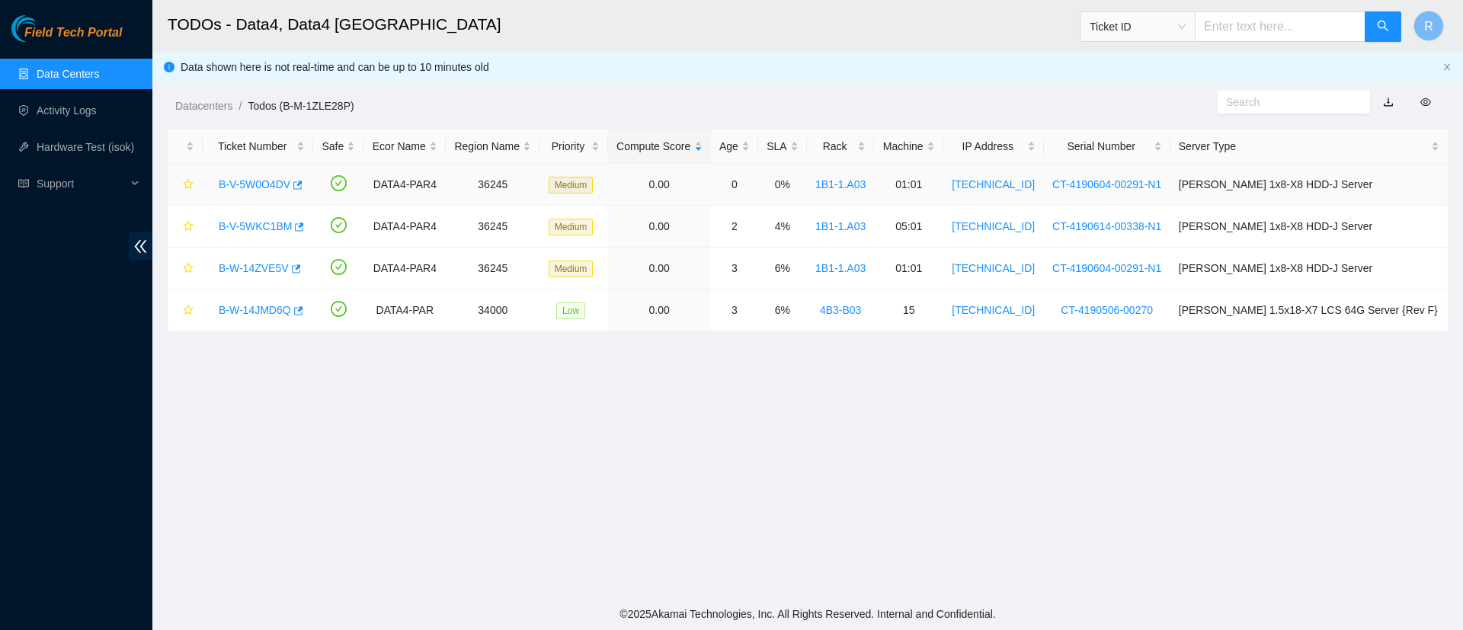
click at [255, 182] on link "B-V-5W0O4DV" at bounding box center [255, 184] width 72 height 12
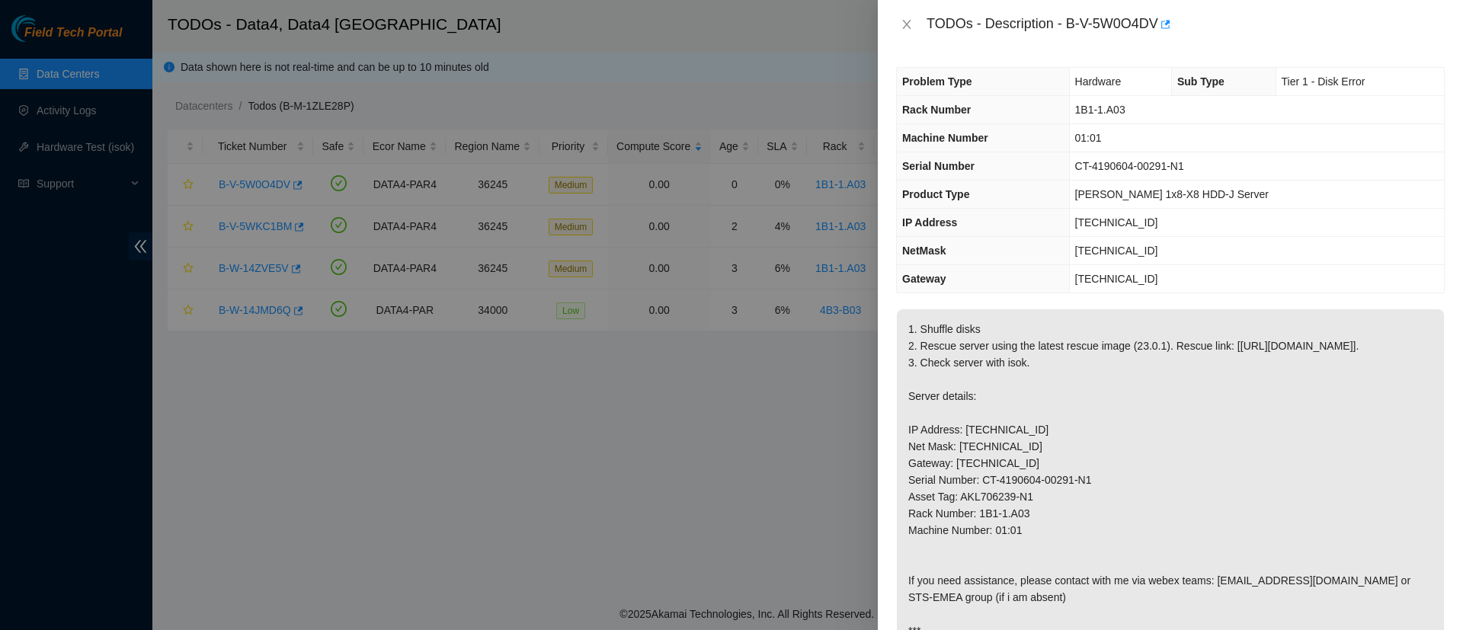
scroll to position [911, 0]
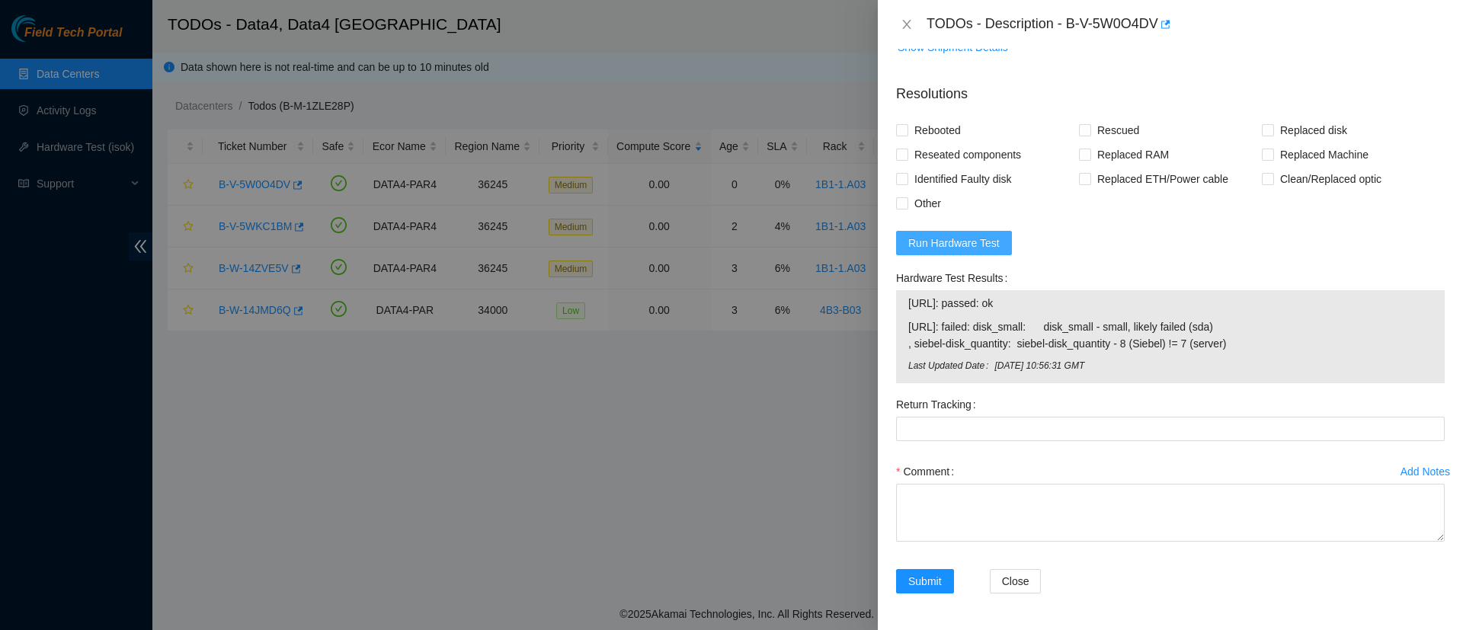
click at [933, 250] on span "Run Hardware Test" at bounding box center [953, 243] width 91 height 17
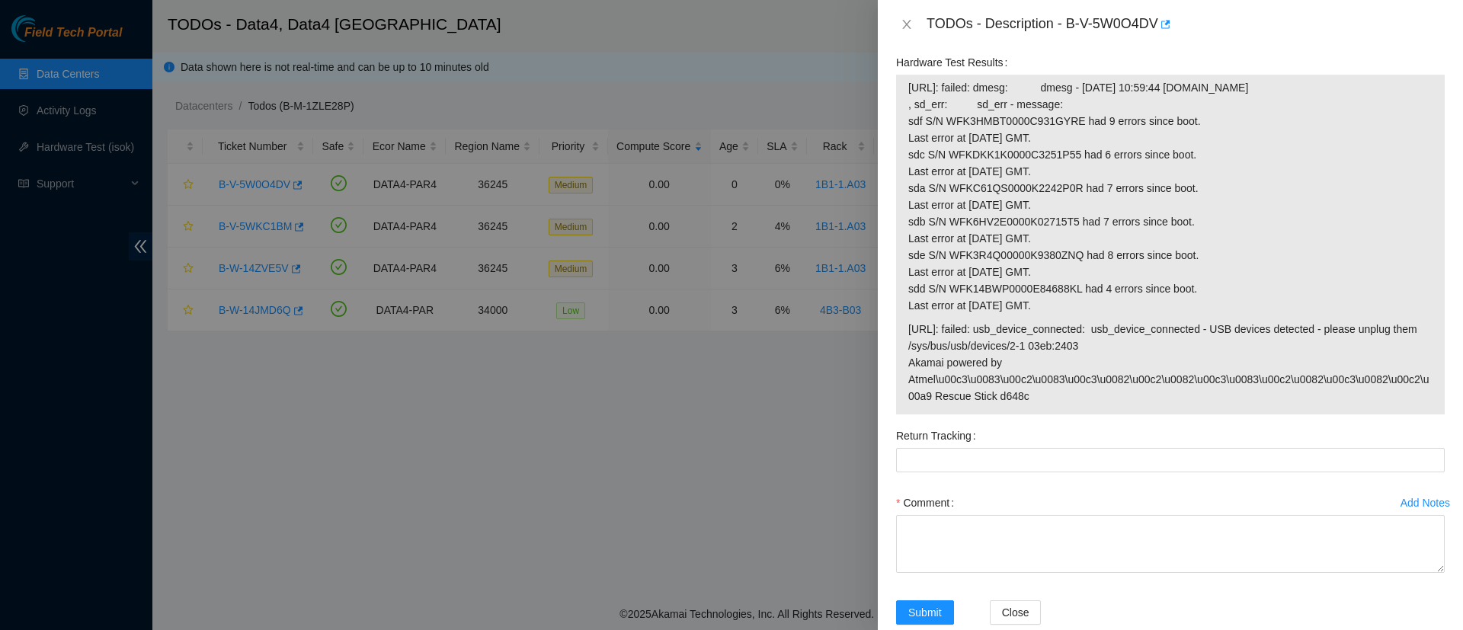
scroll to position [1020, 0]
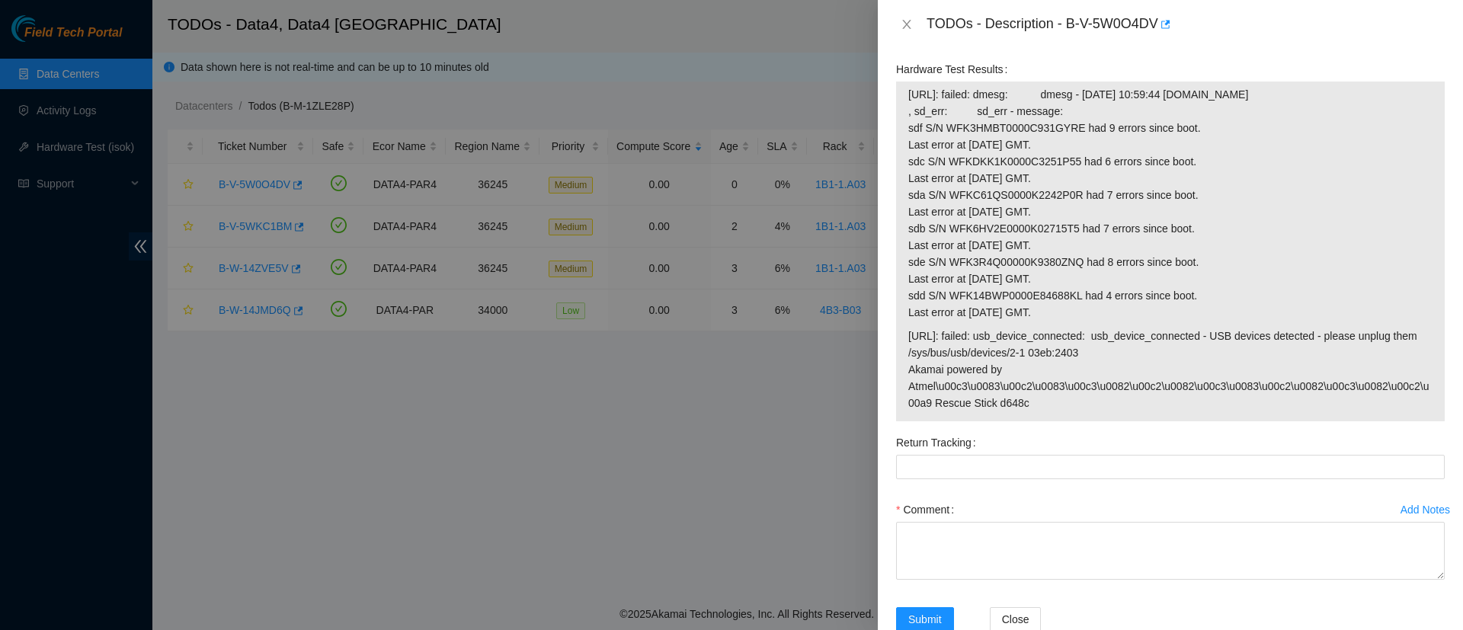
drag, startPoint x: 920, startPoint y: 129, endPoint x: 908, endPoint y: 129, distance: 12.2
click at [908, 46] on button "Run Hardware Test" at bounding box center [954, 34] width 116 height 24
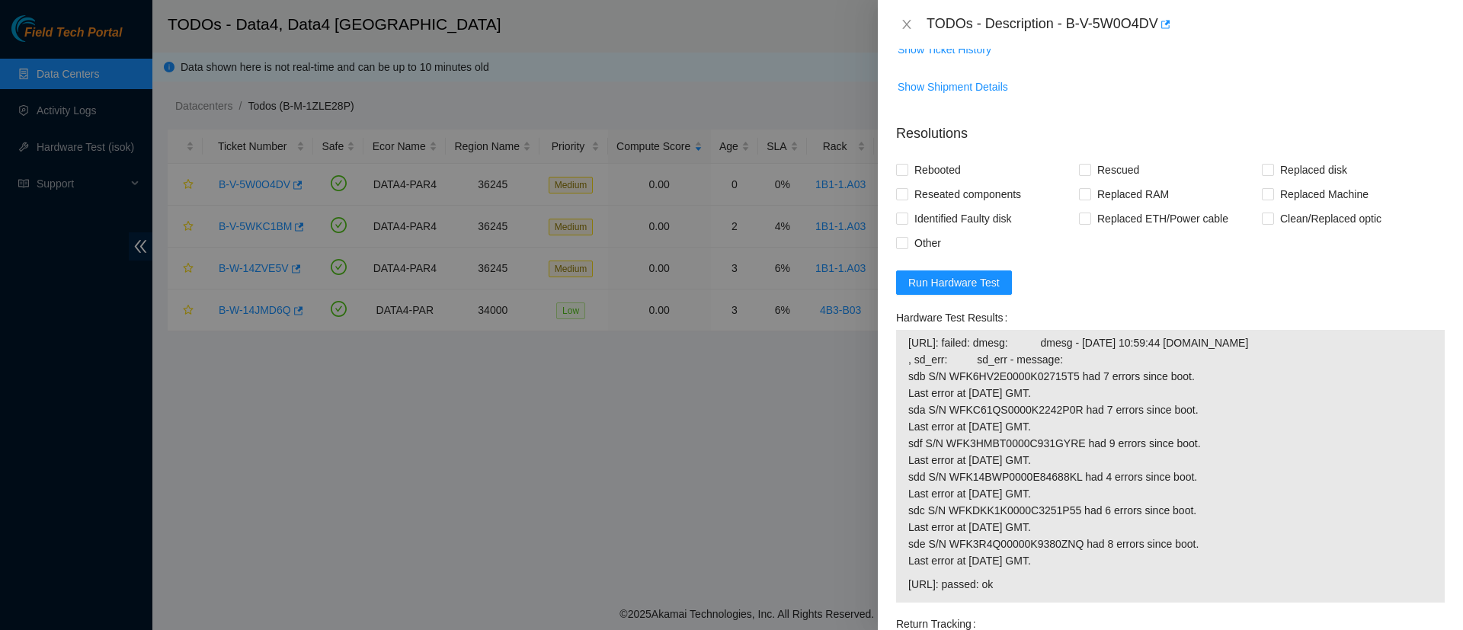
scroll to position [773, 0]
click at [907, 174] on span at bounding box center [902, 168] width 12 height 12
click at [907, 172] on input "Rebooted" at bounding box center [901, 167] width 11 height 11
checkbox input "true"
click at [896, 204] on label "Reseated components" at bounding box center [961, 192] width 131 height 24
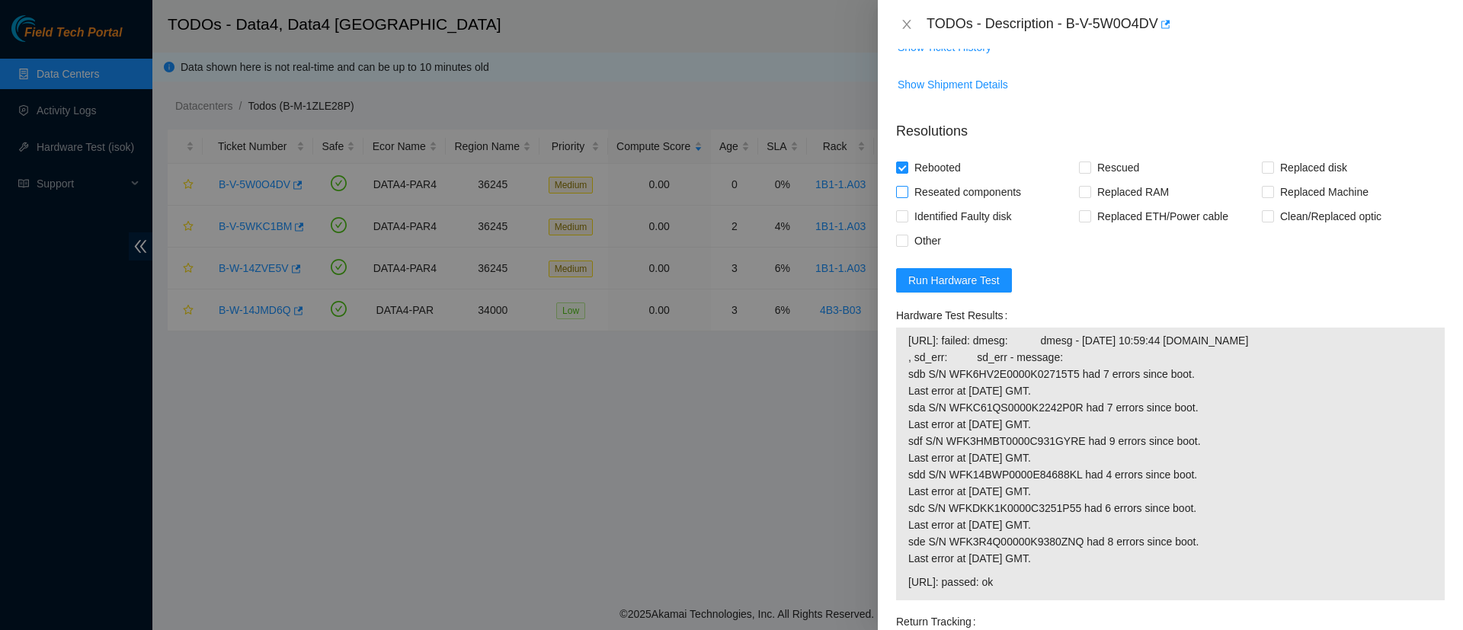
click at [896, 197] on input "Reseated components" at bounding box center [901, 191] width 11 height 11
checkbox input "true"
click at [1079, 172] on input "Rescued" at bounding box center [1084, 167] width 11 height 11
checkbox input "true"
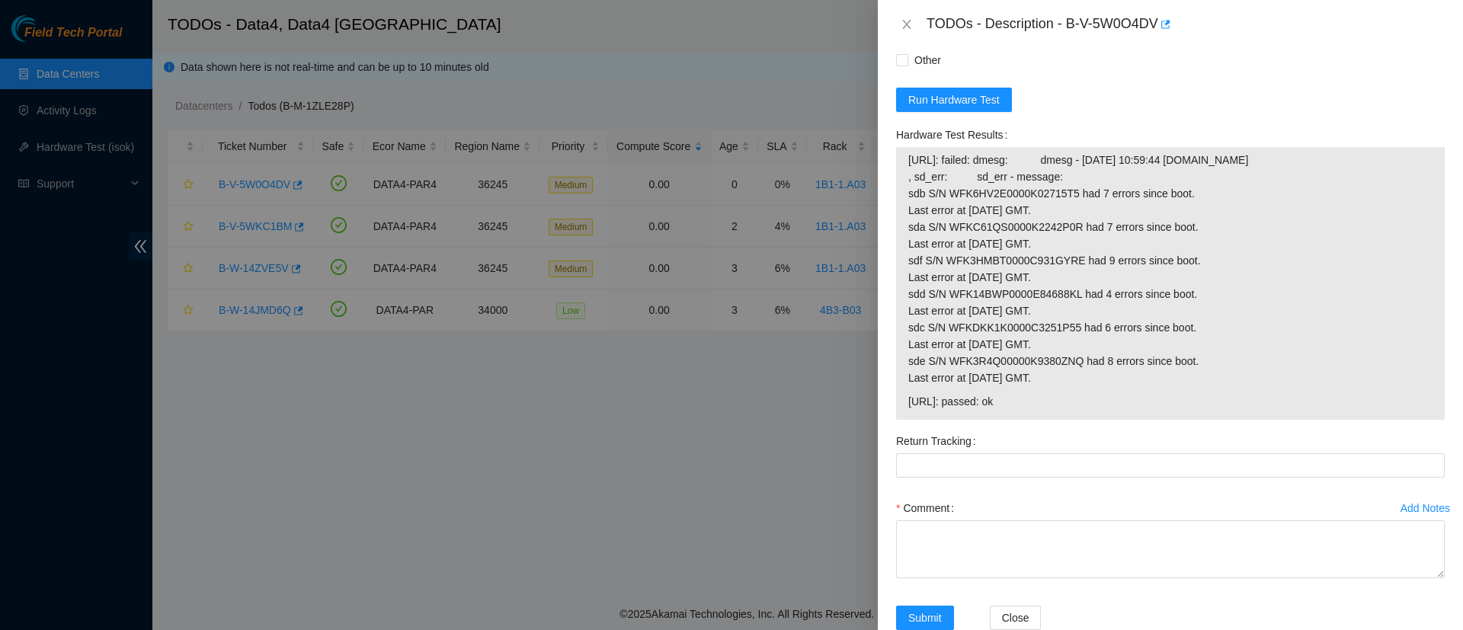
scroll to position [972, 0]
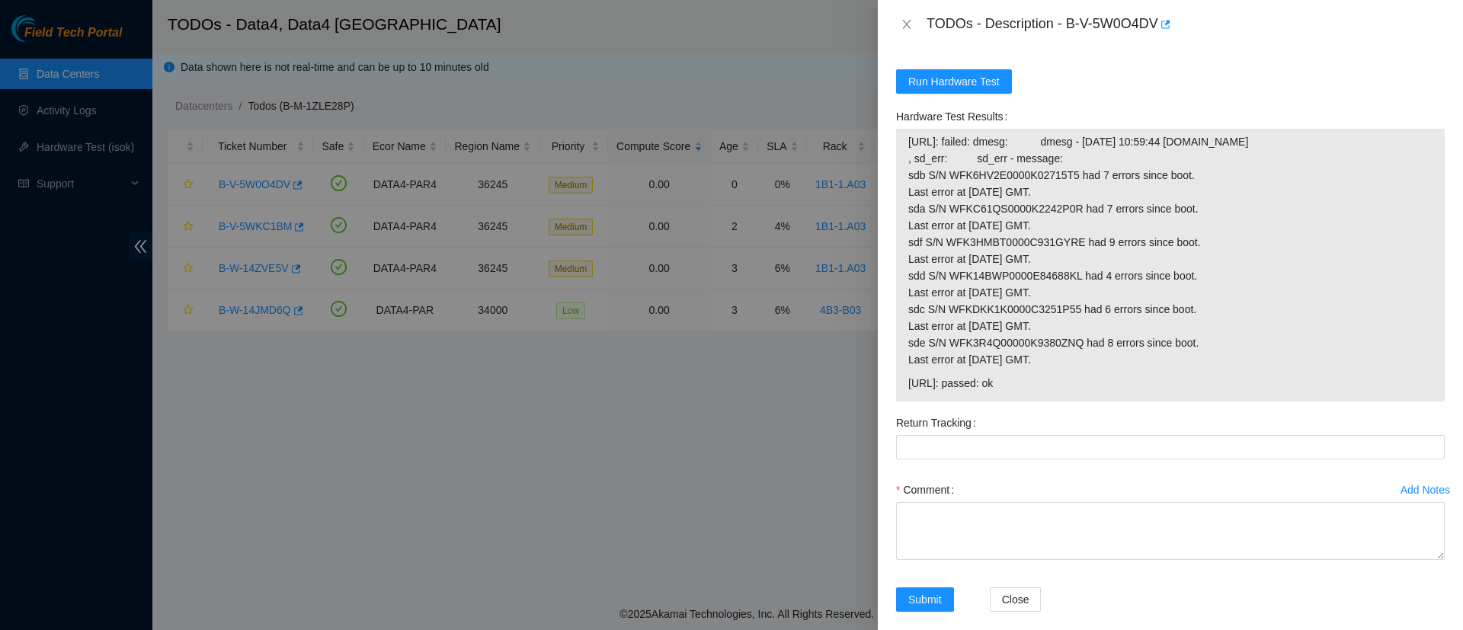
click at [903, 46] on input "Other" at bounding box center [901, 41] width 11 height 11
checkbox input "true"
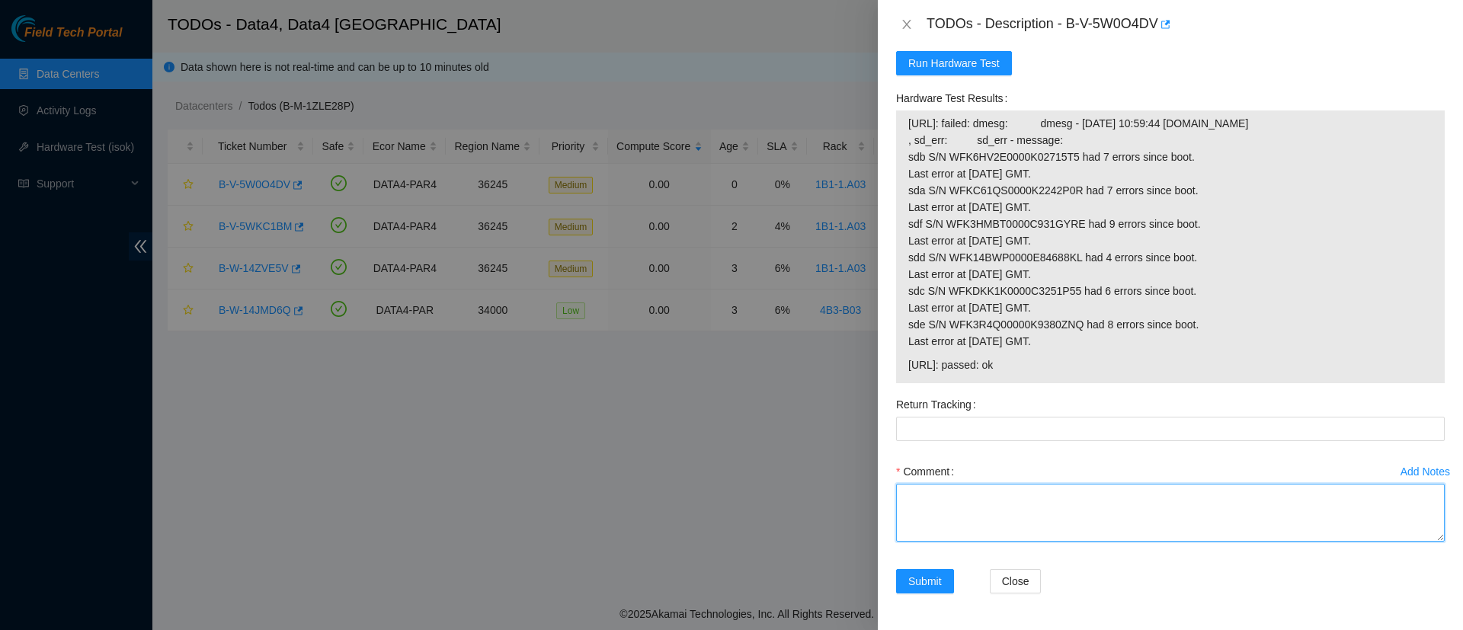
click at [941, 517] on textarea "Comment" at bounding box center [1170, 513] width 549 height 58
paste textarea "Shuffled disks and rescued machine. Rescue failed, ran ISOK and had faulty disk…"
click at [1280, 498] on textarea "Shuffled disks and rescued machine. Rescue failed, ran ISOK and had faulty disk…" at bounding box center [1170, 513] width 549 height 58
click at [1323, 499] on textarea "Shuffled disks and rescued machine. Rescue failed, ran ISOK and had faulty disk…" at bounding box center [1170, 513] width 549 height 58
click at [1173, 507] on textarea "Shuffled disks and rescued machine. Rescue failed, ran ISOK and had faulty disk…" at bounding box center [1170, 513] width 549 height 58
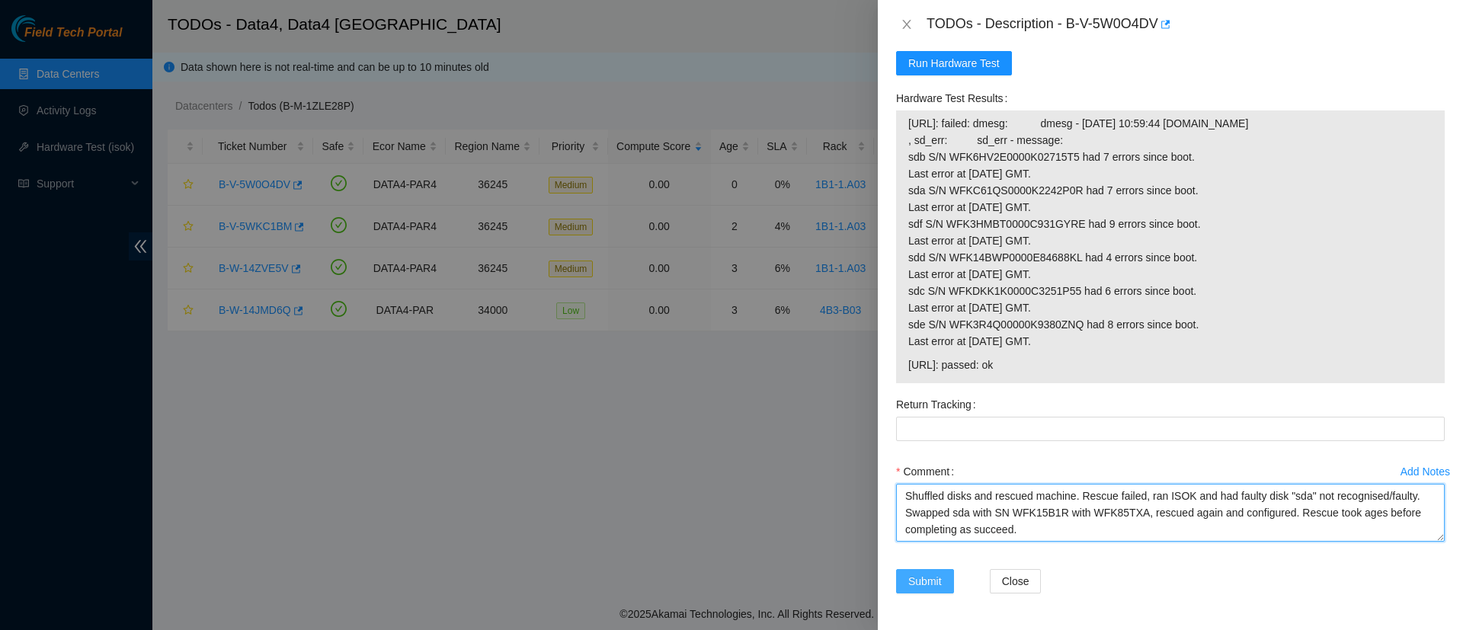
type textarea "Shuffled disks and rescued machine. Rescue failed, ran ISOK and had faulty disk…"
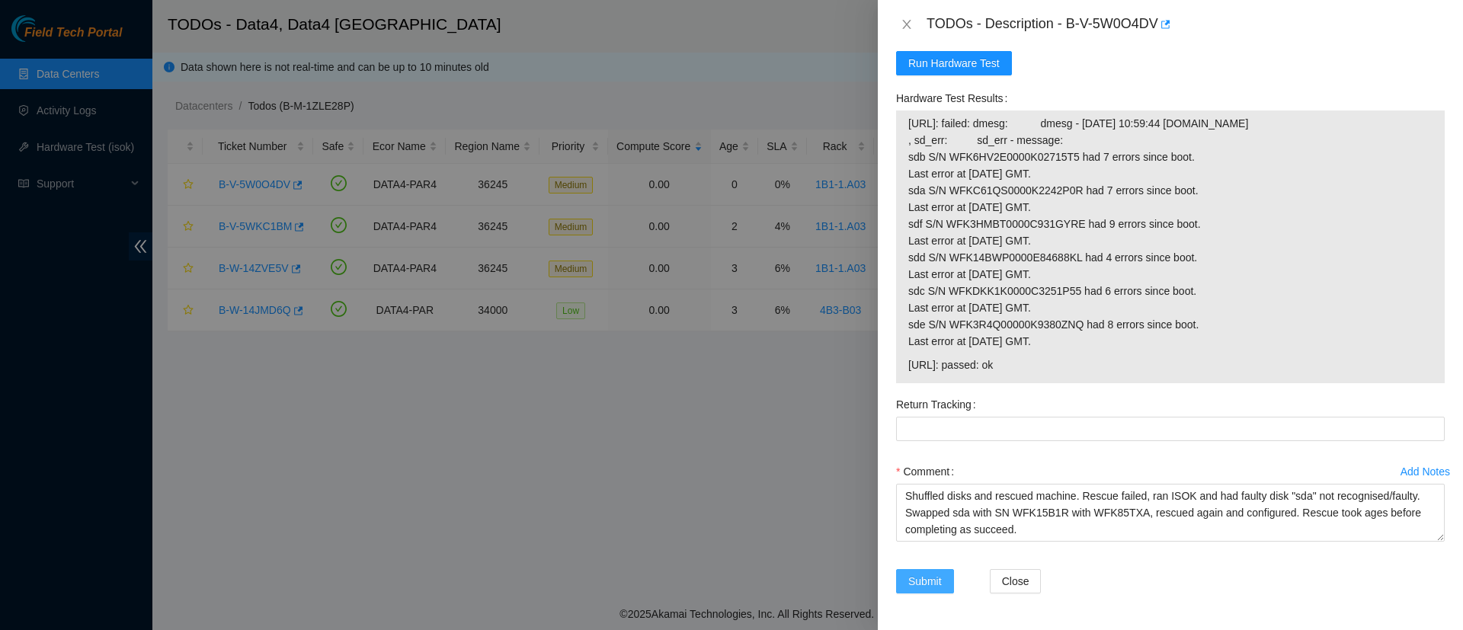
click at [924, 584] on span "Submit" at bounding box center [925, 581] width 34 height 17
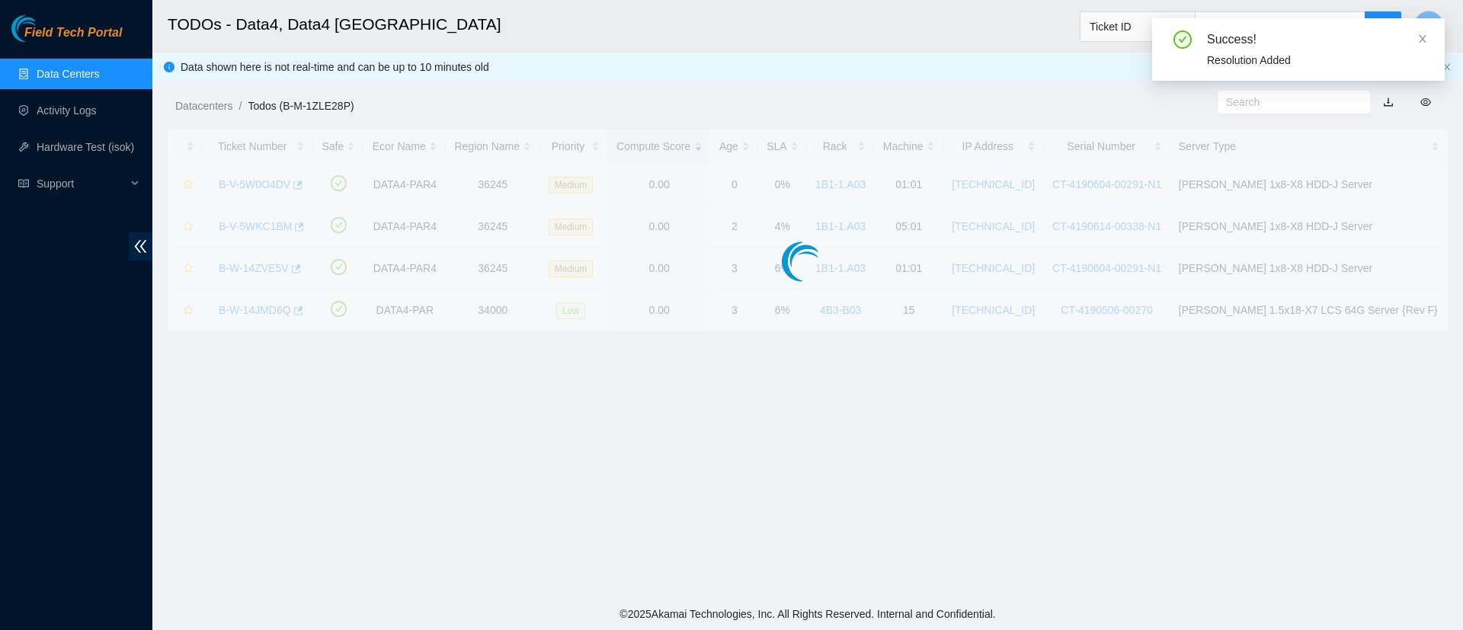
scroll to position [336, 0]
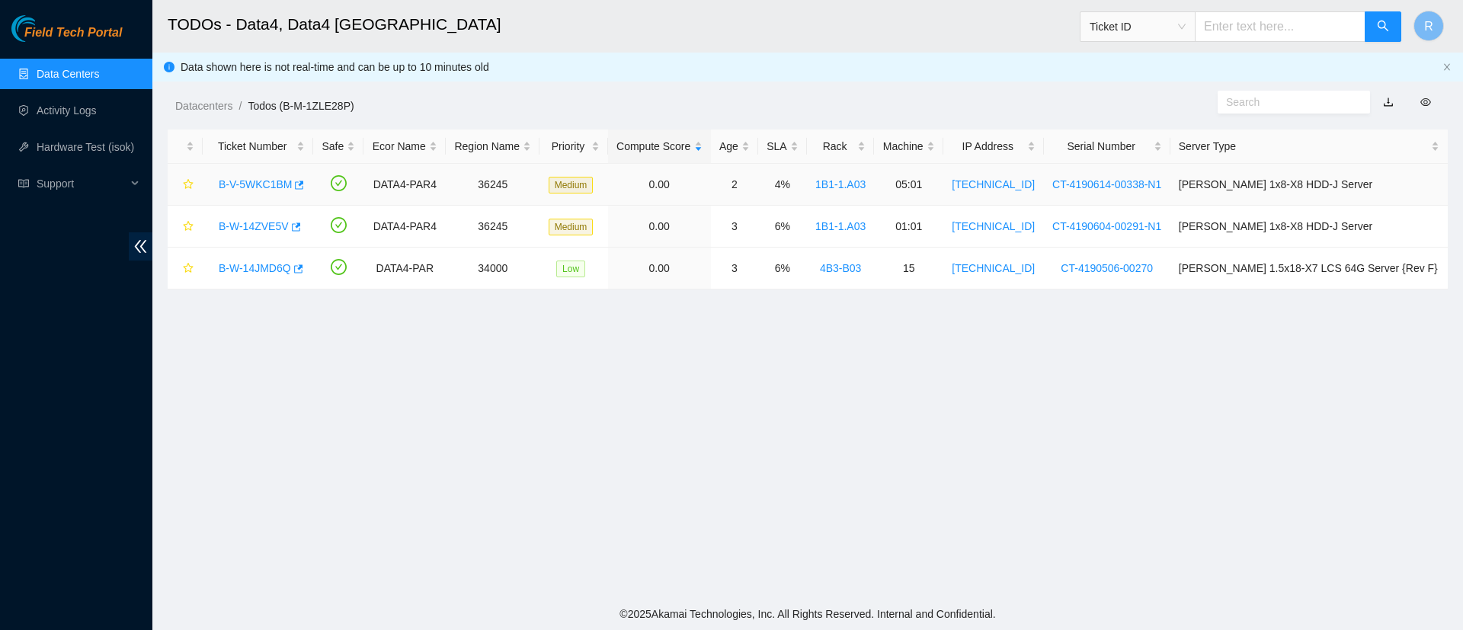
click at [259, 188] on link "B-V-5WKC1BM" at bounding box center [255, 184] width 73 height 12
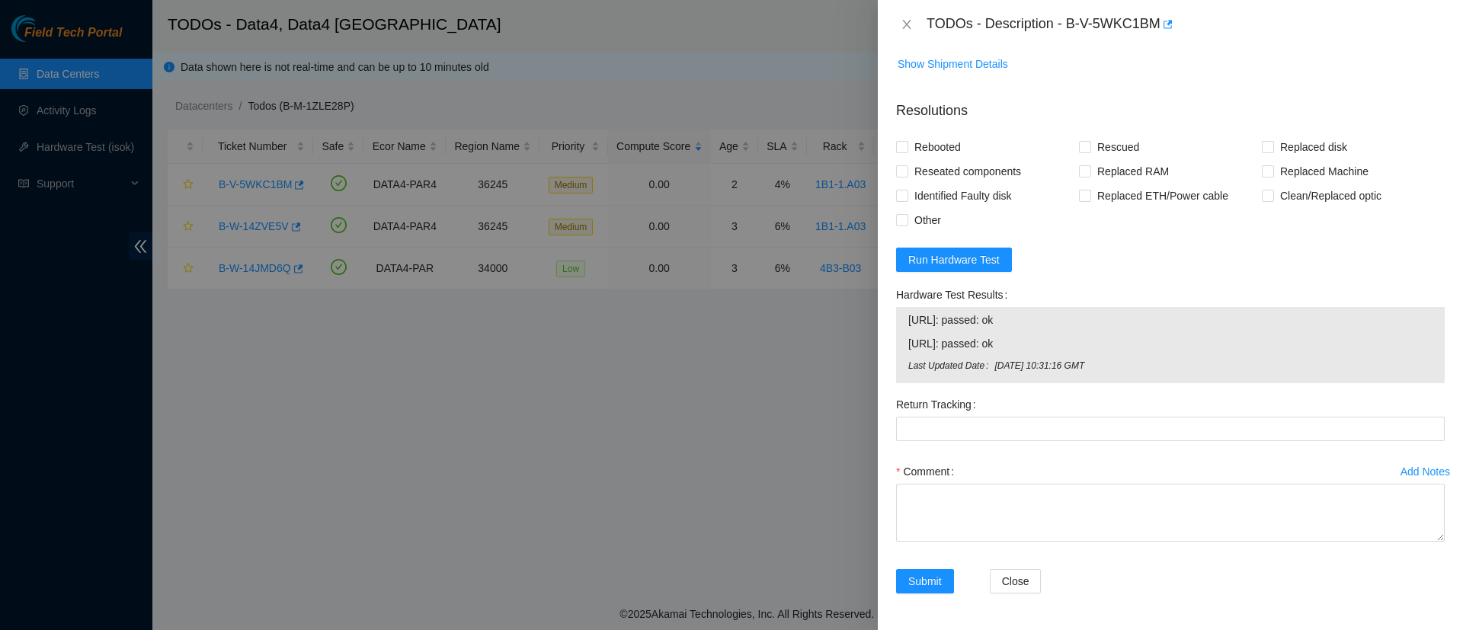
scroll to position [0, 0]
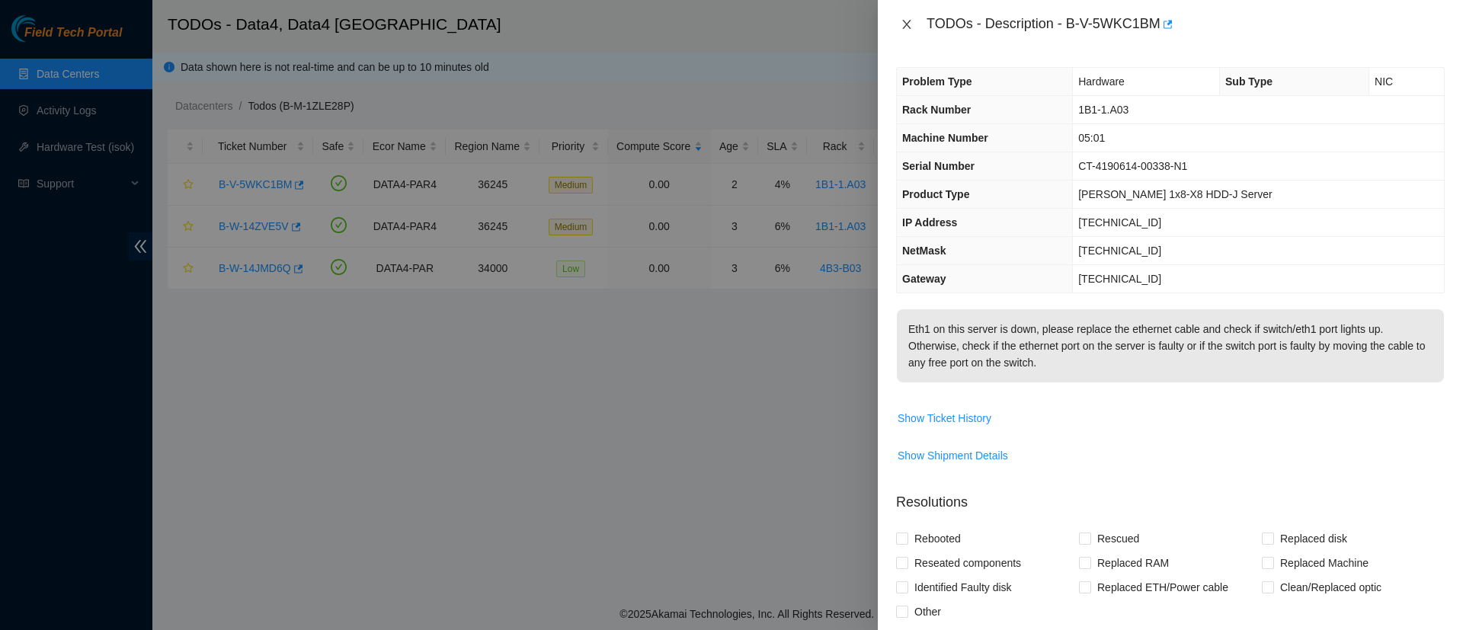
click at [905, 21] on icon "close" at bounding box center [907, 24] width 12 height 12
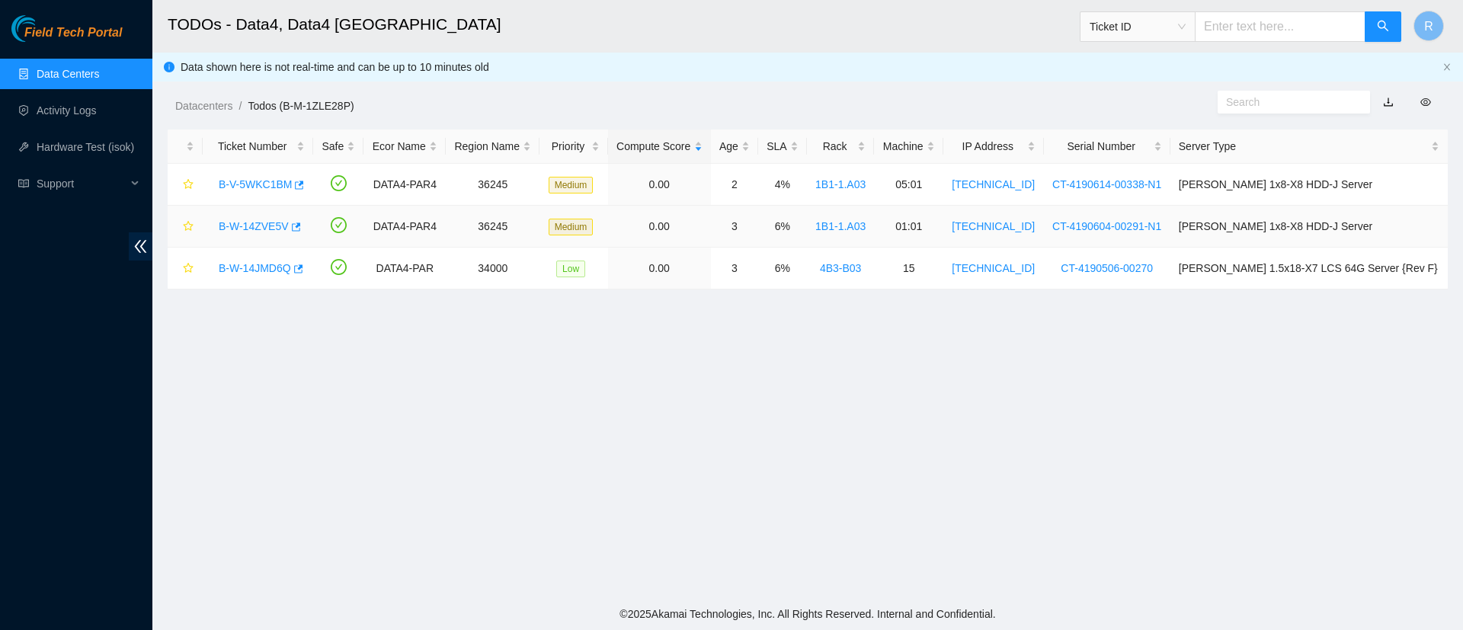
click at [235, 222] on link "B-W-14ZVE5V" at bounding box center [254, 226] width 70 height 12
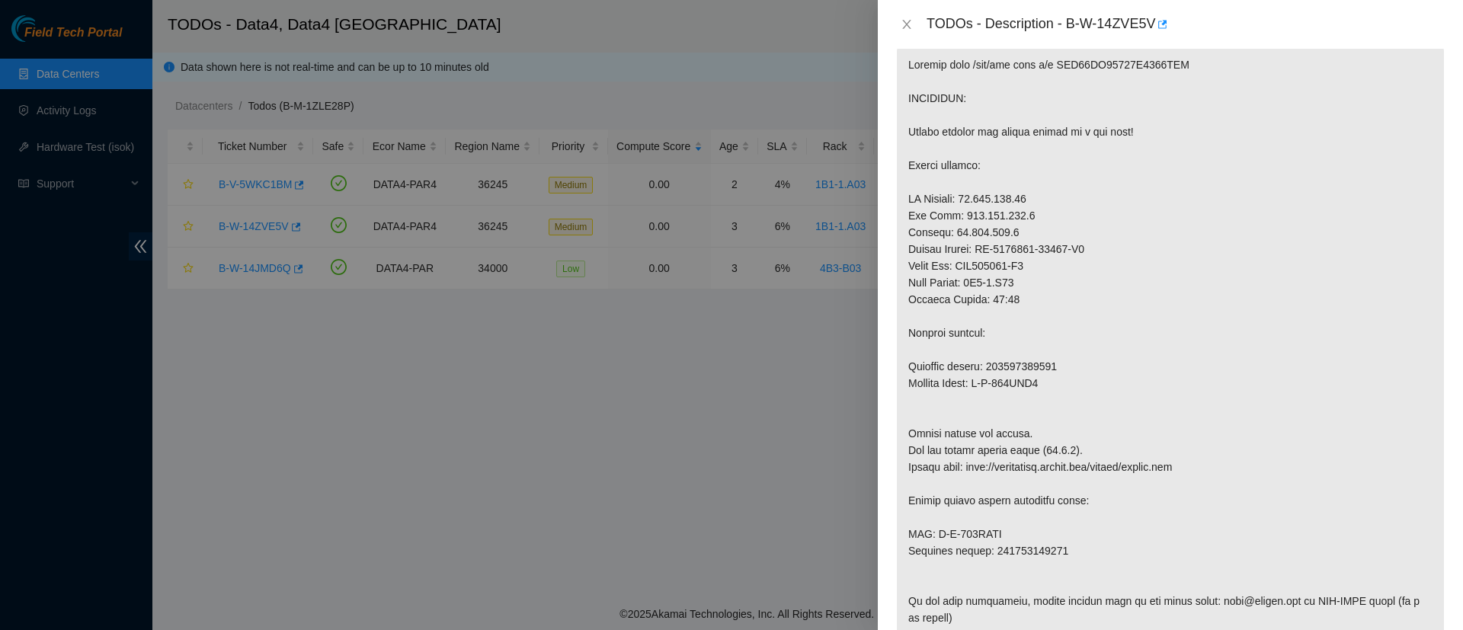
scroll to position [267, 0]
click at [906, 27] on icon "close" at bounding box center [907, 24] width 12 height 12
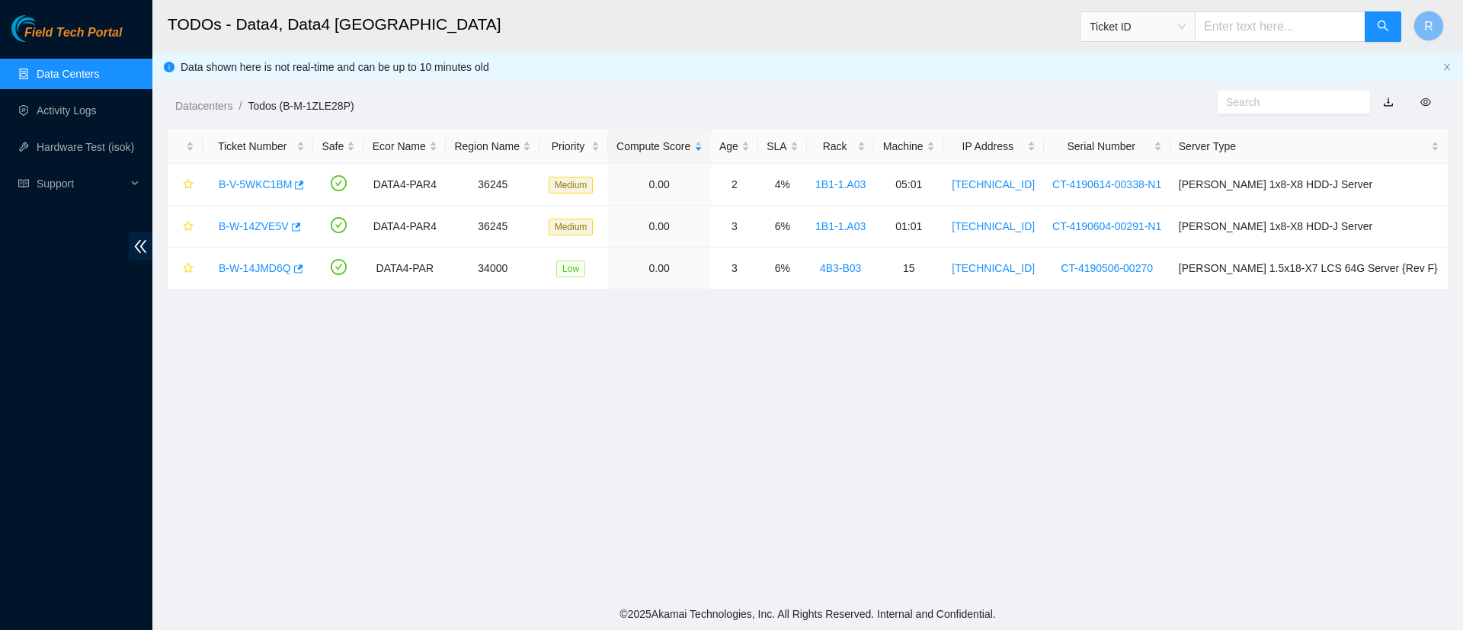
scroll to position [306, 0]
click at [1273, 24] on input "text" at bounding box center [1280, 26] width 171 height 30
paste input "B-W-16O2HQ5"
type input "B-W-16O2HQ5"
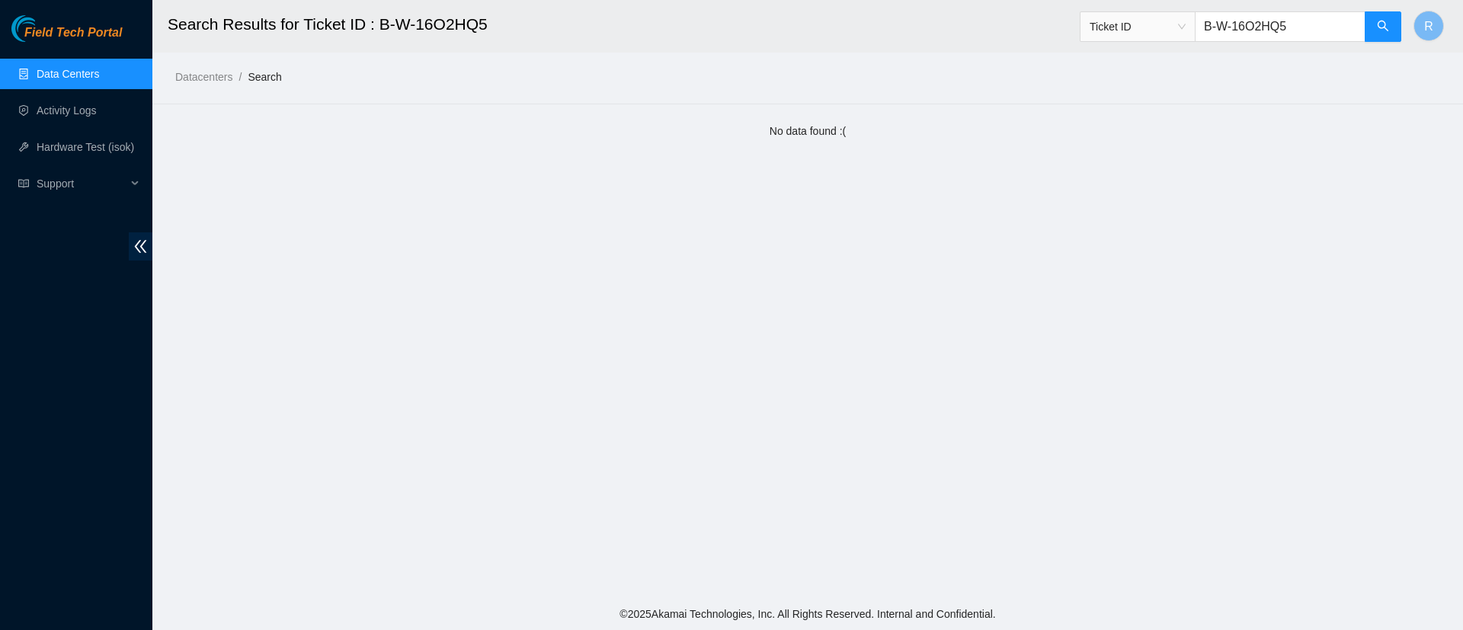
click at [66, 68] on link "Data Centers" at bounding box center [68, 74] width 62 height 12
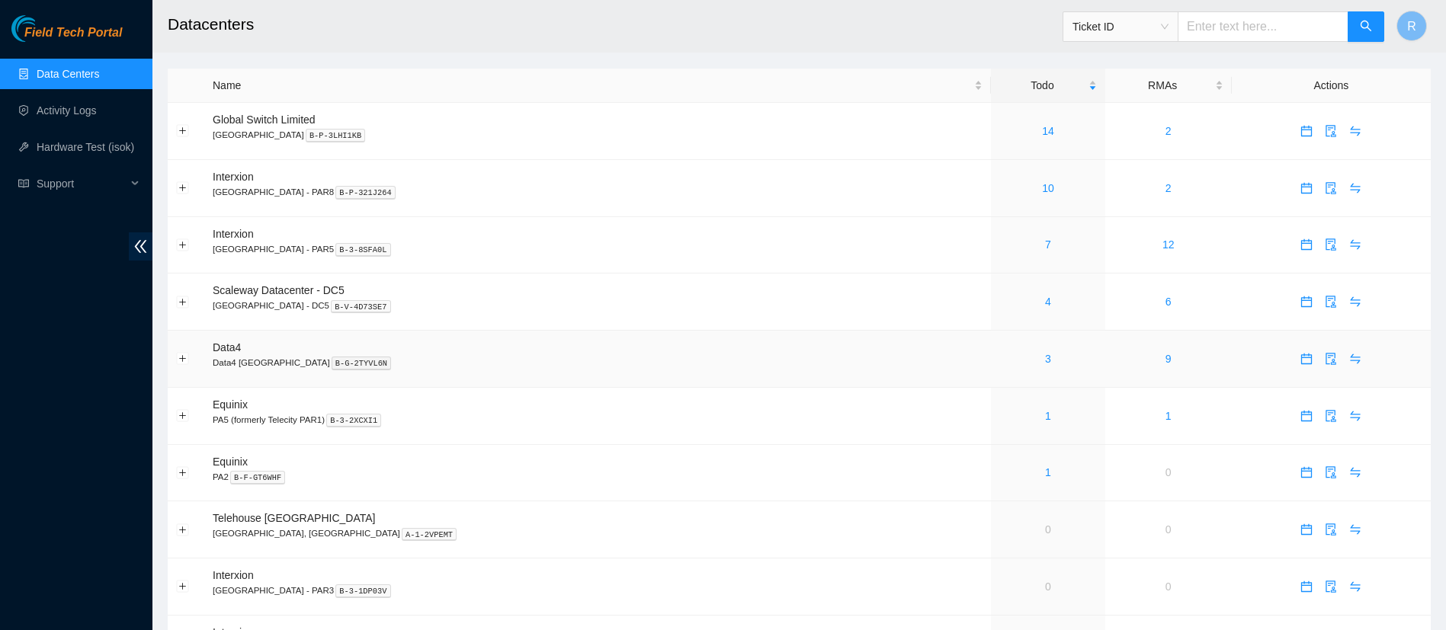
click at [999, 359] on div "3" at bounding box center [1047, 359] width 97 height 17
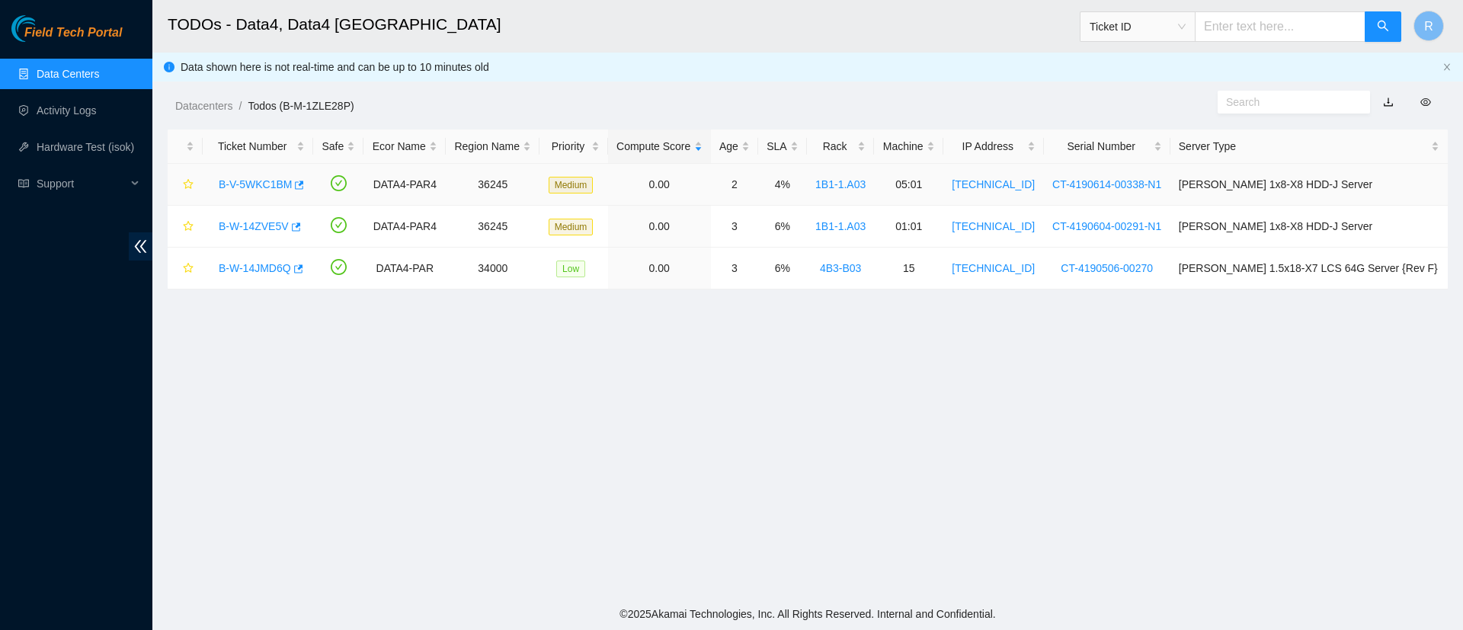
click at [258, 182] on link "B-V-5WKC1BM" at bounding box center [255, 184] width 73 height 12
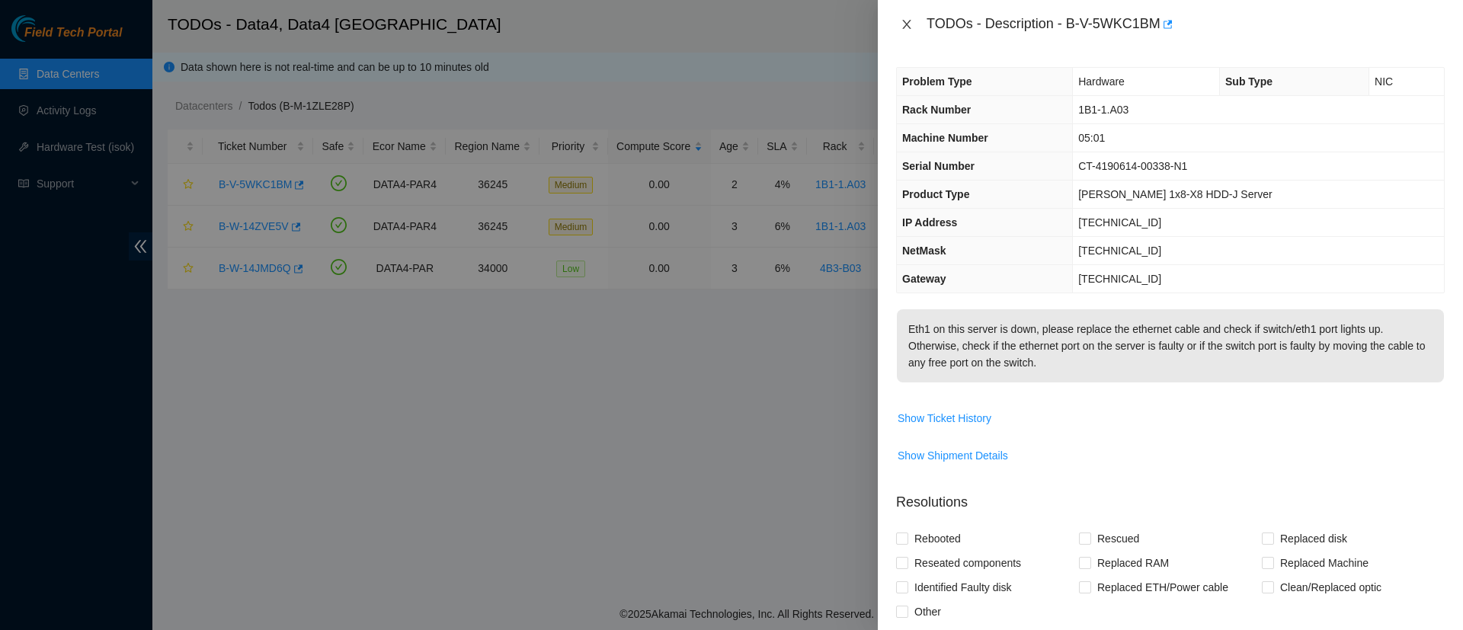
click at [908, 27] on icon "close" at bounding box center [907, 24] width 12 height 12
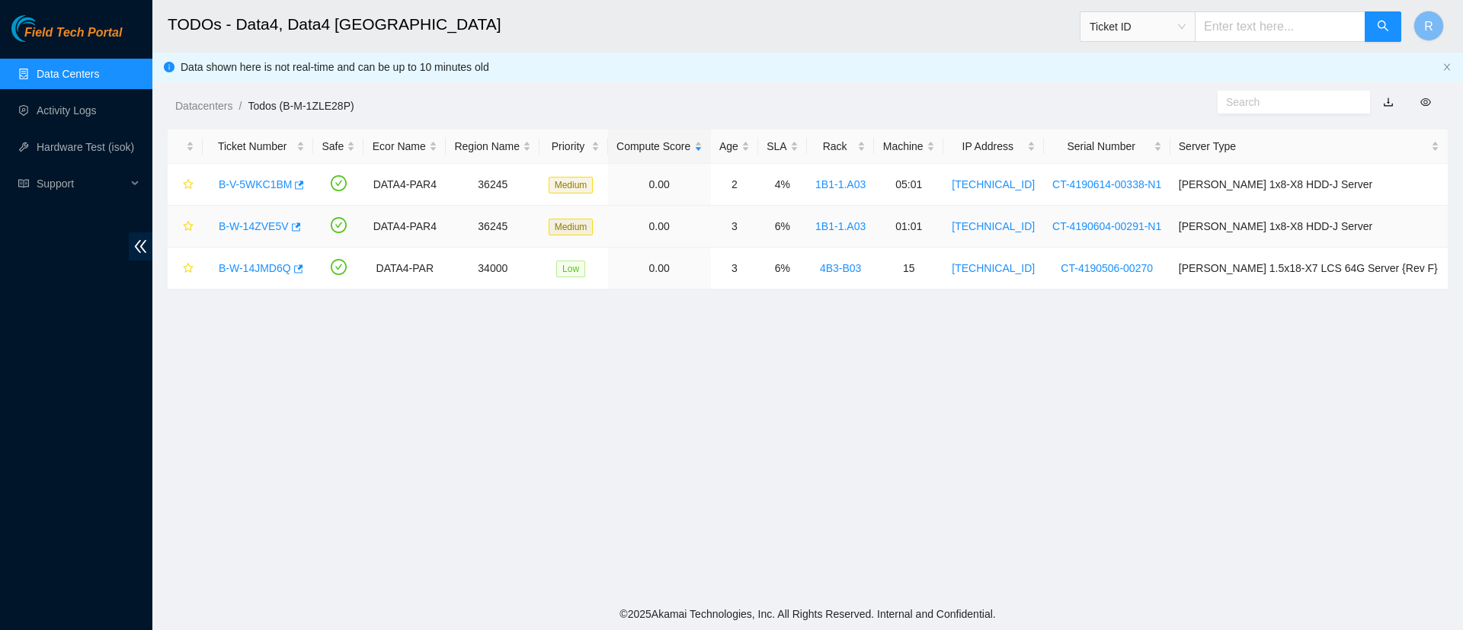
click at [246, 228] on link "B-W-14ZVE5V" at bounding box center [254, 226] width 70 height 12
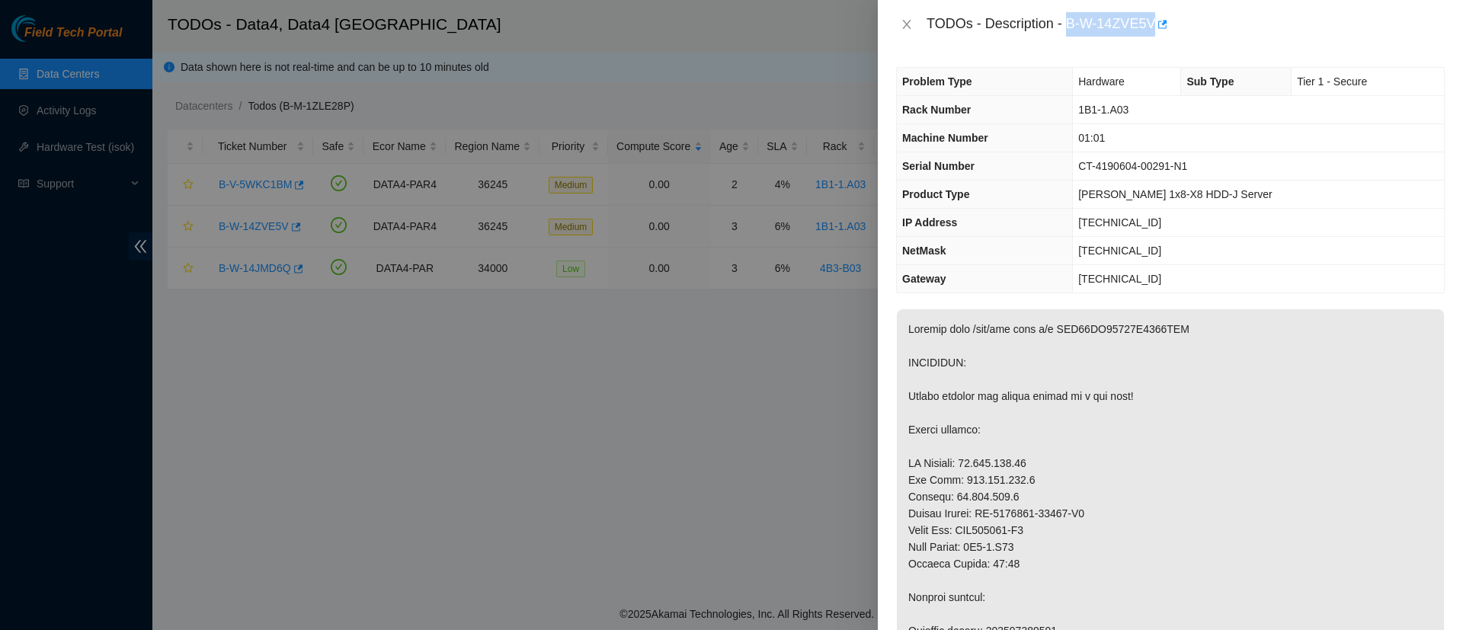
drag, startPoint x: 1069, startPoint y: 24, endPoint x: 1154, endPoint y: 22, distance: 85.4
click at [1154, 22] on div "TODOs - Description - B-W-14ZVE5V" at bounding box center [1186, 24] width 518 height 24
copy div "B-W-14ZVE5V"
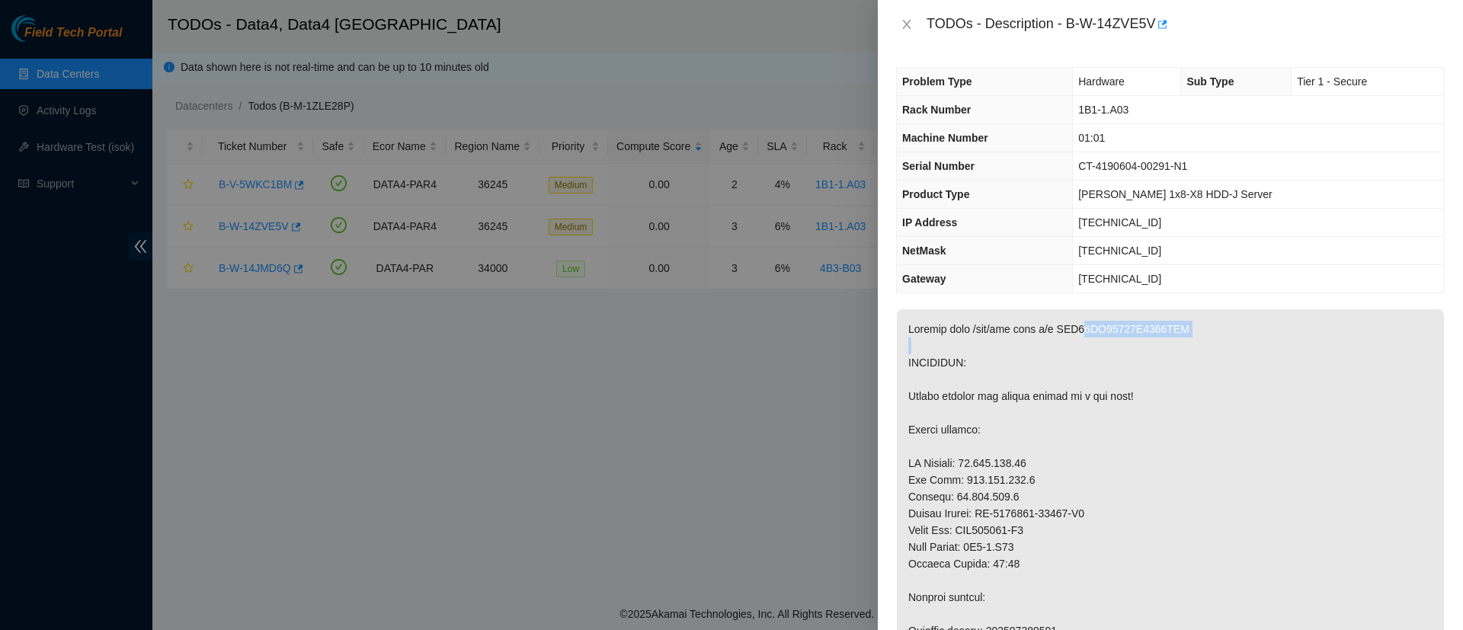
copy p "WFK49HD40000C9489CCC"
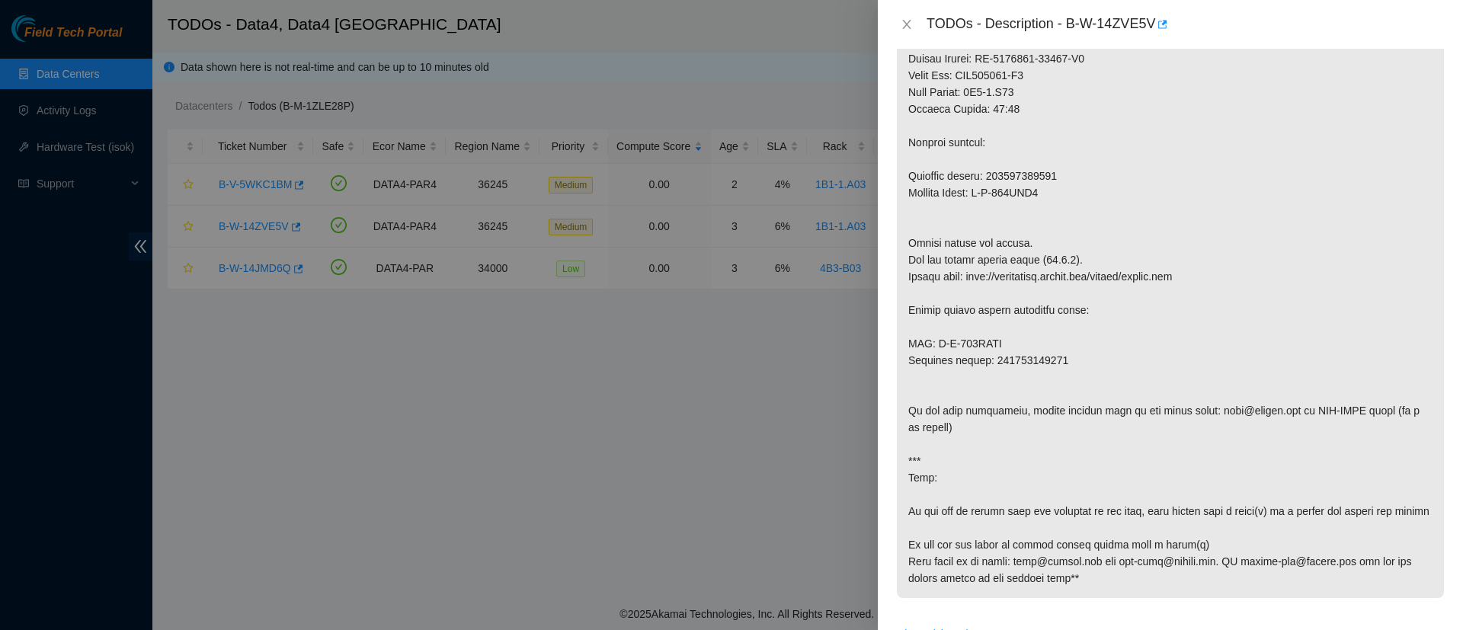
scroll to position [457, 0]
drag, startPoint x: 1044, startPoint y: 223, endPoint x: 977, endPoint y: 224, distance: 67.1
click at [977, 224] on p at bounding box center [1170, 224] width 547 height 744
copy p "B-W-152POC5"
drag, startPoint x: 1010, startPoint y: 373, endPoint x: 937, endPoint y: 373, distance: 73.9
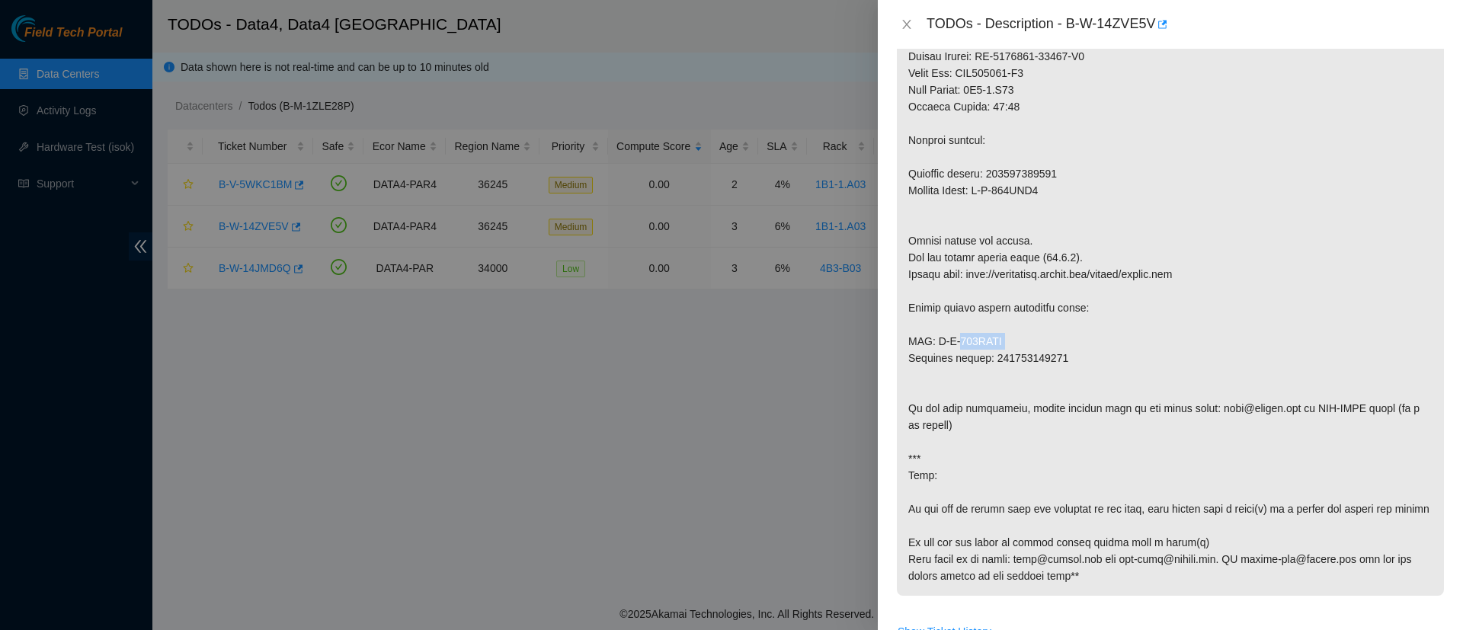
click at [937, 373] on p at bounding box center [1170, 224] width 547 height 744
copy p "B-W-152POCE"
click at [1033, 385] on p at bounding box center [1170, 224] width 547 height 744
copy p "884024244257"
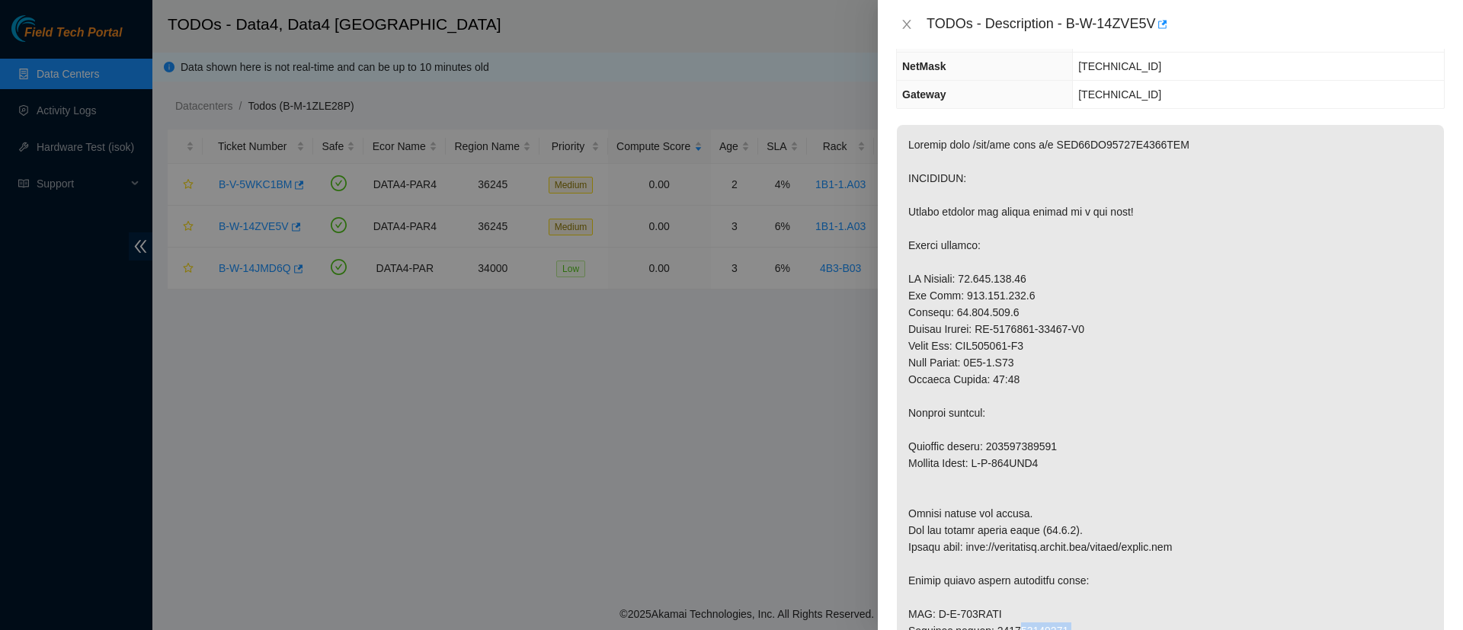
scroll to position [187, 0]
click at [901, 29] on icon "close" at bounding box center [907, 24] width 12 height 12
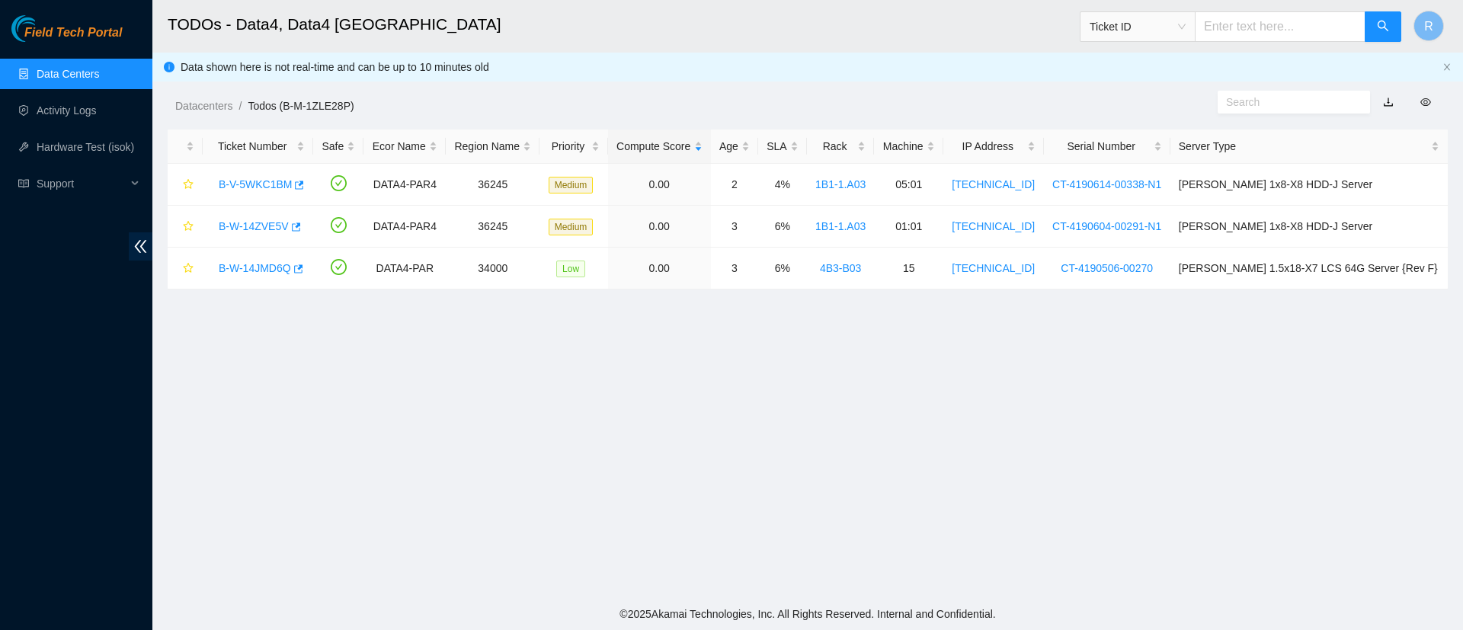
scroll to position [254, 0]
click at [69, 74] on link "Data Centers" at bounding box center [68, 74] width 62 height 12
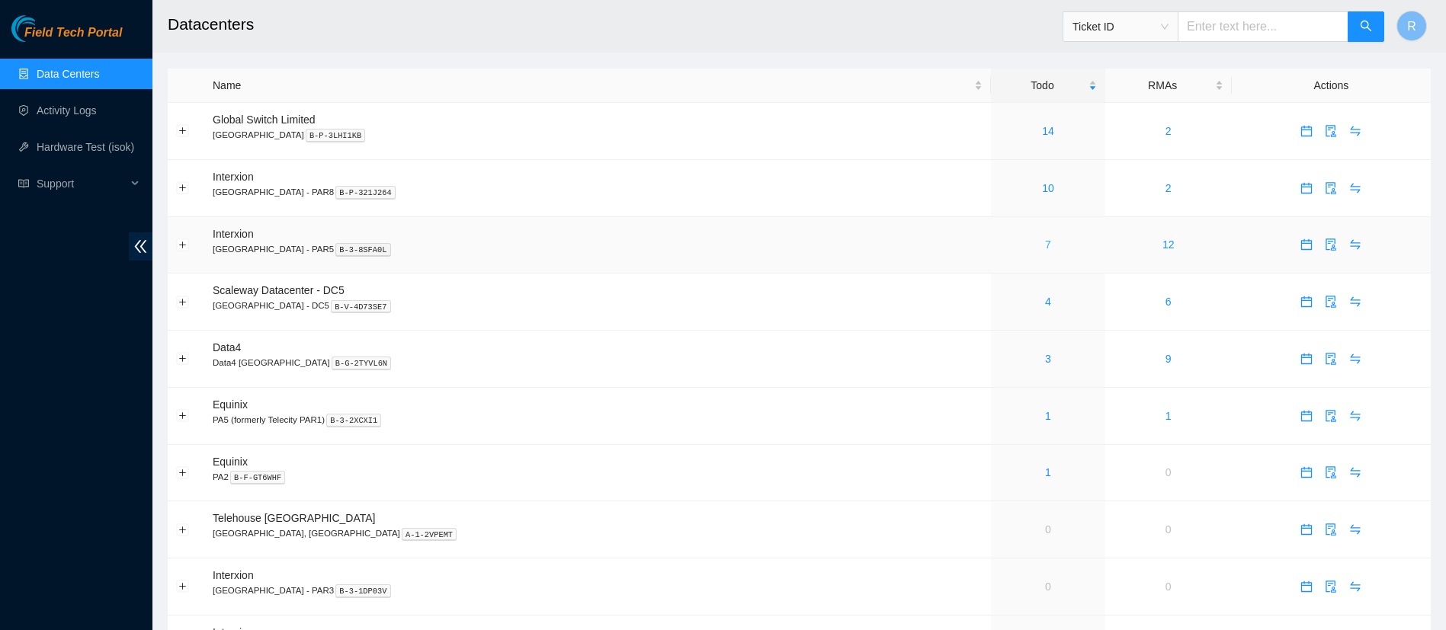
click at [1045, 245] on link "7" at bounding box center [1048, 245] width 6 height 12
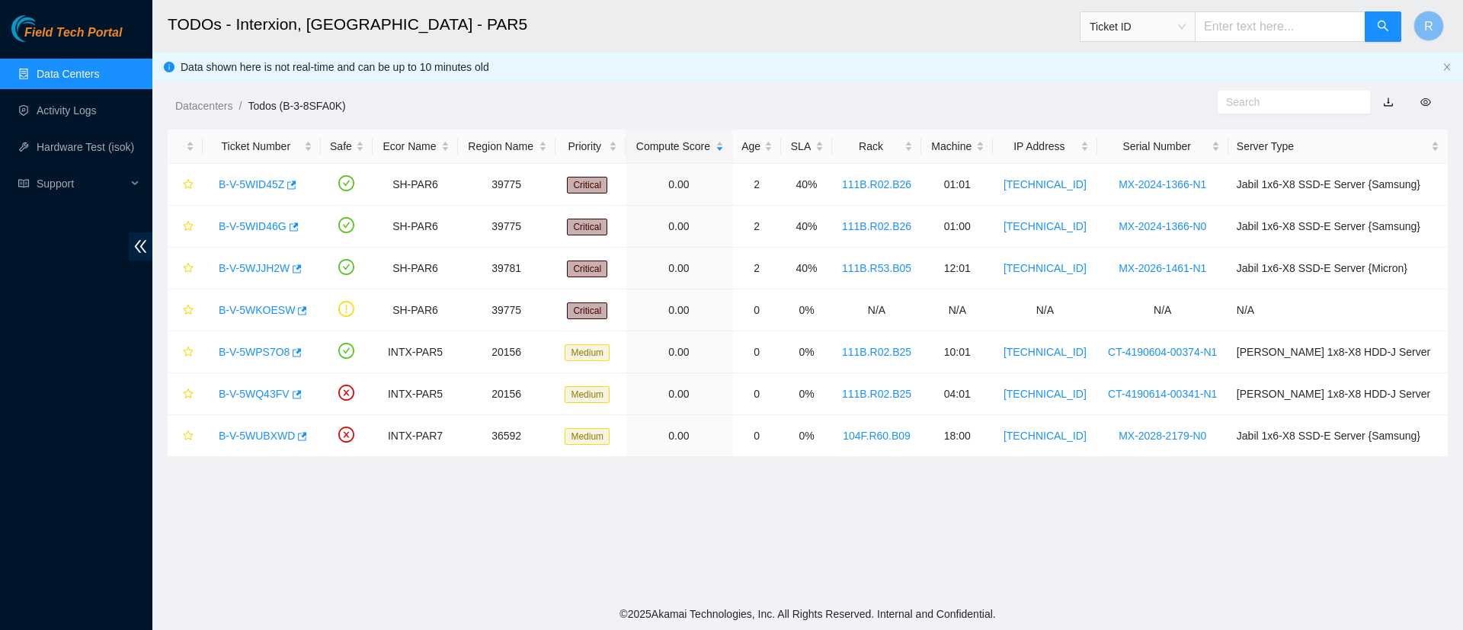
click at [68, 75] on link "Data Centers" at bounding box center [68, 74] width 62 height 12
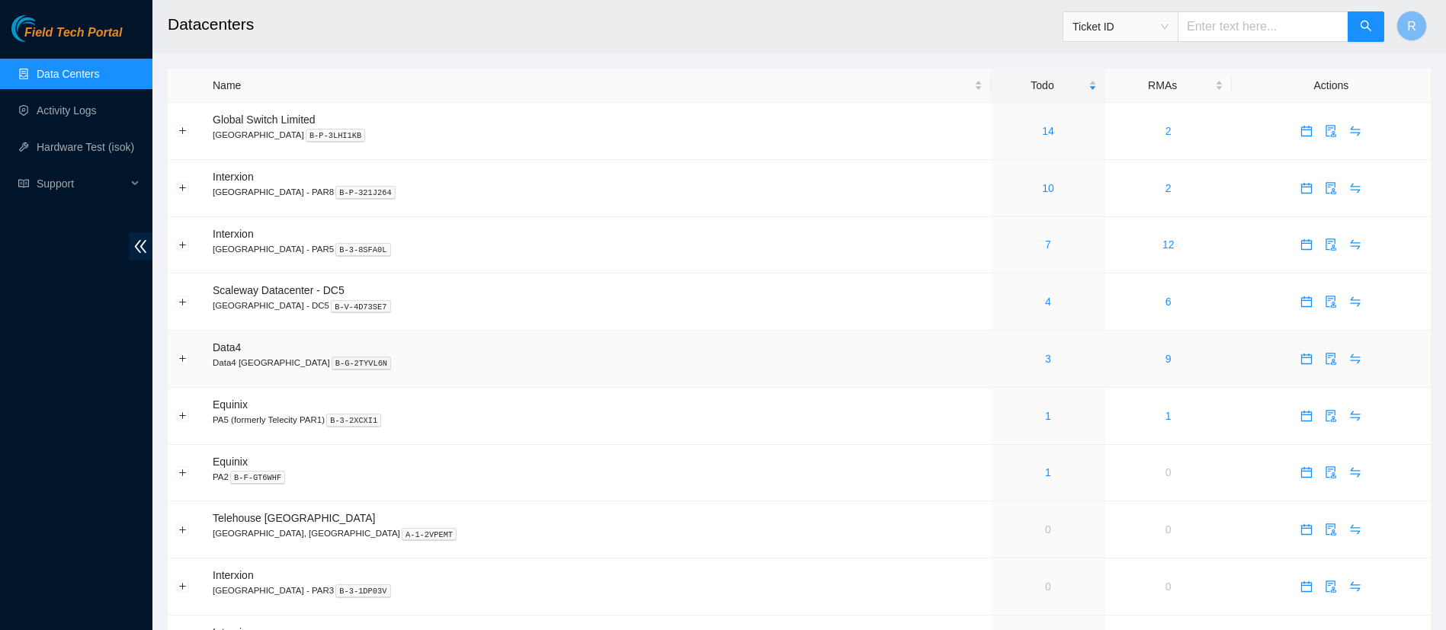
click at [999, 362] on div "3" at bounding box center [1047, 359] width 97 height 17
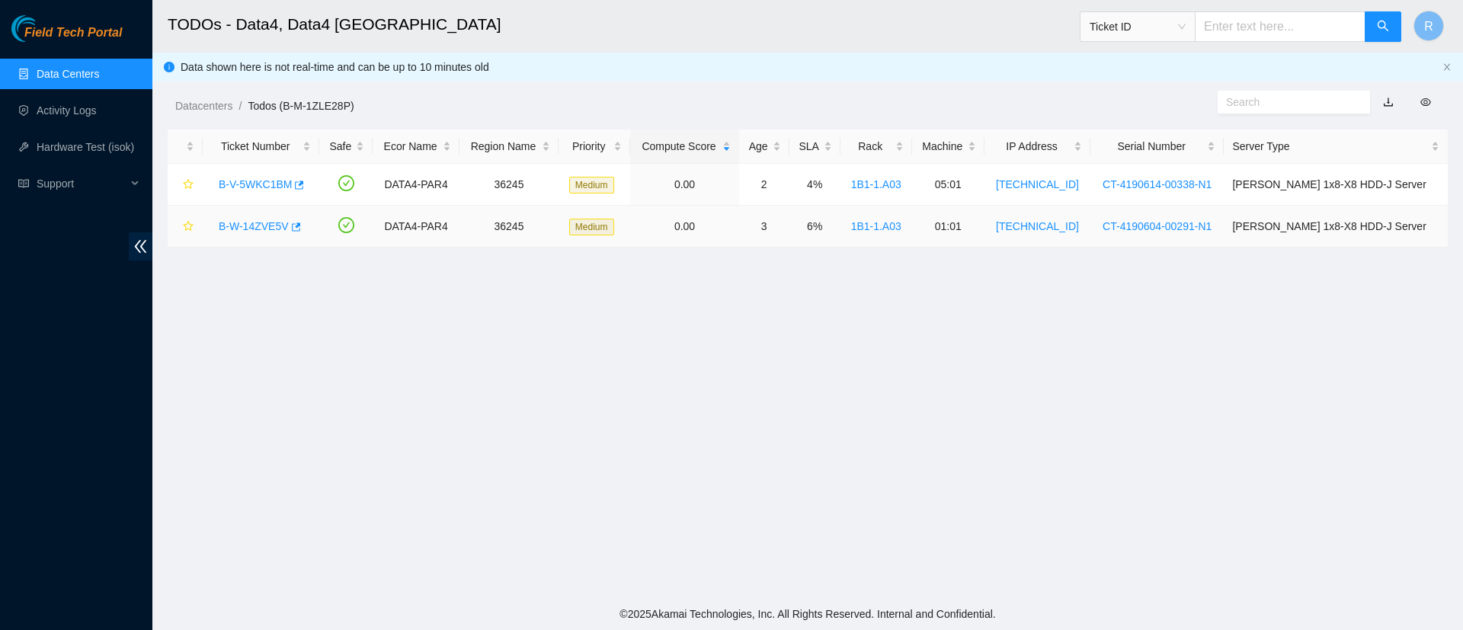
click at [239, 231] on link "B-W-14ZVE5V" at bounding box center [254, 226] width 70 height 12
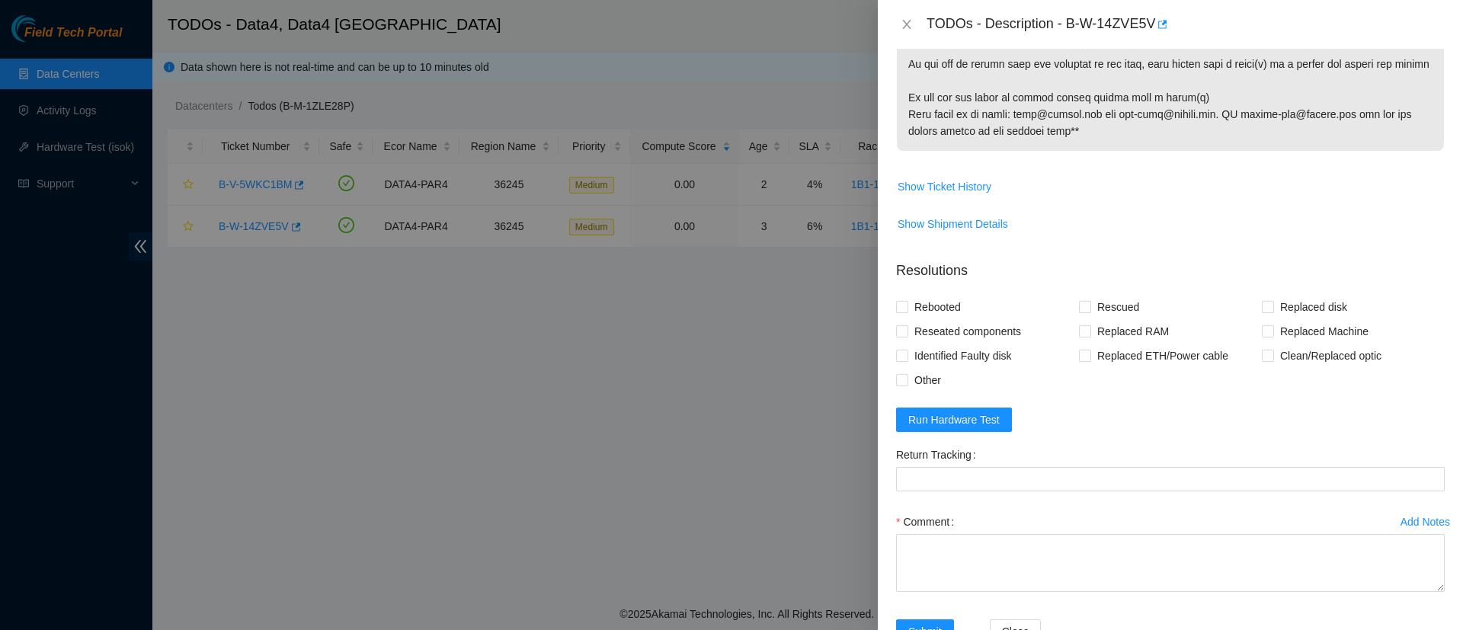
scroll to position [1053, 0]
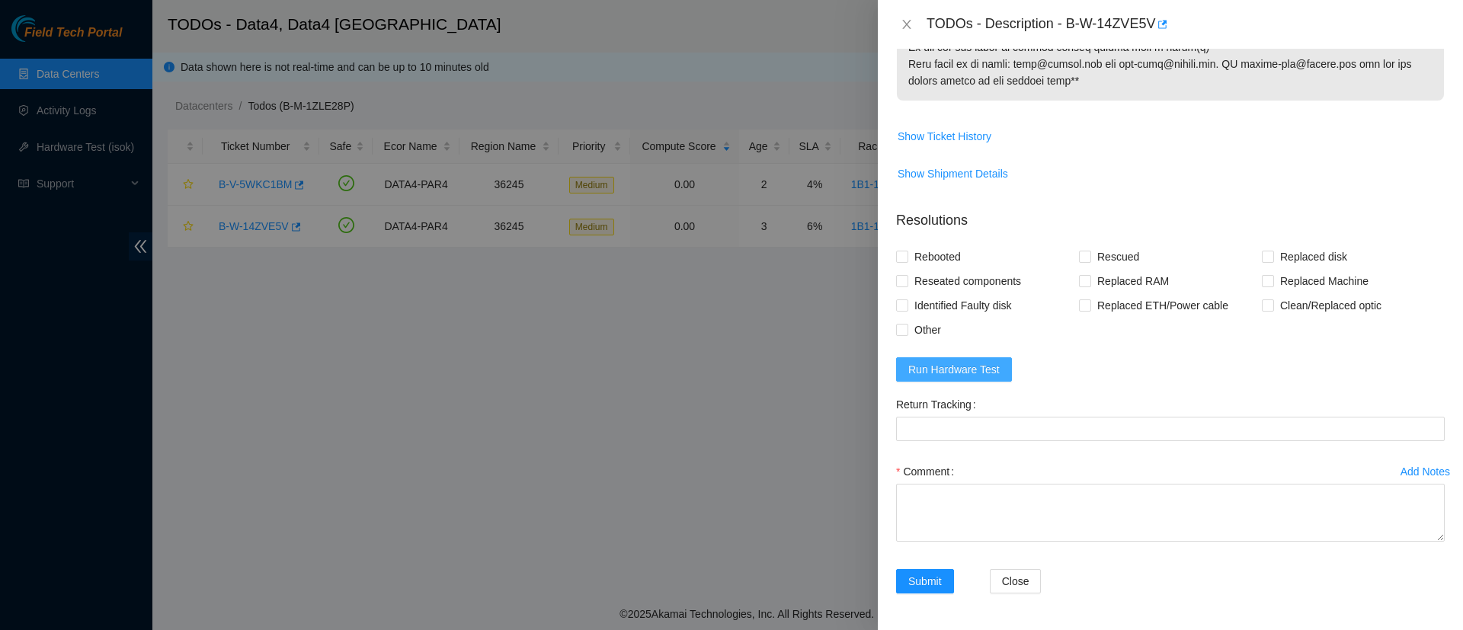
click at [945, 366] on span "Run Hardware Test" at bounding box center [953, 369] width 91 height 17
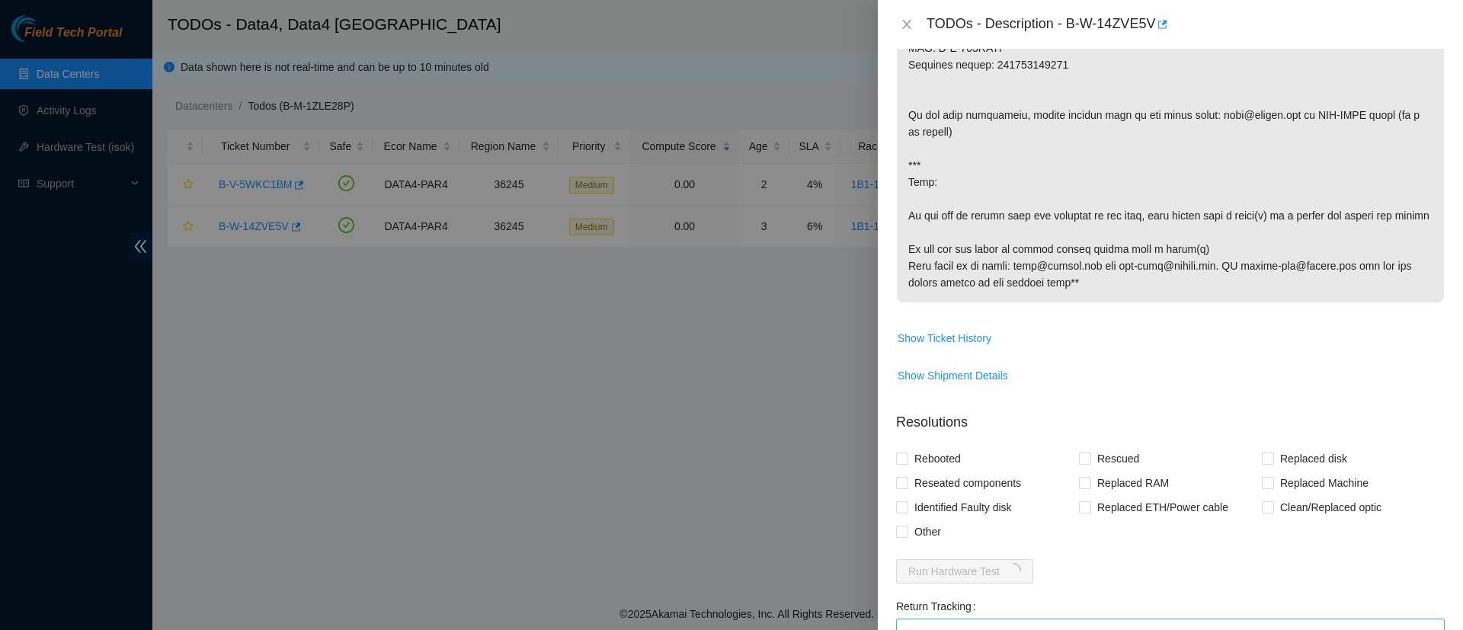
scroll to position [0, 0]
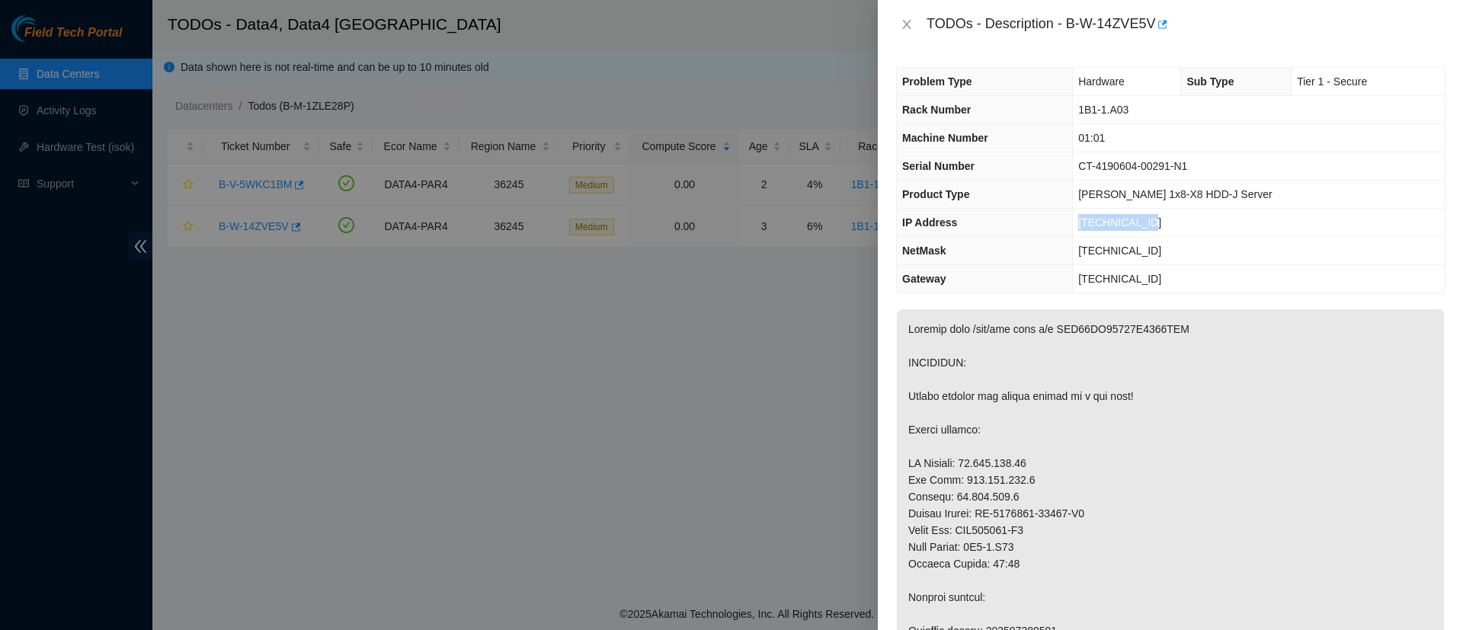
drag, startPoint x: 1153, startPoint y: 216, endPoint x: 1080, endPoint y: 219, distance: 73.2
click at [1080, 219] on td "[TECHNICAL_ID]" at bounding box center [1258, 223] width 371 height 28
copy span "[TECHNICAL_ID]"
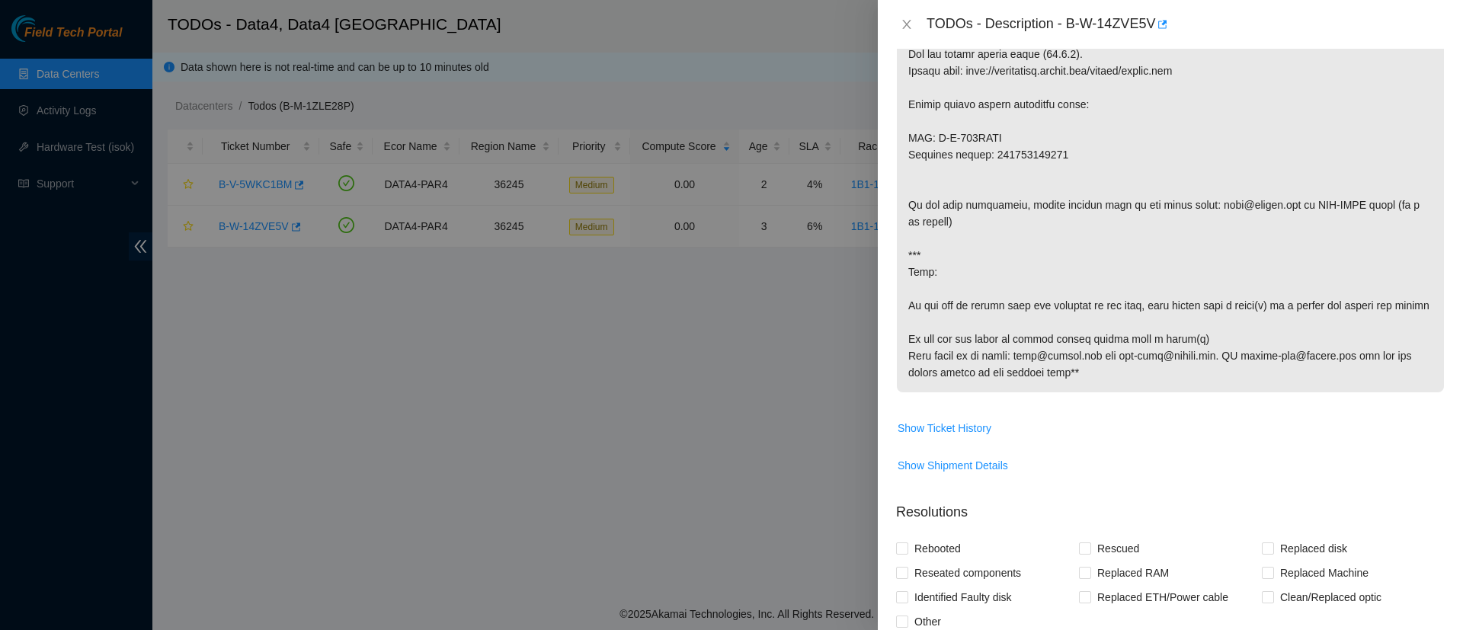
scroll to position [1053, 0]
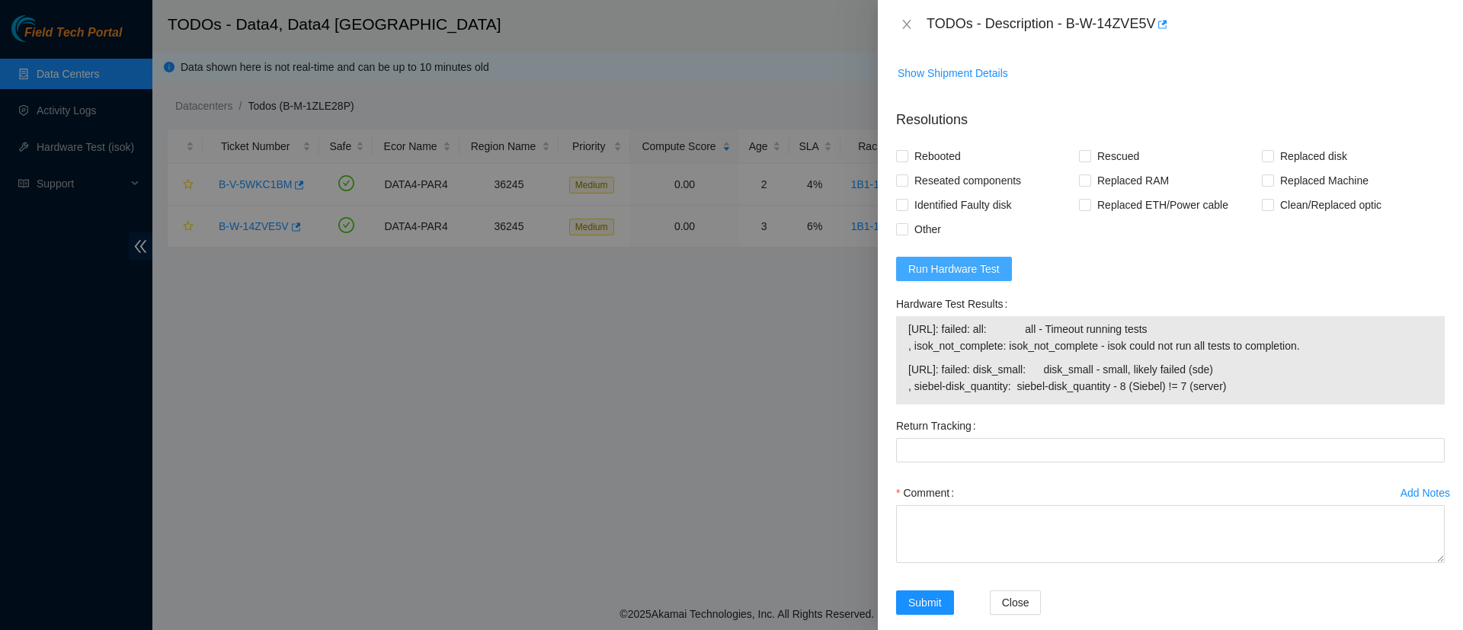
click at [947, 277] on span "Run Hardware Test" at bounding box center [953, 269] width 91 height 17
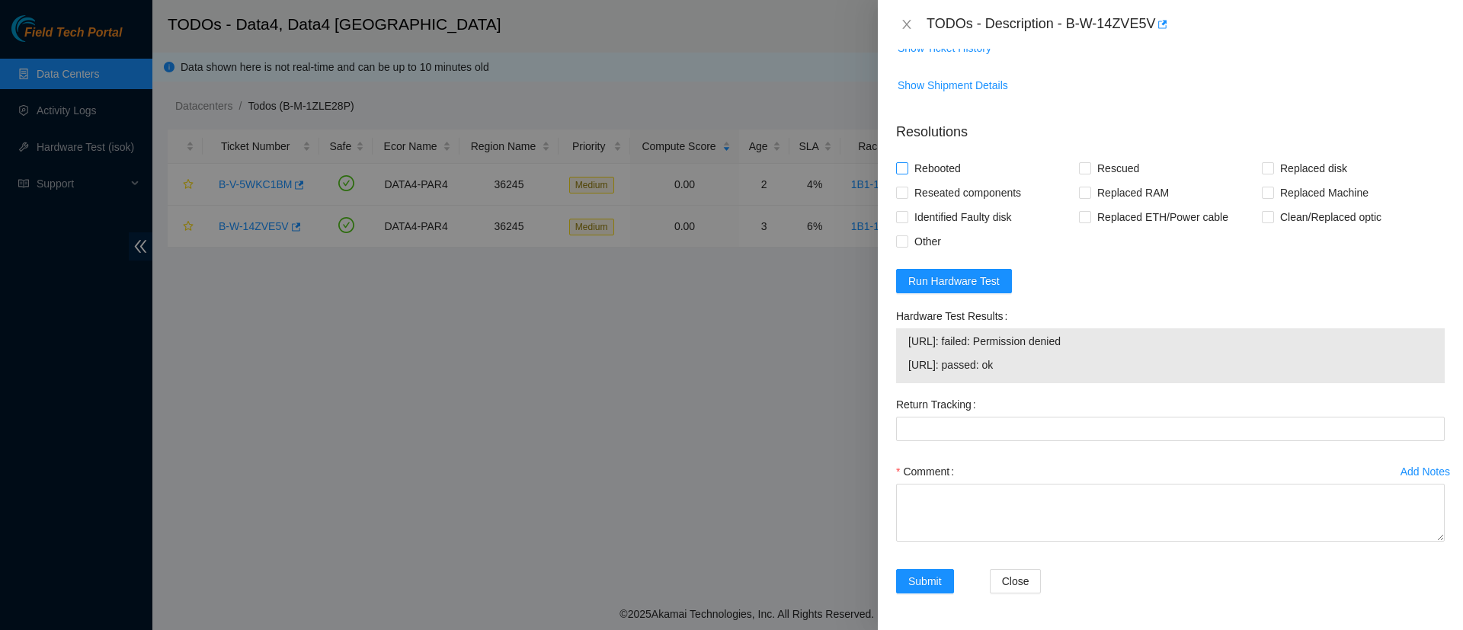
click at [897, 173] on input "Rebooted" at bounding box center [901, 167] width 11 height 11
checkbox input "true"
click at [1079, 173] on input "Rescued" at bounding box center [1084, 167] width 11 height 11
checkbox input "true"
click at [1262, 173] on input "Replaced disk" at bounding box center [1267, 167] width 11 height 11
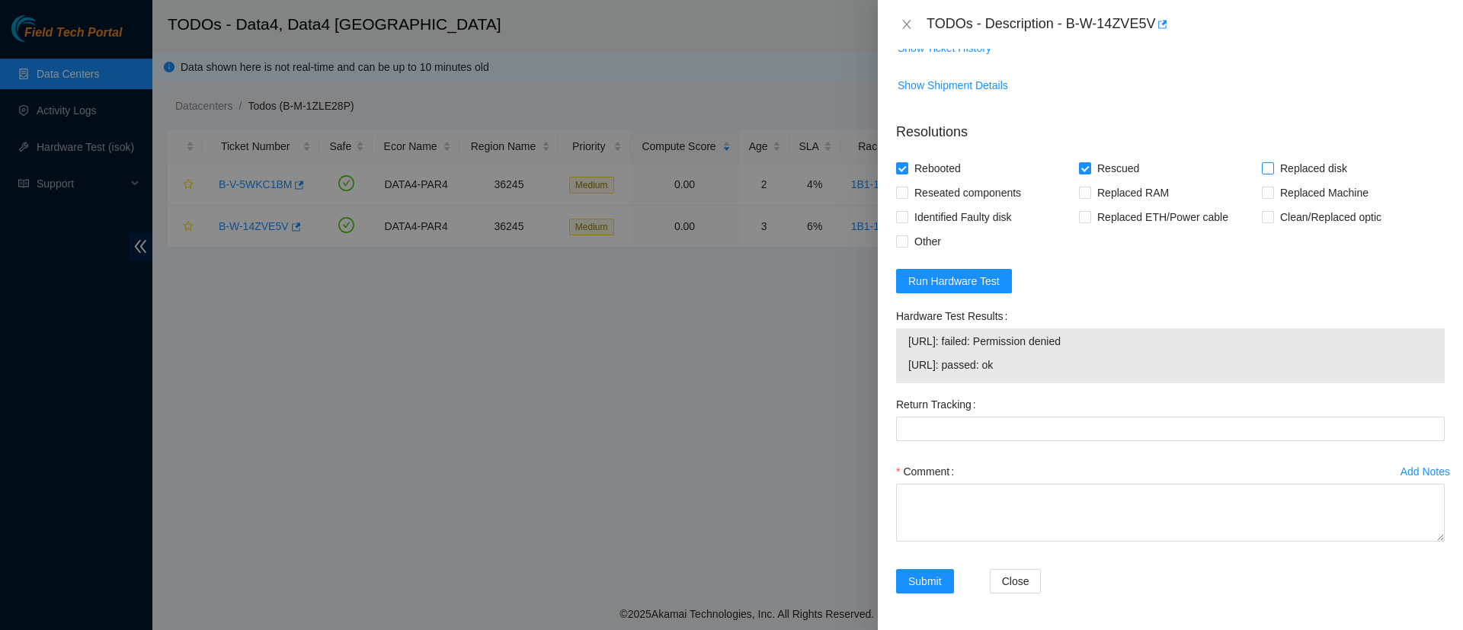
checkbox input "true"
click at [1008, 441] on Tracking "Return Tracking" at bounding box center [1170, 429] width 549 height 24
paste Tracking "884024244257"
type Tracking "884024244257"
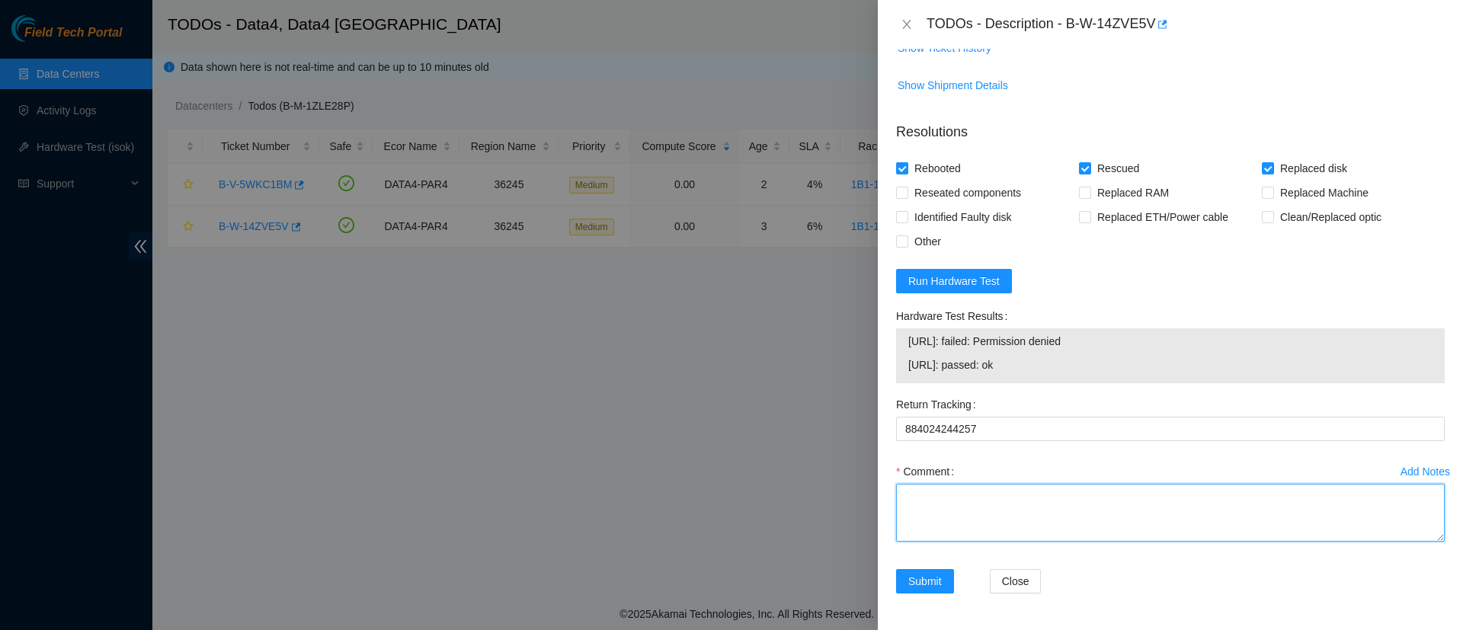
click at [973, 542] on textarea "Comment" at bounding box center [1170, 513] width 549 height 58
paste textarea "WFK49HD40000C9489CCC"
paste textarea "WFKA40K6"
type textarea "Replaced WFK49HD40000C9489CCC with WFKA40K6"
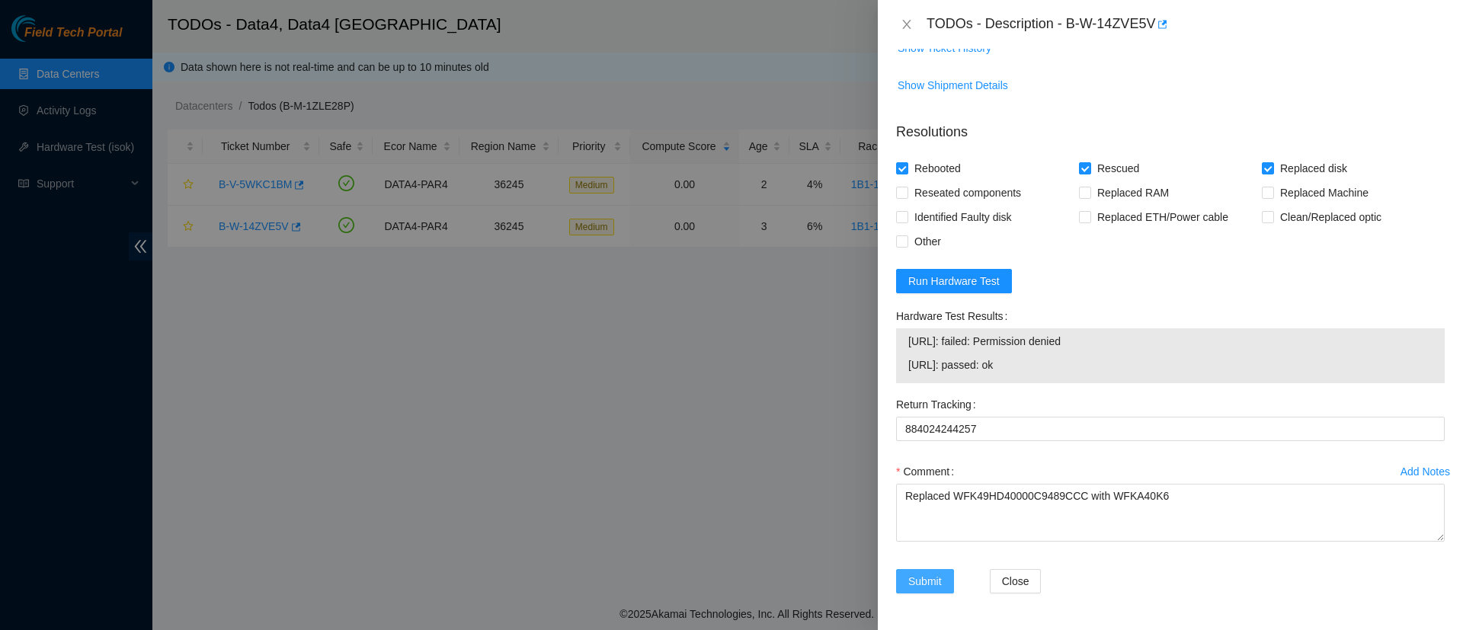
click at [926, 578] on span "Submit" at bounding box center [925, 581] width 34 height 17
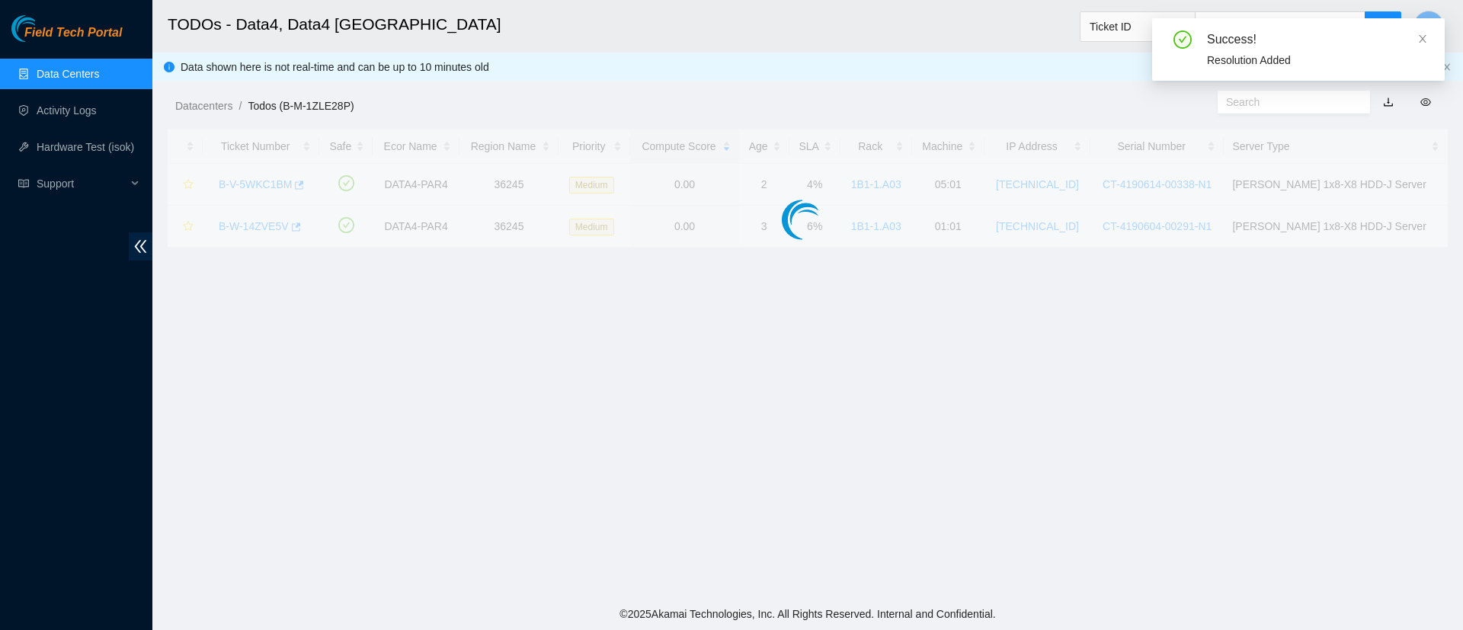
scroll to position [359, 0]
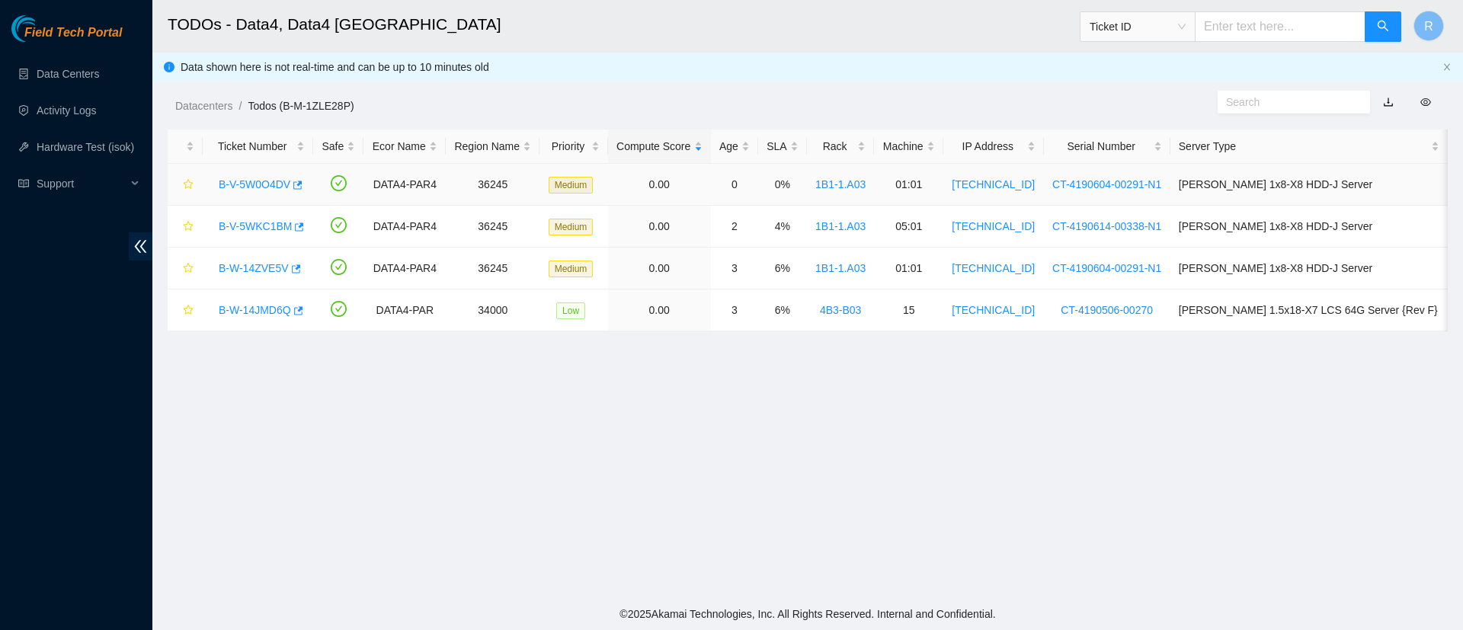
click at [246, 180] on link "B-V-5W0O4DV" at bounding box center [255, 184] width 72 height 12
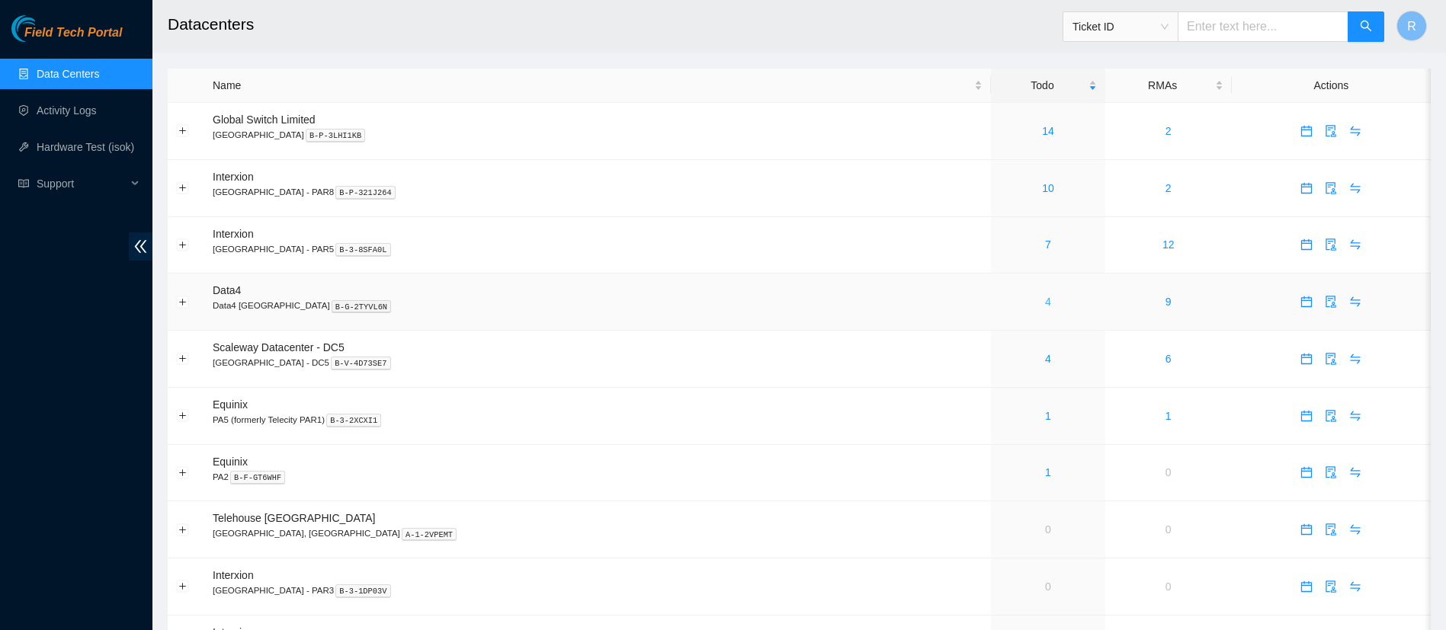
click at [1045, 303] on link "4" at bounding box center [1048, 302] width 6 height 12
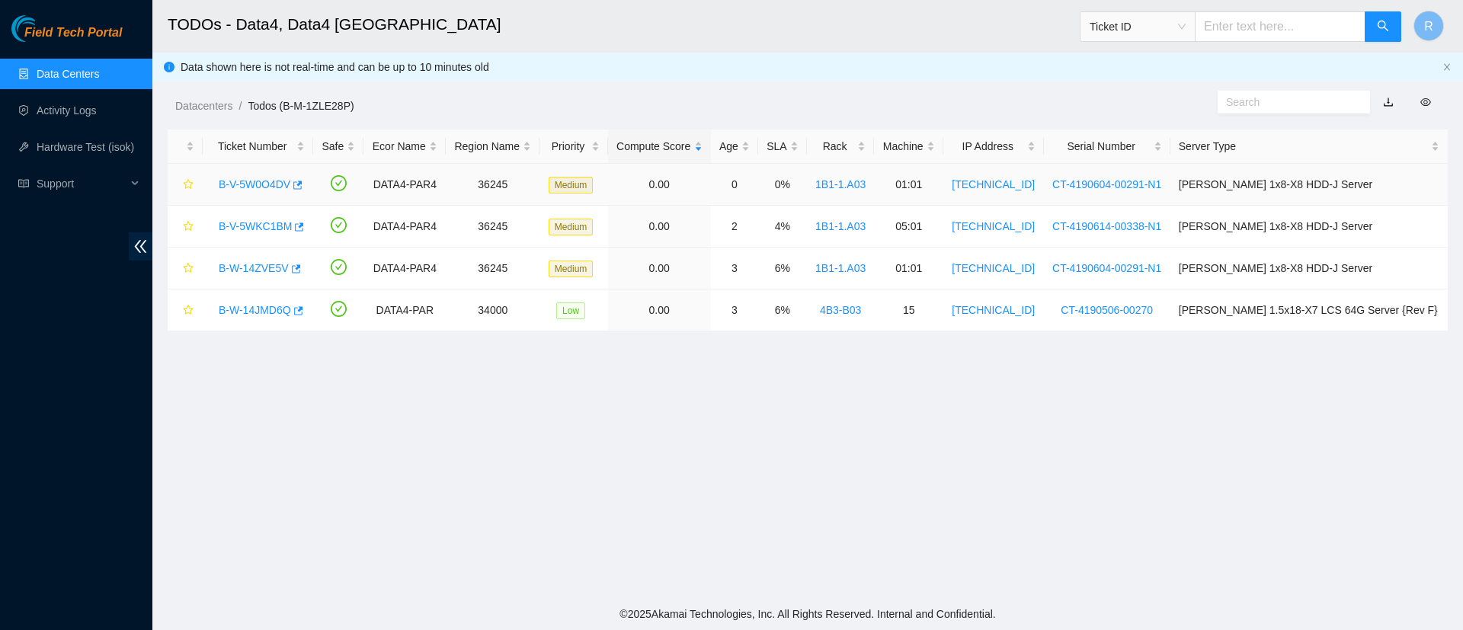
click at [268, 181] on link "B-V-5W0O4DV" at bounding box center [255, 184] width 72 height 12
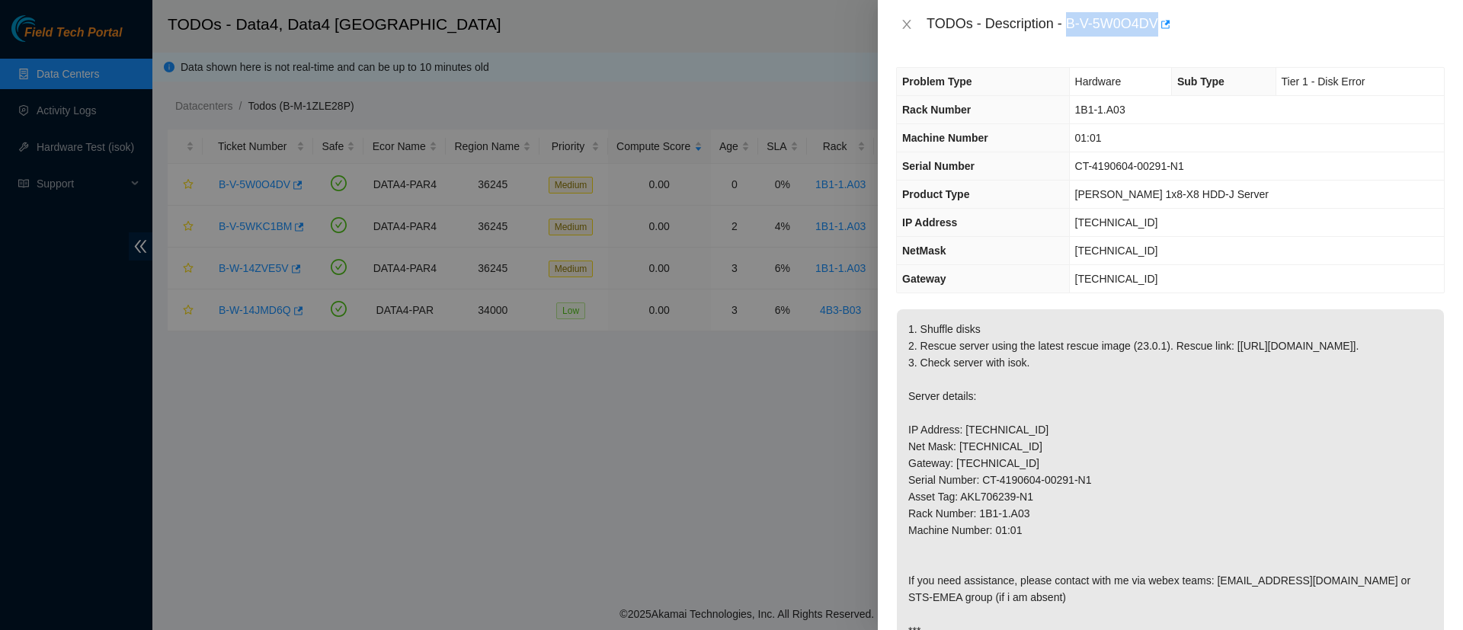
drag, startPoint x: 1068, startPoint y: 24, endPoint x: 1159, endPoint y: 21, distance: 91.5
click at [1159, 21] on div "TODOs - Description - B-V-5W0O4DV" at bounding box center [1186, 24] width 518 height 24
copy div "B-V-5W0O4DV"
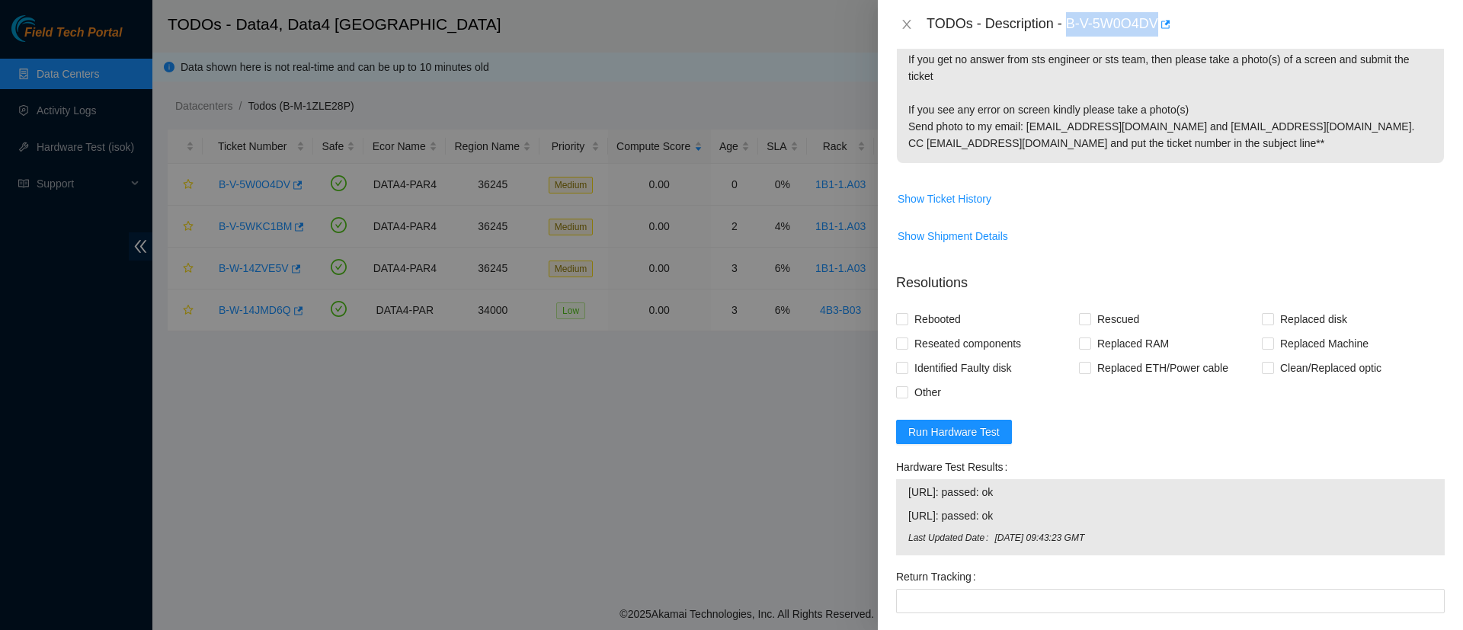
scroll to position [623, 0]
click at [950, 207] on span "Show Ticket History" at bounding box center [945, 198] width 94 height 17
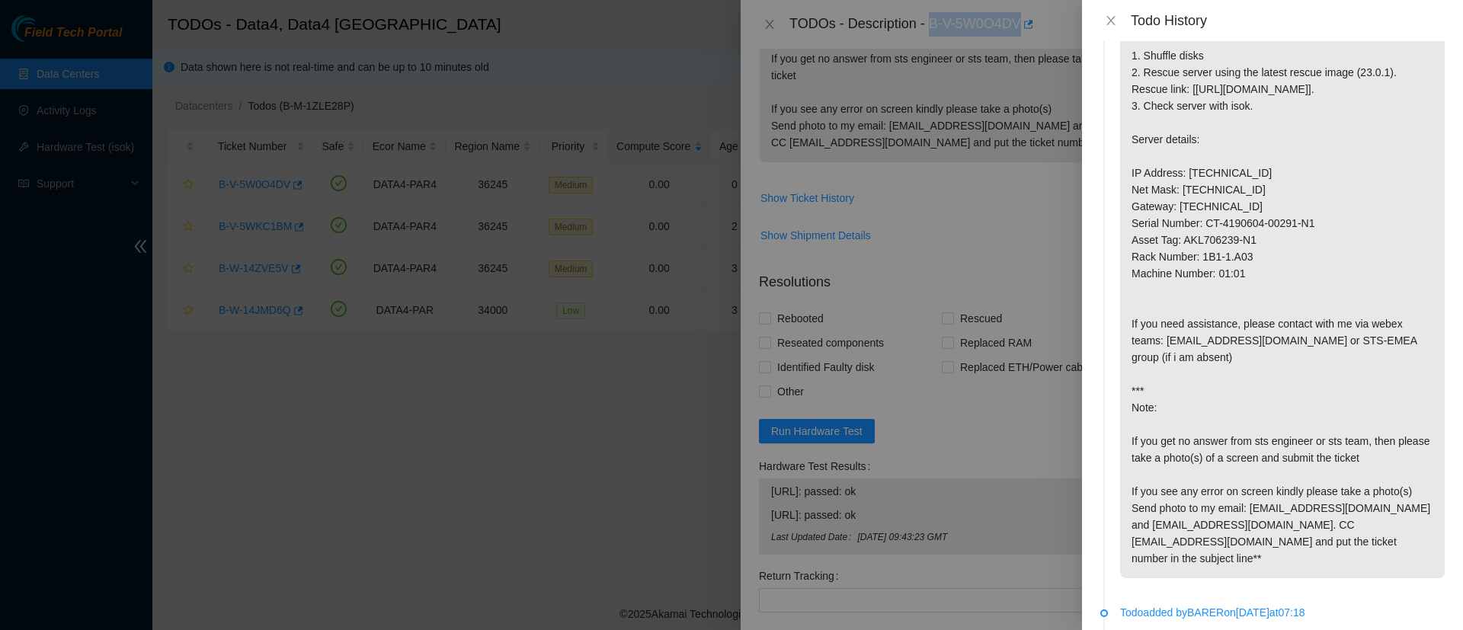
scroll to position [0, 0]
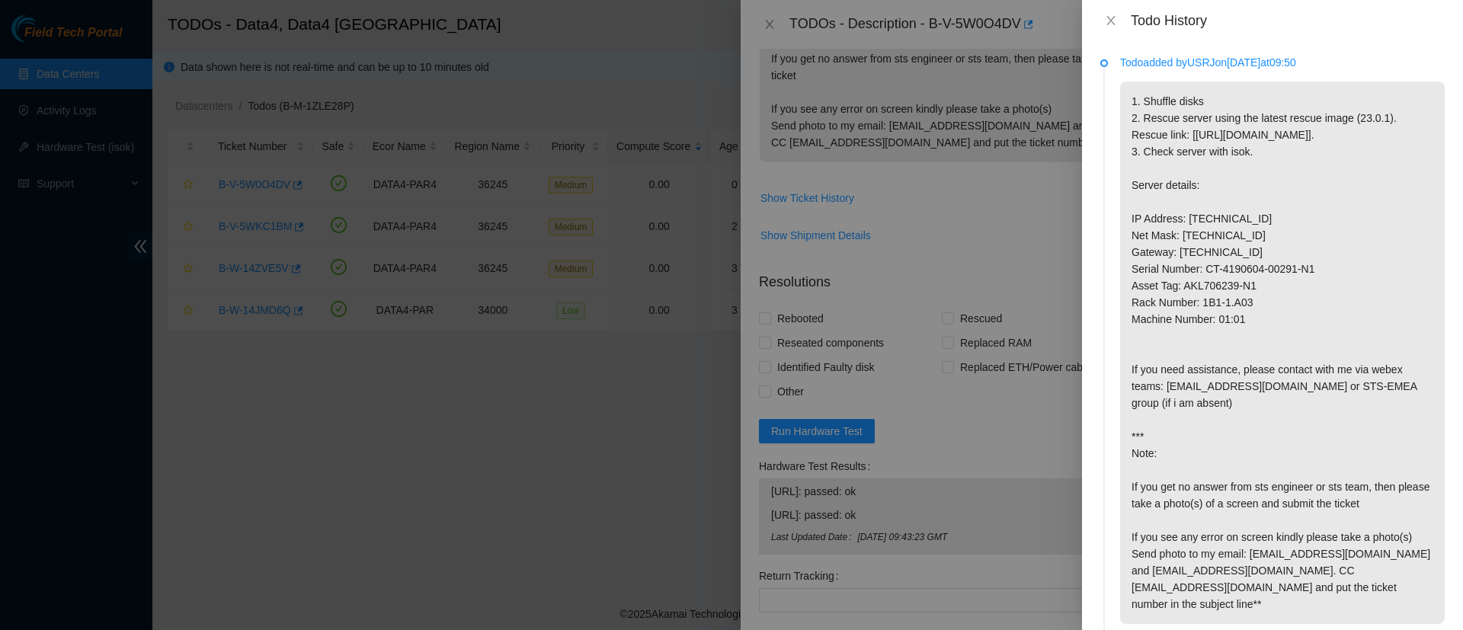
click at [547, 401] on div at bounding box center [731, 315] width 1463 height 630
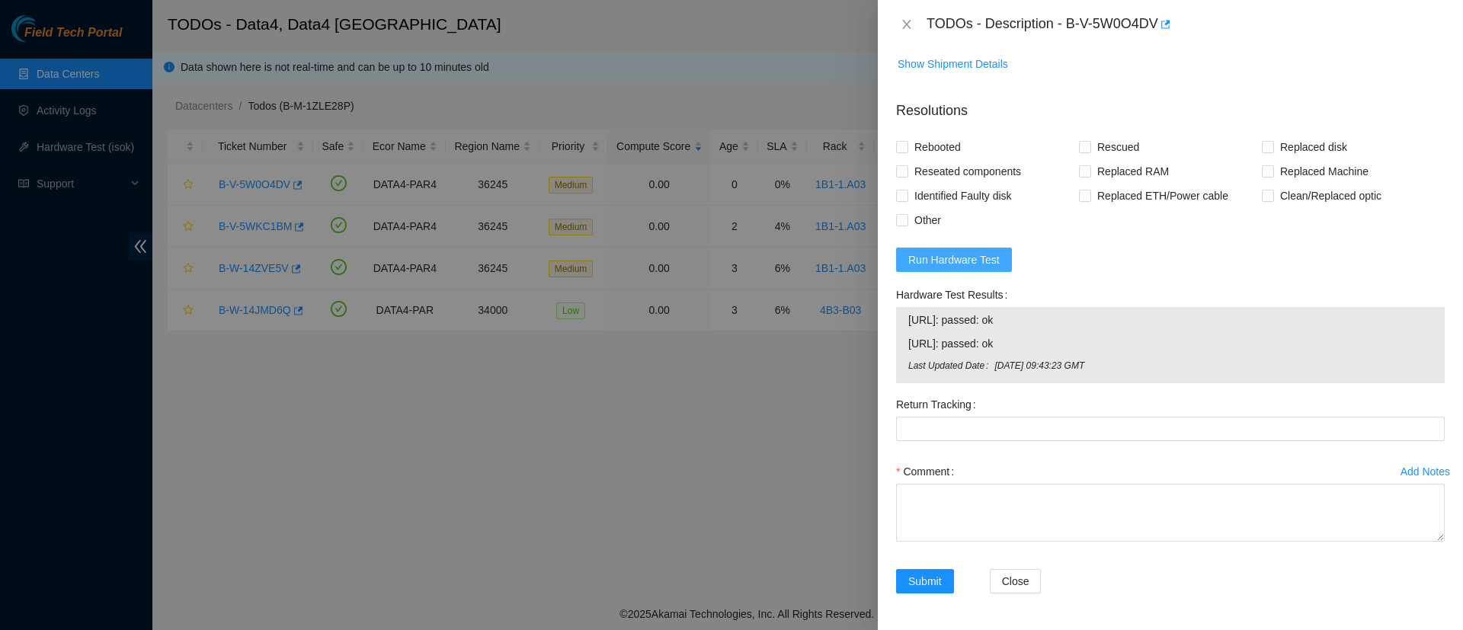
click at [915, 257] on span "Run Hardware Test" at bounding box center [953, 259] width 91 height 17
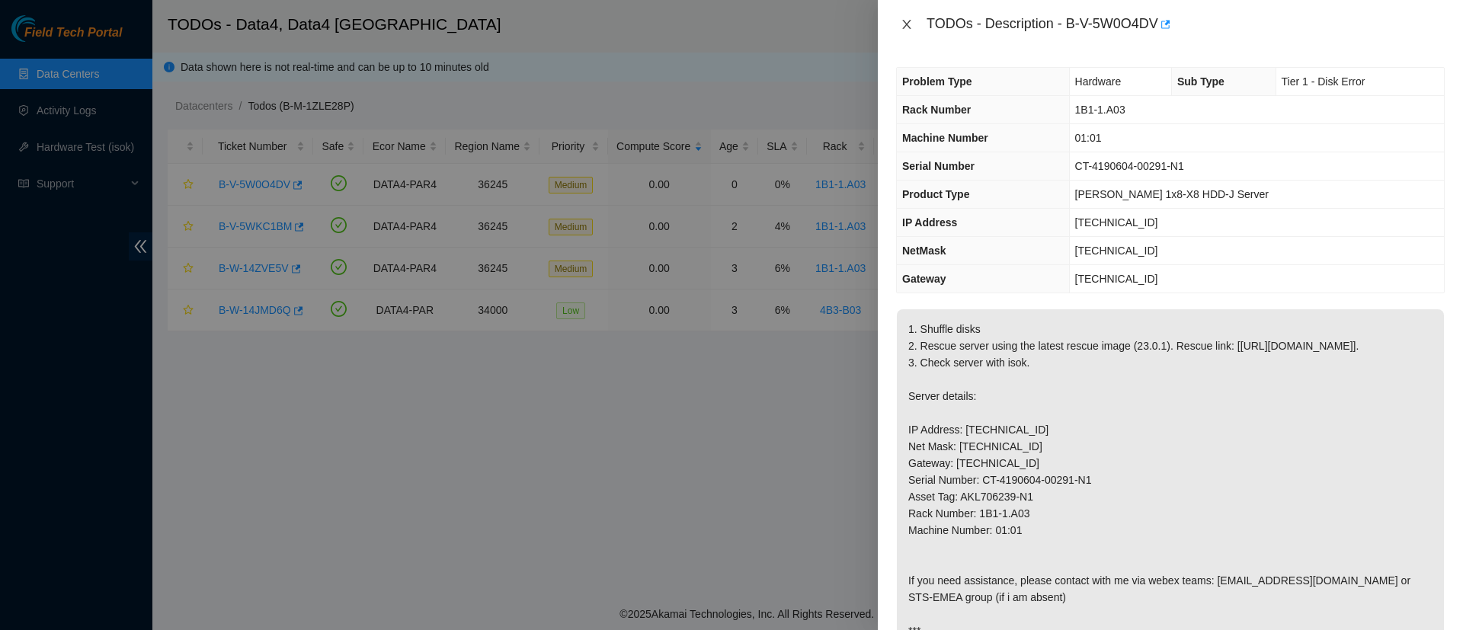
click at [902, 18] on icon "close" at bounding box center [907, 24] width 12 height 12
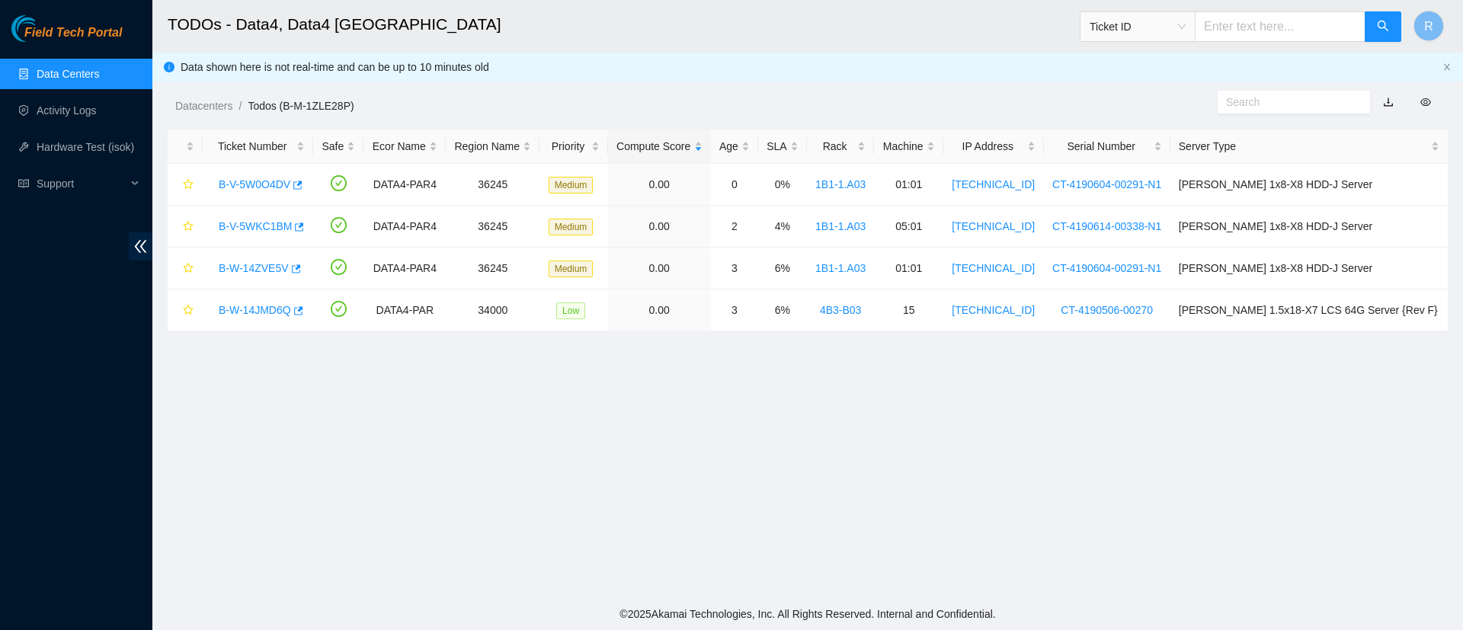
click at [1186, 24] on span "Ticket ID" at bounding box center [1138, 26] width 96 height 23
click at [1151, 172] on div "Tracking Number" at bounding box center [1152, 178] width 96 height 17
click at [1254, 36] on input "text" at bounding box center [1280, 26] width 171 height 30
click at [1254, 36] on input "8840" at bounding box center [1280, 26] width 171 height 30
type input "884024244257"
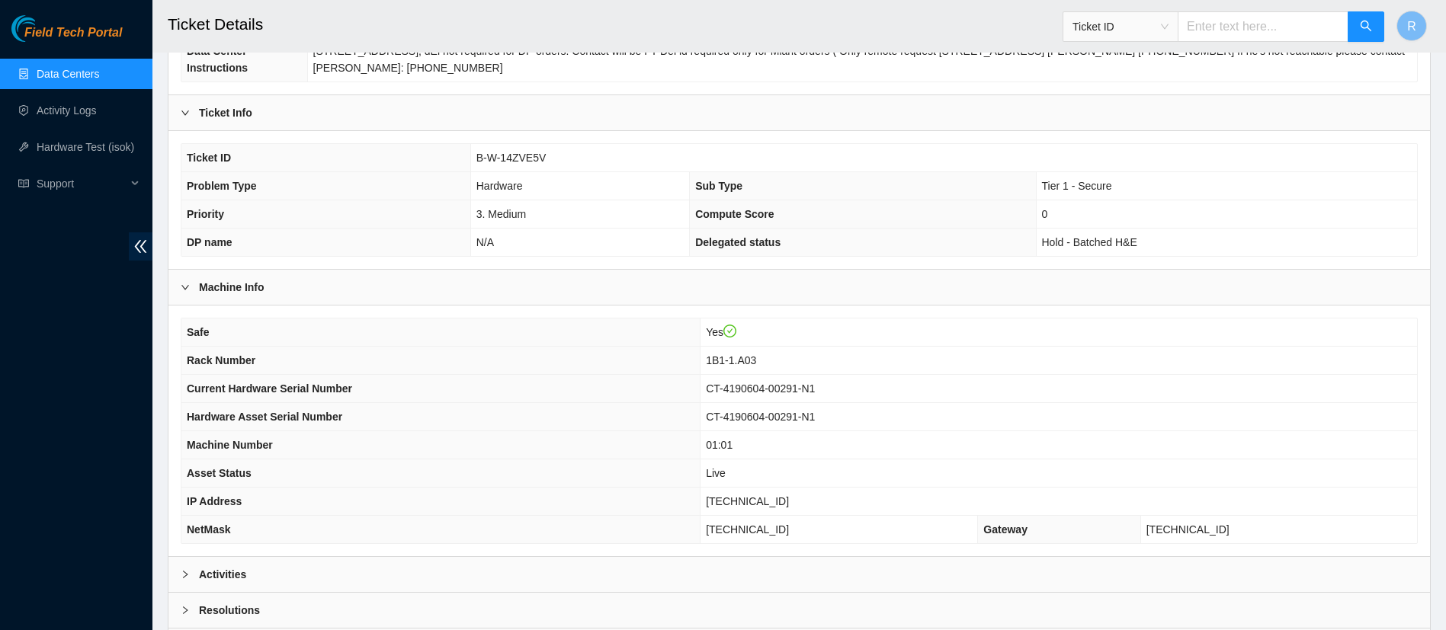
scroll to position [337, 0]
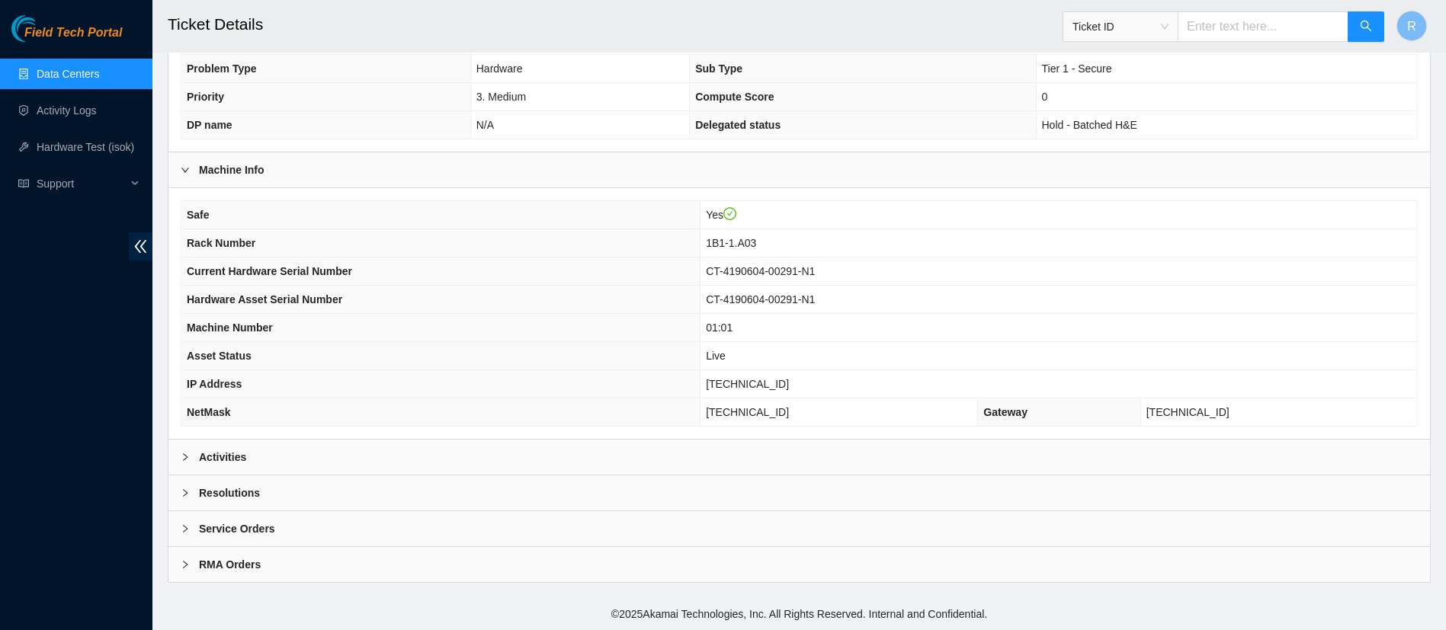
click at [524, 459] on div "Activities" at bounding box center [798, 457] width 1261 height 35
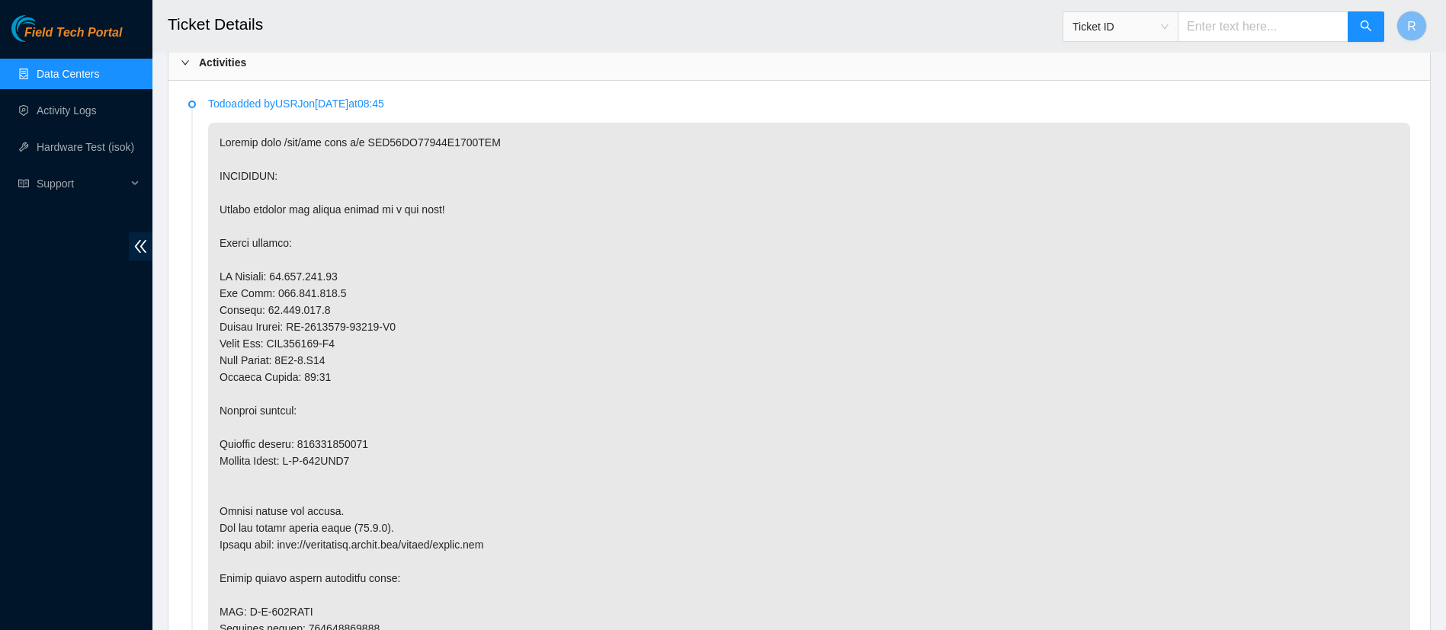
scroll to position [735, 0]
click at [1168, 27] on span "Ticket ID" at bounding box center [1120, 26] width 96 height 23
click at [1126, 175] on div "Tracking Number" at bounding box center [1135, 178] width 96 height 17
click at [1249, 37] on input "text" at bounding box center [1262, 26] width 171 height 30
type input "884623419906"
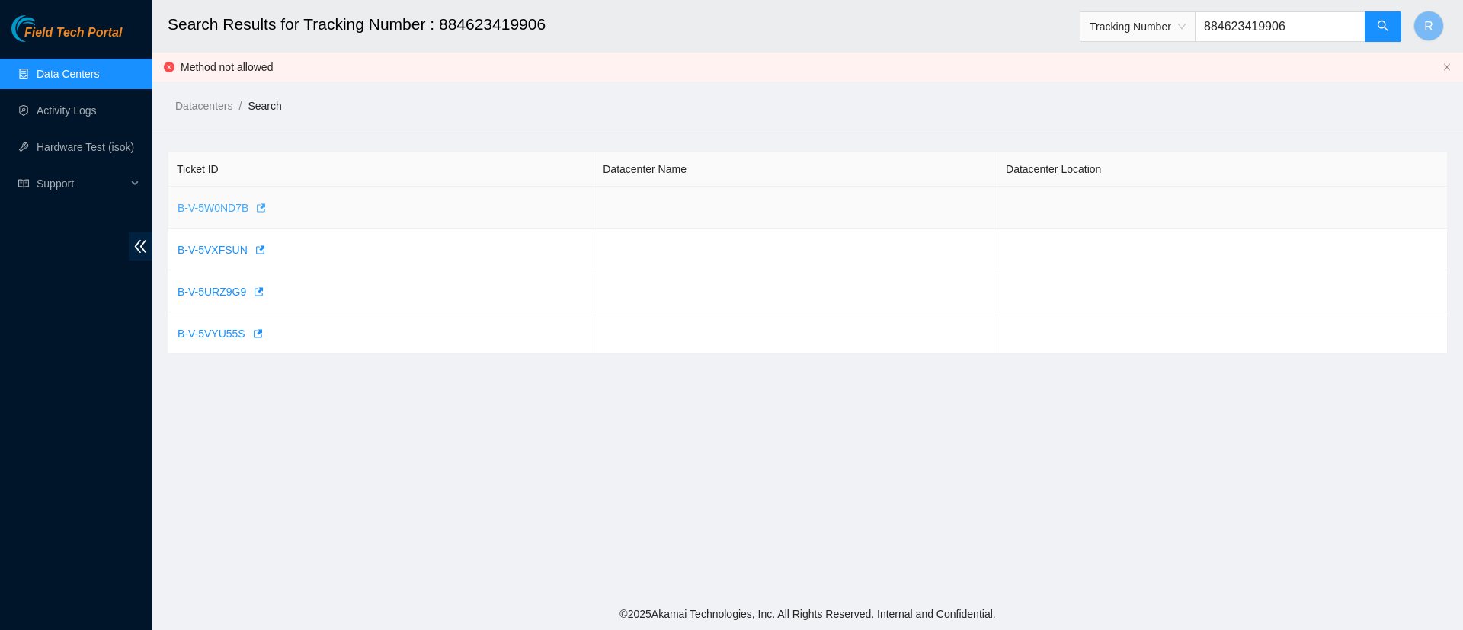
click at [223, 211] on span "B-V-5W0ND7B" at bounding box center [213, 208] width 71 height 17
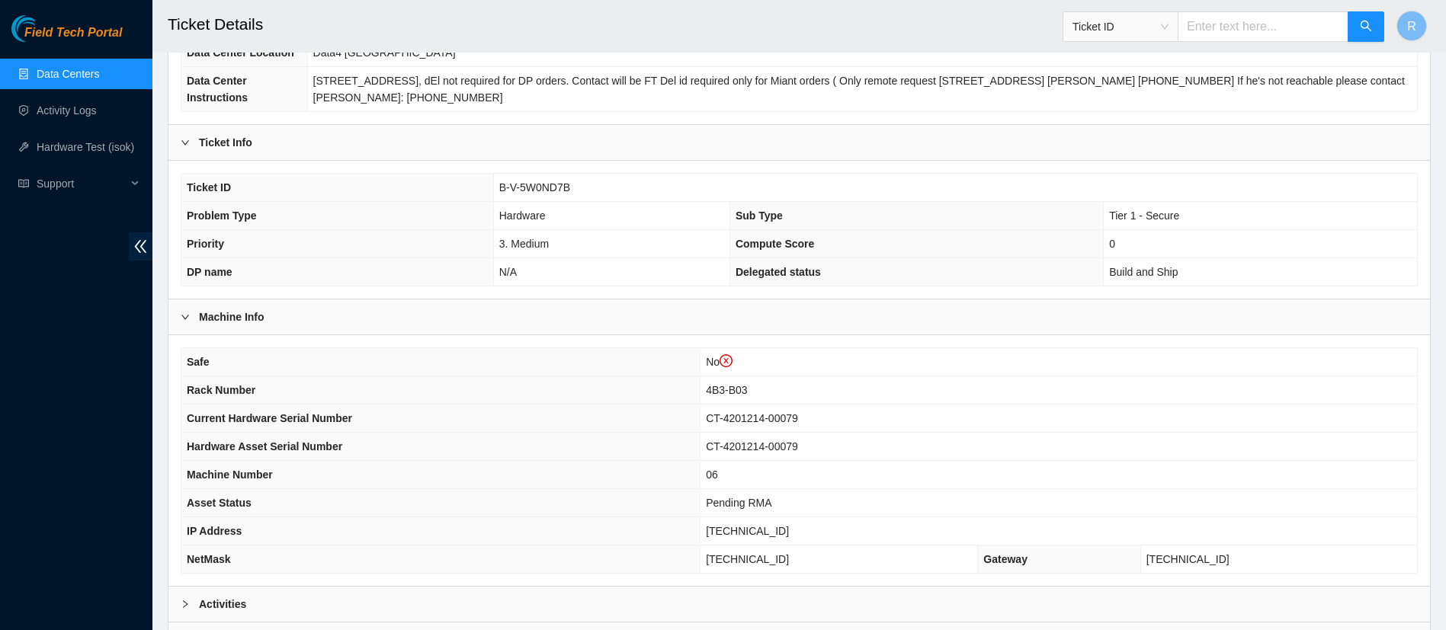
scroll to position [219, 0]
drag, startPoint x: 581, startPoint y: 189, endPoint x: 491, endPoint y: 200, distance: 91.3
click at [491, 200] on tr "Ticket ID B-V-5W0ND7B" at bounding box center [798, 187] width 1235 height 28
copy tr "B-V-5W0ND7B"
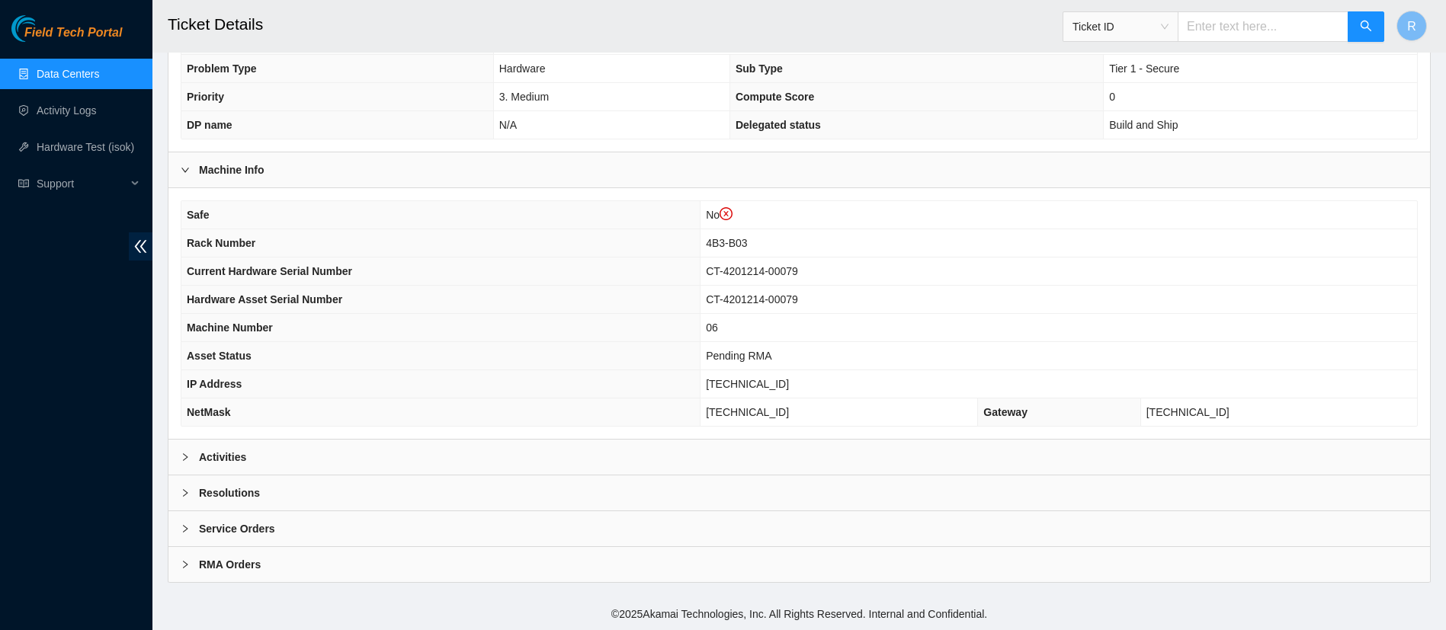
click at [892, 530] on div "Service Orders" at bounding box center [798, 528] width 1261 height 35
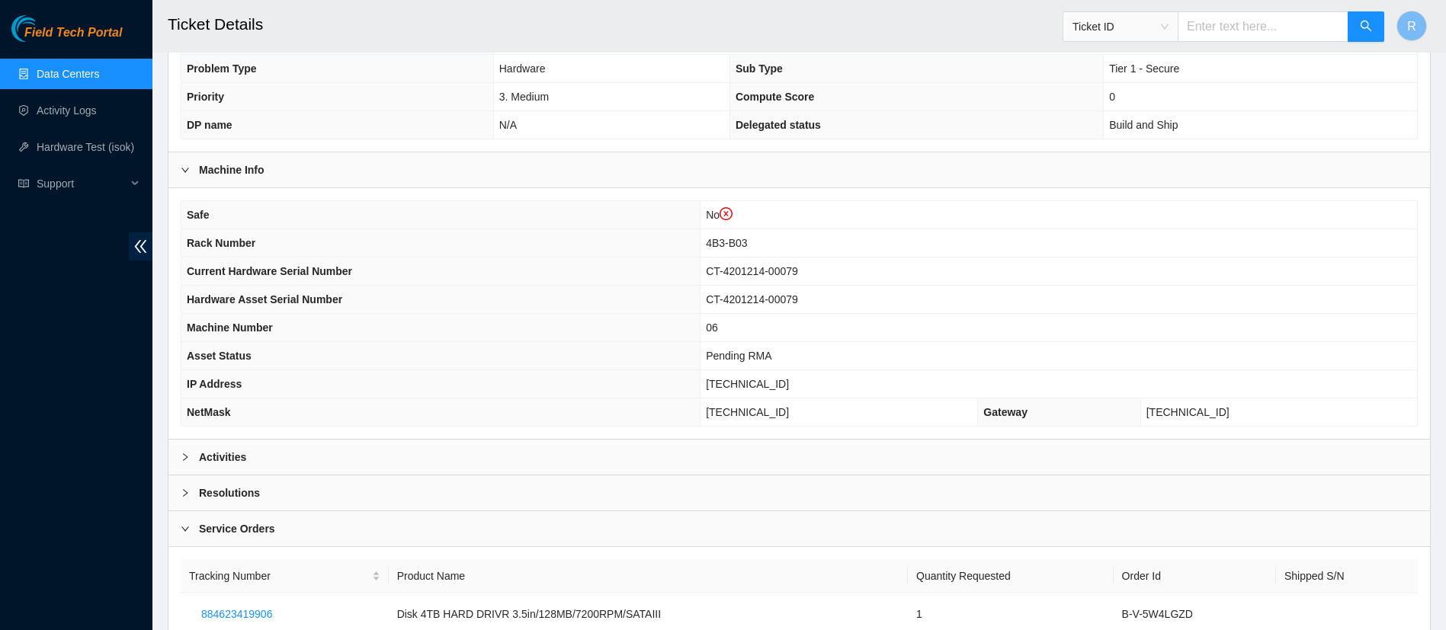
scroll to position [467, 0]
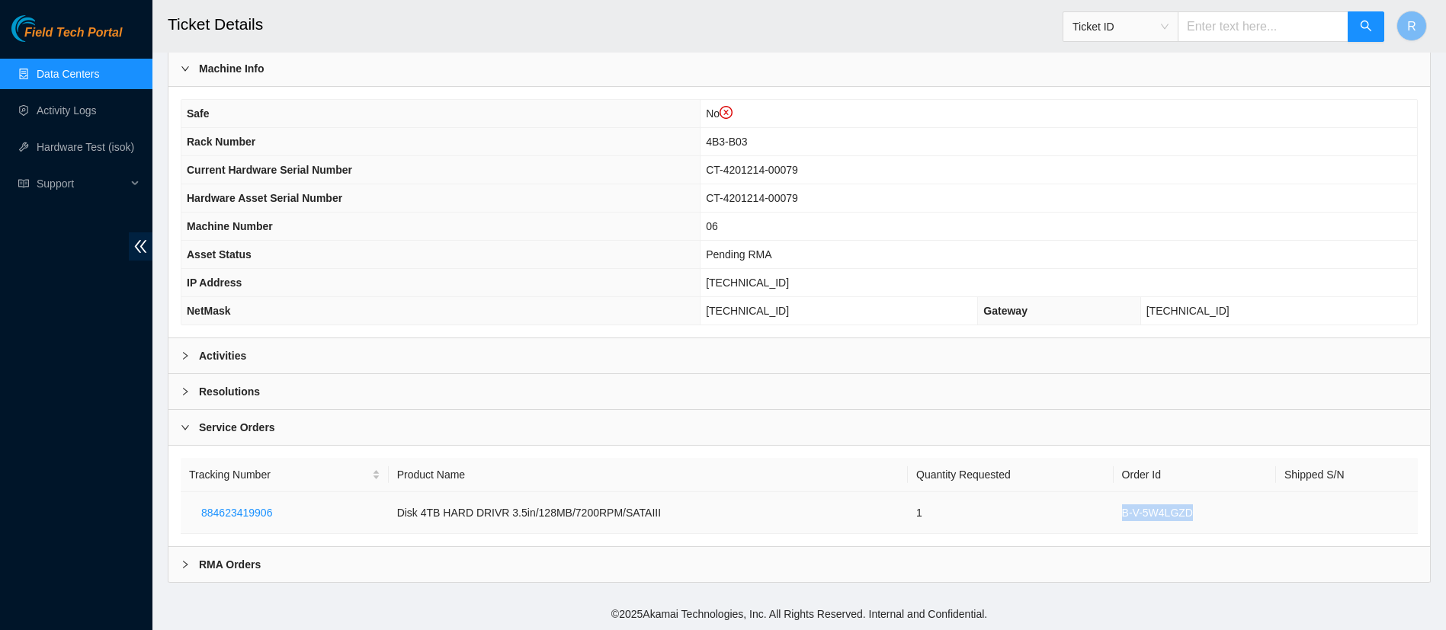
drag, startPoint x: 1191, startPoint y: 513, endPoint x: 1112, endPoint y: 508, distance: 79.4
click at [1113, 508] on td "B-V-5W4LGZD" at bounding box center [1194, 513] width 162 height 42
copy td "B-V-5W4LGZD"
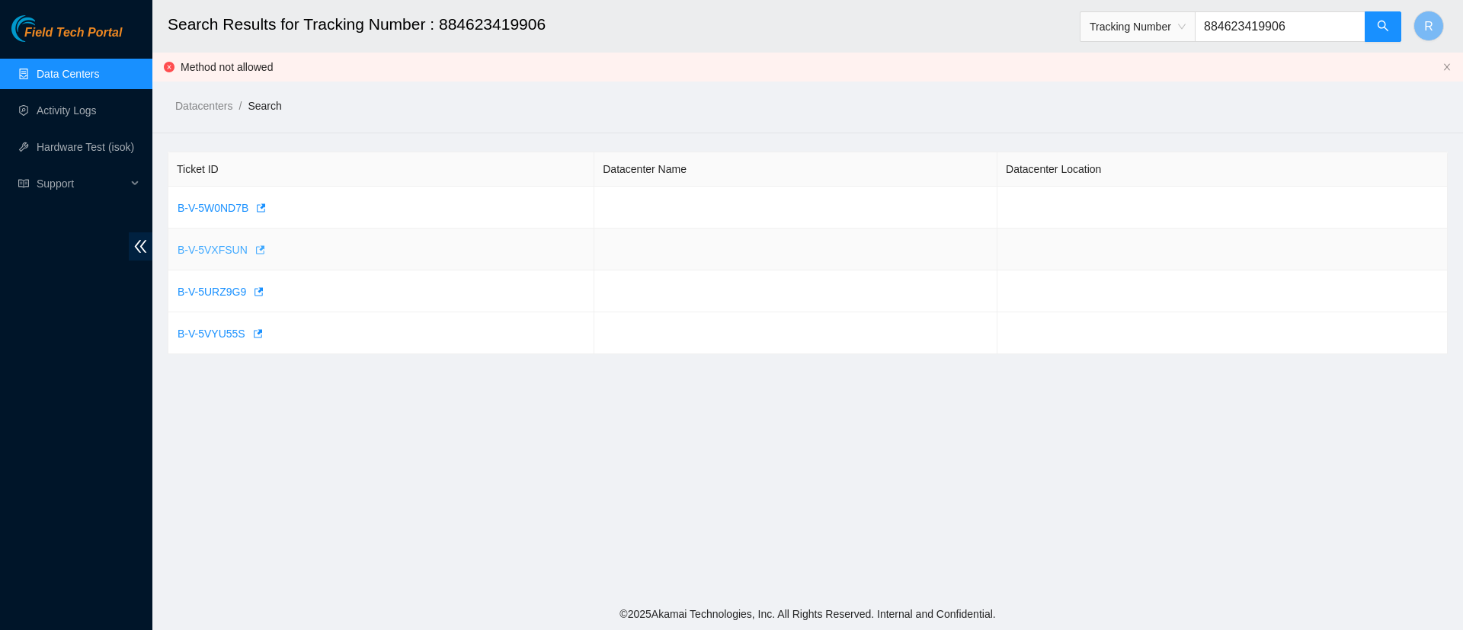
click at [204, 245] on span "B-V-5VXFSUN" at bounding box center [213, 250] width 70 height 17
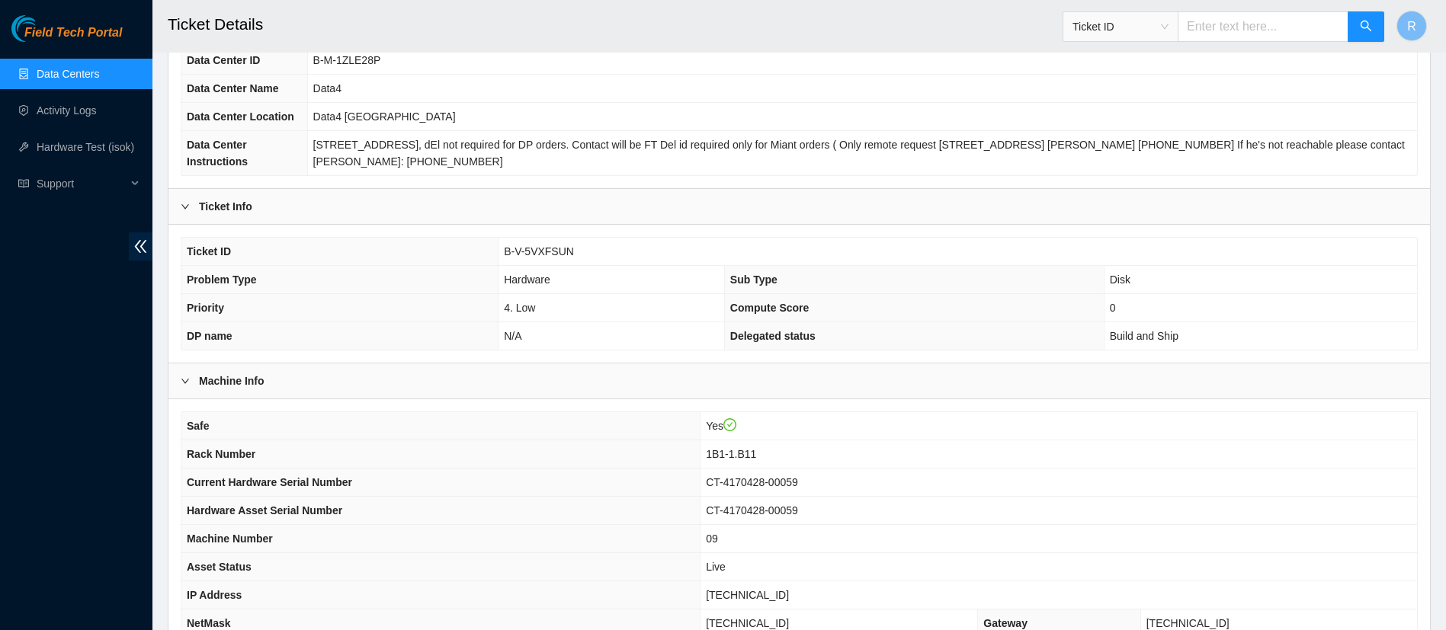
scroll to position [127, 0]
drag, startPoint x: 583, startPoint y: 251, endPoint x: 501, endPoint y: 245, distance: 82.6
click at [501, 245] on td "B-V-5VXFSUN" at bounding box center [957, 250] width 918 height 28
copy span "B-V-5VXFSUN"
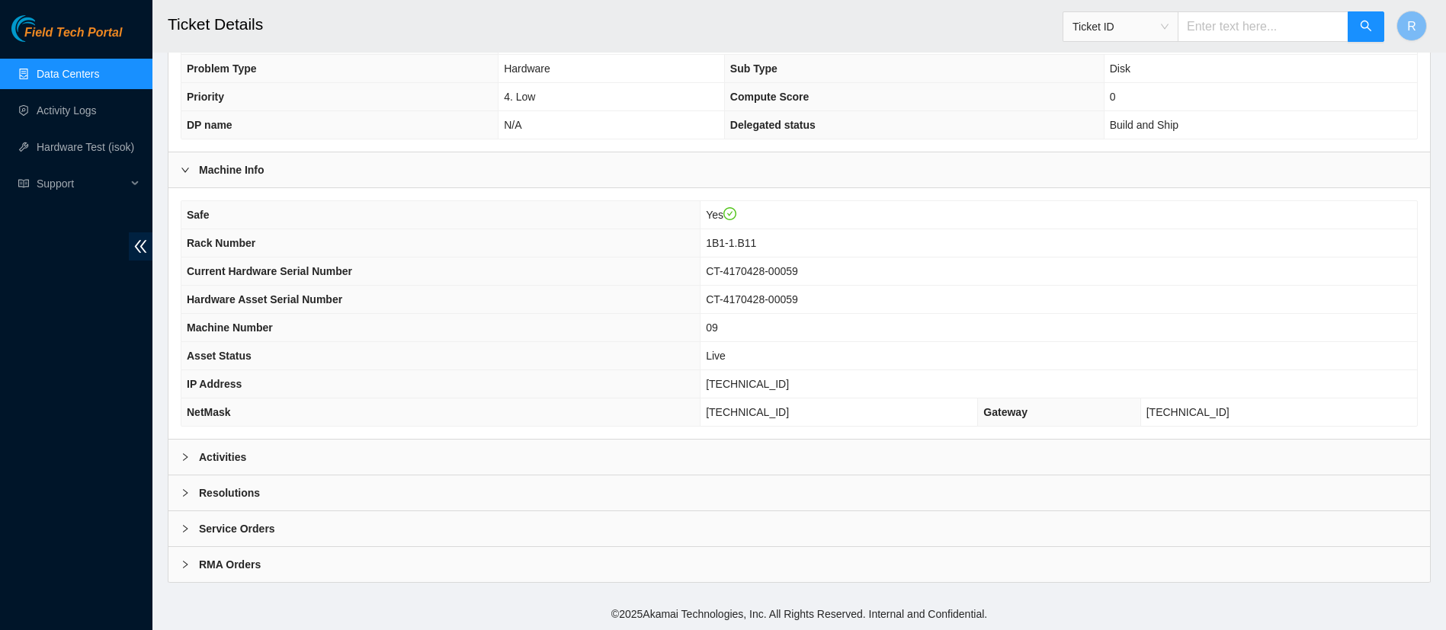
click at [1069, 532] on div "Service Orders" at bounding box center [798, 528] width 1261 height 35
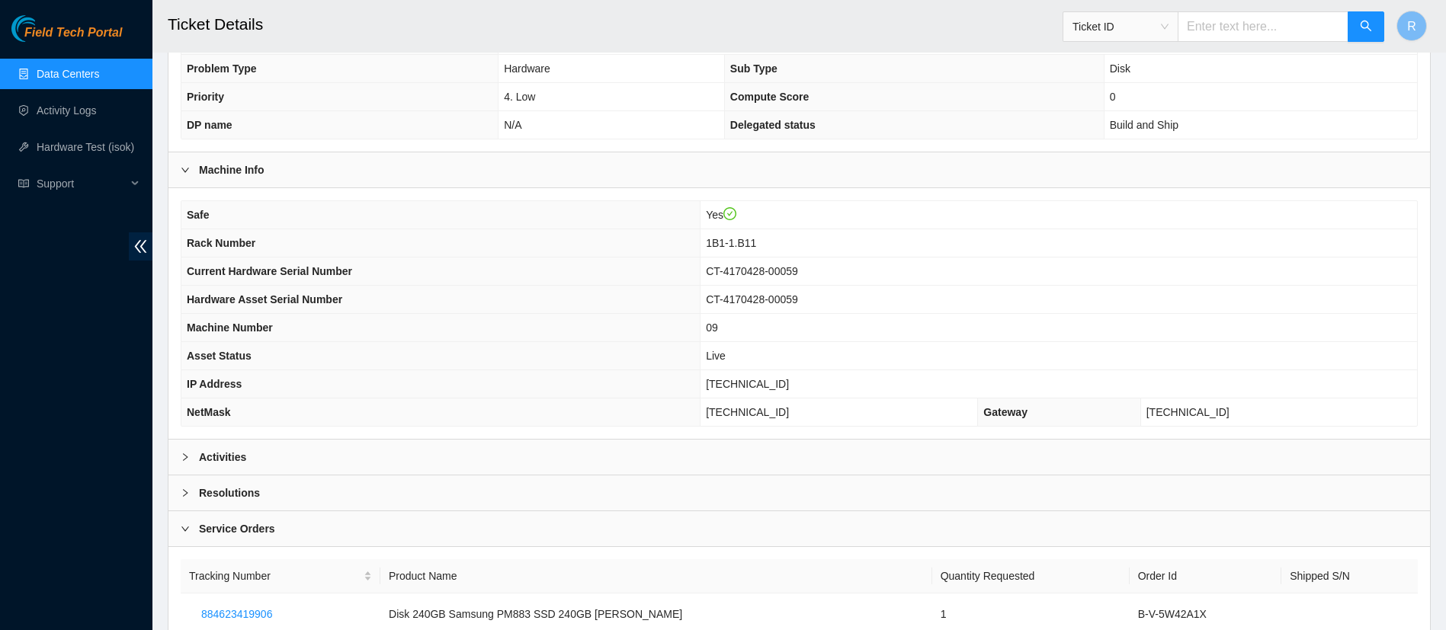
scroll to position [438, 0]
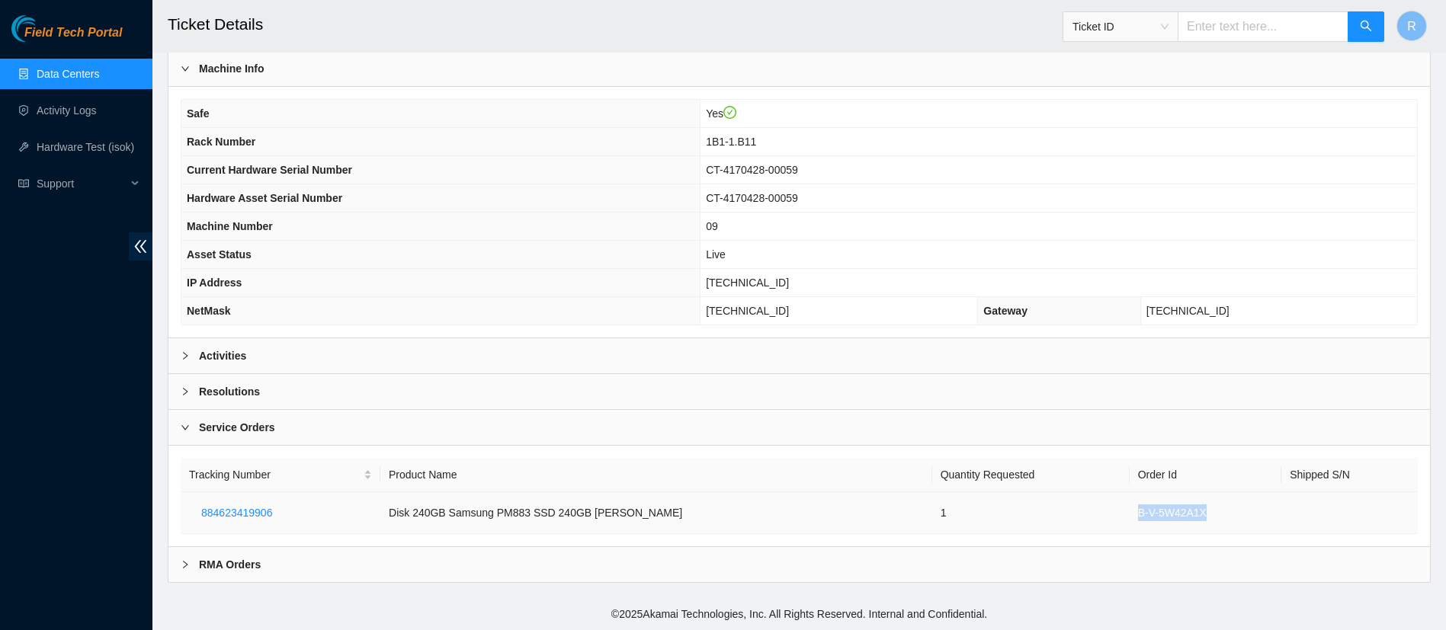
drag, startPoint x: 1196, startPoint y: 515, endPoint x: 1093, endPoint y: 522, distance: 103.9
click at [1093, 522] on tr "884623419906 Disk 240GB Samsung PM883 SSD 240GB [PERSON_NAME] 1 B-V-5W42A1X" at bounding box center [799, 513] width 1237 height 42
copy tr "B-V-5W42A1X"
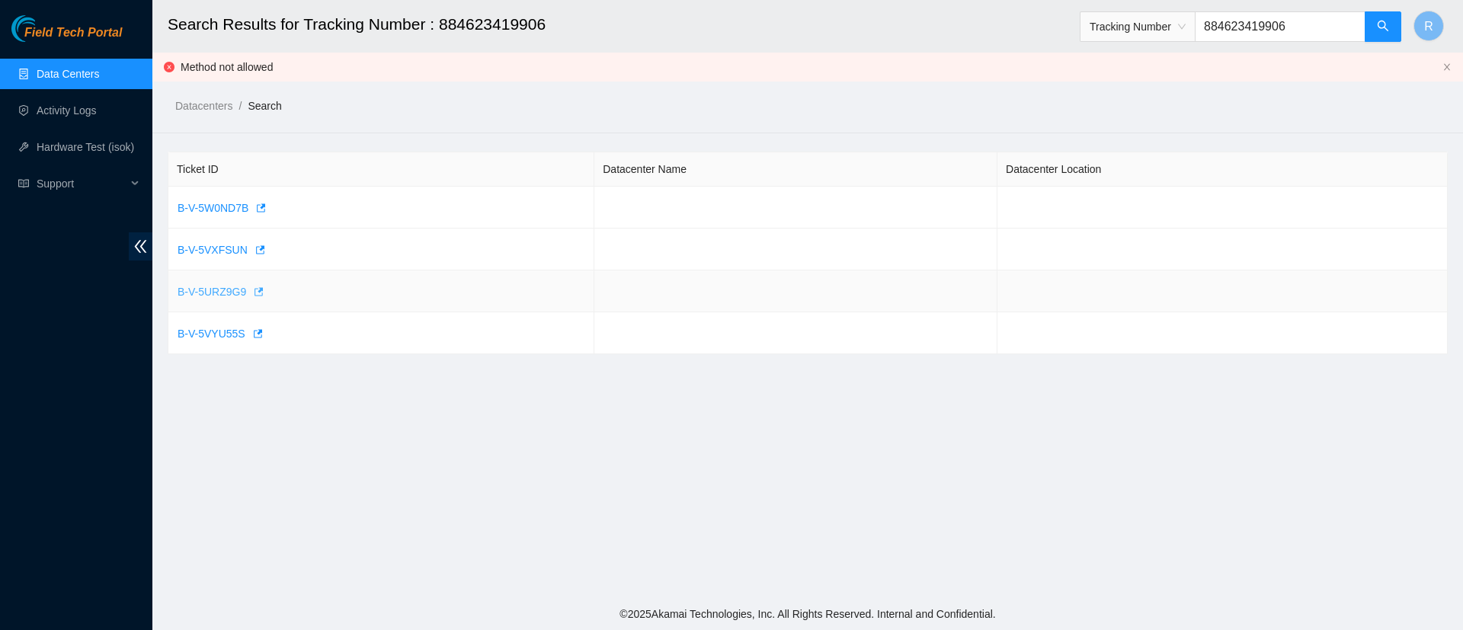
click at [203, 287] on span "B-V-5URZ9G9" at bounding box center [212, 291] width 69 height 17
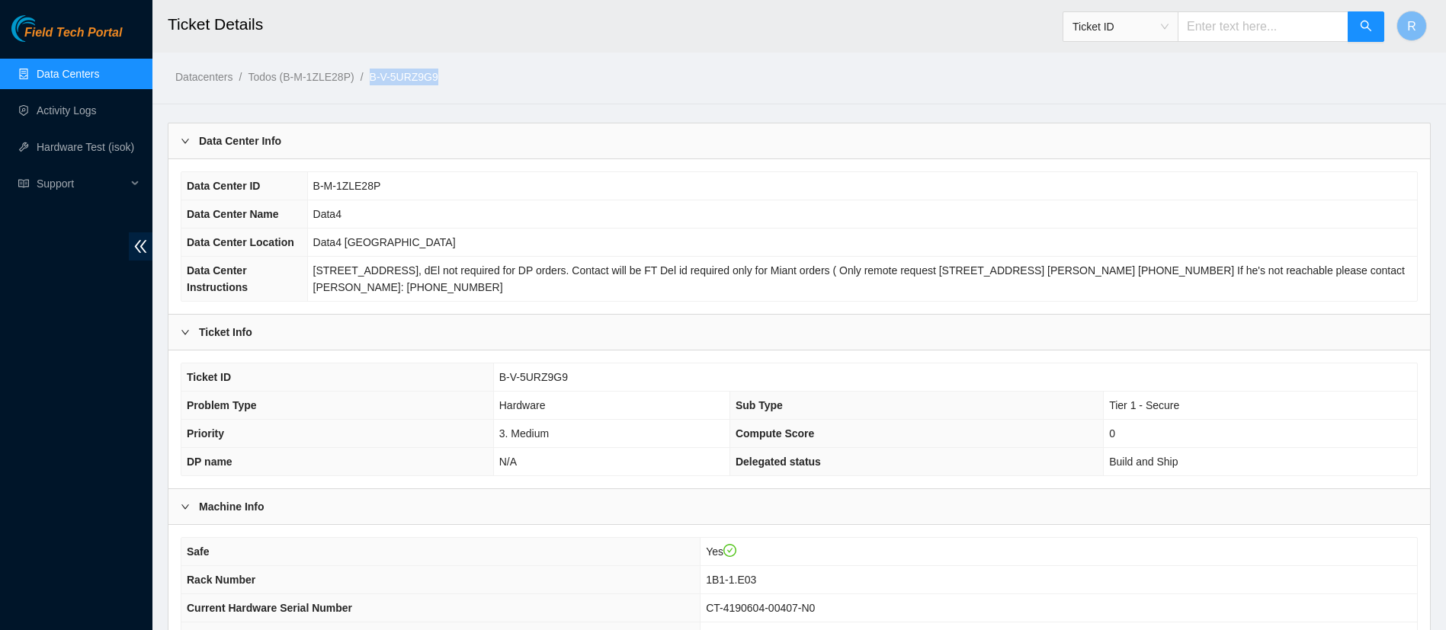
drag, startPoint x: 446, startPoint y: 84, endPoint x: 370, endPoint y: 74, distance: 76.1
click at [370, 74] on ol "Datacenters / Todos (B-M-1ZLE28P) / B-V-5URZ9G9 /" at bounding box center [648, 77] width 947 height 17
copy link "B-V-5URZ9G9"
drag, startPoint x: 577, startPoint y: 386, endPoint x: 499, endPoint y: 373, distance: 78.7
click at [499, 373] on td "B-V-5URZ9G9" at bounding box center [955, 377] width 924 height 28
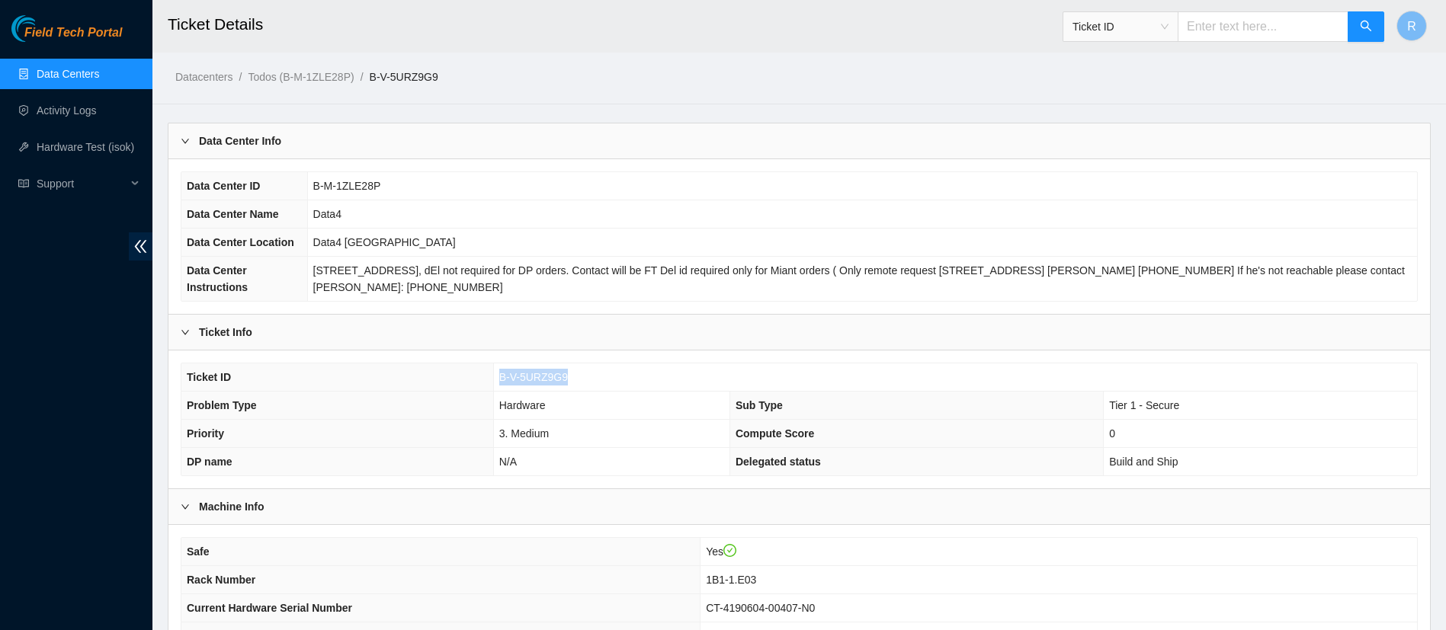
copy span "B-V-5URZ9G9"
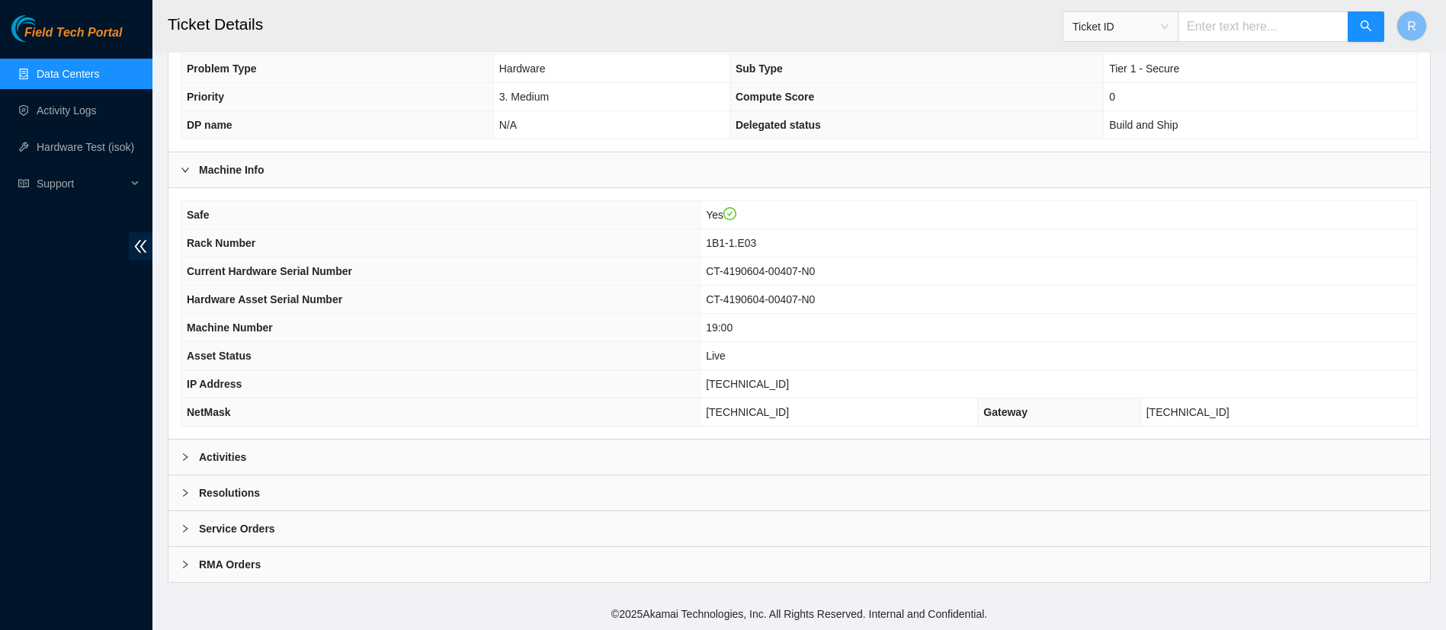
click at [983, 529] on div "Service Orders" at bounding box center [798, 528] width 1261 height 35
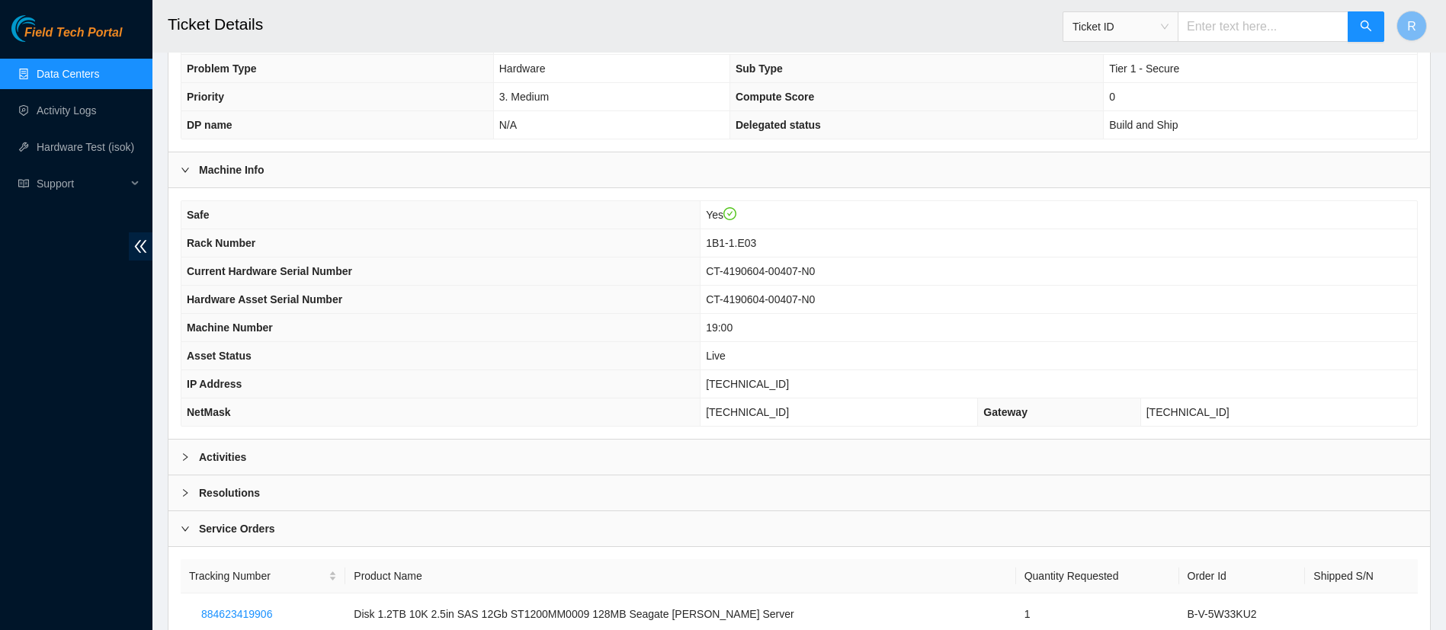
scroll to position [438, 0]
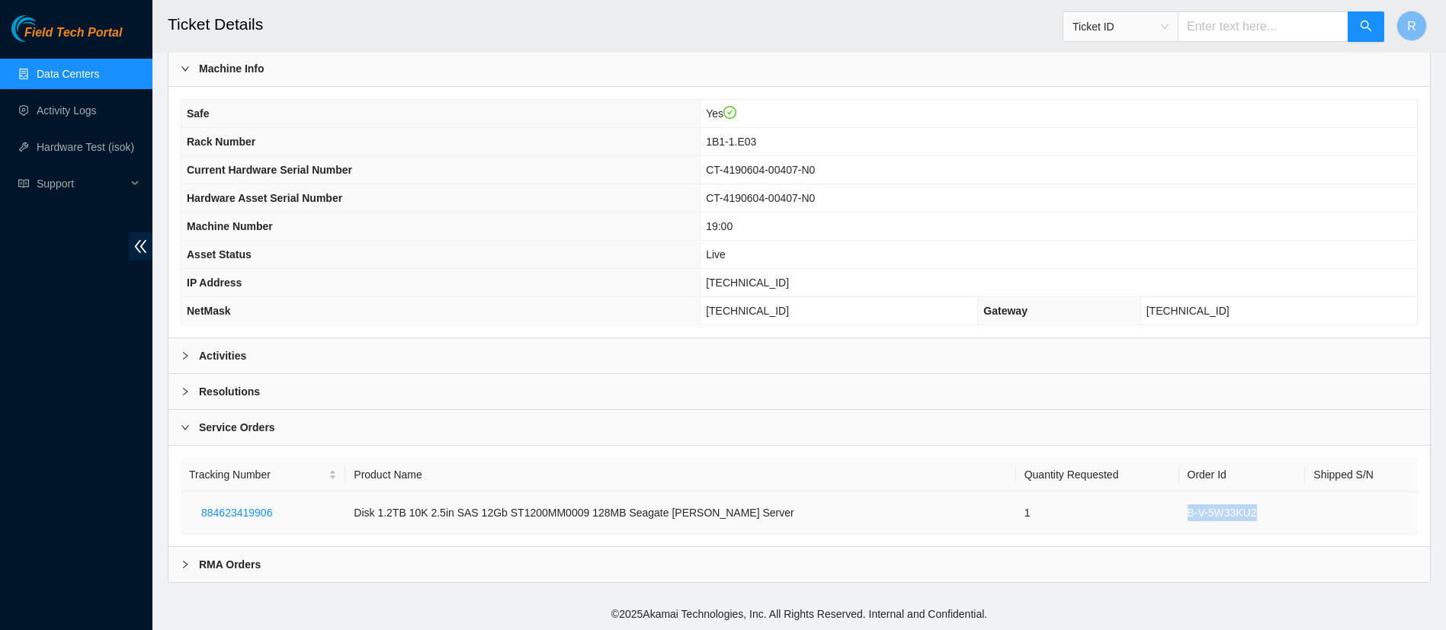
drag, startPoint x: 1247, startPoint y: 512, endPoint x: 1164, endPoint y: 514, distance: 83.1
click at [1179, 514] on td "B-V-5W33KU2" at bounding box center [1242, 513] width 126 height 42
copy td "B-V-5W33KU2"
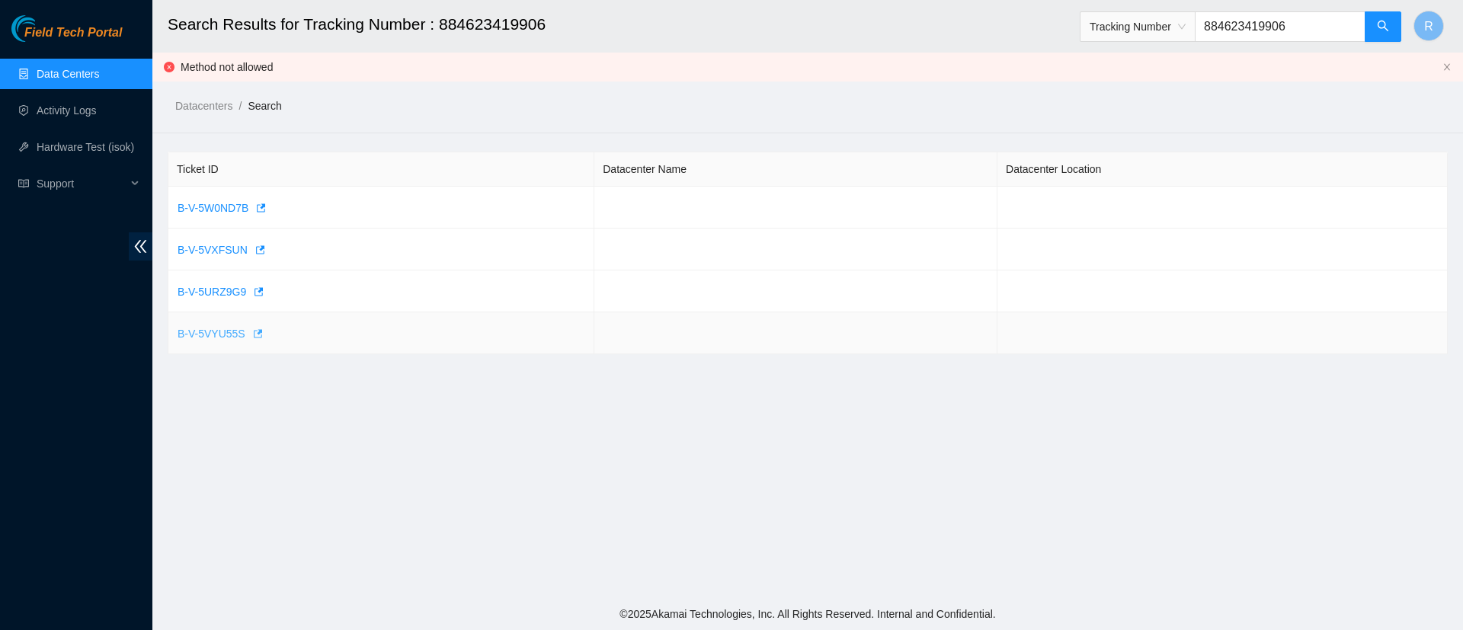
click at [207, 335] on span "B-V-5VYU55S" at bounding box center [212, 333] width 68 height 17
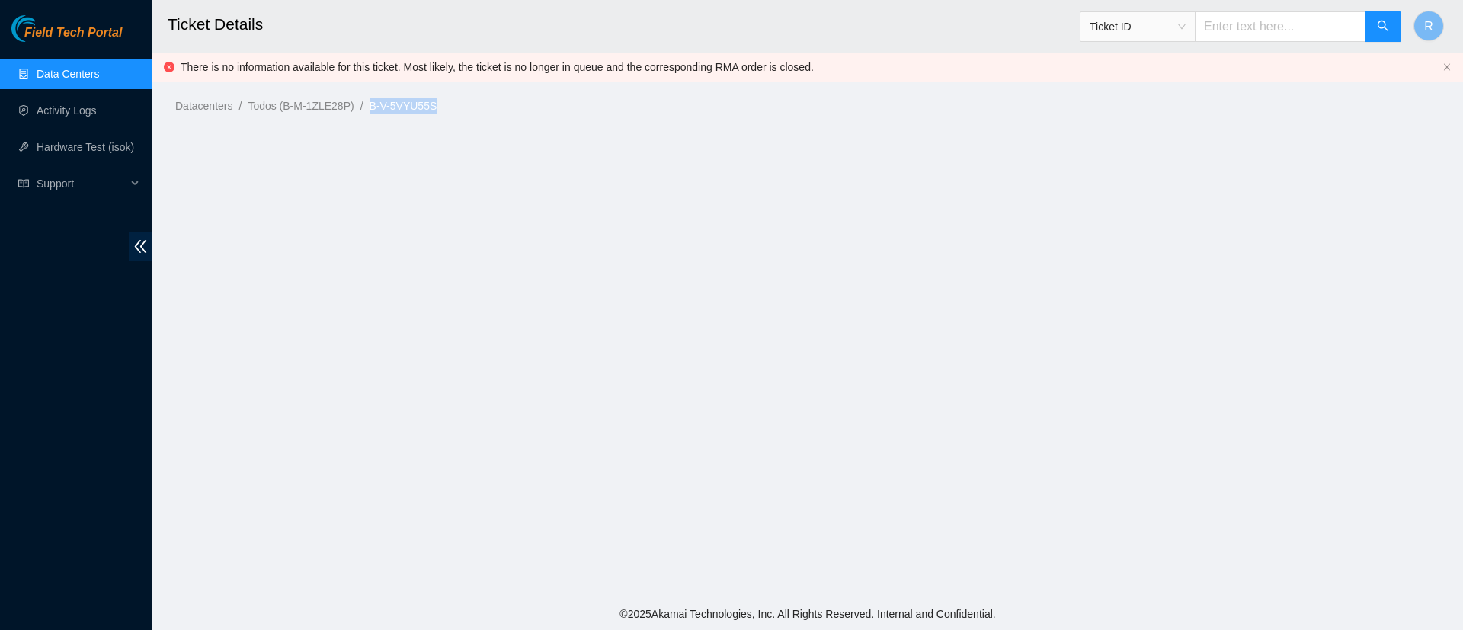
drag, startPoint x: 444, startPoint y: 105, endPoint x: 373, endPoint y: 108, distance: 70.9
click at [373, 108] on ol "Datacenters / Todos (B-M-1ZLE28P) / B-V-5VYU55S /" at bounding box center [655, 106] width 960 height 17
copy link "B-V-5VYU55S"
click at [1186, 24] on span "Ticket ID" at bounding box center [1138, 26] width 96 height 23
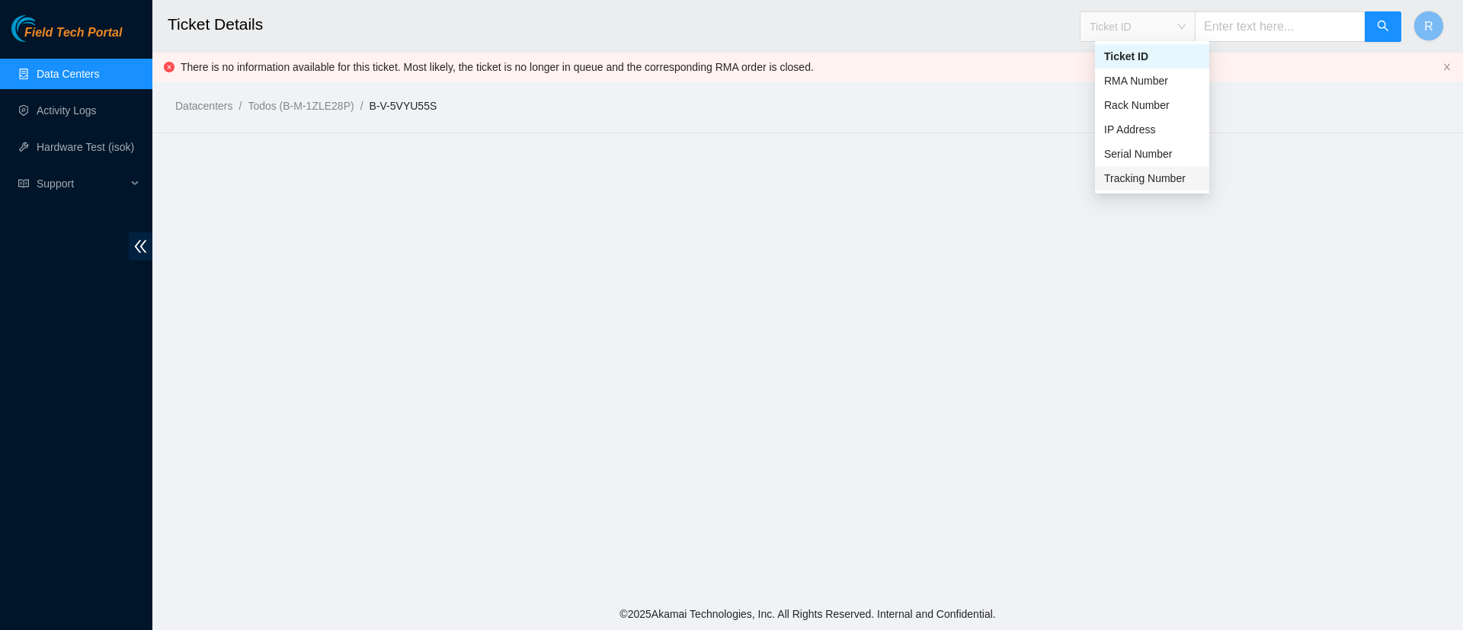
click at [1143, 182] on div "Tracking Number" at bounding box center [1152, 178] width 96 height 17
click at [1268, 26] on input "text" at bounding box center [1280, 26] width 171 height 30
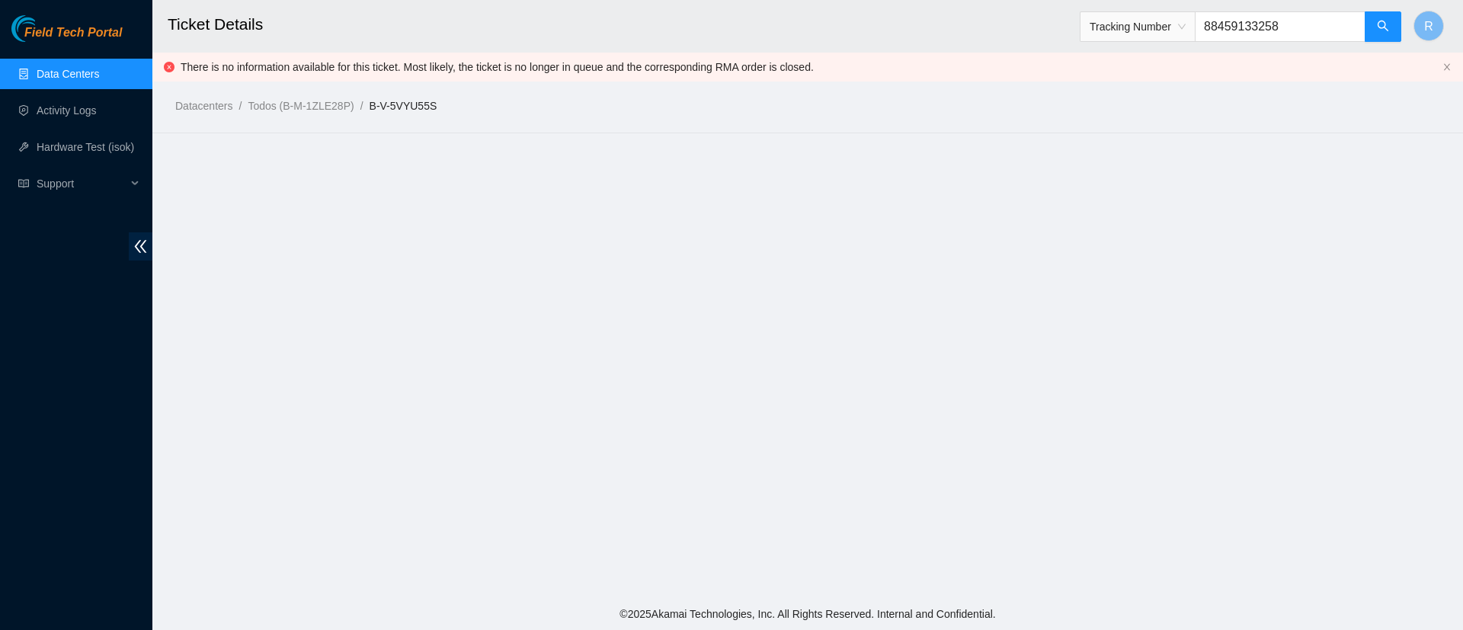
type input "884591332588"
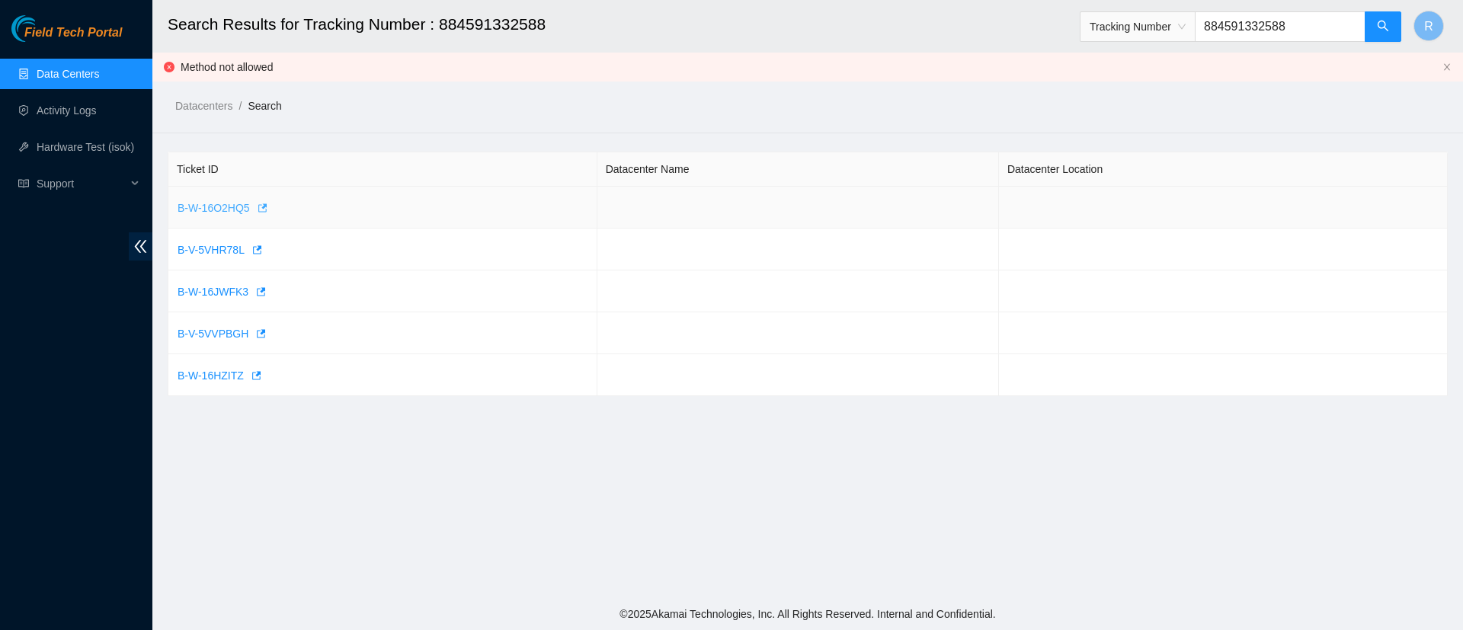
click at [207, 210] on span "B-W-16O2HQ5" at bounding box center [214, 208] width 72 height 17
click at [207, 253] on span "B-V-5VHR78L" at bounding box center [211, 250] width 67 height 17
click at [222, 287] on span "B-W-16JWFK3" at bounding box center [213, 291] width 71 height 17
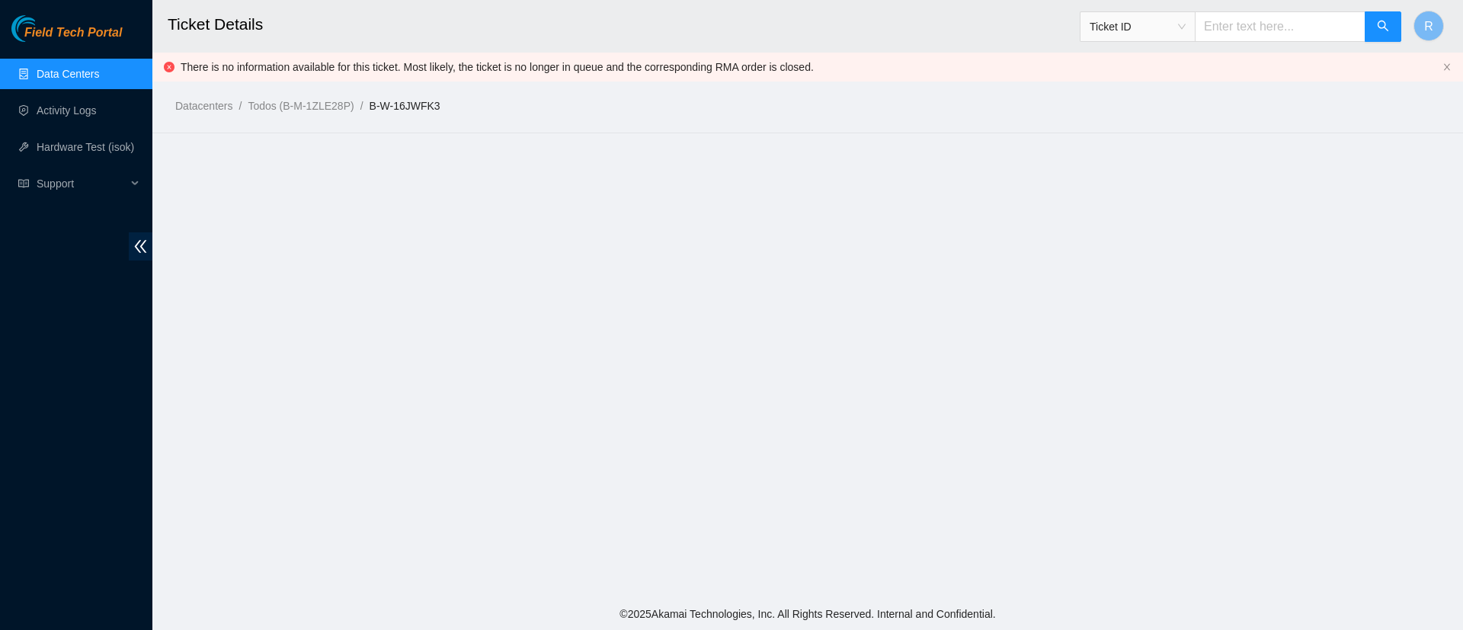
click at [61, 76] on link "Data Centers" at bounding box center [68, 74] width 62 height 12
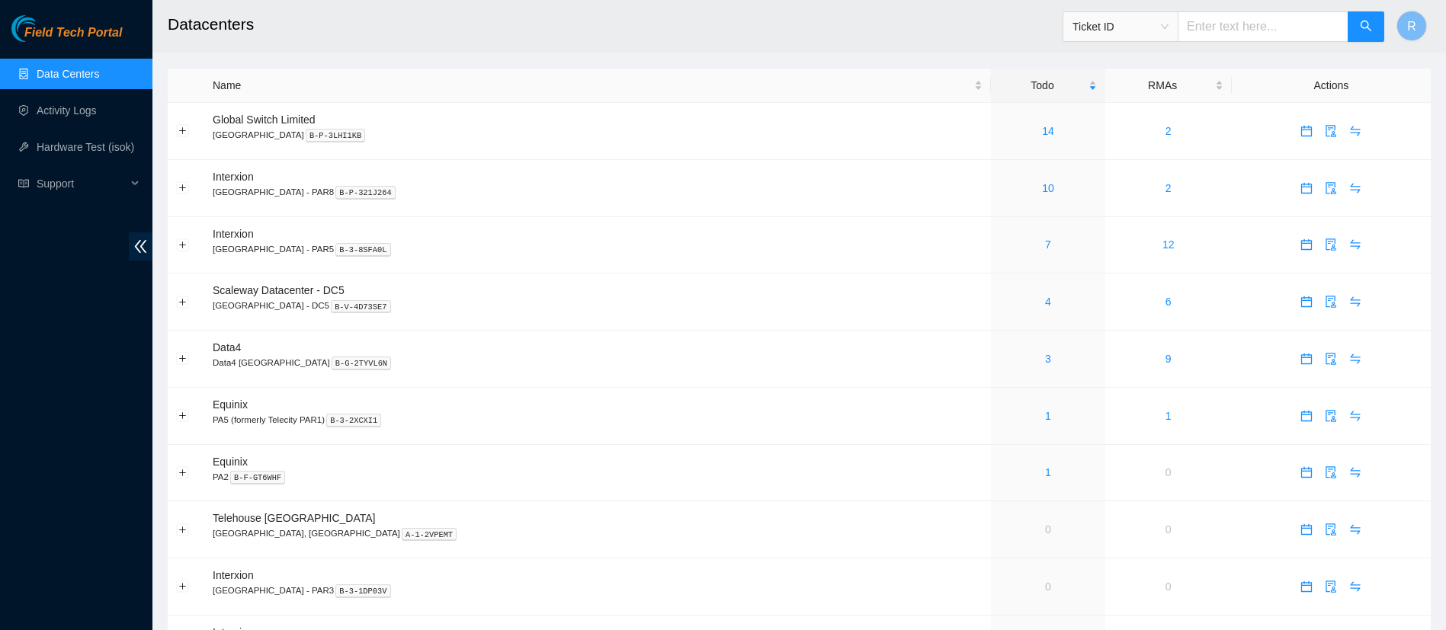
click at [1168, 21] on span "Ticket ID" at bounding box center [1120, 26] width 96 height 23
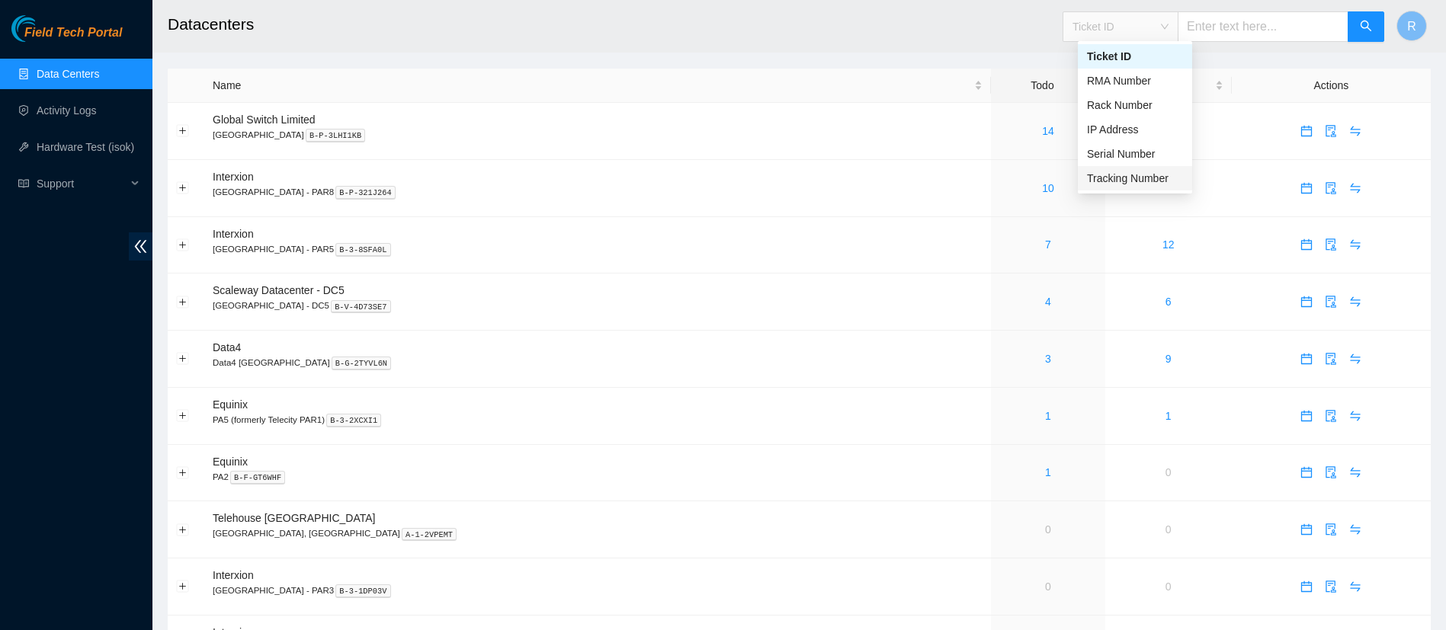
click at [1135, 181] on div "Tracking Number" at bounding box center [1135, 178] width 96 height 17
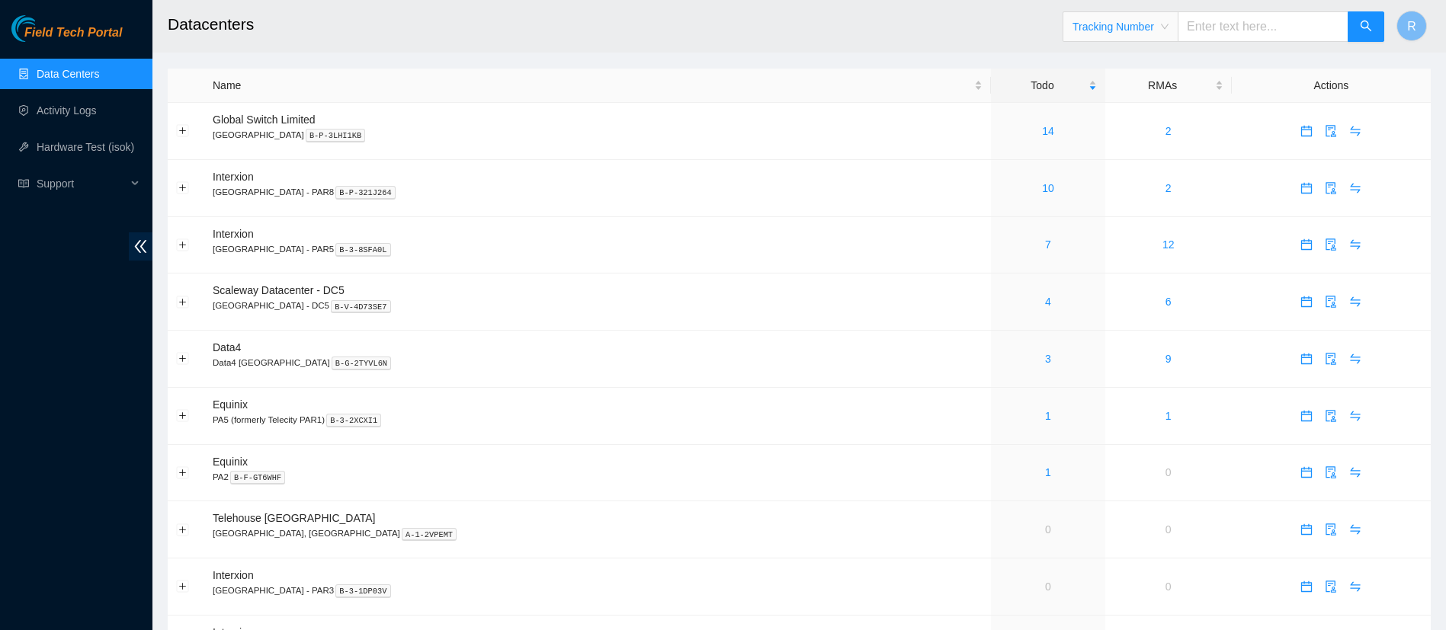
click at [1255, 29] on input "text" at bounding box center [1262, 26] width 171 height 30
type input "884591332588"
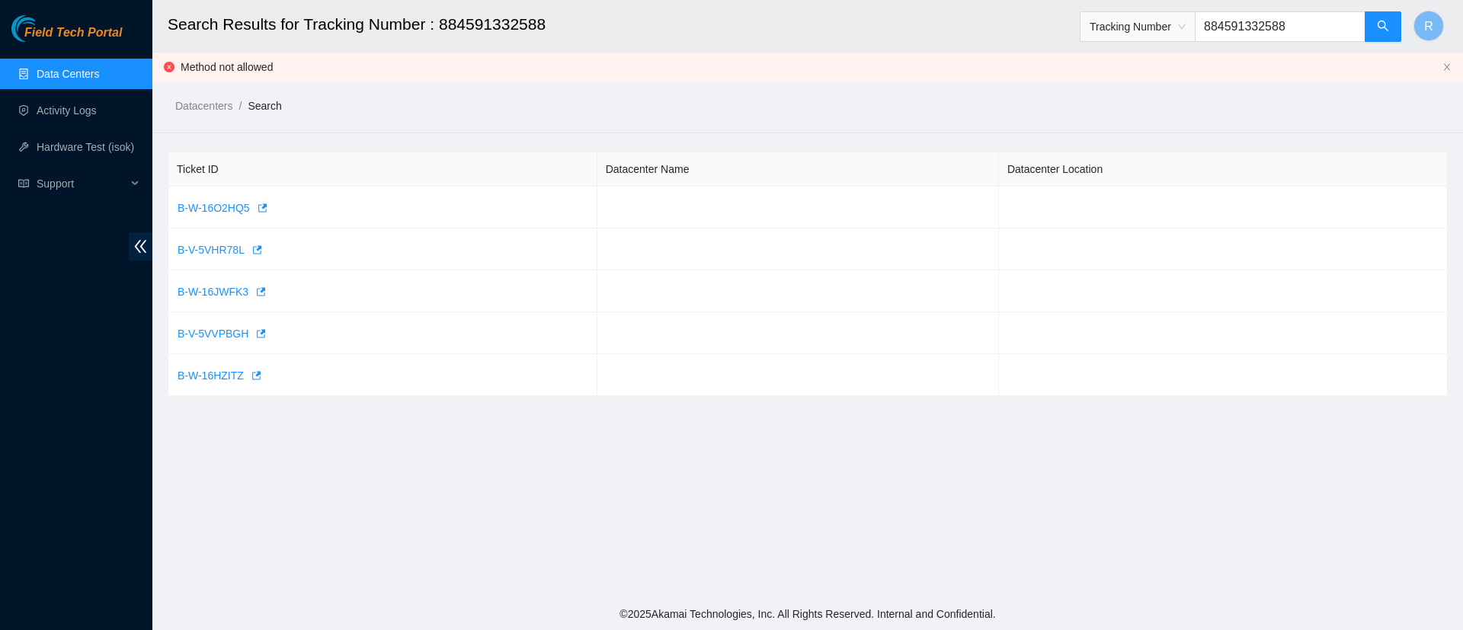
click at [165, 67] on div "Datacenters / Search /" at bounding box center [643, 71] width 983 height 85
click at [229, 213] on span "B-W-16O2HQ5" at bounding box center [214, 208] width 72 height 17
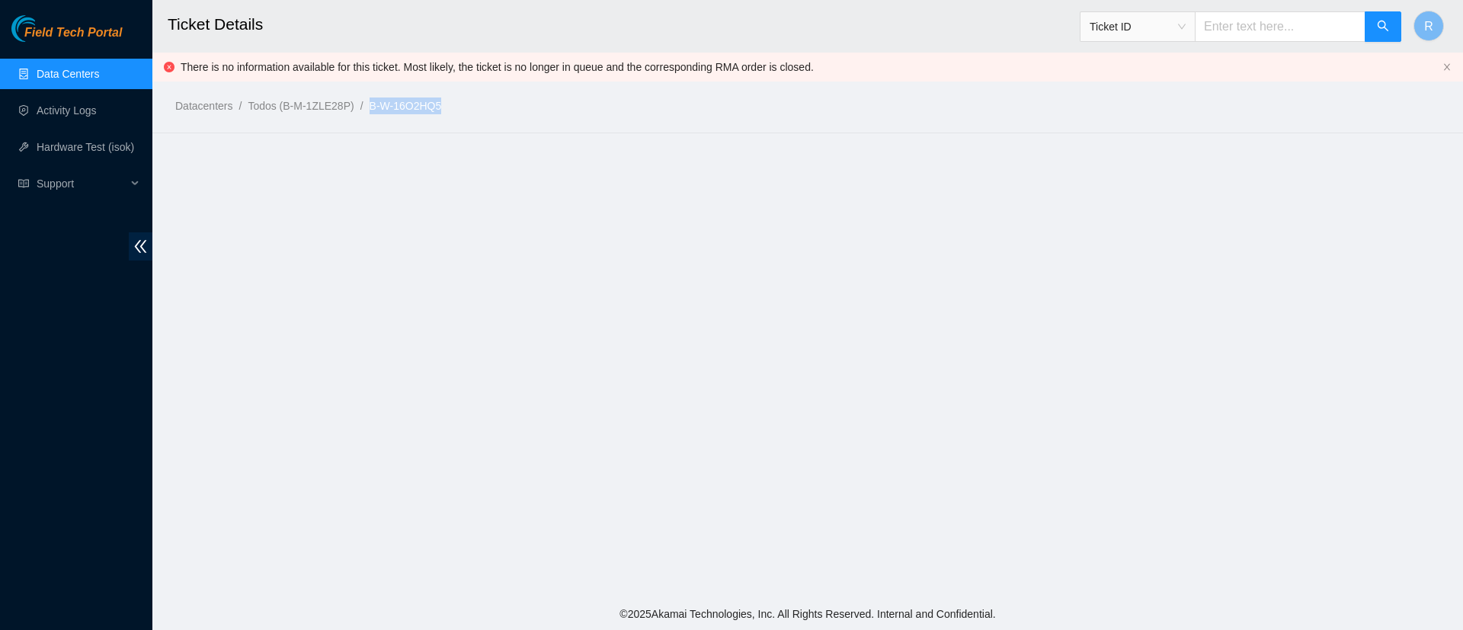
drag, startPoint x: 447, startPoint y: 107, endPoint x: 371, endPoint y: 103, distance: 75.6
click at [371, 103] on ol "Datacenters / Todos (B-M-1ZLE28P) / B-W-16O2HQ5 /" at bounding box center [655, 106] width 960 height 17
copy link "B-W-16O2HQ5"
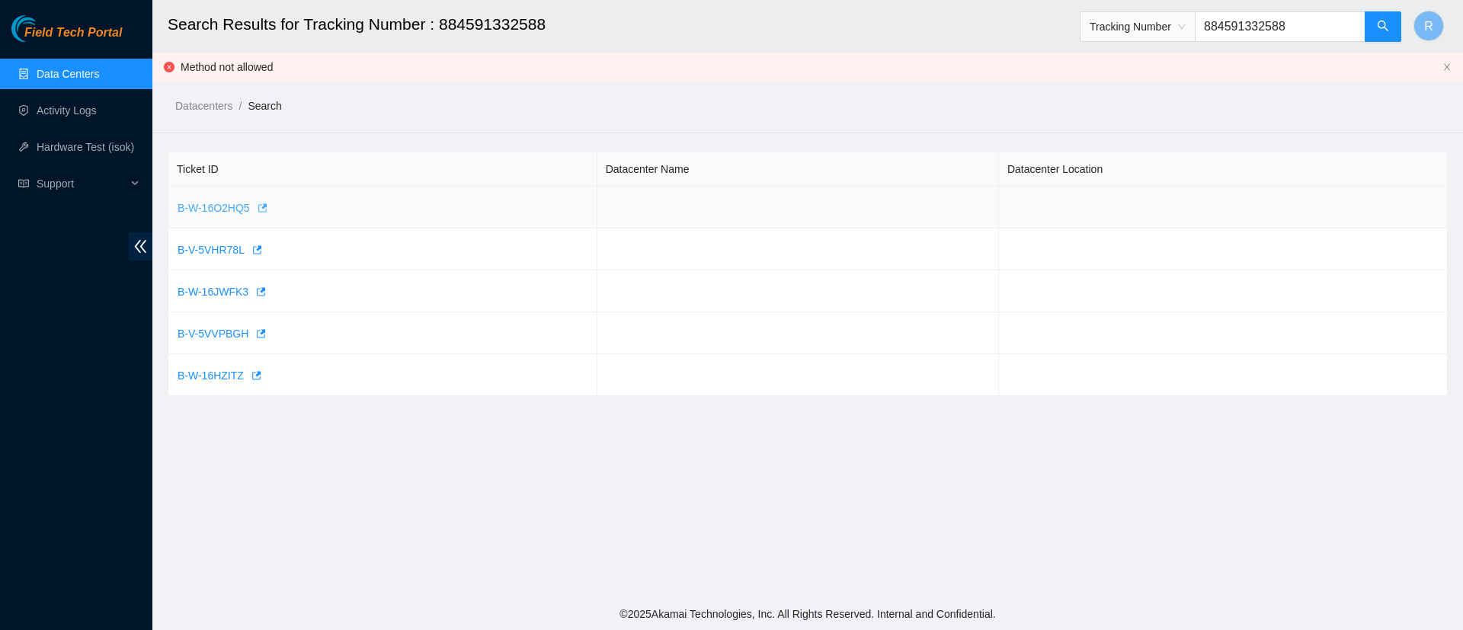
click at [223, 207] on span "B-W-16O2HQ5" at bounding box center [214, 208] width 72 height 17
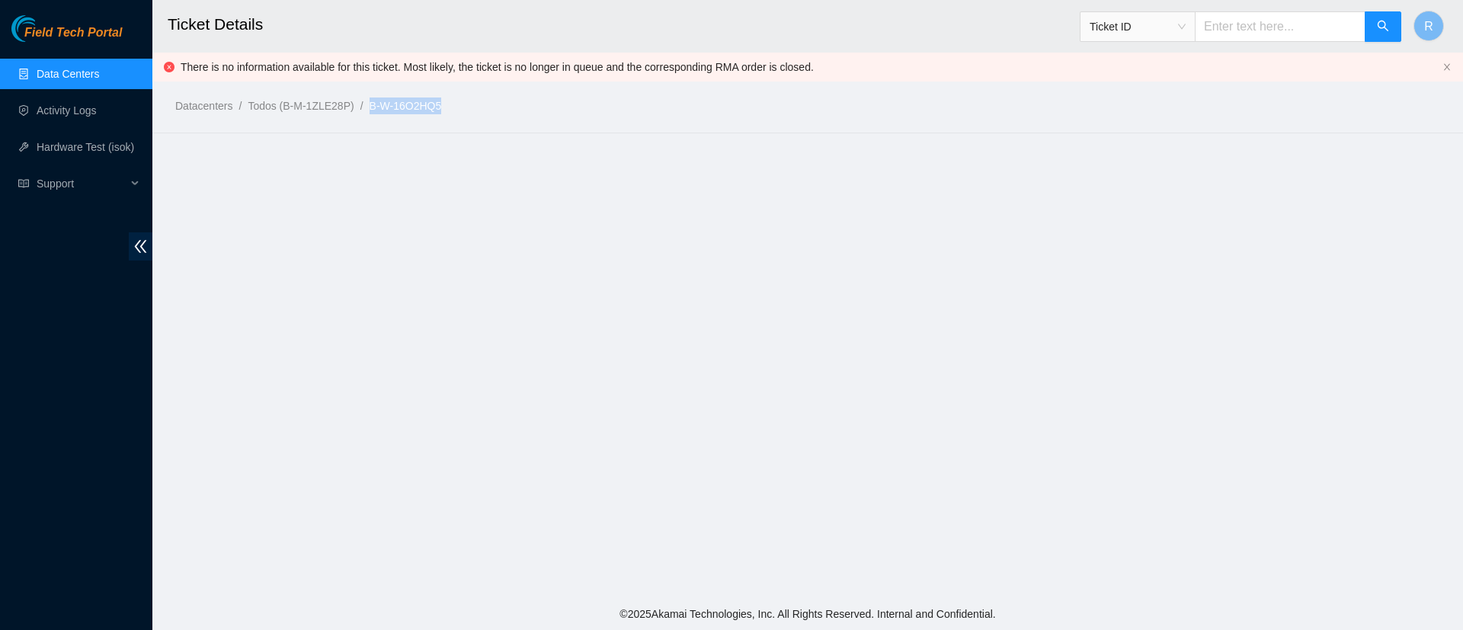
drag, startPoint x: 454, startPoint y: 101, endPoint x: 371, endPoint y: 104, distance: 83.1
click at [371, 104] on ol "Datacenters / Todos (B-M-1ZLE28P) / B-W-16O2HQ5 /" at bounding box center [655, 106] width 960 height 17
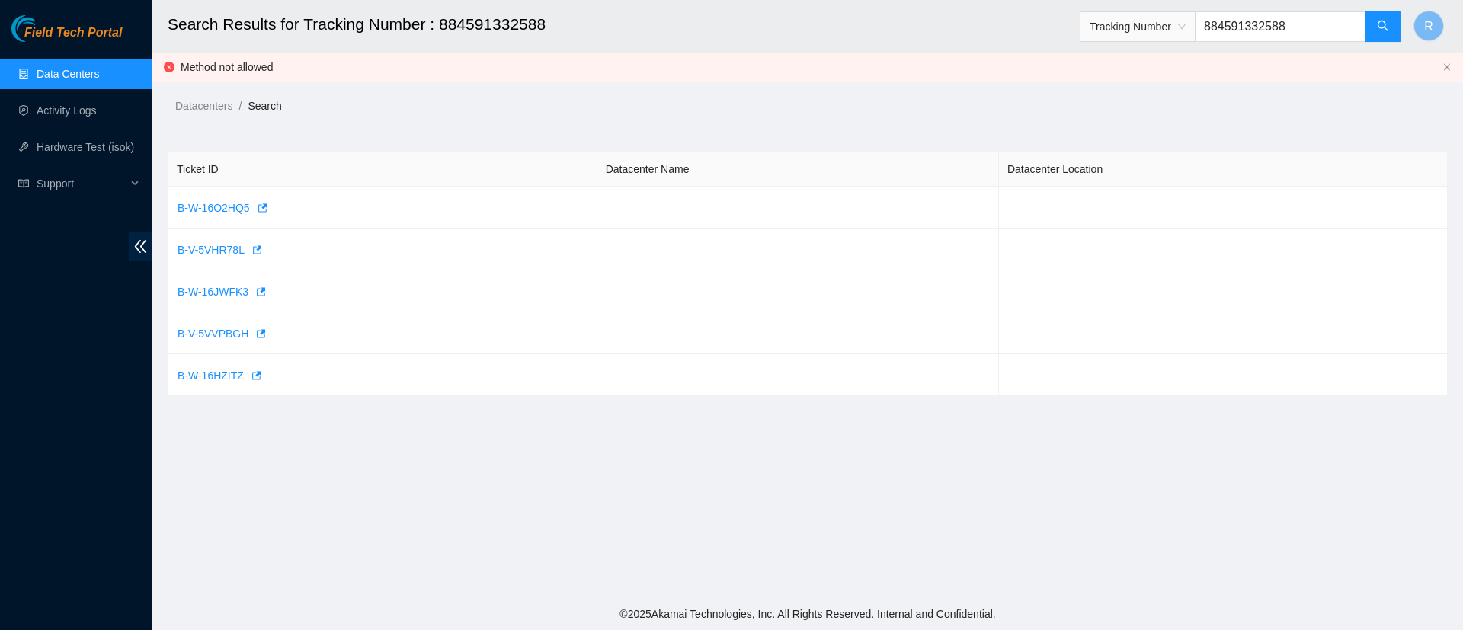
click at [50, 68] on link "Data Centers" at bounding box center [68, 74] width 62 height 12
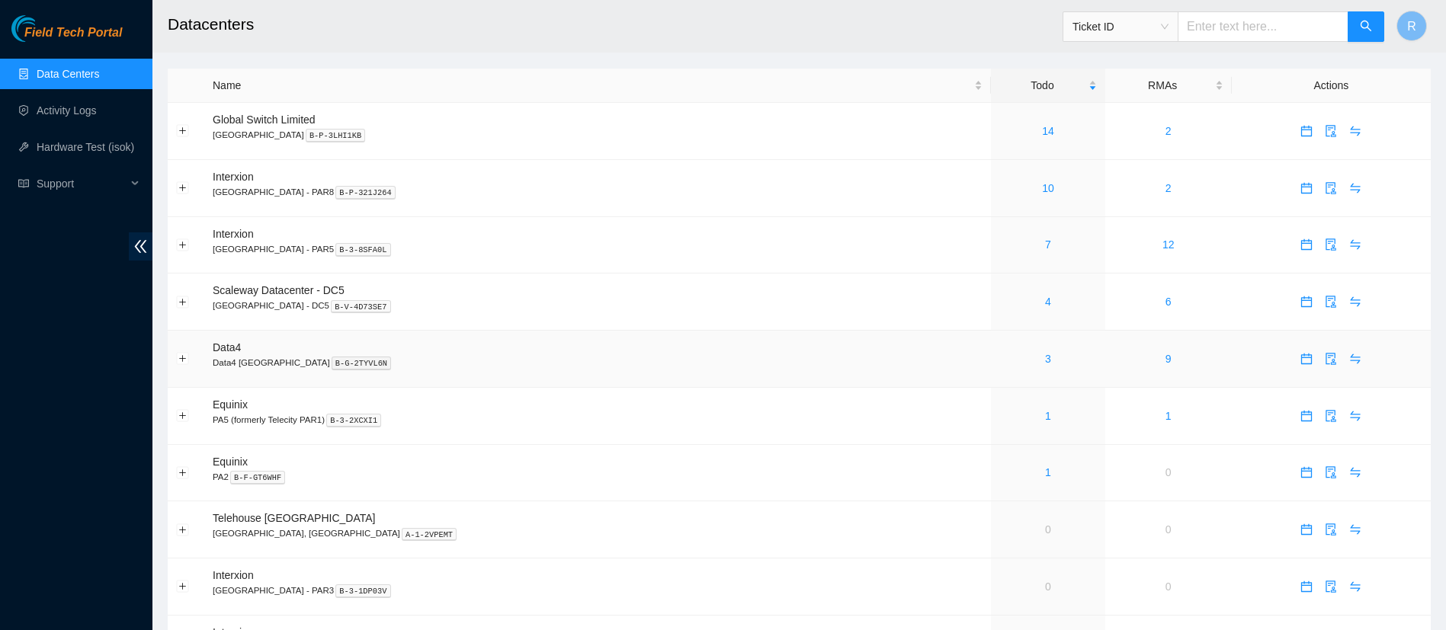
click at [999, 363] on div "3" at bounding box center [1047, 359] width 97 height 17
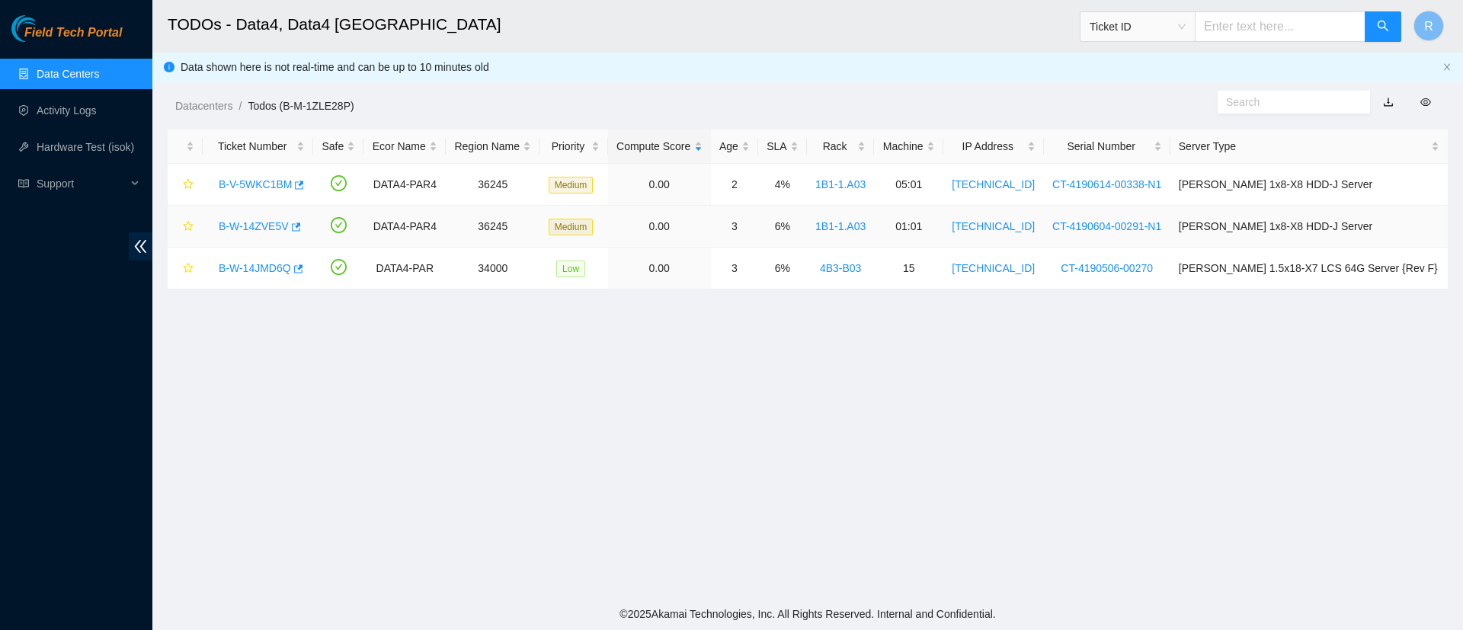
click at [262, 225] on link "B-W-14ZVE5V" at bounding box center [254, 226] width 70 height 12
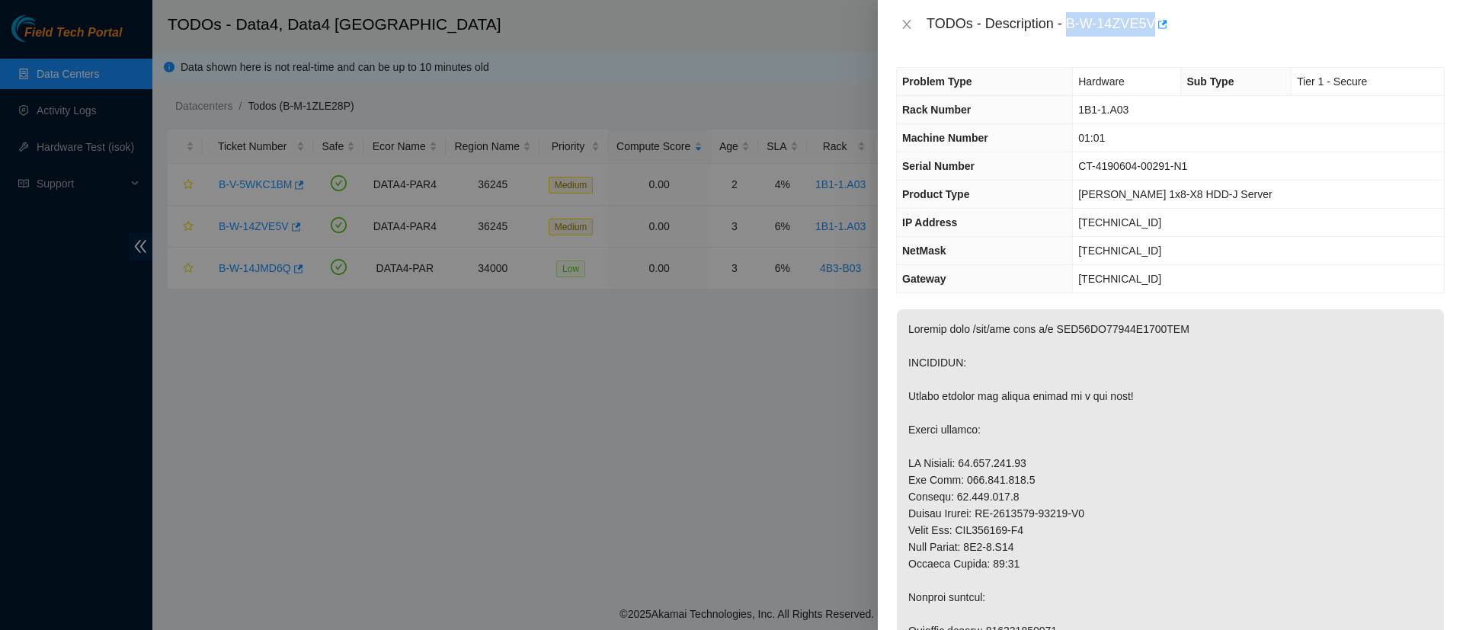
drag, startPoint x: 1071, startPoint y: 24, endPoint x: 1153, endPoint y: 28, distance: 82.4
click at [1153, 28] on div "TODOs - Description - B-W-14ZVE5V" at bounding box center [1186, 24] width 518 height 24
click at [62, 66] on div at bounding box center [731, 315] width 1463 height 630
click at [905, 30] on icon "close" at bounding box center [907, 24] width 12 height 12
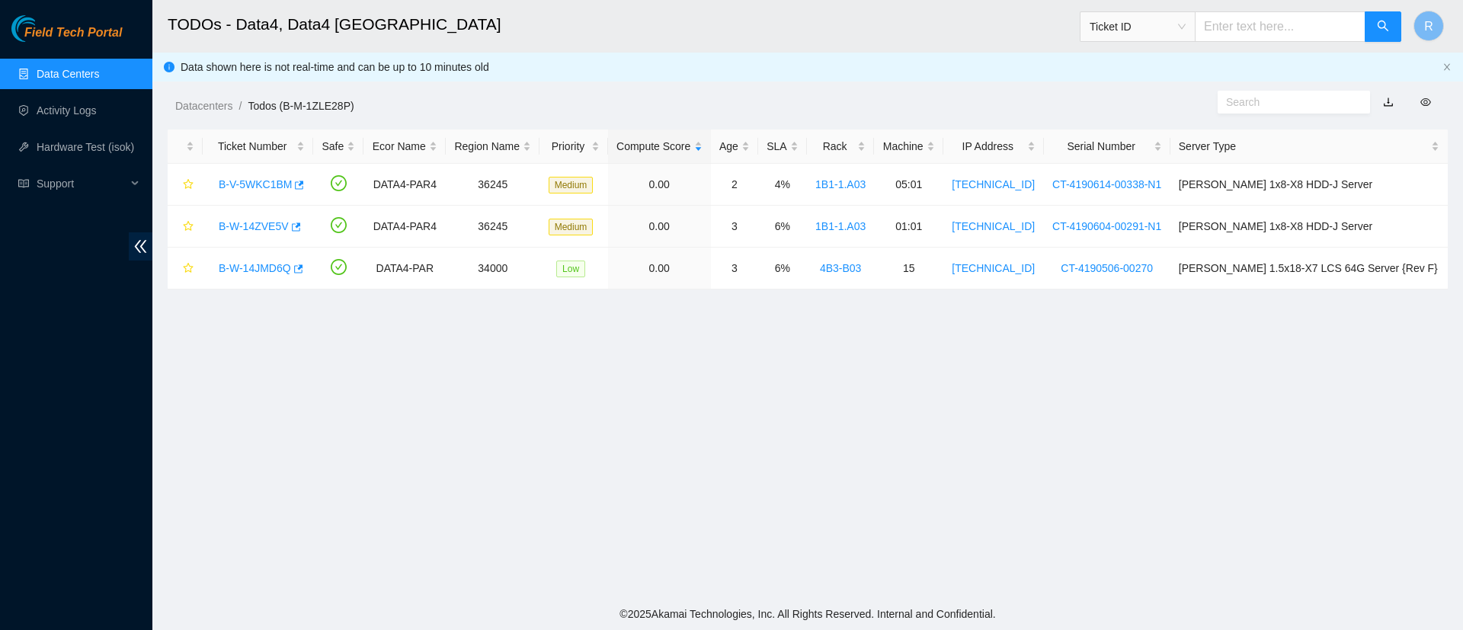
click at [87, 80] on link "Data Centers" at bounding box center [68, 74] width 62 height 12
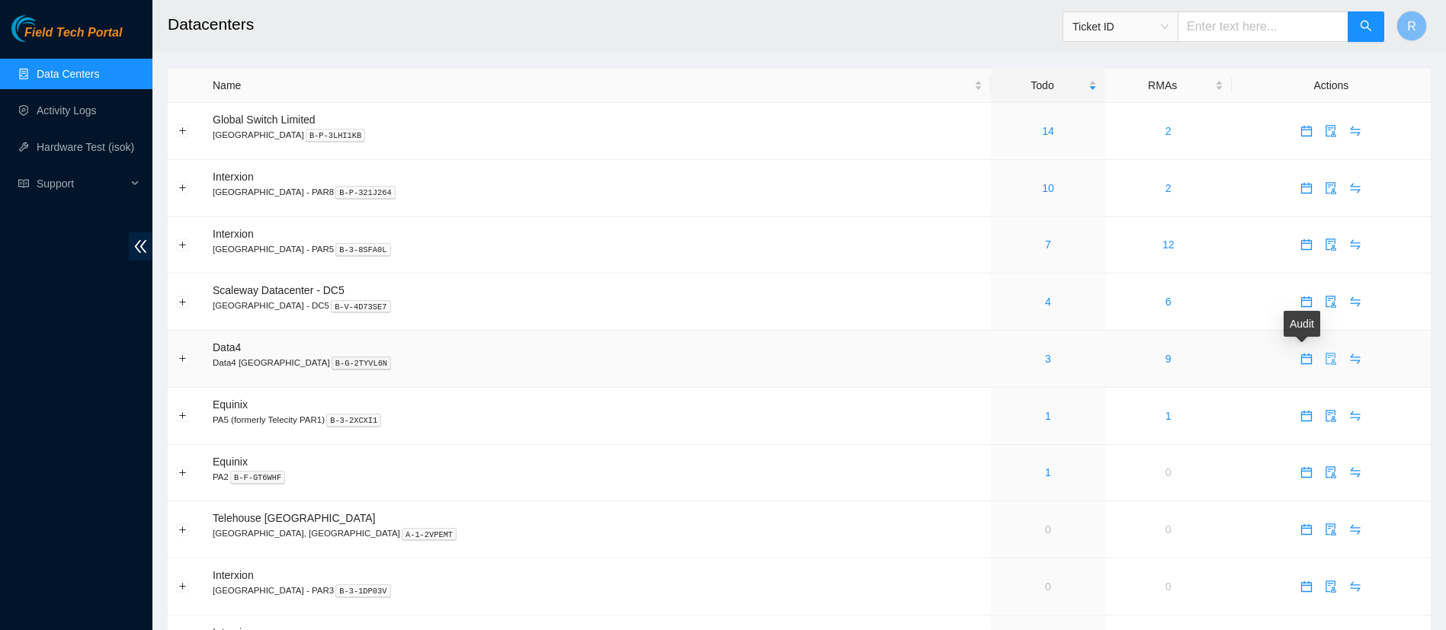
click at [1324, 360] on icon "audit" at bounding box center [1330, 359] width 12 height 12
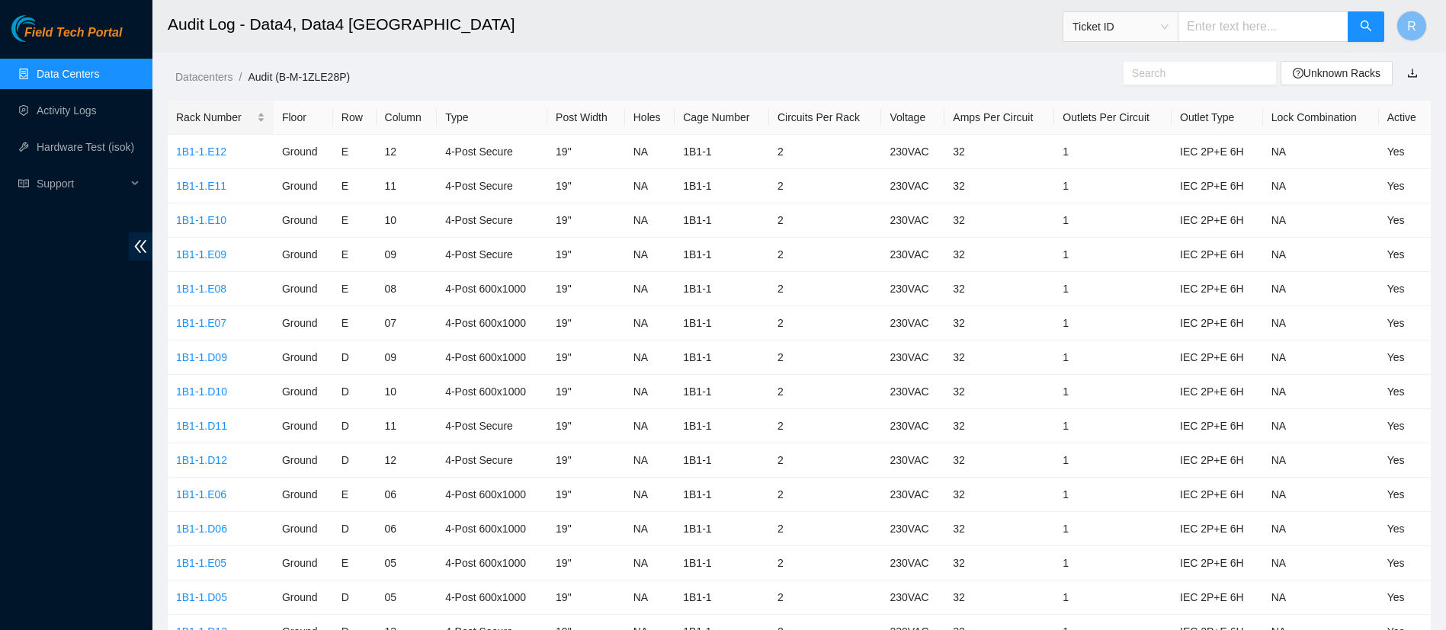
click at [207, 125] on div "Rack Number" at bounding box center [220, 117] width 89 height 17
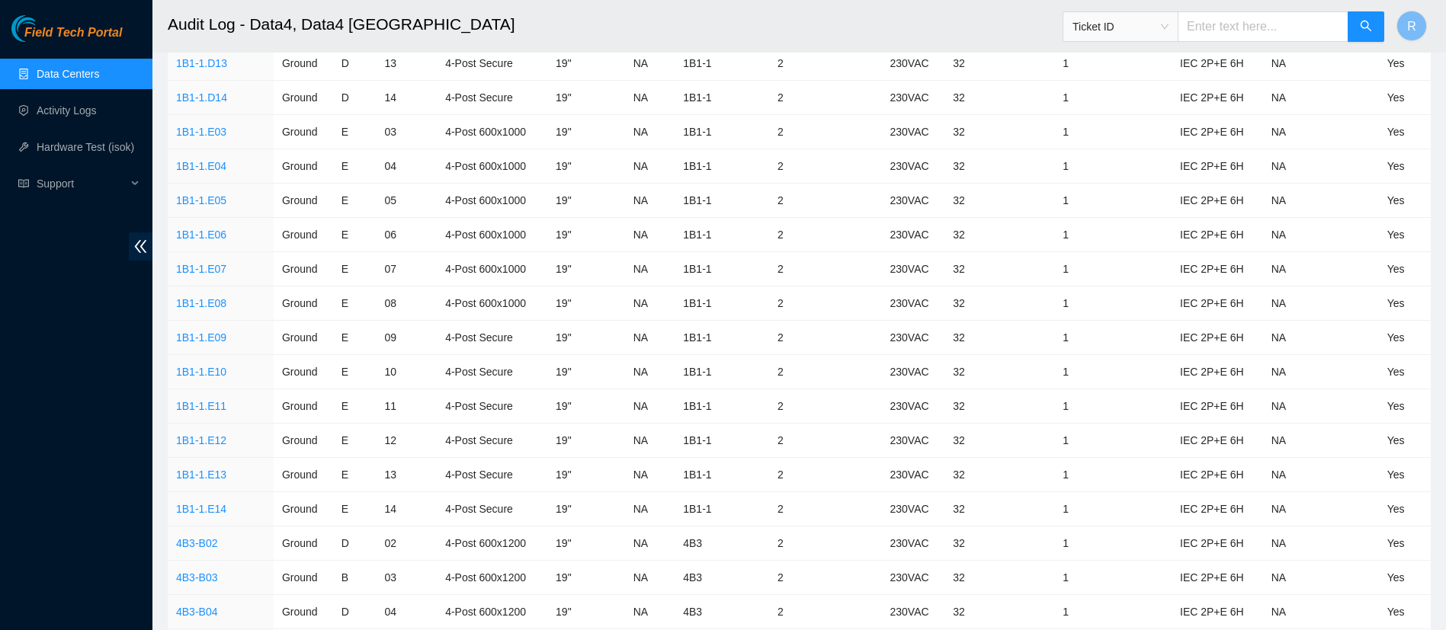
scroll to position [1987, 0]
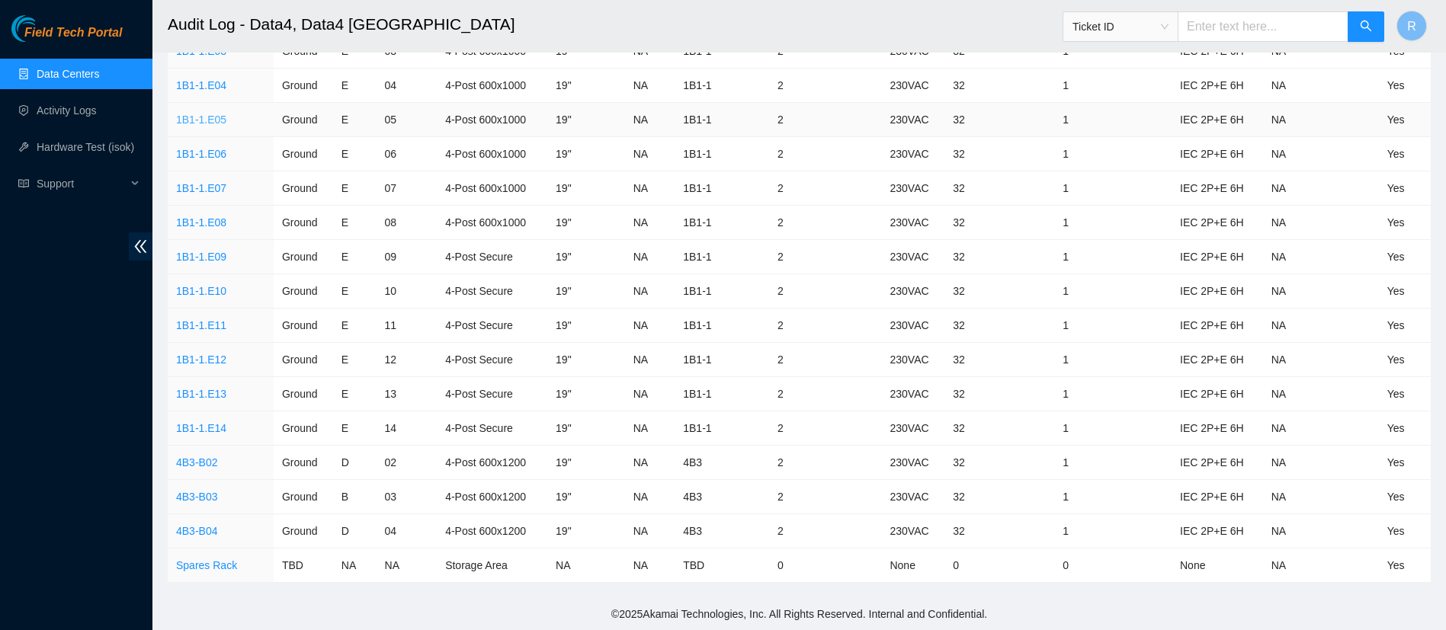
click at [203, 123] on link "1B1-1.E05" at bounding box center [201, 120] width 50 height 12
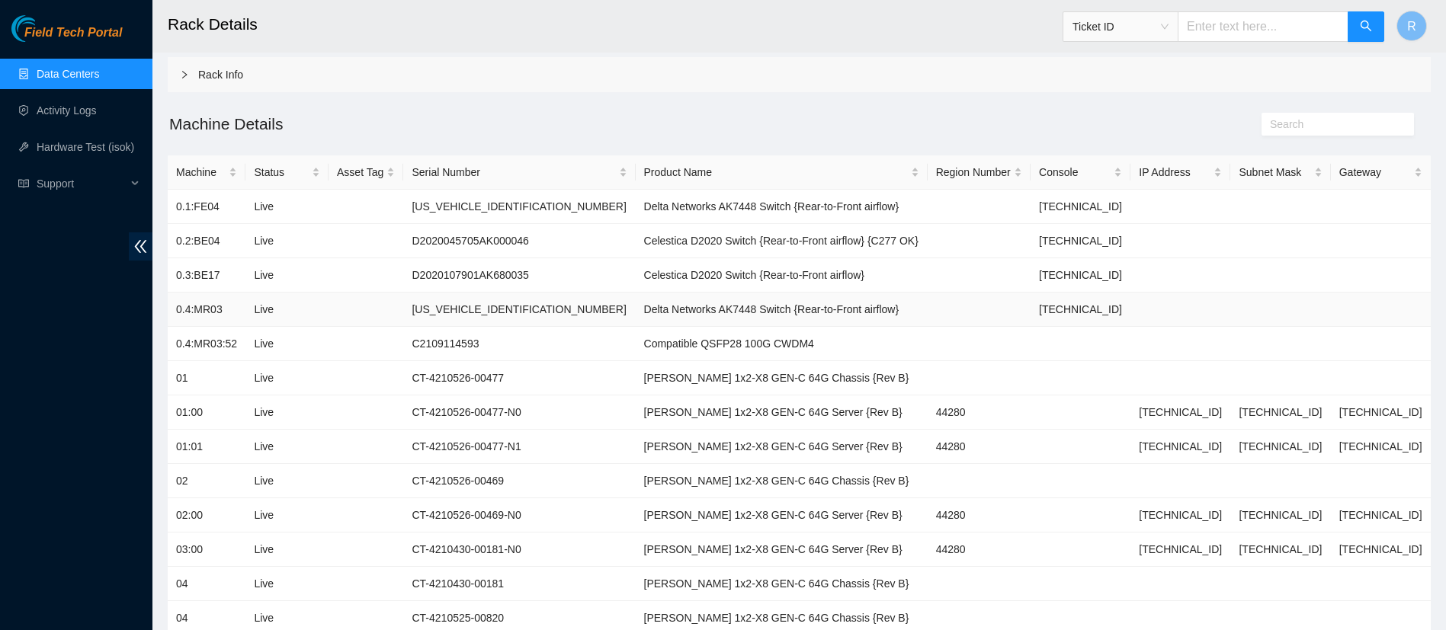
scroll to position [66, 0]
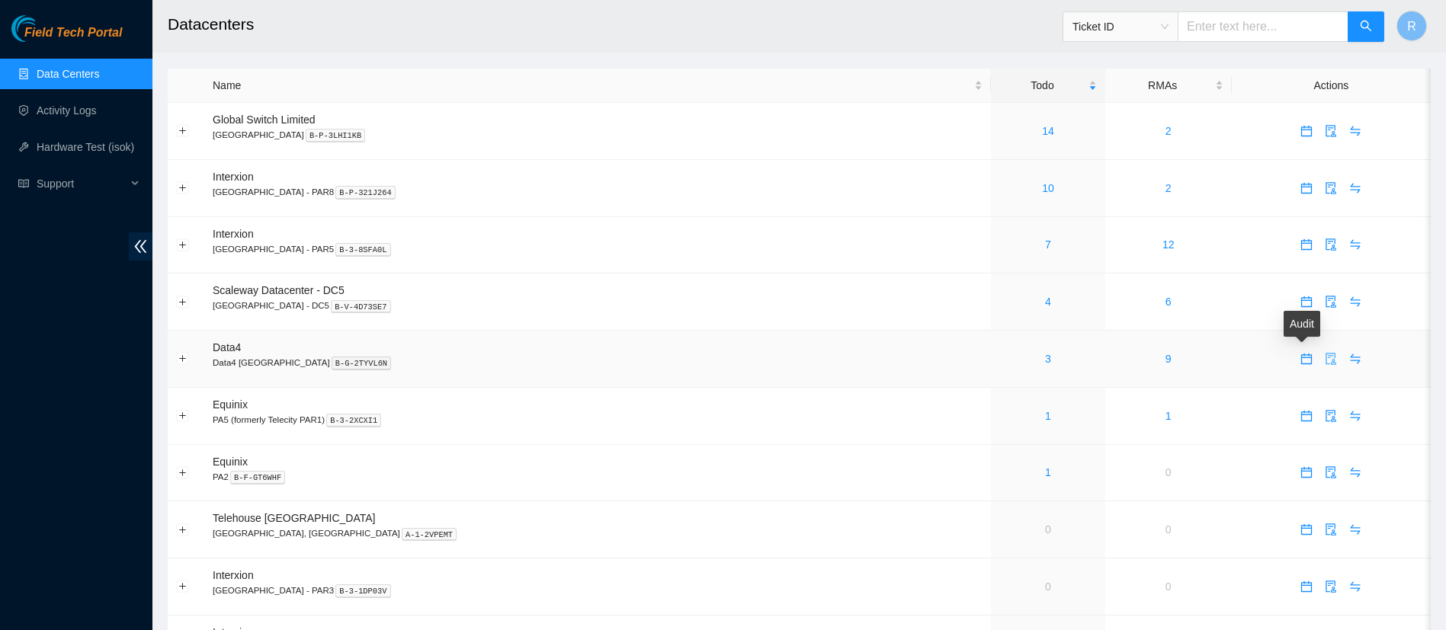
click at [1326, 364] on icon "audit" at bounding box center [1331, 359] width 10 height 12
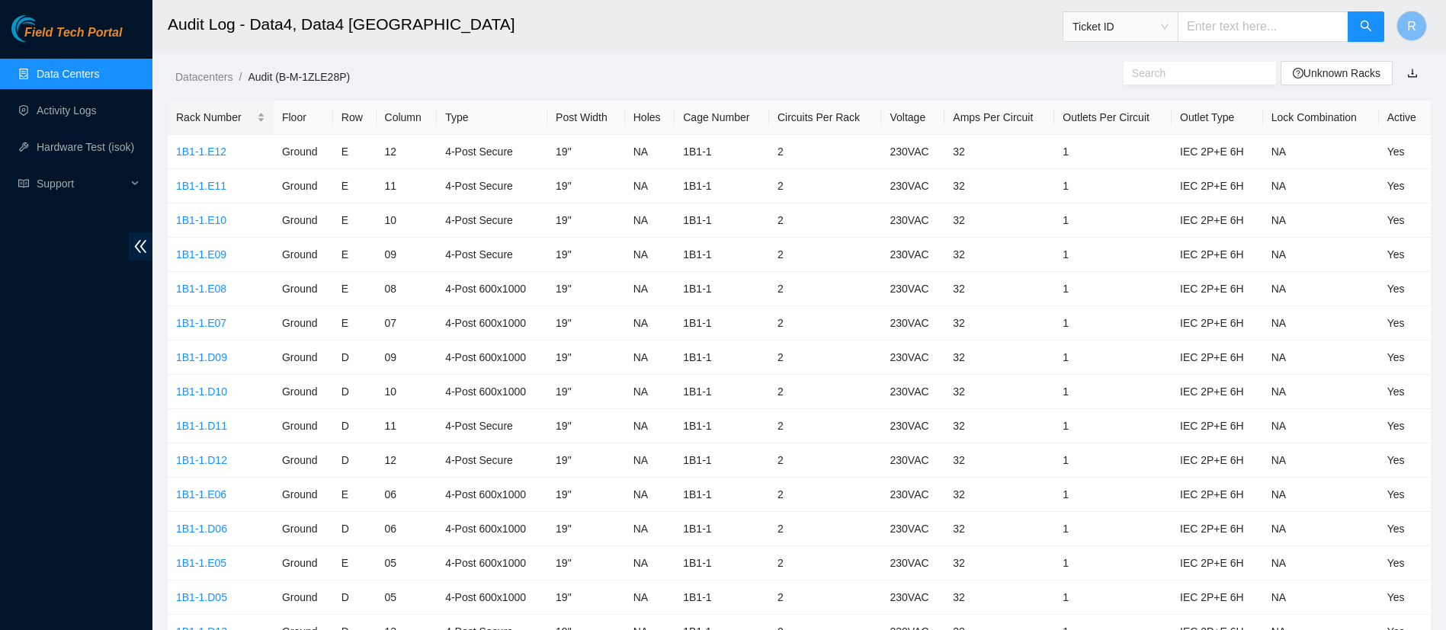
click at [210, 113] on div "Rack Number" at bounding box center [220, 117] width 89 height 17
click at [197, 219] on link "1B1-1.A03" at bounding box center [201, 220] width 50 height 12
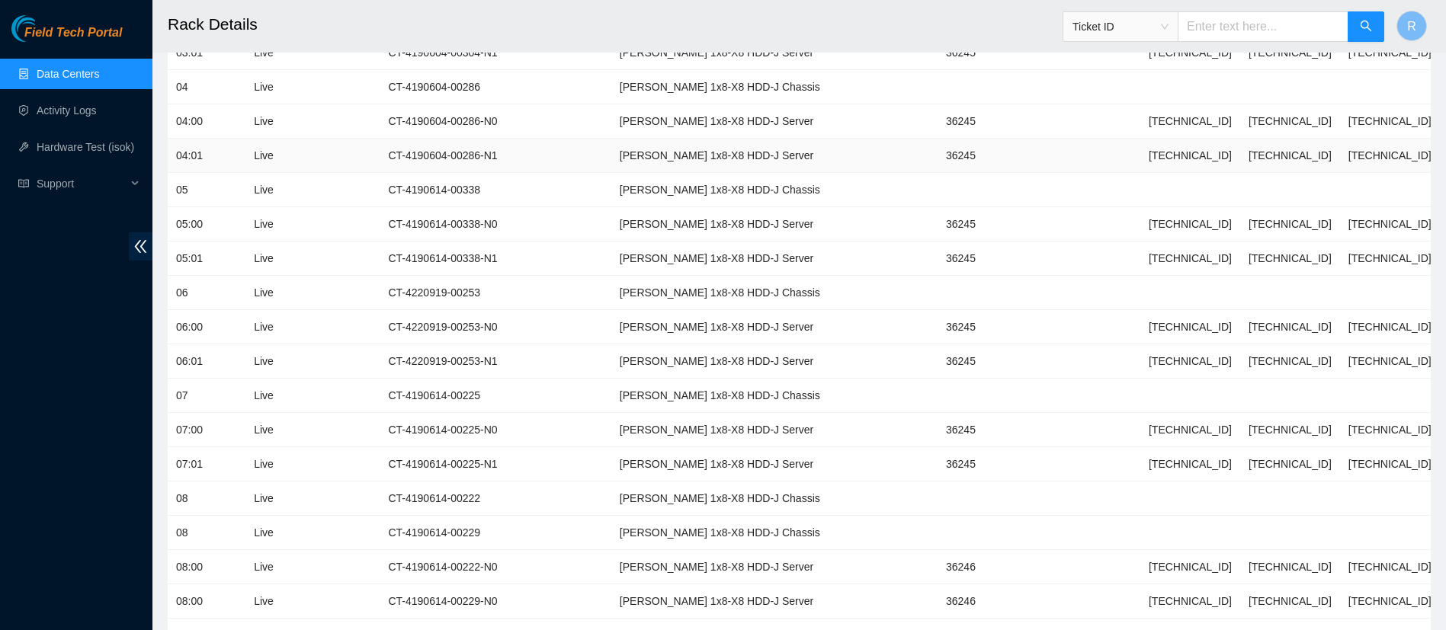
scroll to position [668, 0]
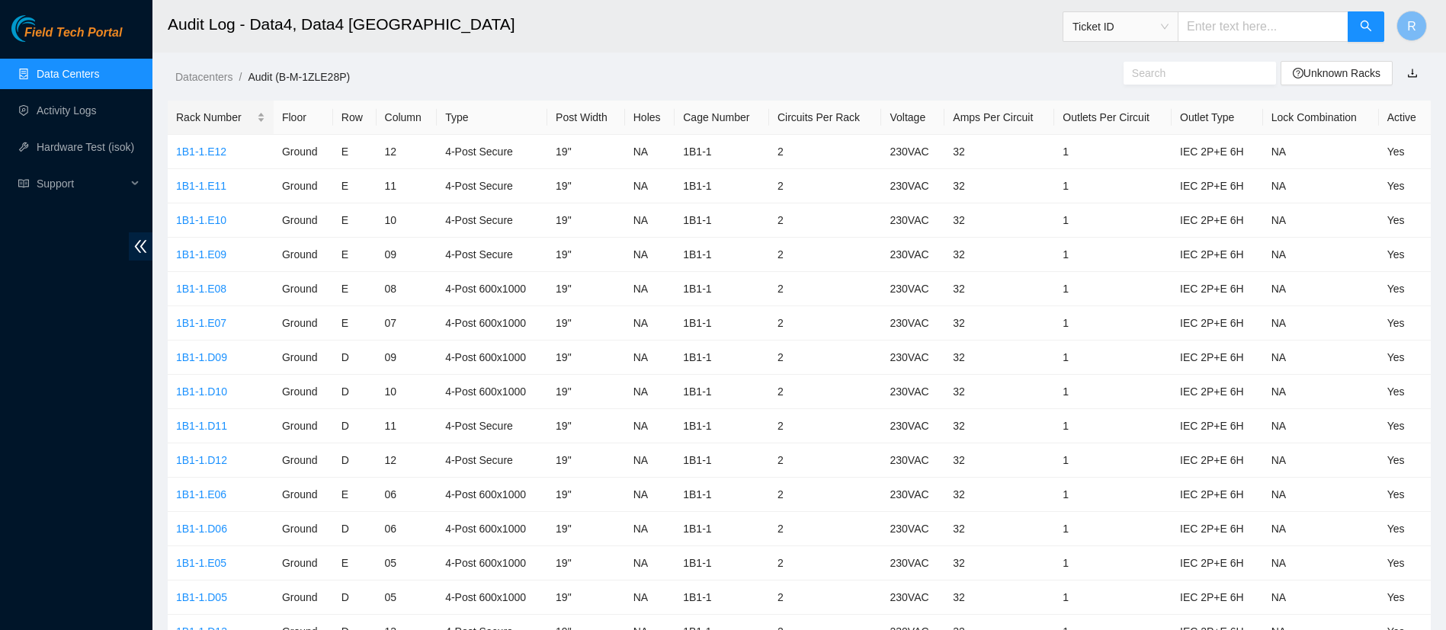
click at [209, 125] on div "Rack Number" at bounding box center [220, 117] width 89 height 17
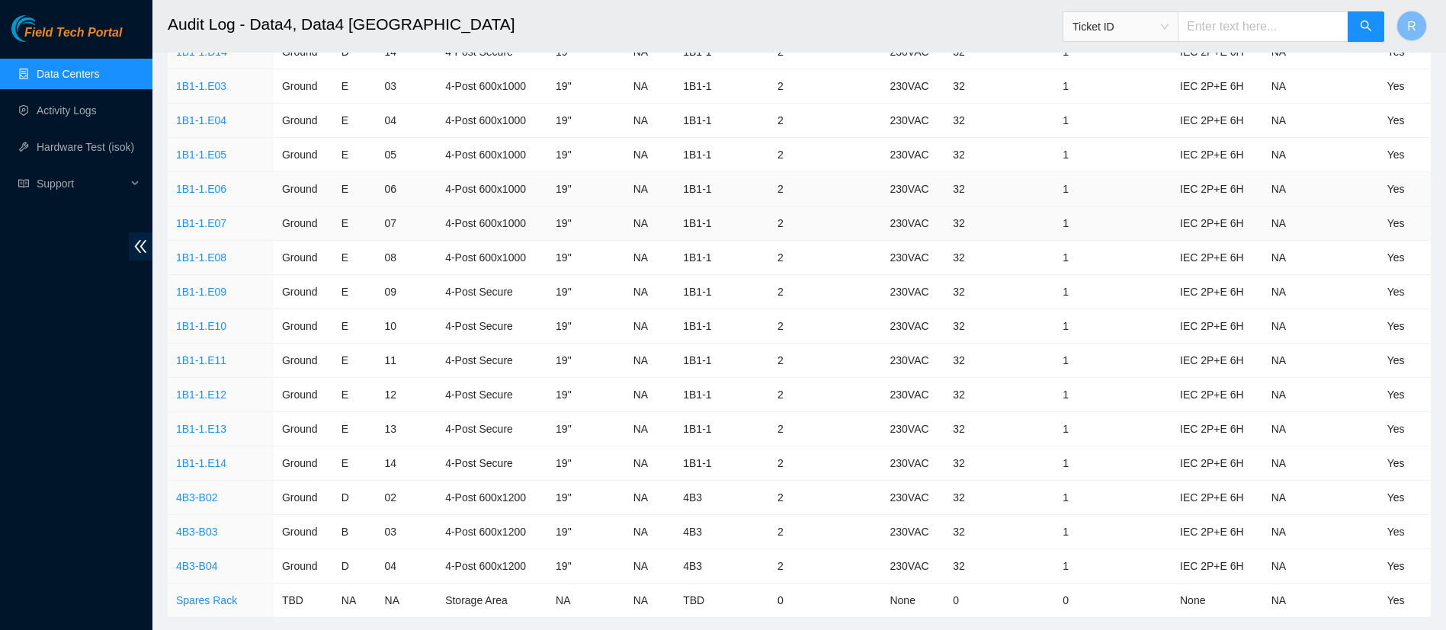
scroll to position [1950, 0]
click at [198, 86] on link "1B1-1.E03" at bounding box center [201, 88] width 50 height 12
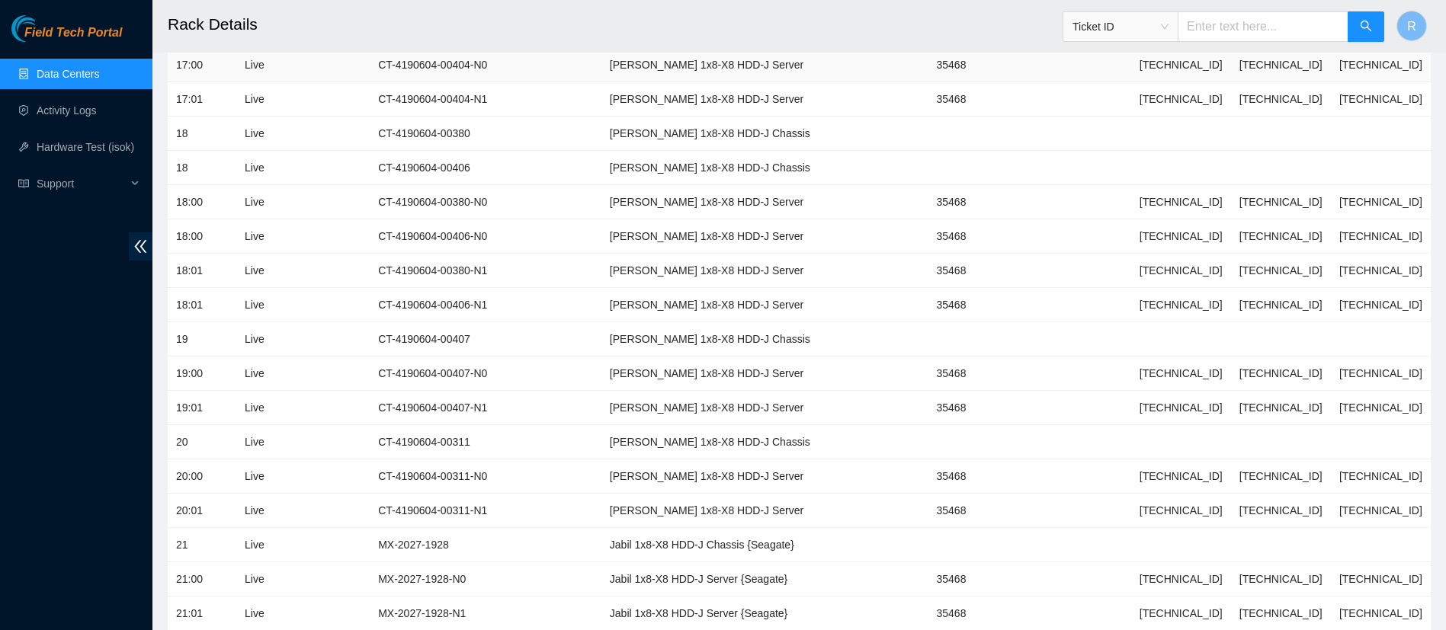
scroll to position [1891, 0]
click at [55, 80] on link "Data Centers" at bounding box center [68, 74] width 62 height 12
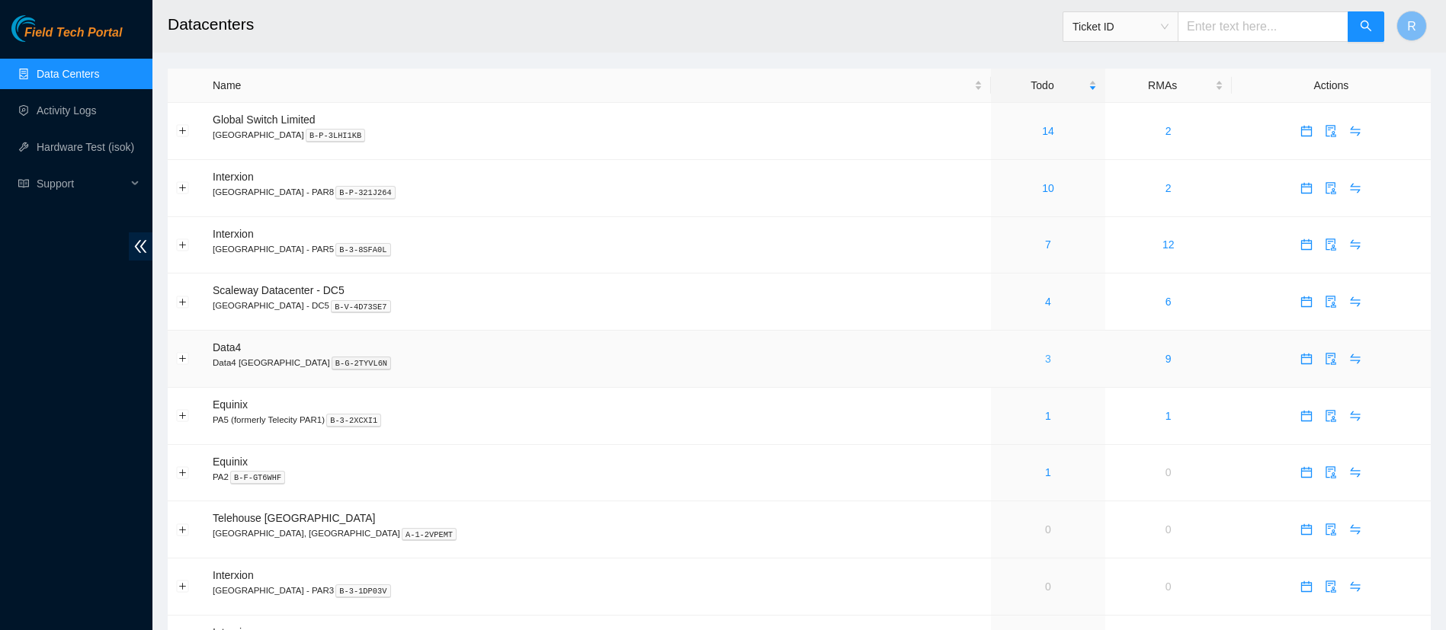
click at [1045, 357] on link "3" at bounding box center [1048, 359] width 6 height 12
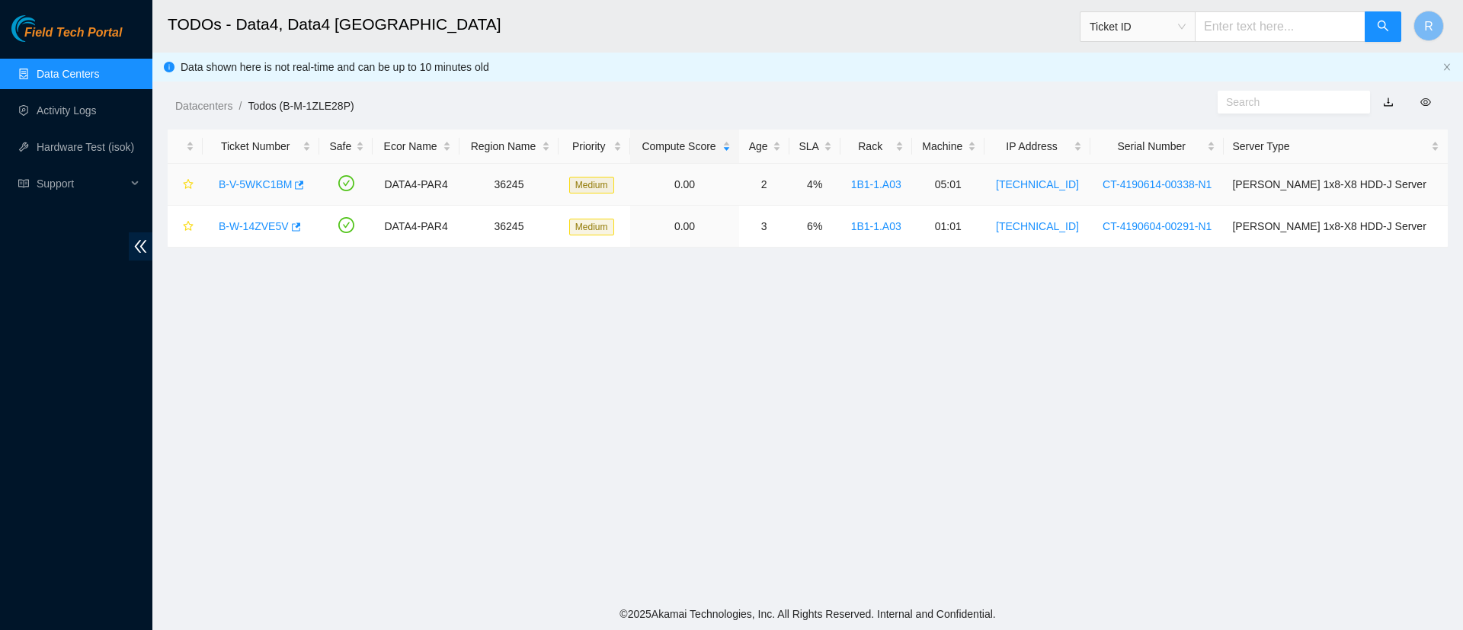
click at [269, 180] on link "B-V-5WKC1BM" at bounding box center [255, 184] width 73 height 12
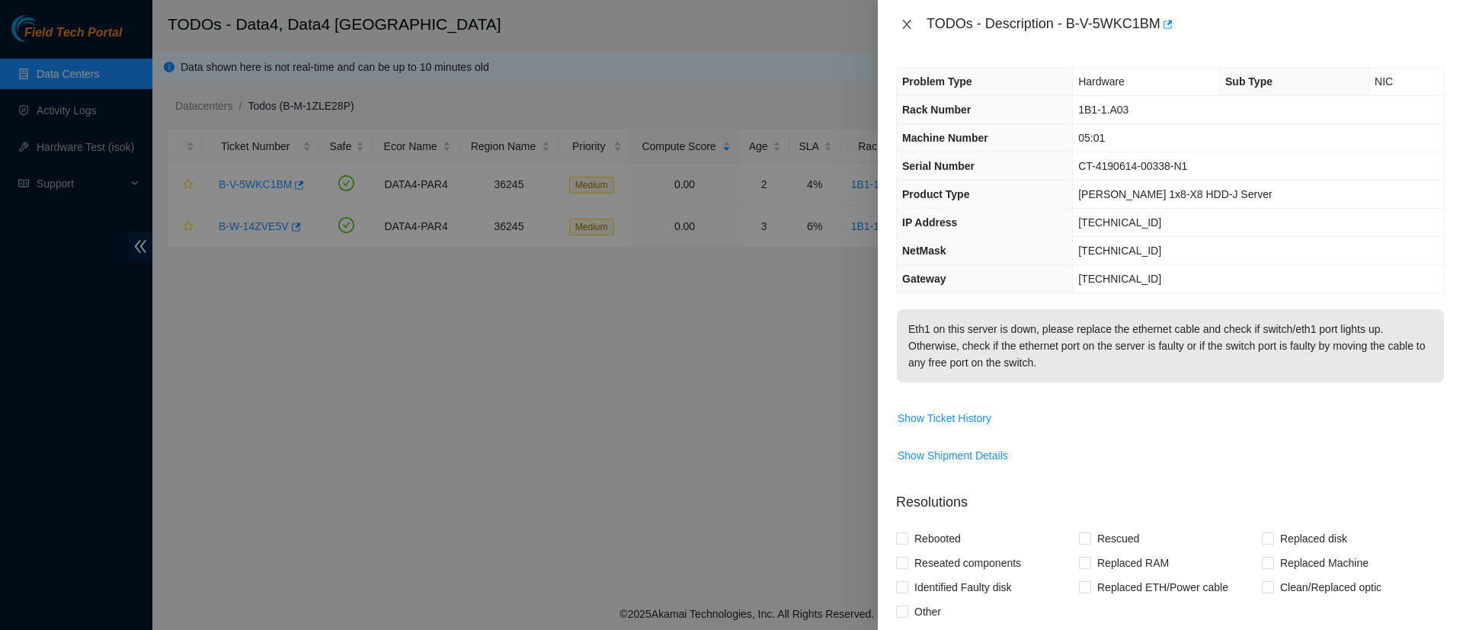
click at [910, 27] on icon "close" at bounding box center [907, 24] width 12 height 12
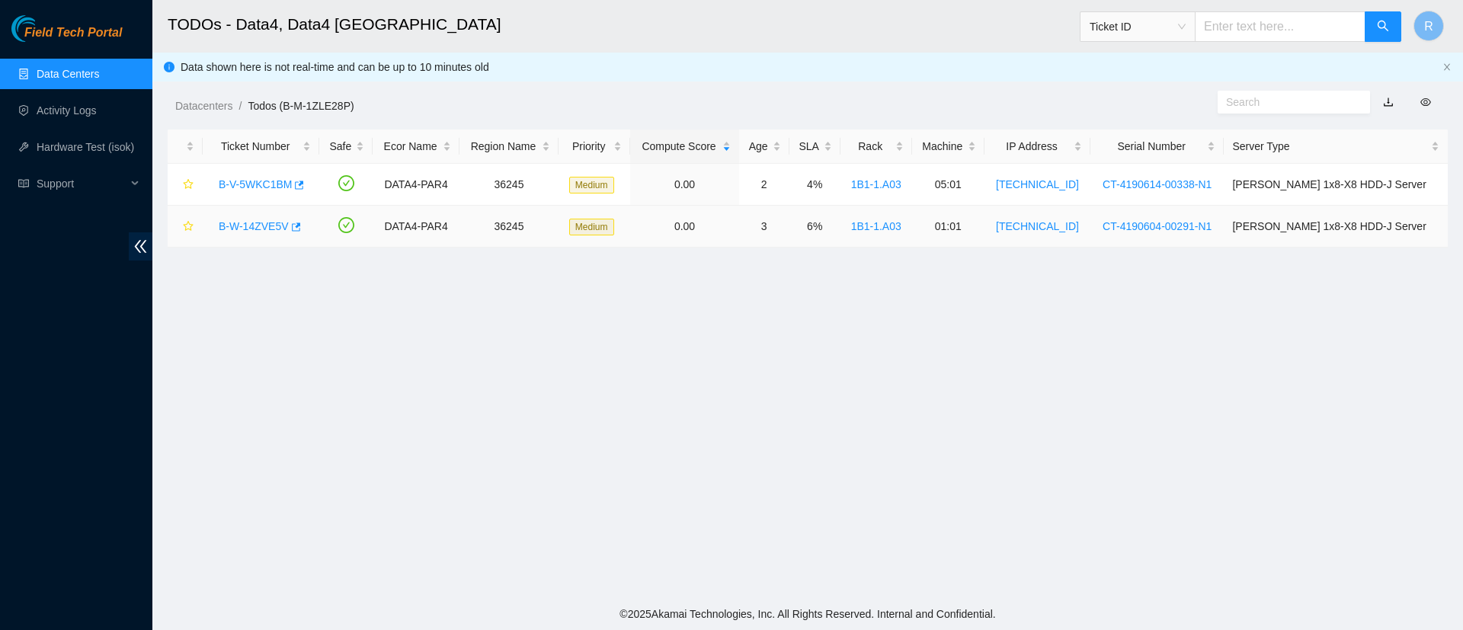
click at [262, 226] on link "B-W-14ZVE5V" at bounding box center [254, 226] width 70 height 12
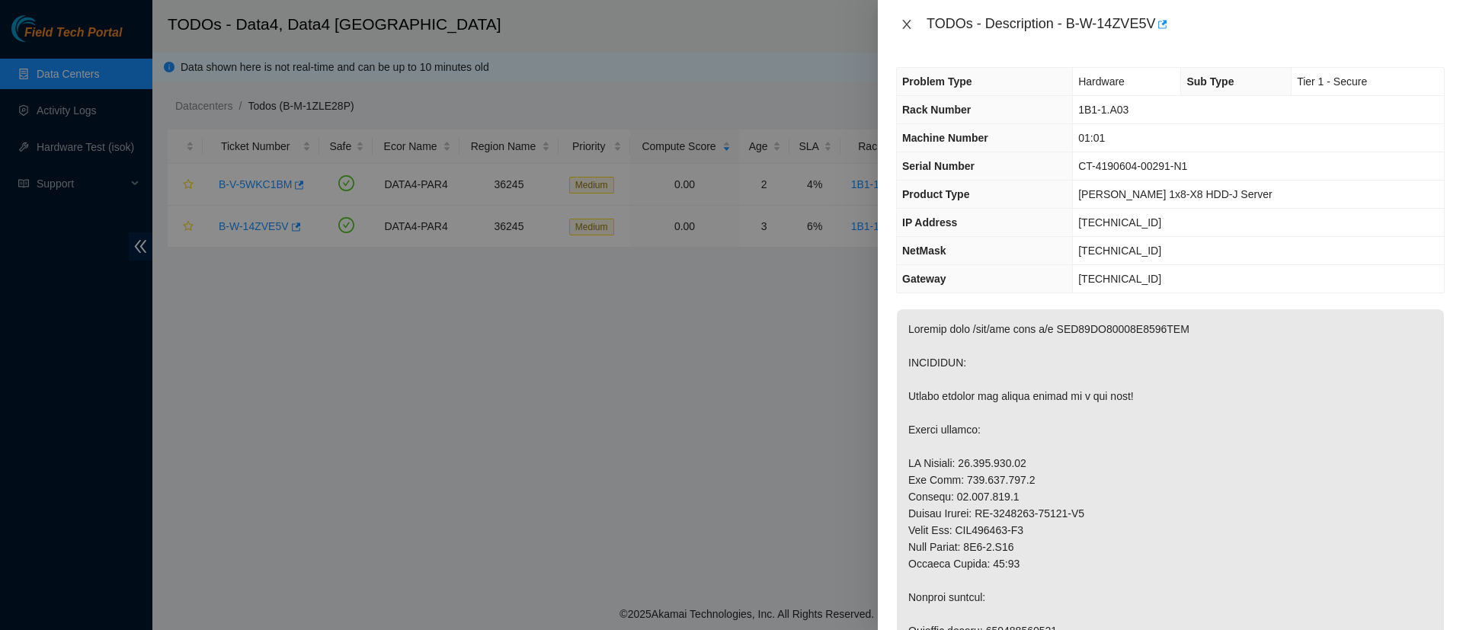
click at [906, 23] on icon "close" at bounding box center [906, 24] width 8 height 9
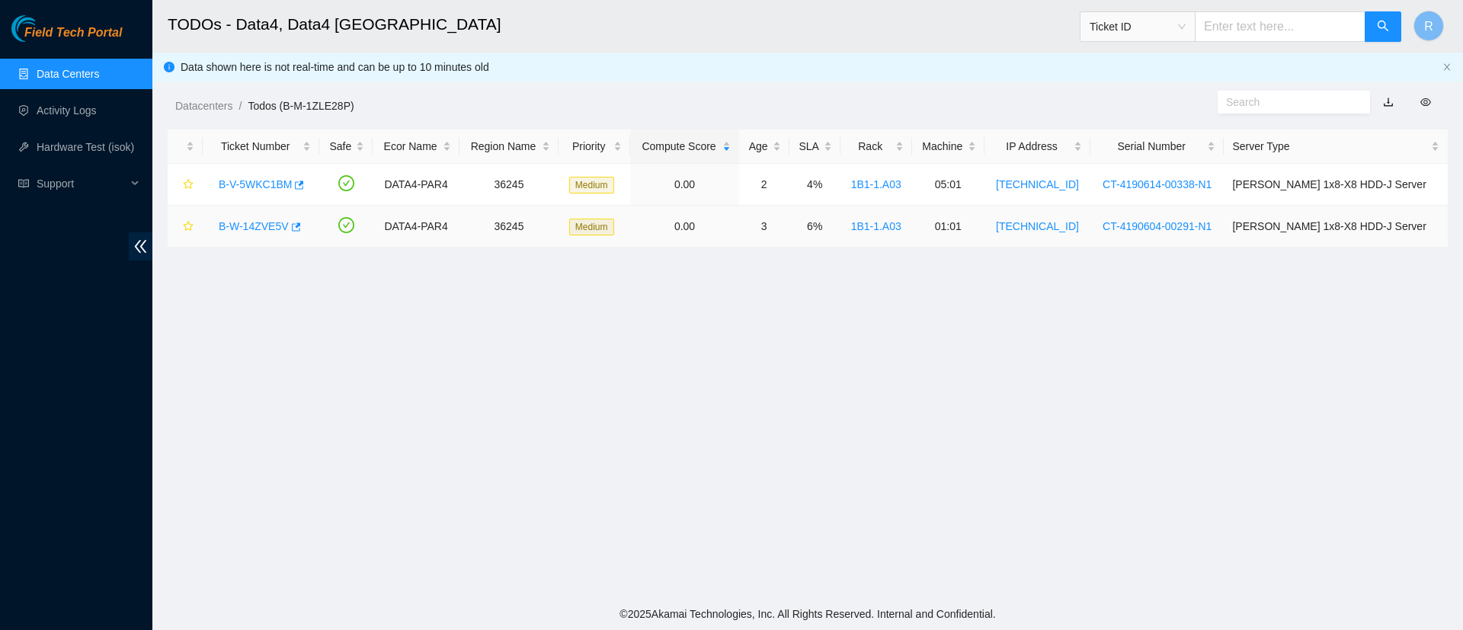
click at [260, 222] on link "B-W-14ZVE5V" at bounding box center [254, 226] width 70 height 12
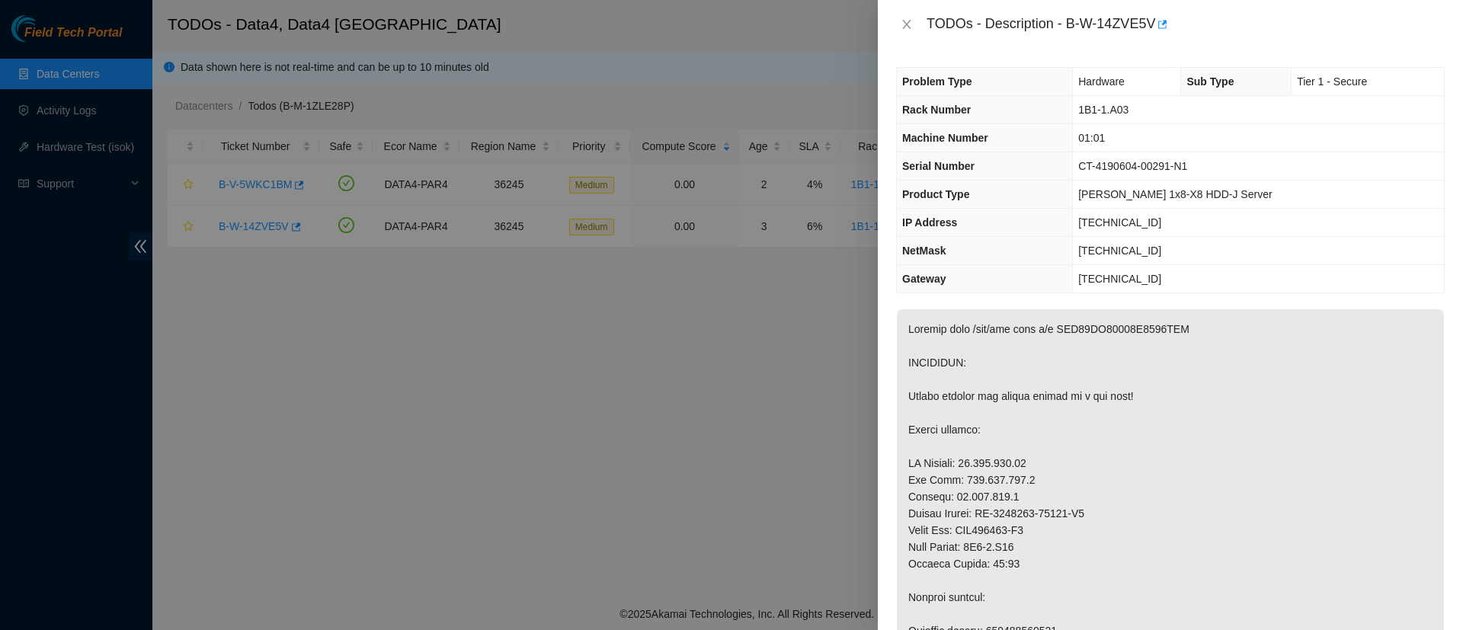
click at [1243, 282] on td "[TECHNICAL_ID]" at bounding box center [1258, 279] width 371 height 28
click at [907, 35] on div "TODOs - Description - B-W-14ZVE5V" at bounding box center [1170, 24] width 549 height 24
click at [907, 34] on div "TODOs - Description - B-W-14ZVE5V" at bounding box center [1170, 24] width 549 height 24
click at [907, 30] on icon "close" at bounding box center [907, 24] width 12 height 12
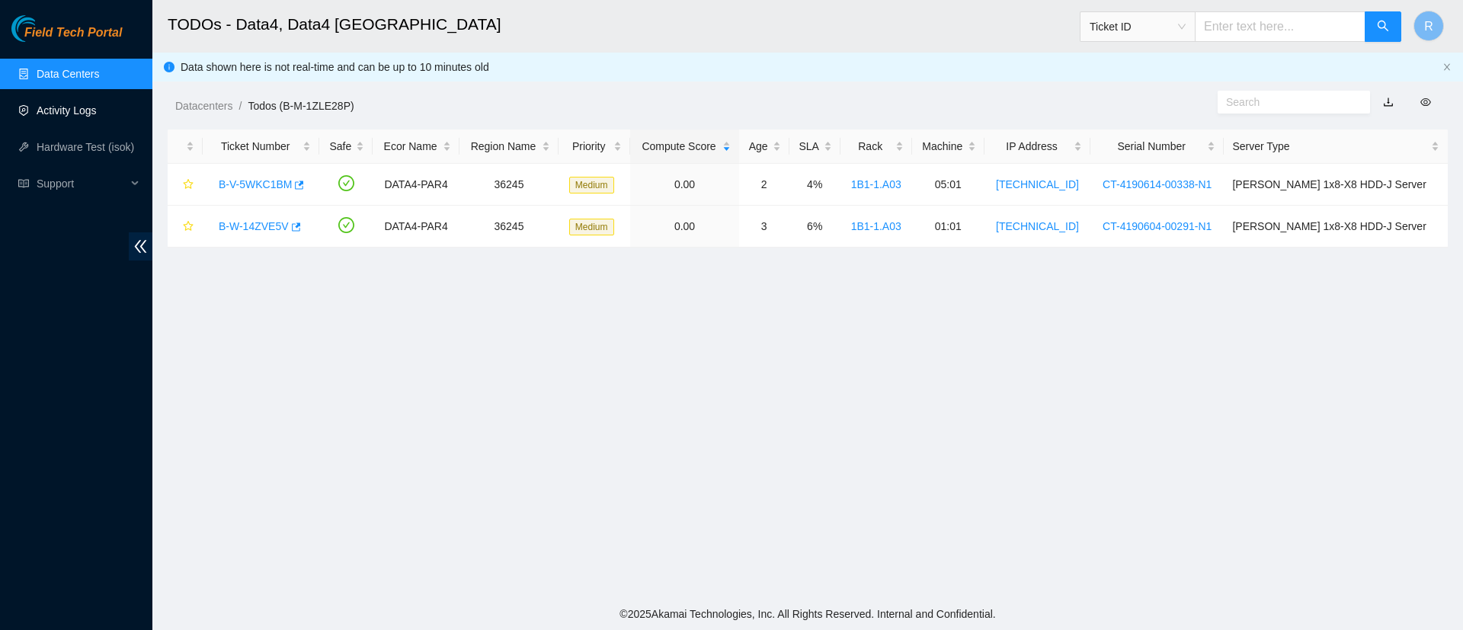
click at [75, 114] on link "Activity Logs" at bounding box center [67, 110] width 60 height 12
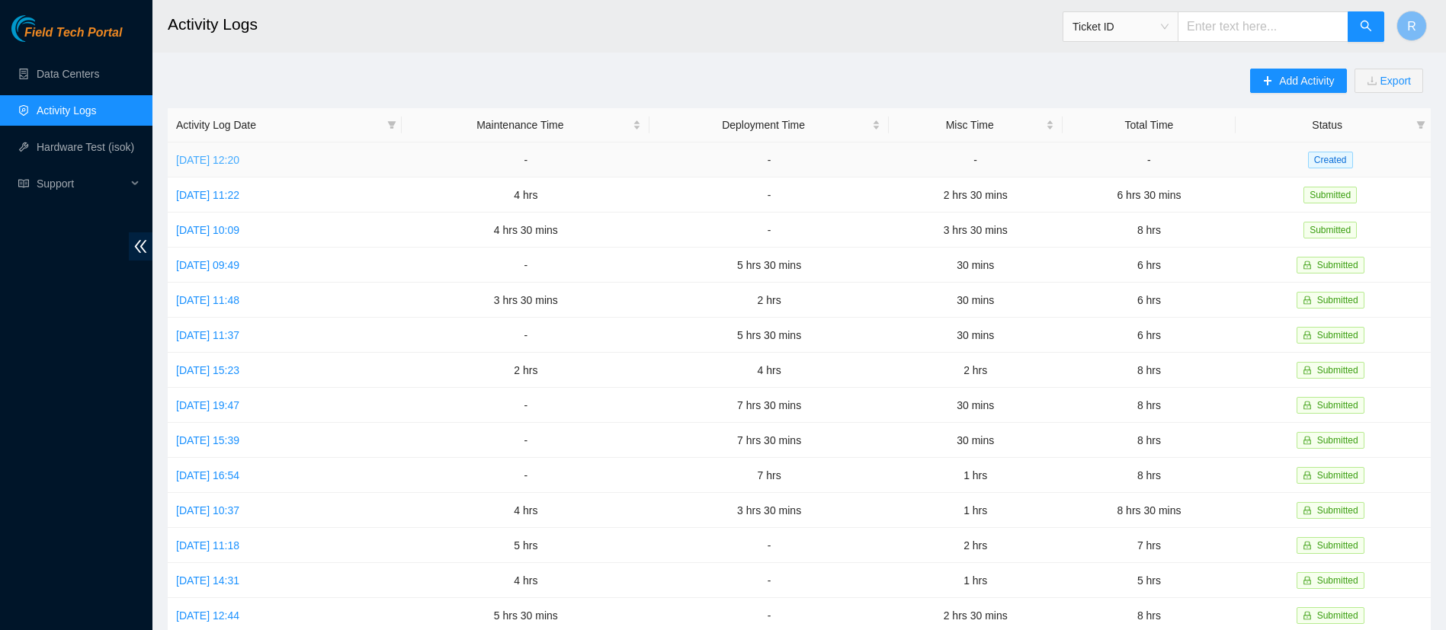
click at [214, 159] on link "[DATE] 12:20" at bounding box center [207, 160] width 63 height 12
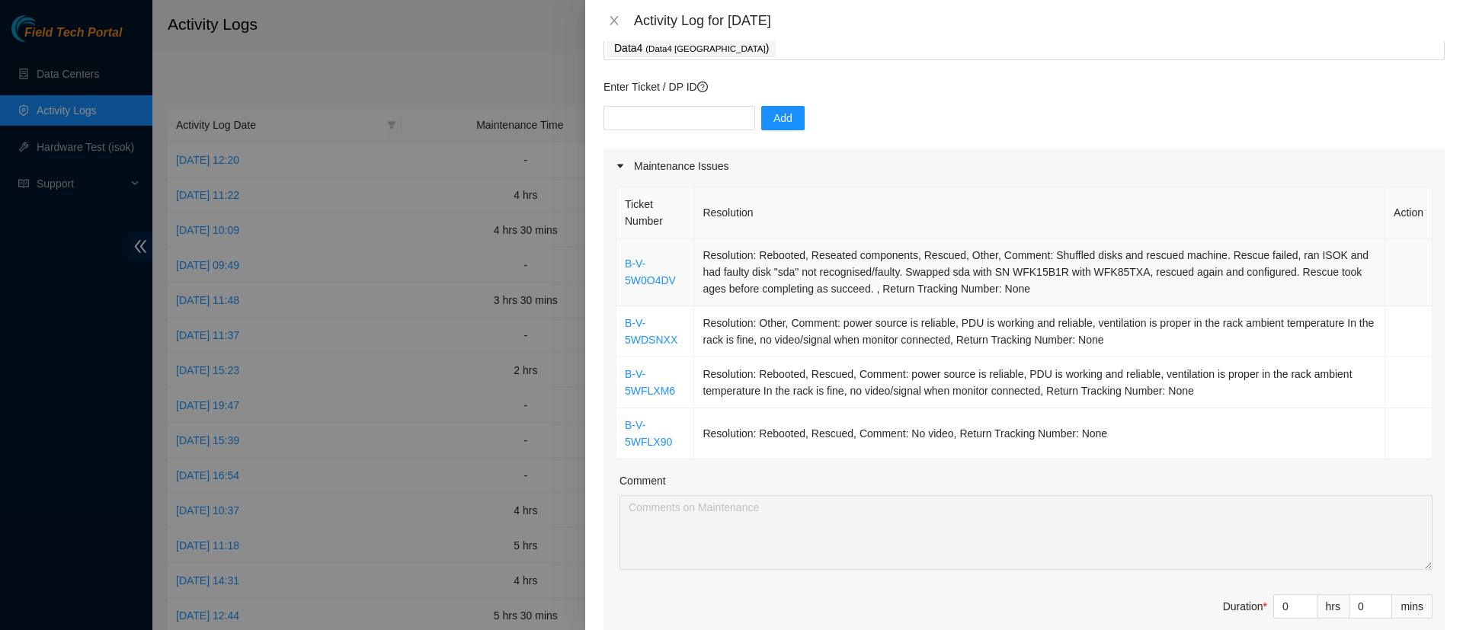
scroll to position [107, 0]
